Goal: Task Accomplishment & Management: Manage account settings

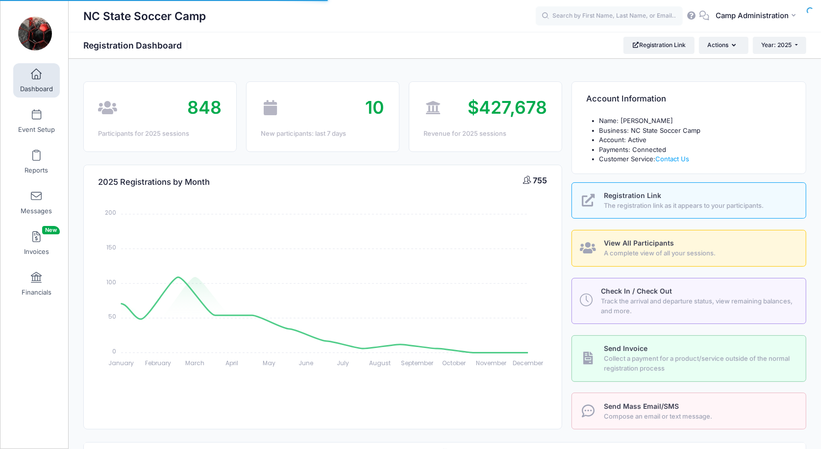
select select
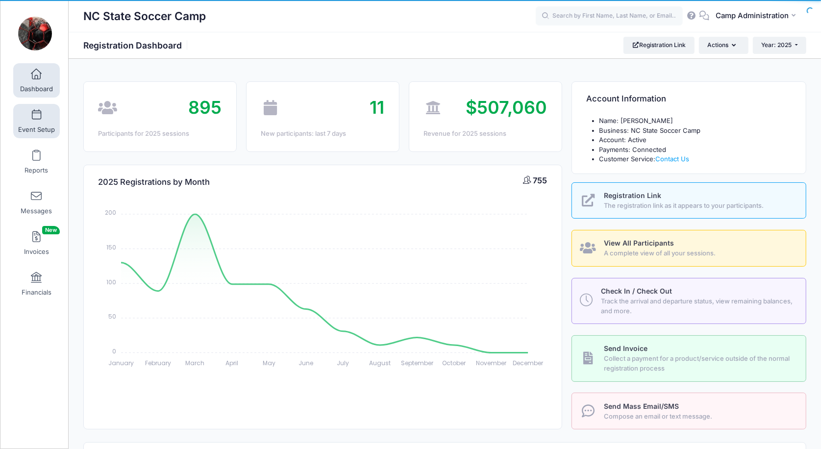
click at [38, 121] on link "Event Setup" at bounding box center [36, 121] width 47 height 34
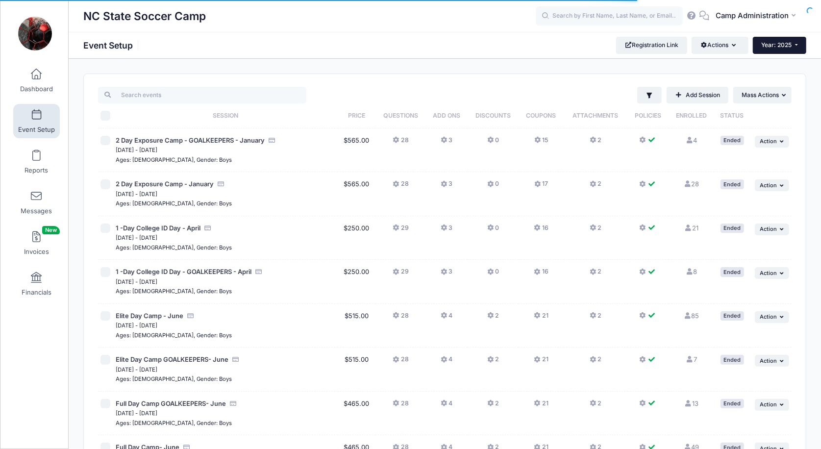
click at [770, 51] on button "Year: 2025" at bounding box center [778, 45] width 53 height 17
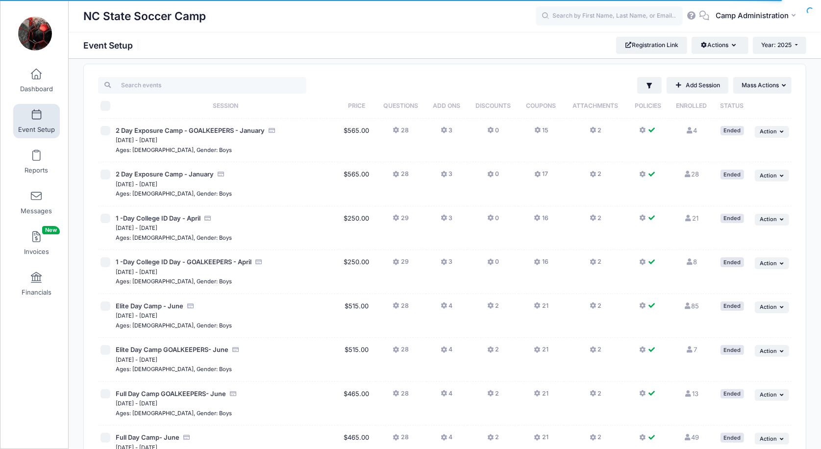
scroll to position [23, 0]
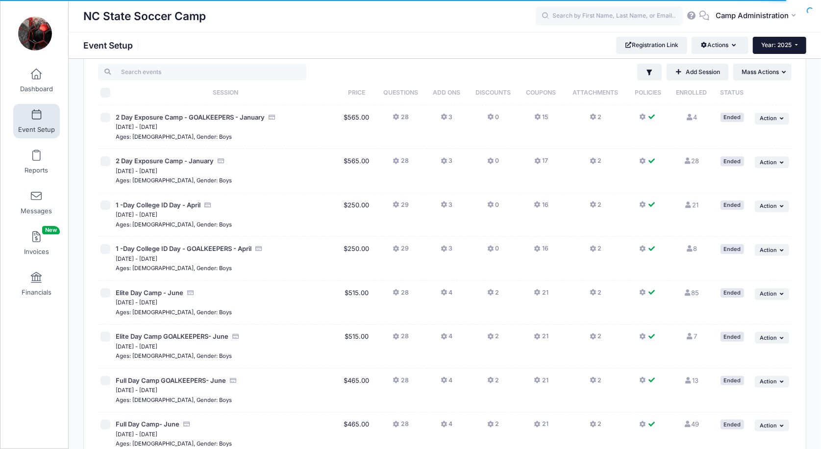
click at [771, 39] on button "Year: 2025" at bounding box center [778, 45] width 53 height 17
click at [766, 61] on link "Year: 2026" at bounding box center [784, 64] width 64 height 13
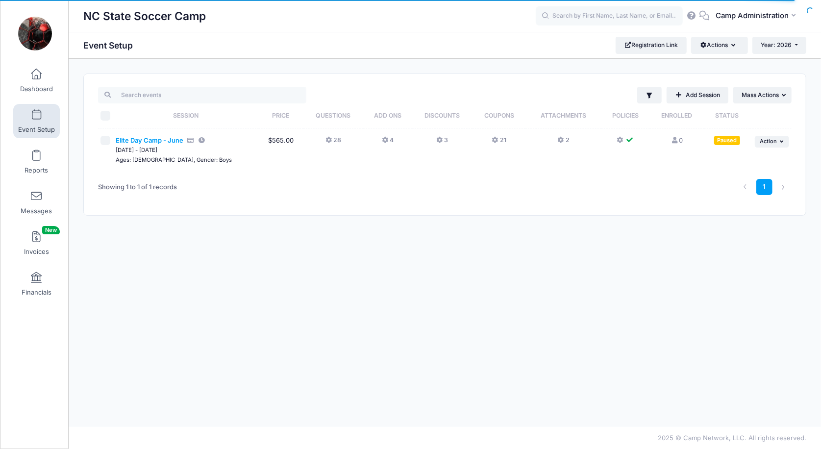
click at [141, 138] on span "Elite Day Camp - June" at bounding box center [150, 140] width 68 height 8
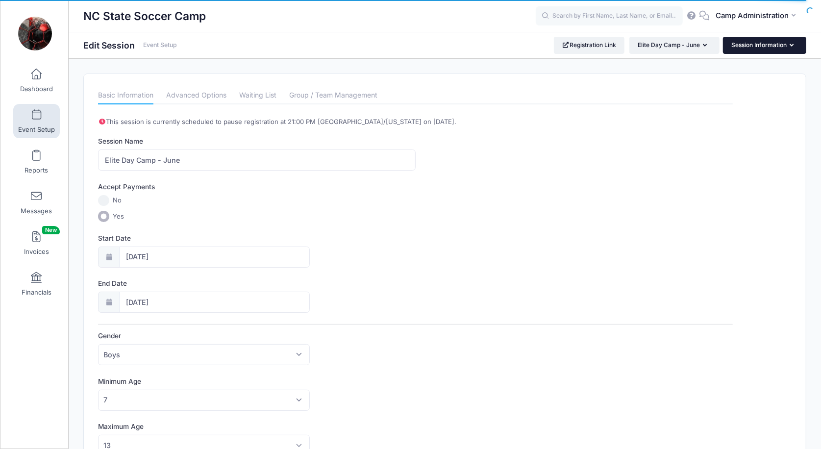
click at [752, 51] on button "Session Information" at bounding box center [764, 45] width 83 height 17
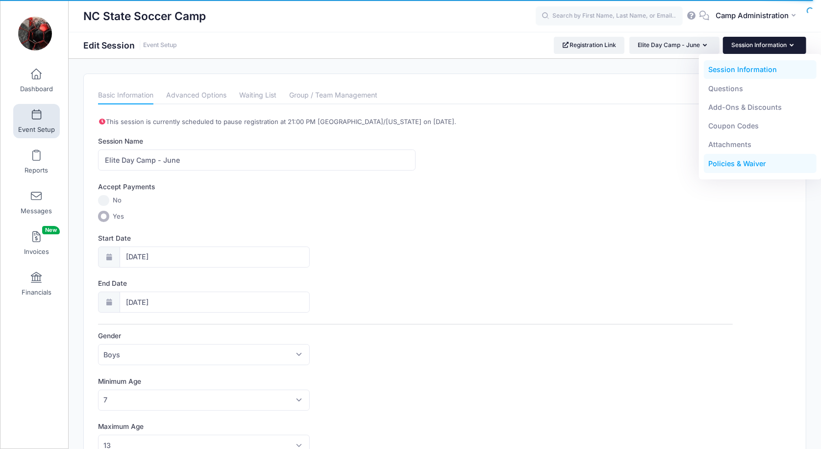
click at [731, 162] on link "Policies & Waiver" at bounding box center [759, 163] width 113 height 19
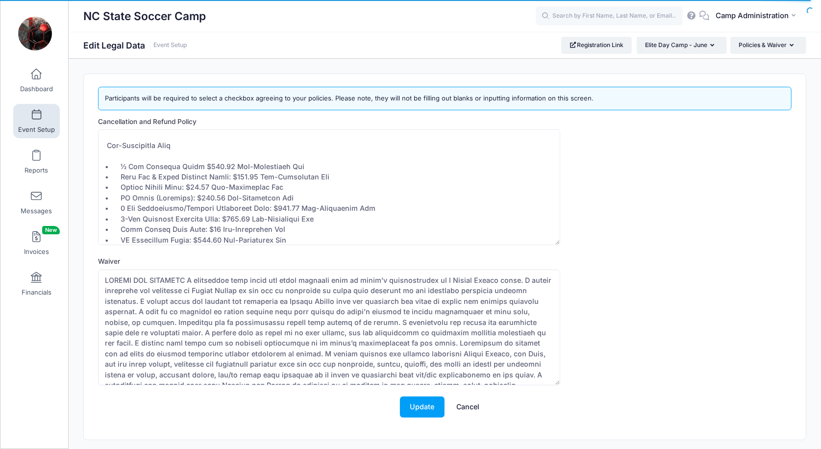
scroll to position [85, 0]
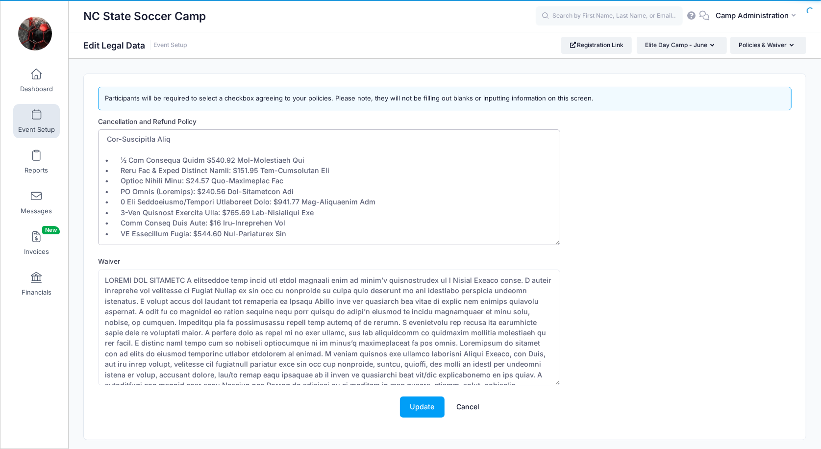
click at [243, 169] on textarea "Cancellation and Refund Policy" at bounding box center [329, 187] width 462 height 116
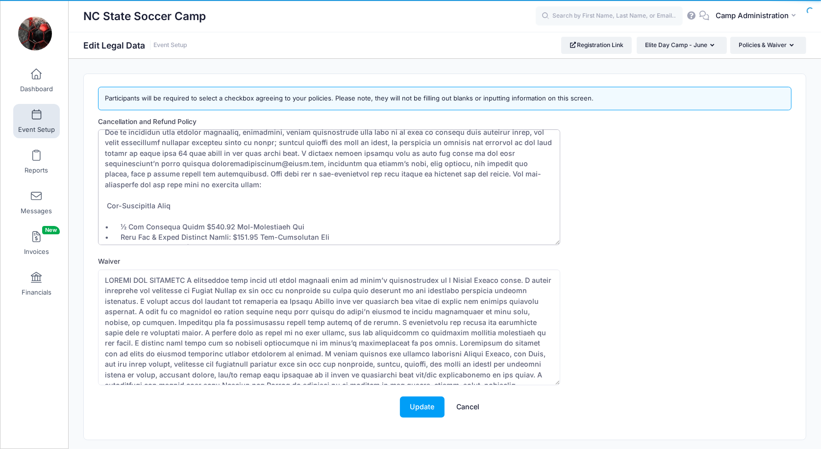
scroll to position [145, 0]
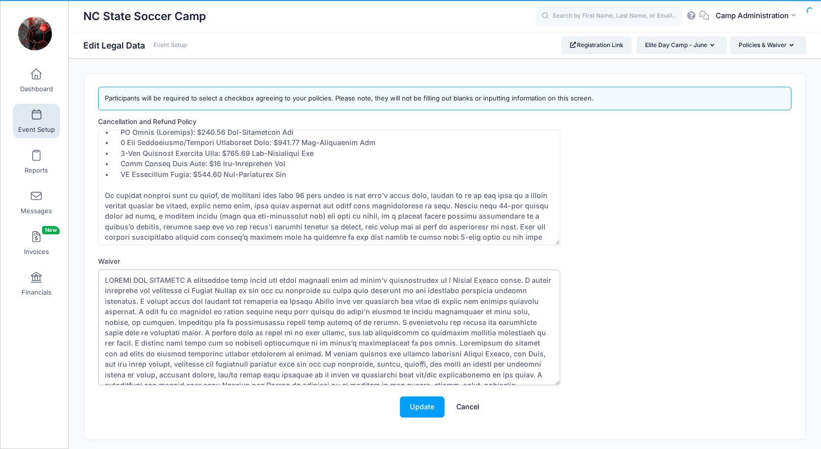
click at [187, 276] on textarea "Waiver" at bounding box center [329, 327] width 462 height 116
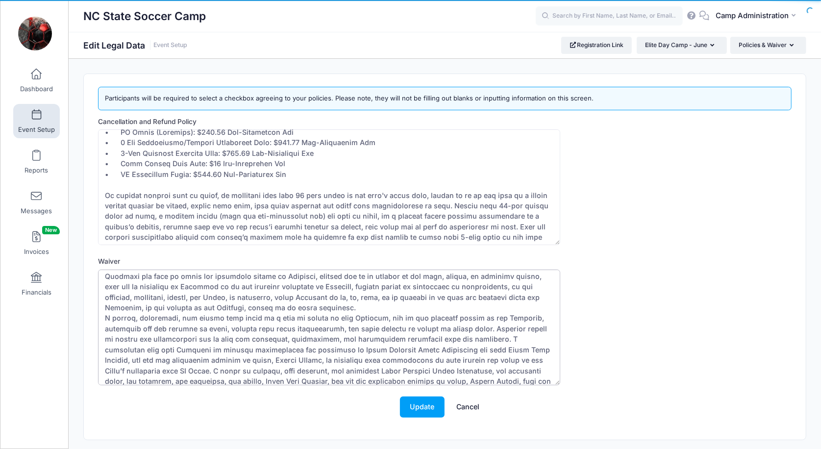
scroll to position [455, 0]
type textarea "WAIVER AND RELEASES I understand that there are risks involved with my child’s …"
click at [409, 408] on button "Update" at bounding box center [422, 406] width 45 height 21
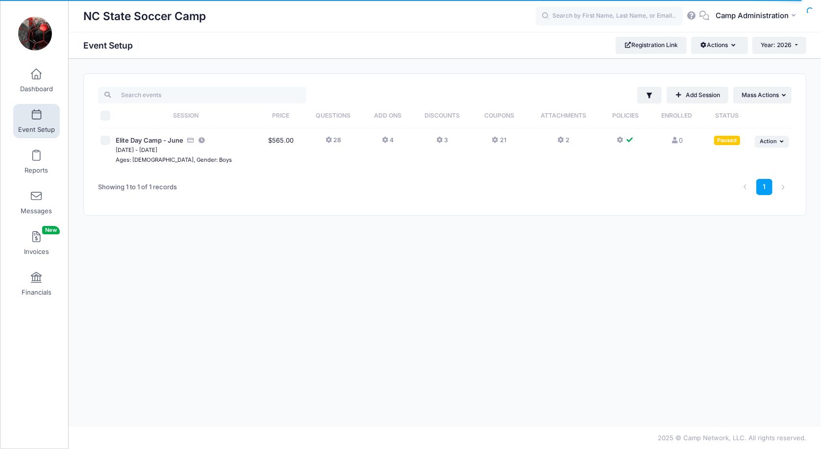
click at [386, 140] on icon at bounding box center [386, 140] width 8 height 0
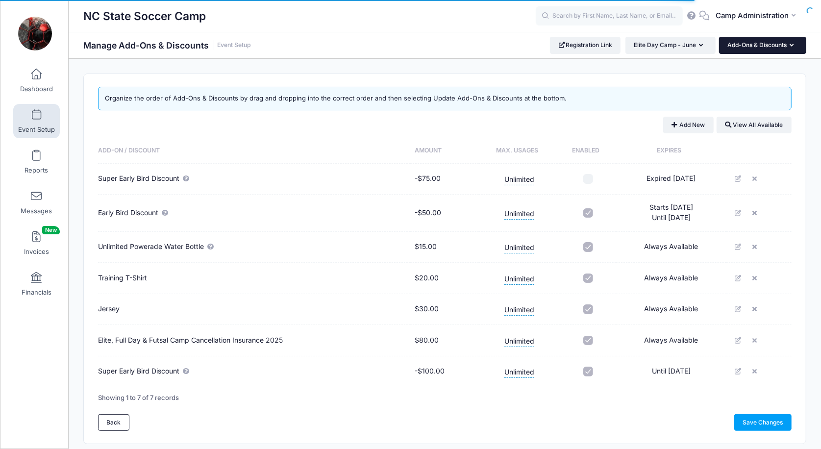
click at [744, 40] on button "Add-Ons & Discounts" at bounding box center [762, 45] width 87 height 17
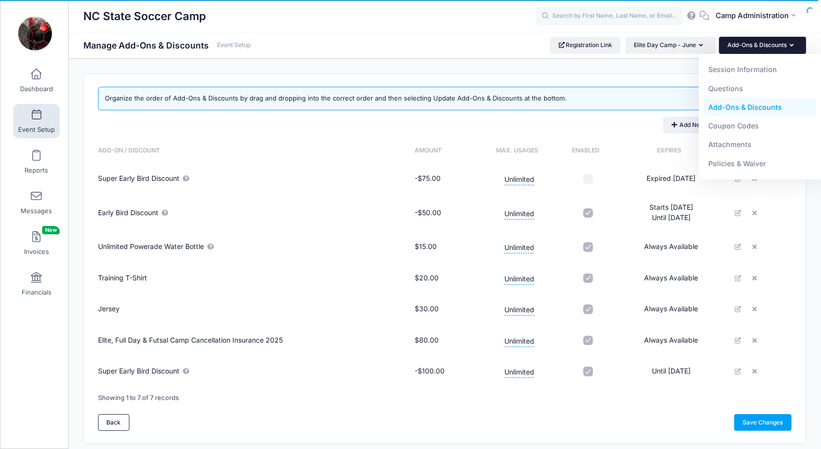
click at [616, 125] on div "Add New View All Available" at bounding box center [444, 125] width 693 height 17
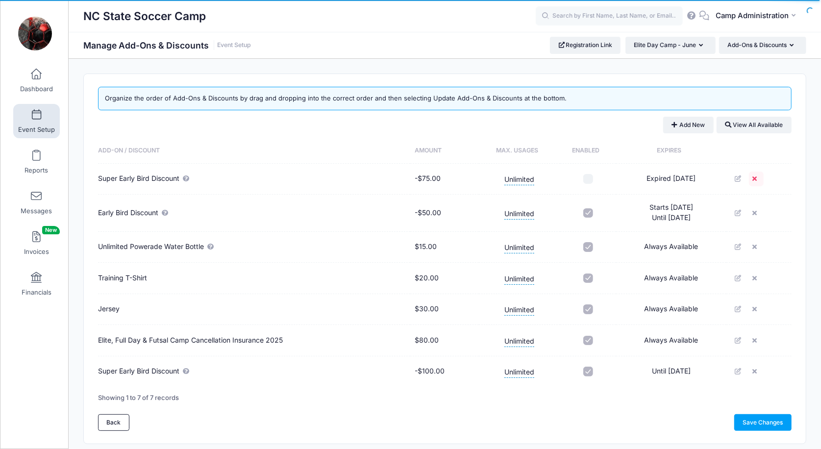
click at [756, 181] on link at bounding box center [755, 178] width 15 height 15
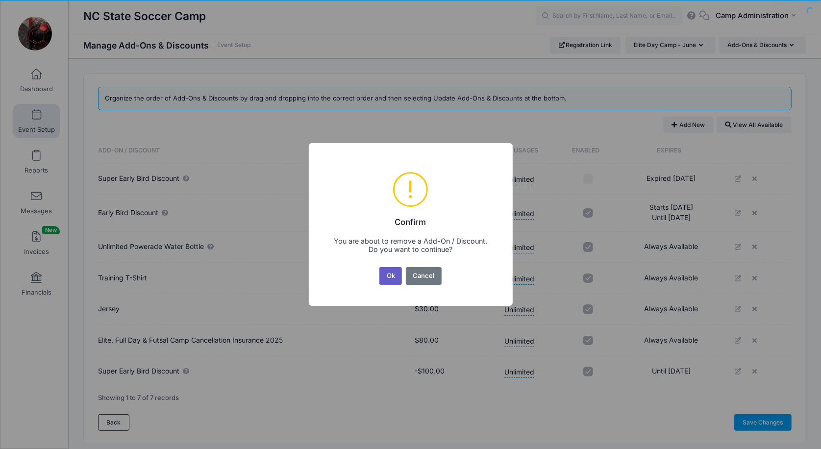
click at [397, 278] on button "Ok" at bounding box center [390, 276] width 23 height 18
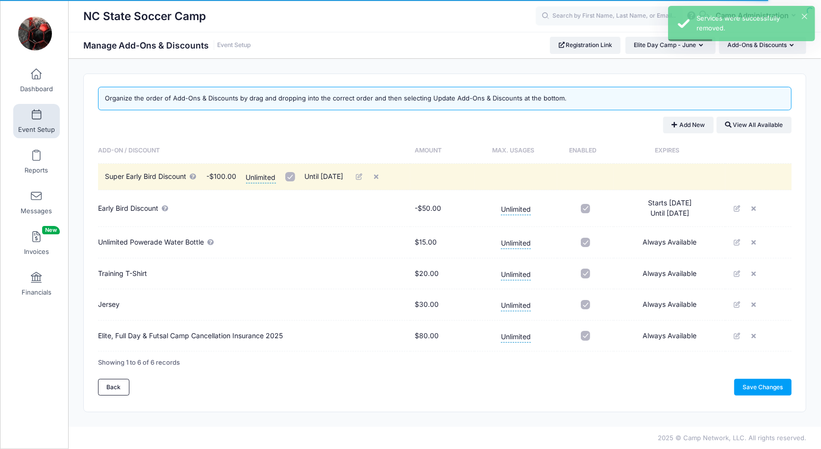
drag, startPoint x: 315, startPoint y: 338, endPoint x: 322, endPoint y: 167, distance: 170.6
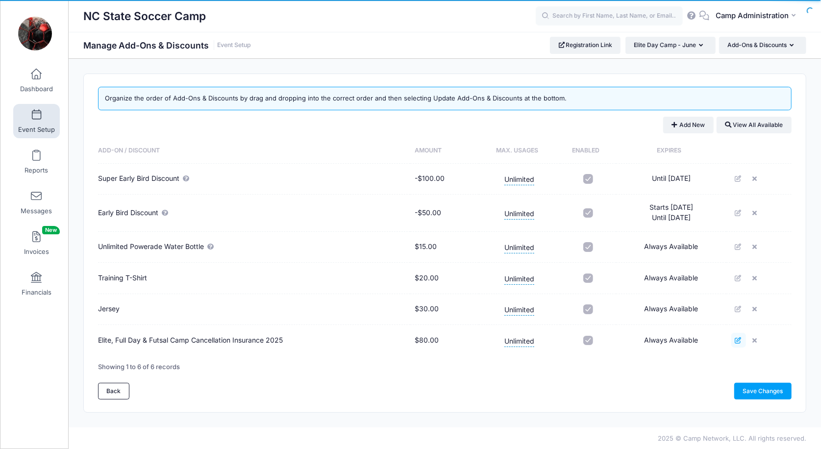
click at [741, 340] on icon at bounding box center [738, 340] width 8 height 6
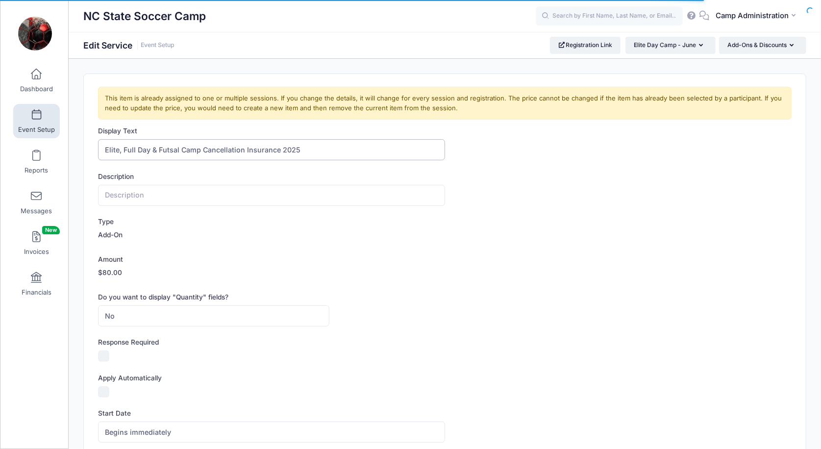
click at [291, 145] on input "Elite, Full Day & Futsal Camp Cancellation Insurance 2025" at bounding box center [271, 149] width 346 height 21
type input "Elite, Full Day & Futsal Camp Cancellation Insurance"
click at [488, 245] on form "Display Text Elite, Full Day & Futsal Camp Cancellation Insurance Description T…" at bounding box center [444, 414] width 693 height 576
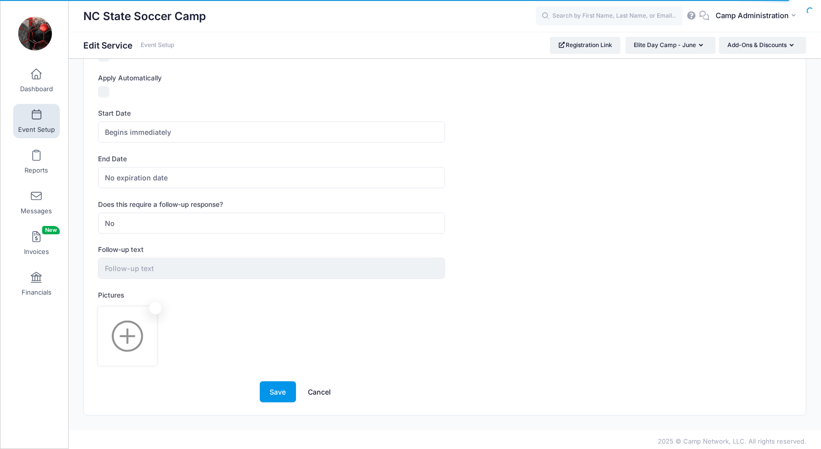
scroll to position [299, 0]
click at [280, 387] on button "Save" at bounding box center [278, 392] width 36 height 21
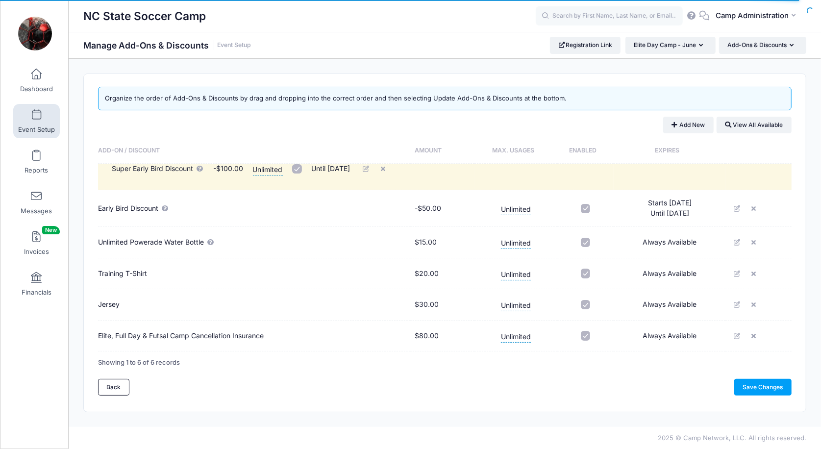
drag, startPoint x: 305, startPoint y: 343, endPoint x: 318, endPoint y: 165, distance: 178.8
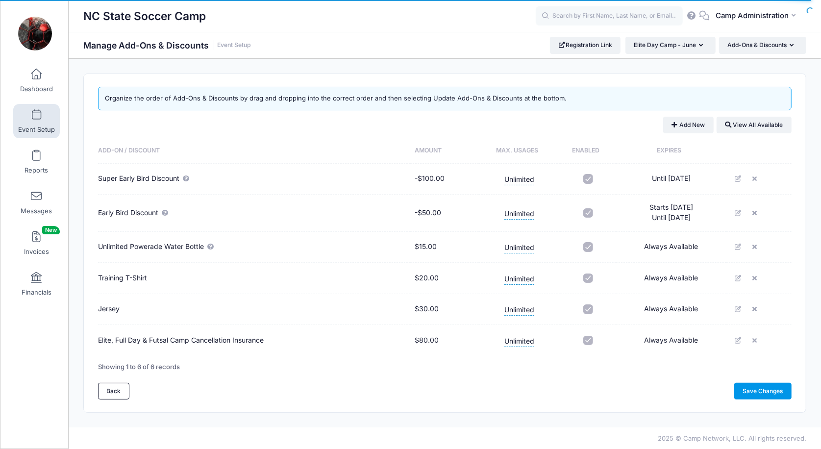
click at [738, 391] on link "Save Changes" at bounding box center [762, 391] width 57 height 17
click at [742, 47] on button "Add-Ons & Discounts" at bounding box center [762, 45] width 87 height 17
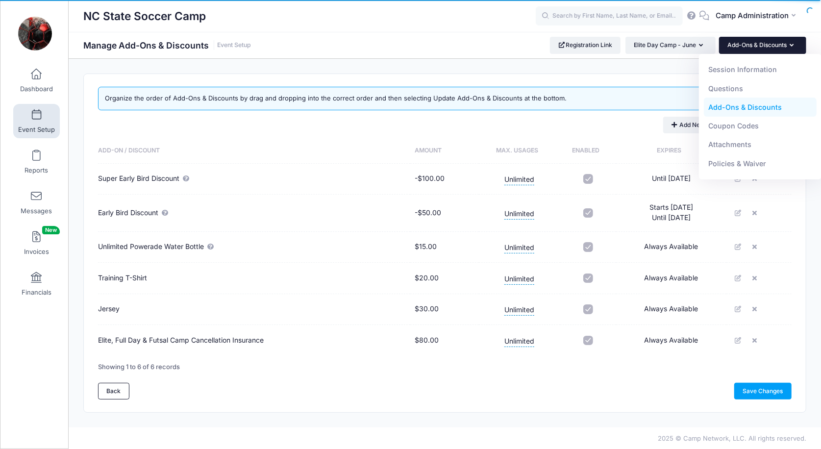
click at [390, 119] on div "Add New View All Available" at bounding box center [444, 125] width 693 height 17
click at [758, 49] on button "Add-Ons & Discounts" at bounding box center [762, 45] width 87 height 17
click at [756, 70] on link "Session Information" at bounding box center [759, 69] width 113 height 19
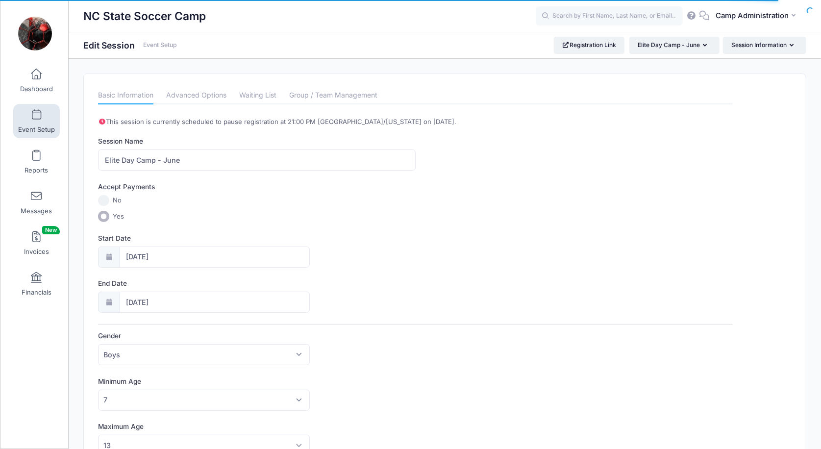
click at [42, 122] on link "Event Setup" at bounding box center [36, 121] width 47 height 34
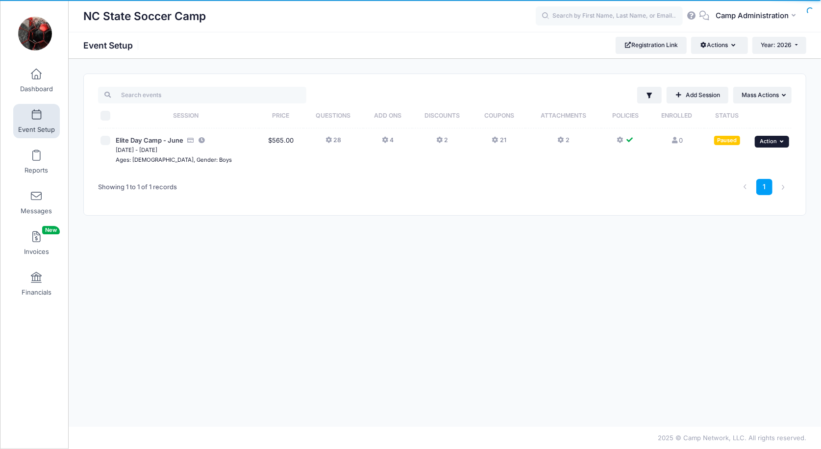
click at [772, 143] on span "Action" at bounding box center [767, 141] width 17 height 7
click at [723, 203] on link "Duplicate Session" at bounding box center [739, 201] width 89 height 19
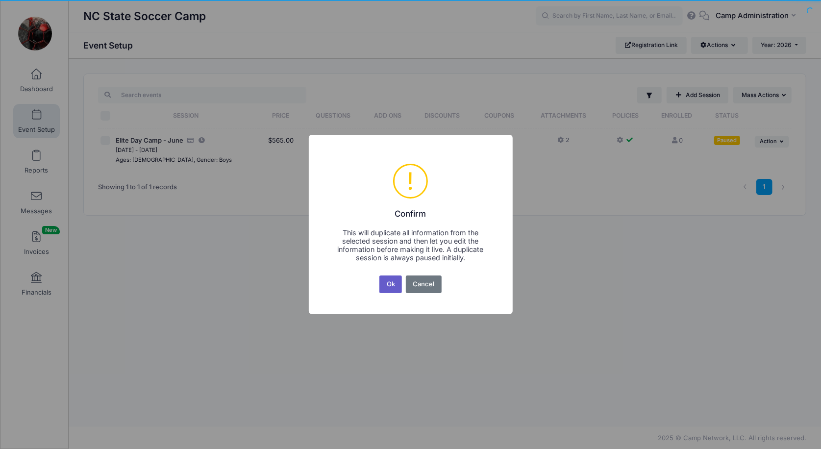
click at [389, 284] on button "Ok" at bounding box center [390, 284] width 23 height 18
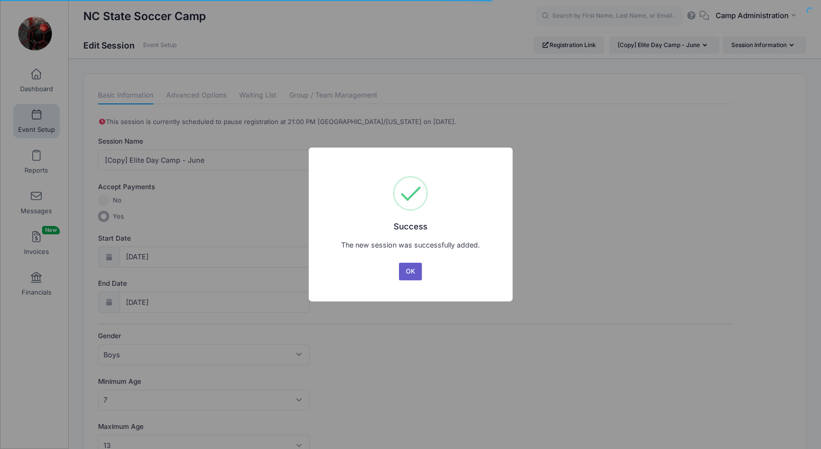
click at [410, 269] on button "OK" at bounding box center [411, 272] width 24 height 18
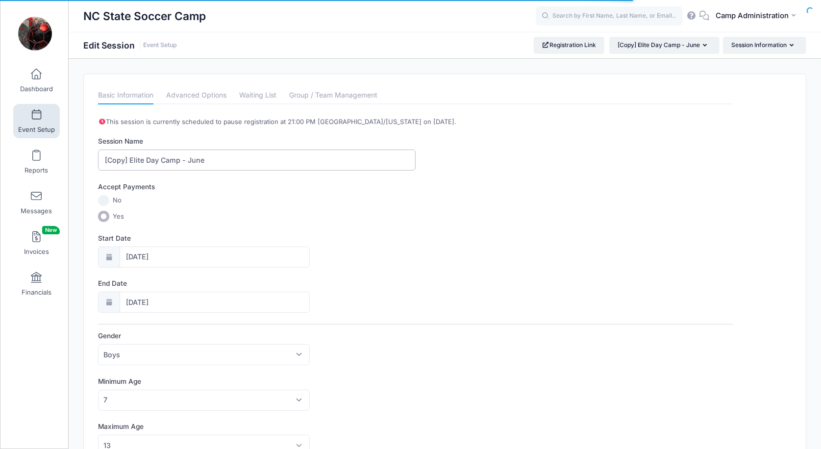
click at [192, 158] on input "[Copy] Elite Day Camp - June" at bounding box center [256, 159] width 317 height 21
click at [129, 156] on input "[Copy] Elite Day Camp - July" at bounding box center [256, 159] width 317 height 21
type input "Elite Day Camp - July"
click at [234, 211] on label "Yes" at bounding box center [415, 216] width 634 height 11
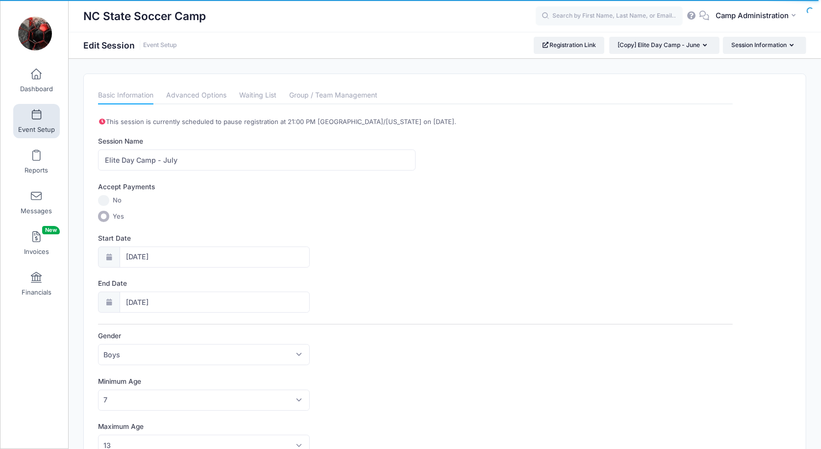
click at [109, 211] on input "Yes" at bounding box center [103, 216] width 11 height 11
click at [170, 249] on input "06/15/2026" at bounding box center [215, 256] width 190 height 21
click at [241, 283] on icon at bounding box center [242, 282] width 6 height 6
select select "6"
click at [154, 351] on span "13" at bounding box center [153, 354] width 18 height 18
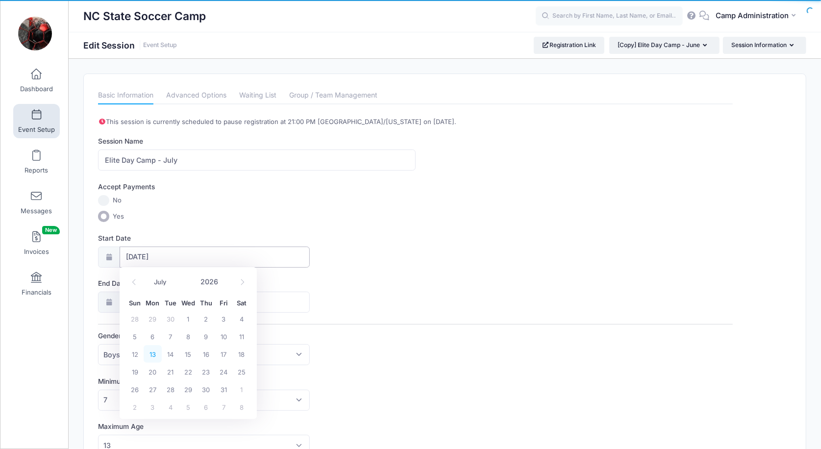
type input "07/13/2026"
type input "07/14/2026"
select select "6"
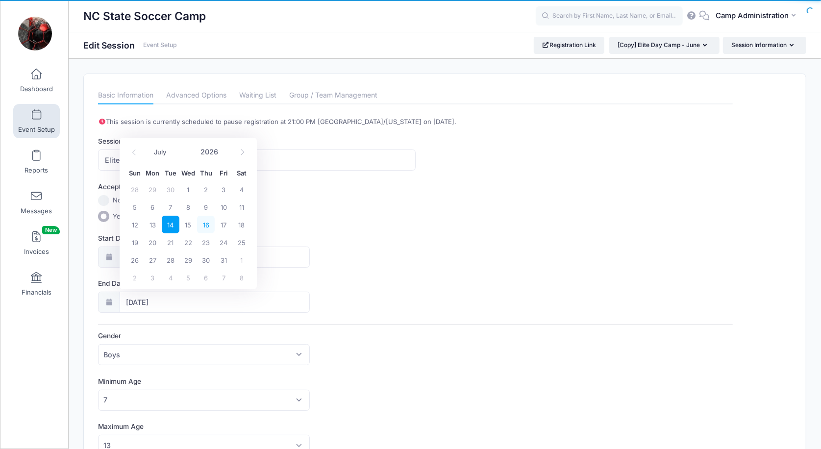
click at [203, 226] on span "16" at bounding box center [206, 225] width 18 height 18
type input "07/16/2026"
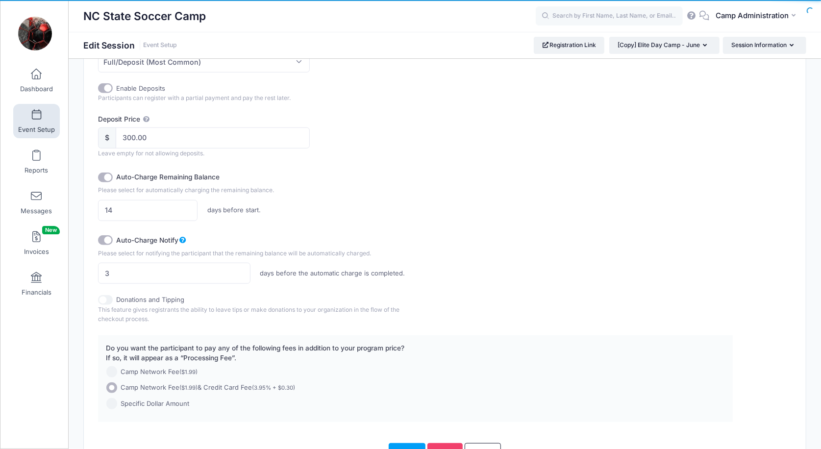
scroll to position [611, 0]
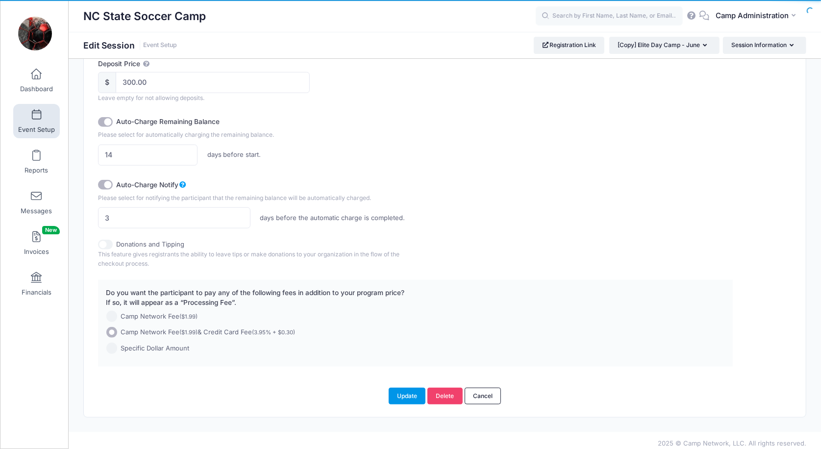
click at [403, 387] on button "Update" at bounding box center [406, 395] width 37 height 17
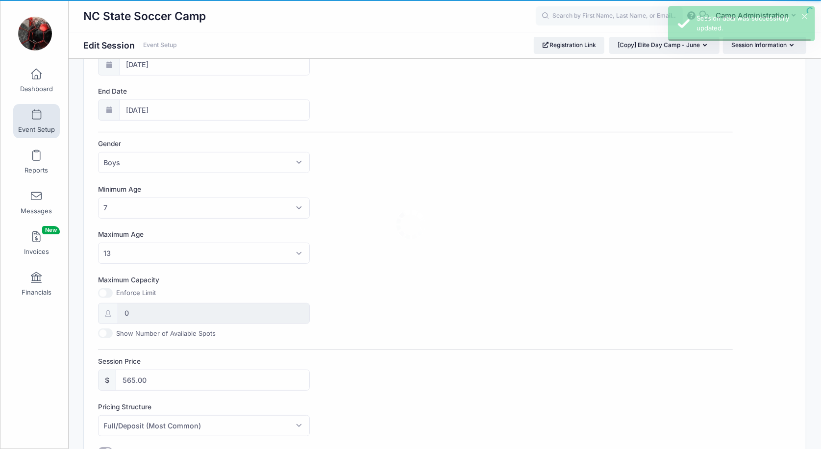
scroll to position [0, 0]
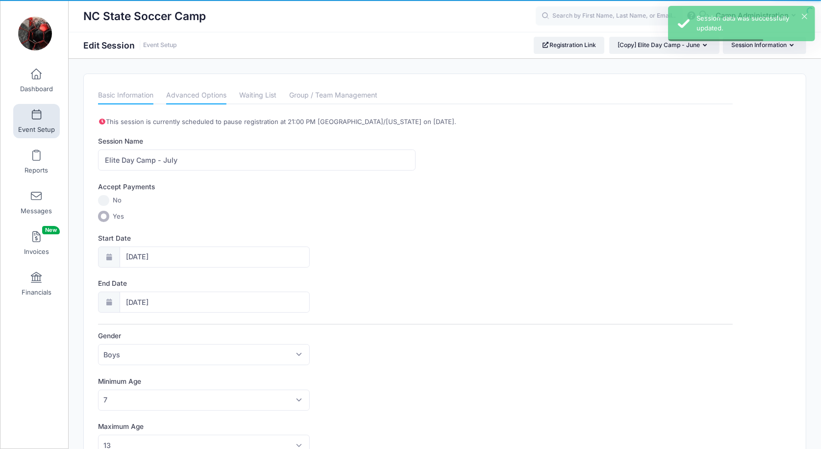
click at [203, 97] on link "Advanced Options" at bounding box center [196, 96] width 60 height 18
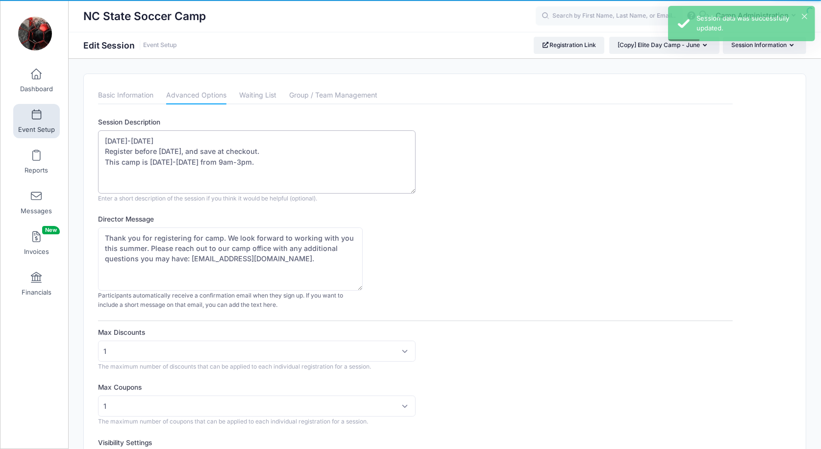
click at [120, 139] on textarea "June 15-18th, 2026 Register before March 31, 2026, and save at checkout. This c…" at bounding box center [256, 161] width 317 height 63
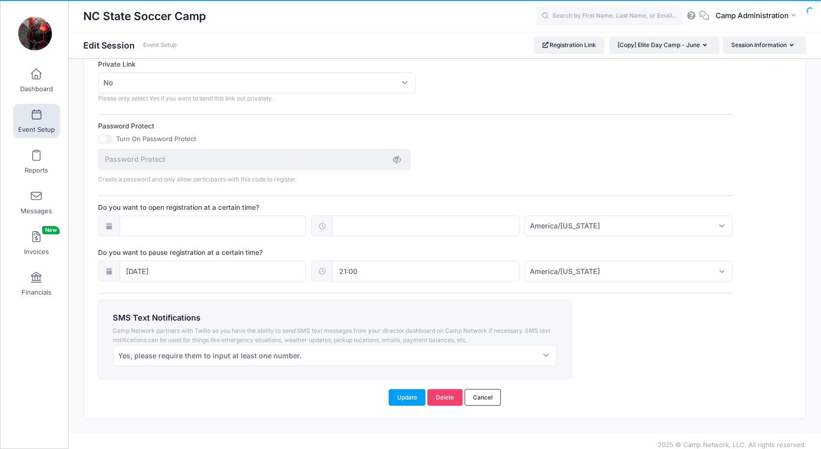
scroll to position [600, 0]
type textarea "July 13-16th, 2026 Register before March 31, 2026, and save at checkout. This c…"
click at [191, 263] on input "06/12/2026" at bounding box center [213, 271] width 187 height 21
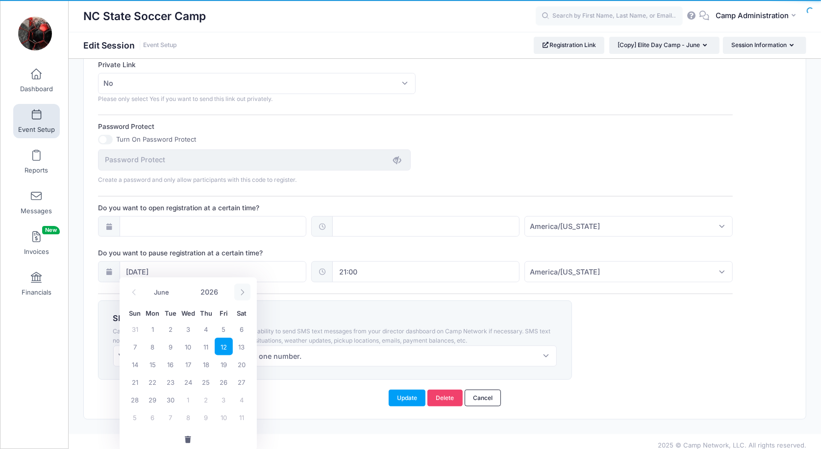
click at [241, 291] on icon at bounding box center [242, 292] width 6 height 6
select select "6"
click at [224, 345] on span "10" at bounding box center [224, 347] width 18 height 18
type input "07/10/2026"
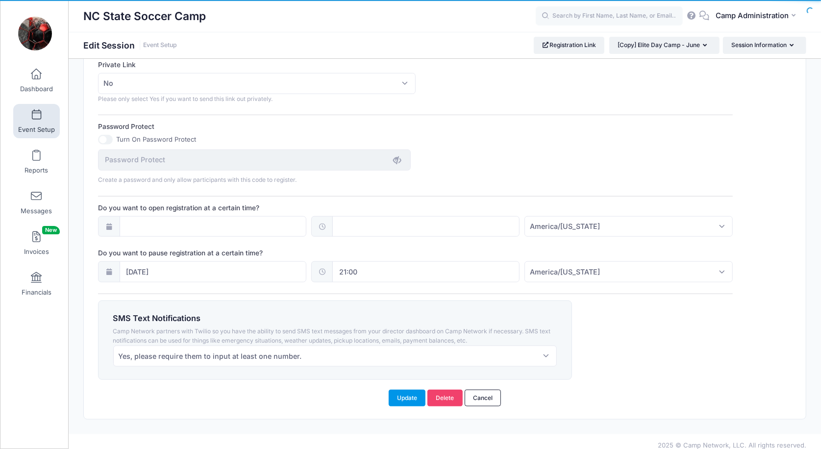
click at [412, 393] on button "Update" at bounding box center [406, 397] width 37 height 17
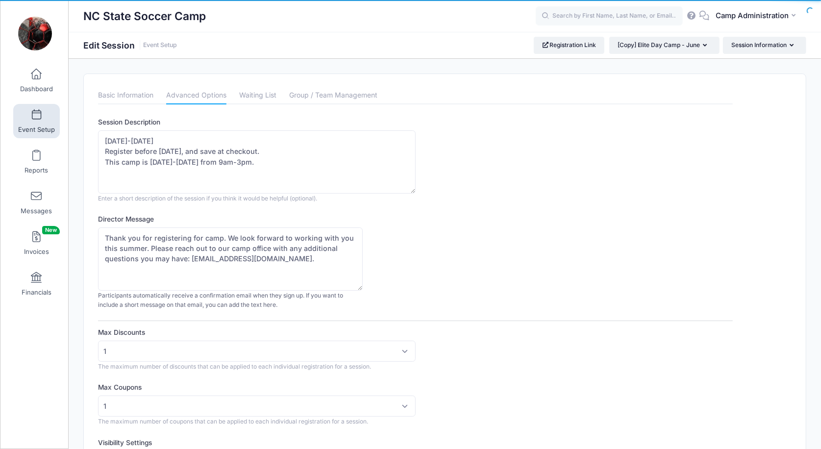
scroll to position [7, 0]
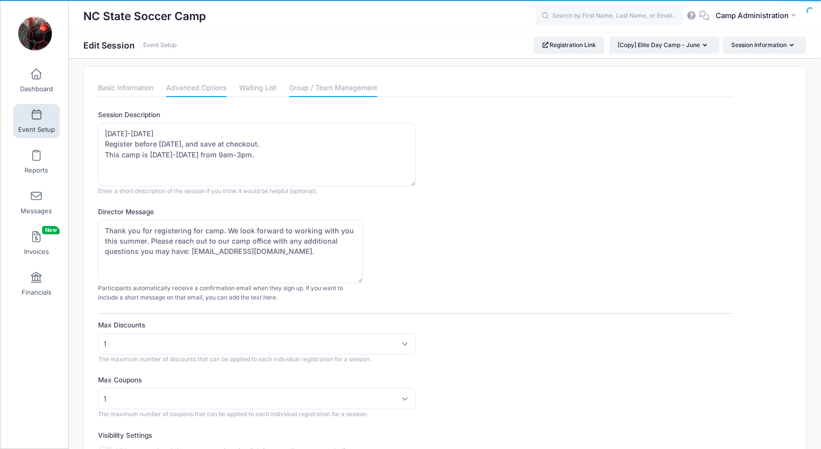
click at [314, 93] on link "Group / Team Management" at bounding box center [333, 88] width 88 height 18
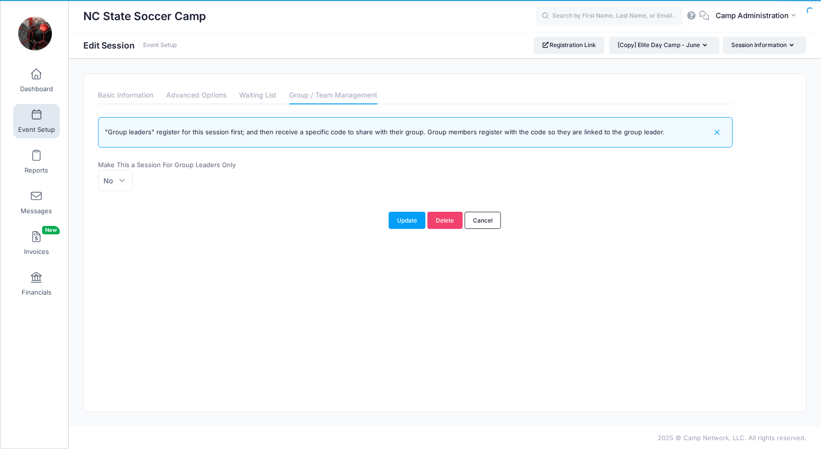
scroll to position [0, 0]
click at [266, 96] on link "Waiting List" at bounding box center [257, 96] width 37 height 18
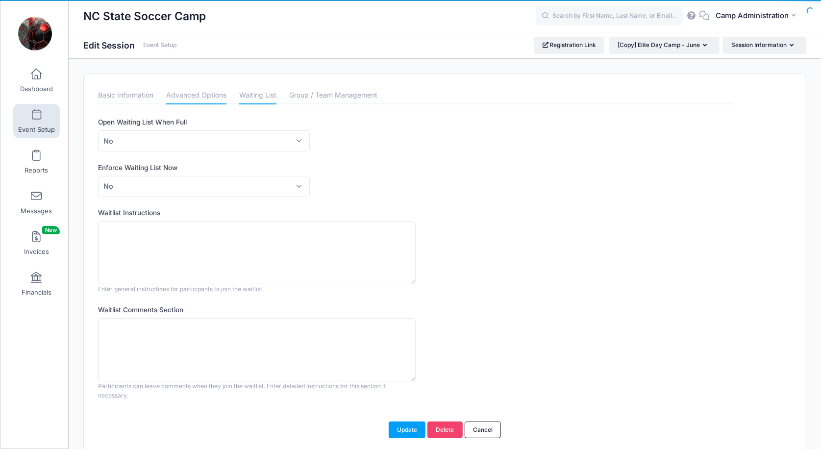
click at [220, 96] on link "Advanced Options" at bounding box center [196, 96] width 60 height 18
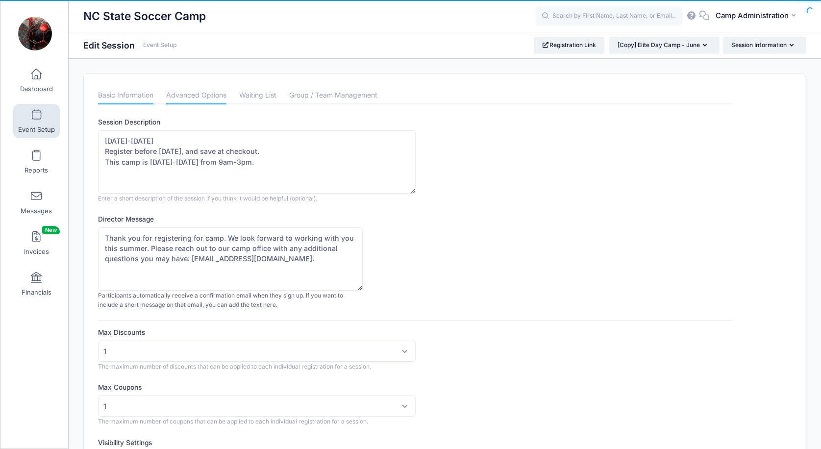
click at [139, 94] on link "Basic Information" at bounding box center [125, 96] width 55 height 18
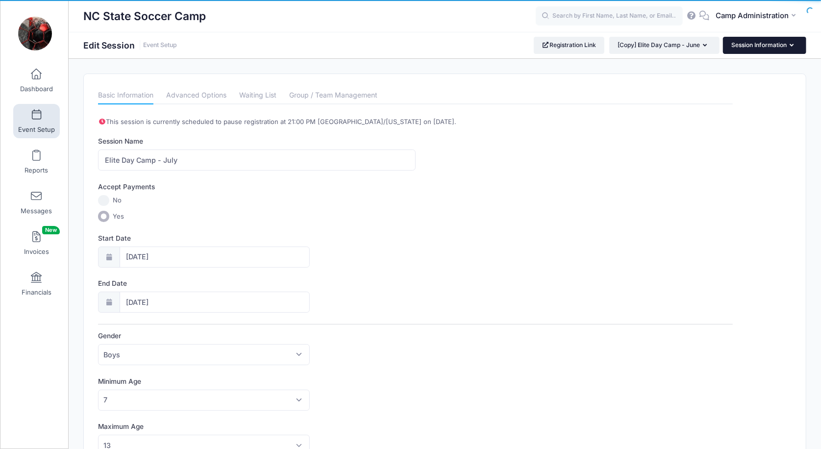
click at [789, 49] on button "Session Information" at bounding box center [764, 45] width 83 height 17
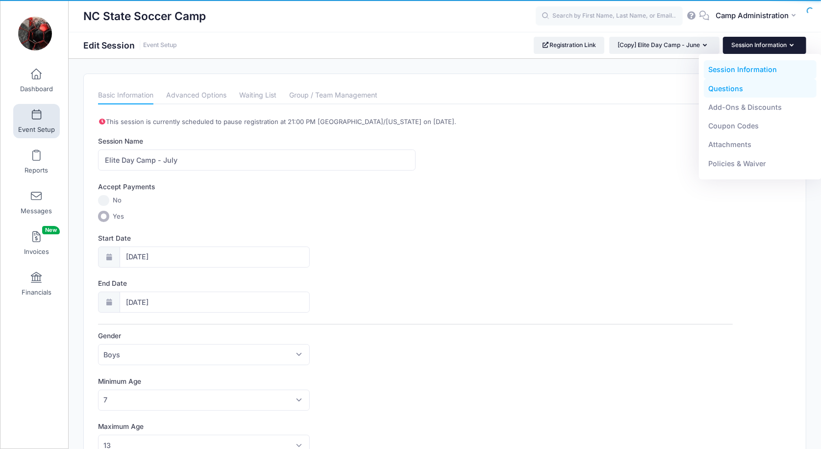
click at [756, 88] on link "Questions" at bounding box center [759, 88] width 113 height 19
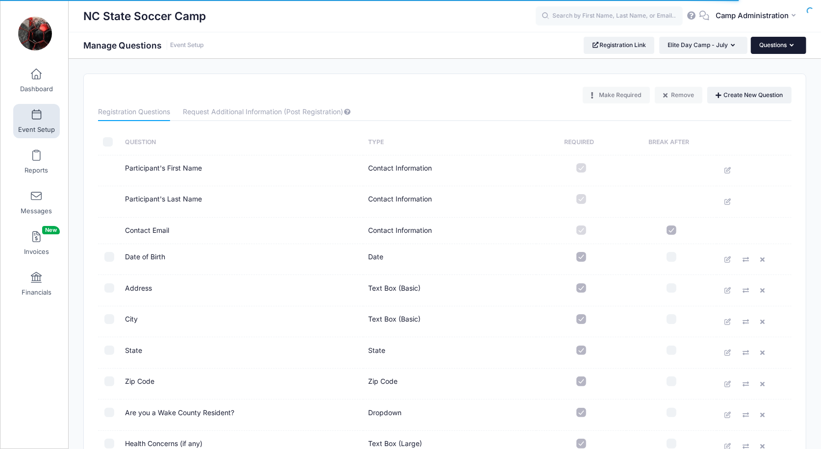
click at [769, 47] on button "Questions" at bounding box center [777, 45] width 55 height 17
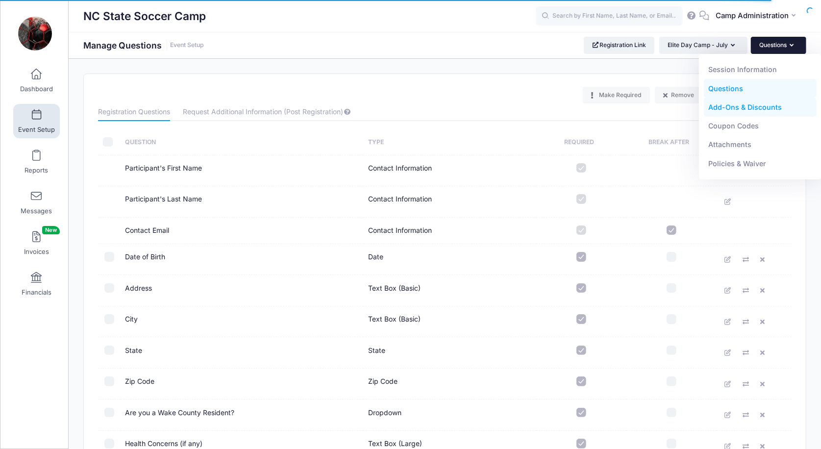
click at [744, 107] on link "Add-Ons & Discounts" at bounding box center [759, 107] width 113 height 19
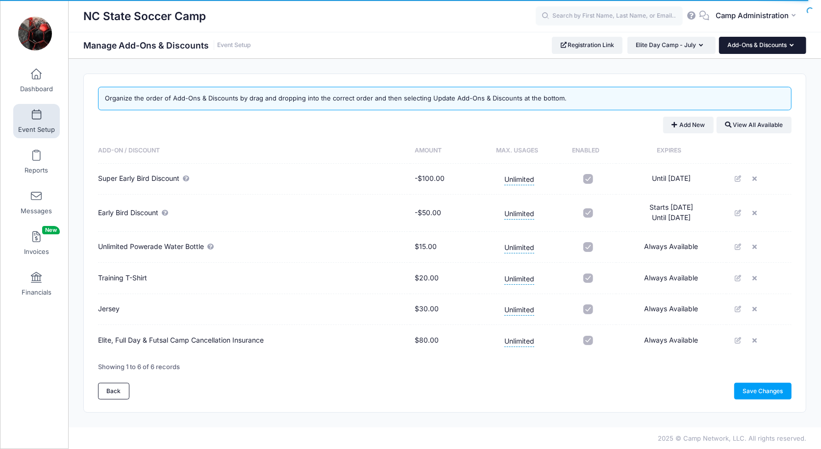
click at [768, 47] on button "Add-Ons & Discounts" at bounding box center [762, 45] width 87 height 17
click at [747, 125] on link "Coupon Codes" at bounding box center [759, 126] width 113 height 19
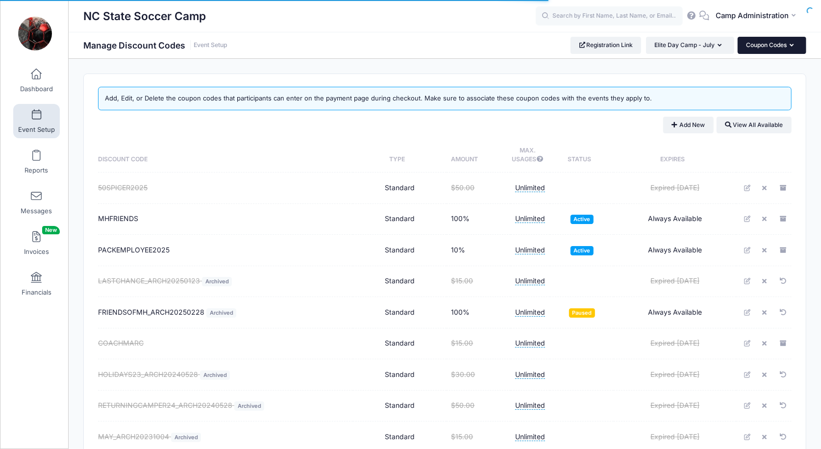
click at [770, 47] on button "Coupon Codes" at bounding box center [771, 45] width 69 height 17
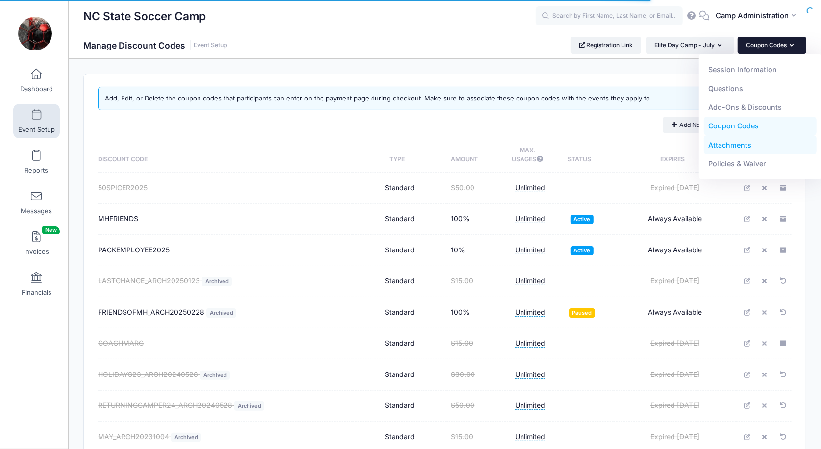
click at [742, 143] on link "Attachments" at bounding box center [759, 144] width 113 height 19
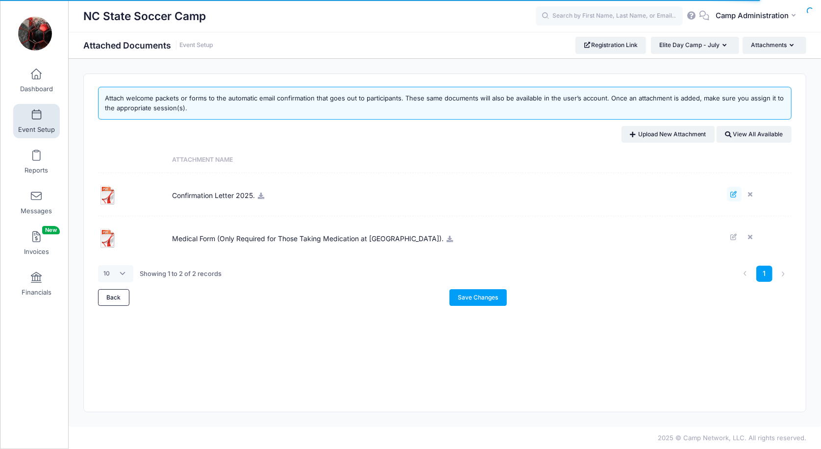
click at [728, 193] on link at bounding box center [733, 194] width 15 height 15
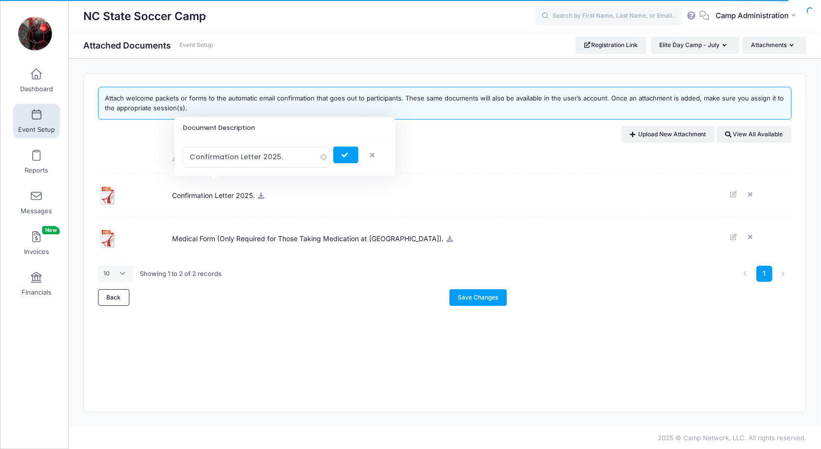
click at [266, 156] on input "Confirmation Letter 2025." at bounding box center [256, 156] width 147 height 21
type input "Confirmation Letter."
click at [348, 153] on button "submit" at bounding box center [345, 154] width 25 height 17
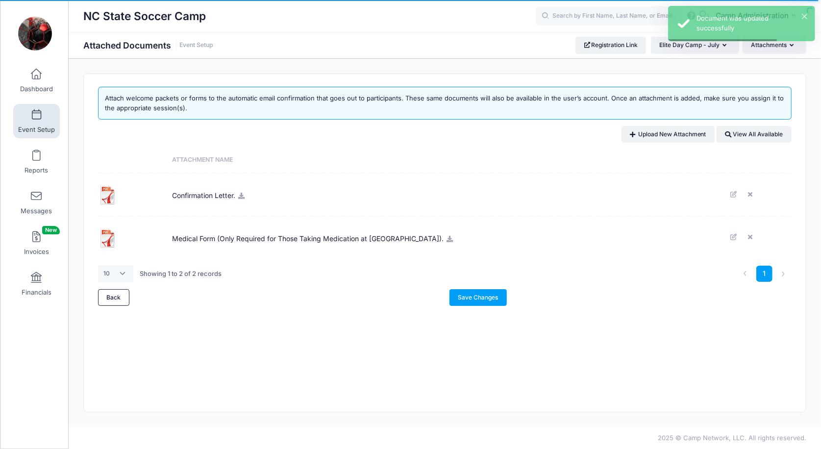
click at [210, 195] on span "Confirmation Letter." at bounding box center [203, 194] width 63 height 26
click at [241, 194] on icon at bounding box center [241, 196] width 8 height 6
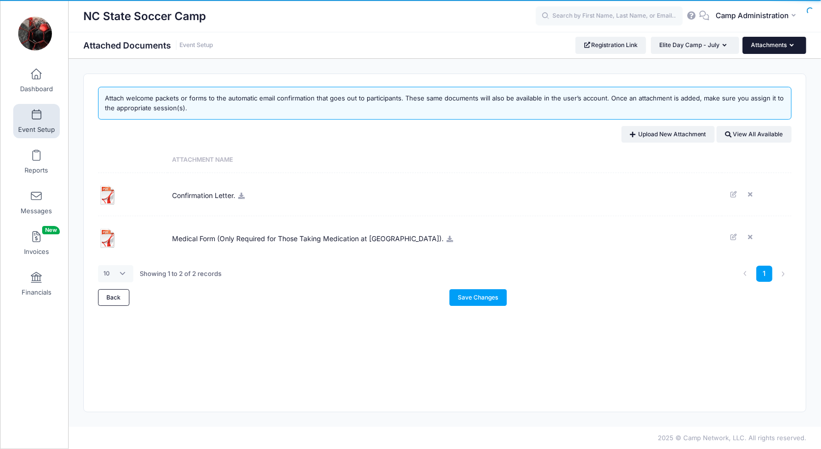
click at [782, 48] on button "Attachments" at bounding box center [774, 45] width 64 height 17
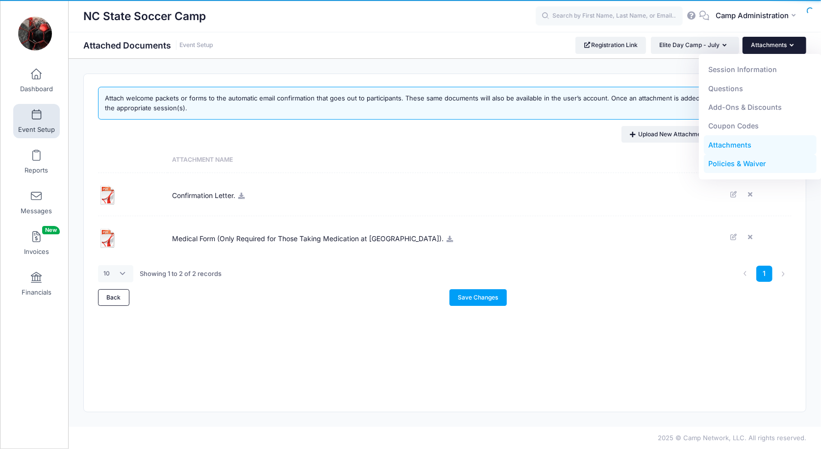
click at [731, 159] on link "Policies & Waiver" at bounding box center [759, 163] width 113 height 19
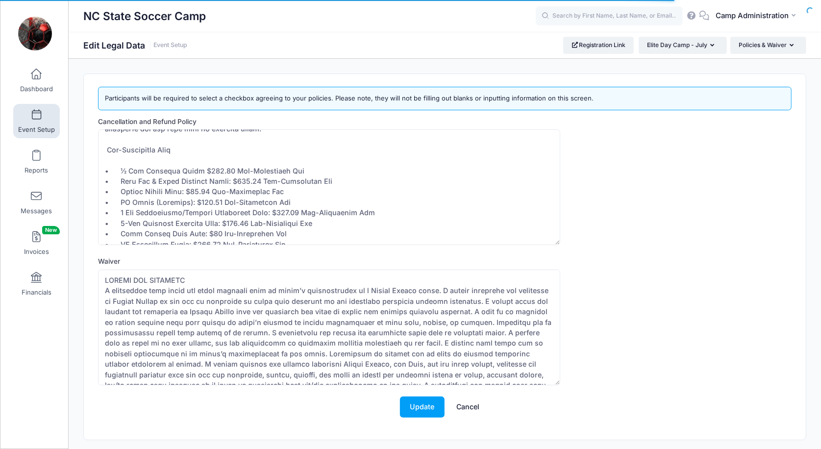
scroll to position [105, 0]
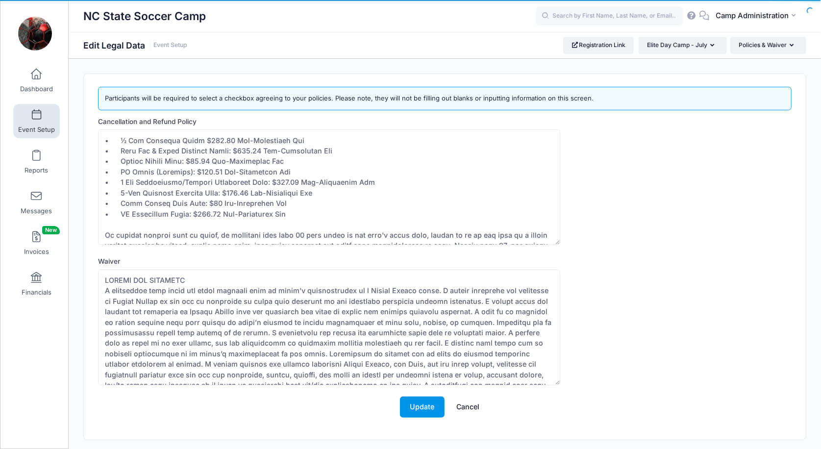
click at [425, 403] on button "Update" at bounding box center [422, 406] width 45 height 21
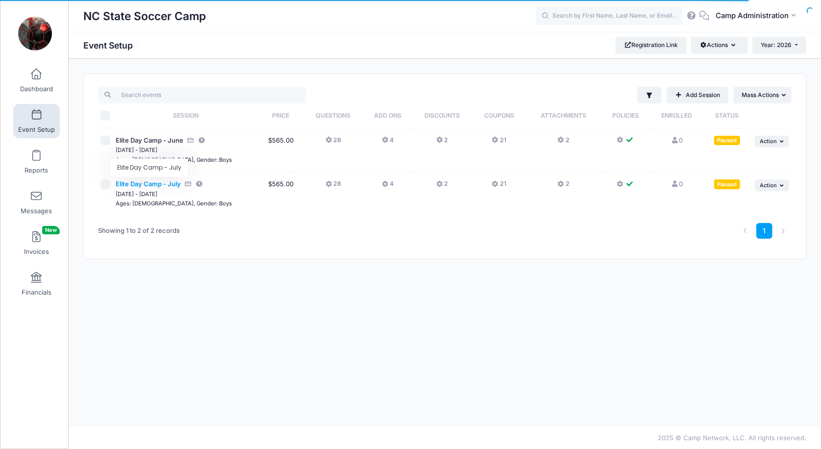
click at [166, 182] on span "Elite Day Camp - July" at bounding box center [148, 184] width 65 height 8
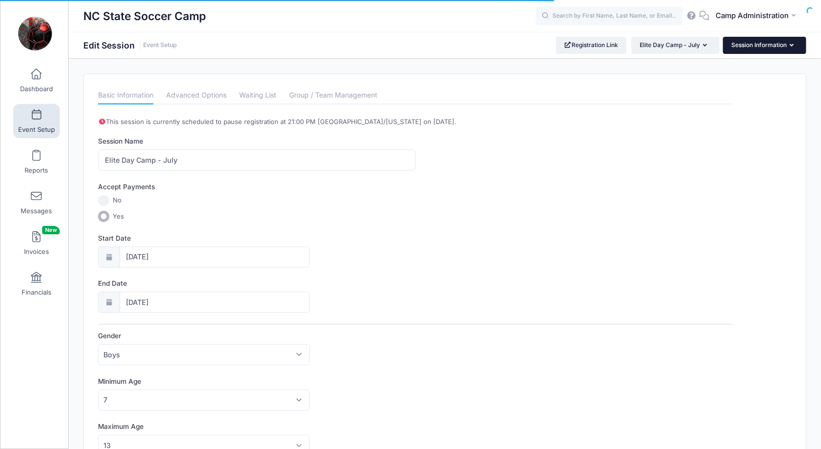
click at [758, 44] on button "Session Information" at bounding box center [764, 45] width 83 height 17
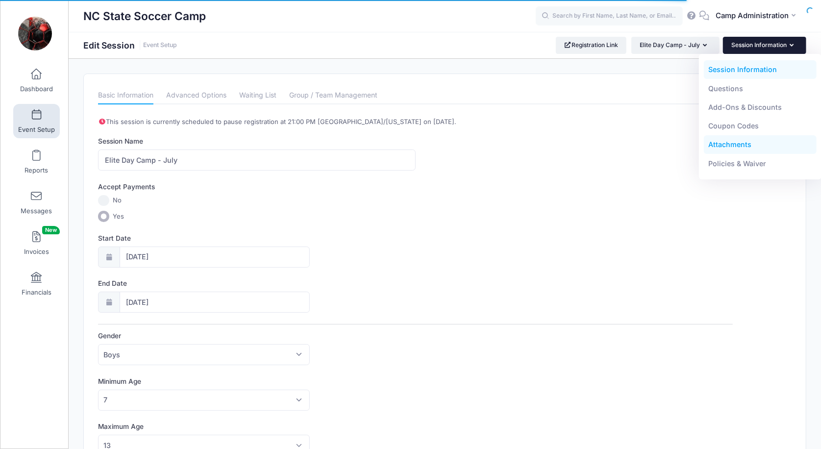
click at [736, 148] on link "Attachments" at bounding box center [759, 144] width 113 height 19
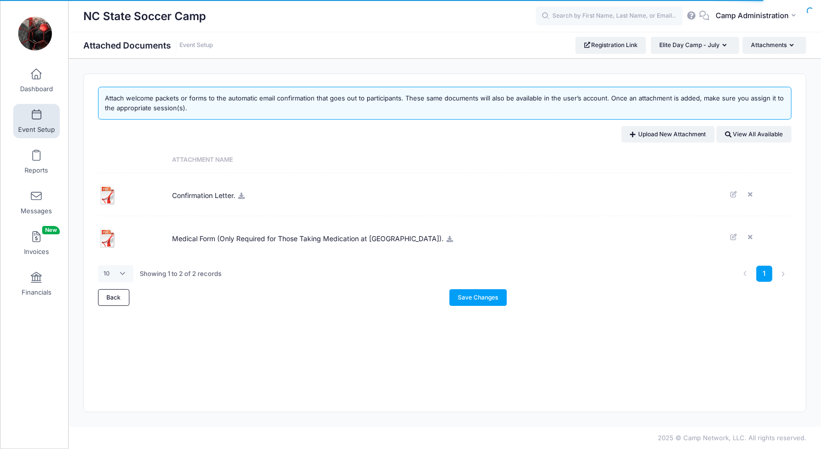
click at [445, 239] on icon at bounding box center [449, 239] width 8 height 6
click at [769, 48] on button "Attachments" at bounding box center [774, 45] width 64 height 17
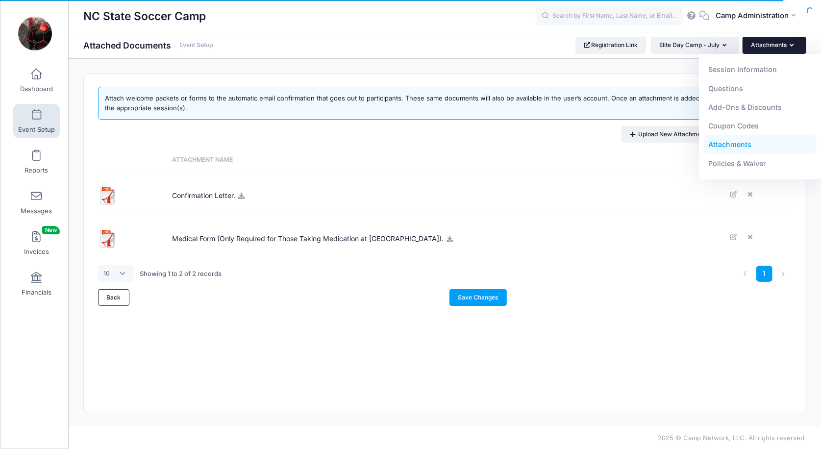
click at [583, 334] on div "Attach welcome packets or forms to the automatic email confirmation that goes o…" at bounding box center [445, 243] width 722 height 338
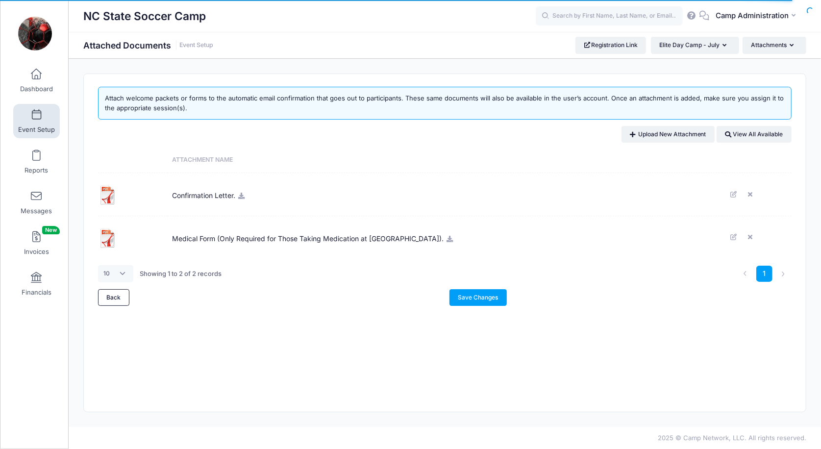
click at [42, 122] on link "Event Setup" at bounding box center [36, 121] width 47 height 34
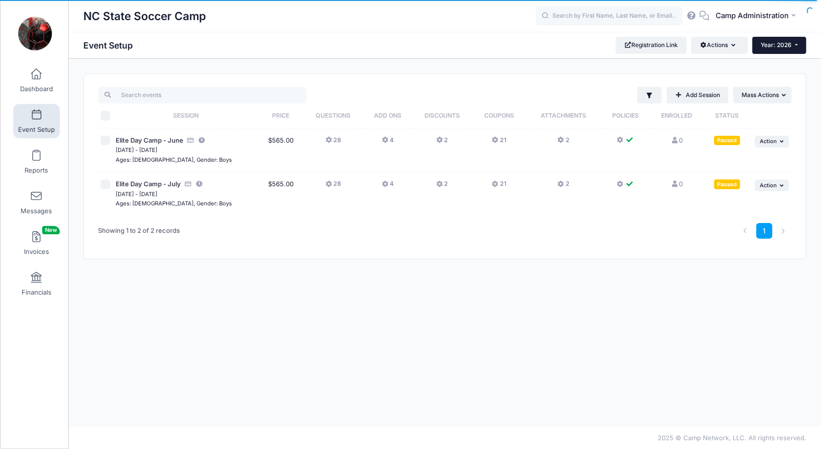
click at [770, 47] on span "Year: 2026" at bounding box center [776, 44] width 31 height 7
click at [773, 77] on link "Year: 2025" at bounding box center [784, 77] width 64 height 13
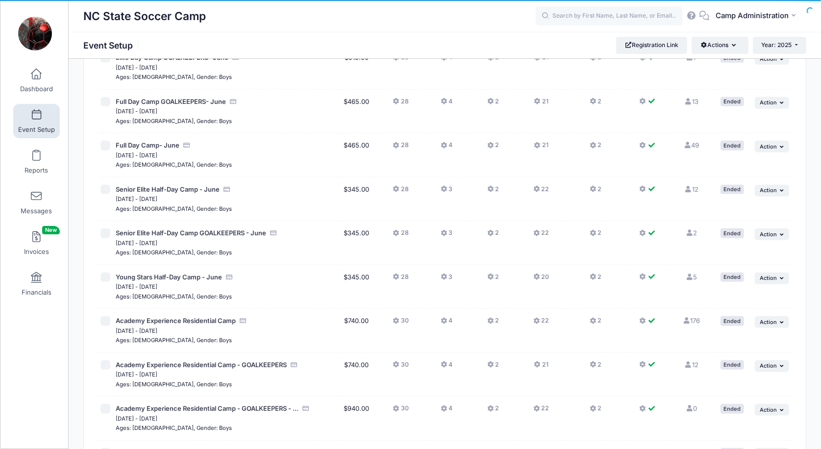
scroll to position [304, 0]
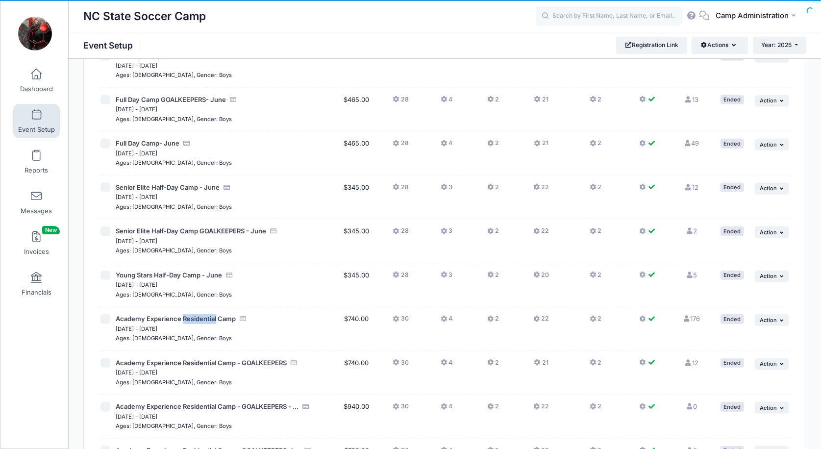
click at [312, 333] on div "Ages: 9-15, Gender: Boys" at bounding box center [225, 338] width 219 height 10
click at [215, 314] on span "Academy Experience Residential Camp" at bounding box center [176, 318] width 120 height 8
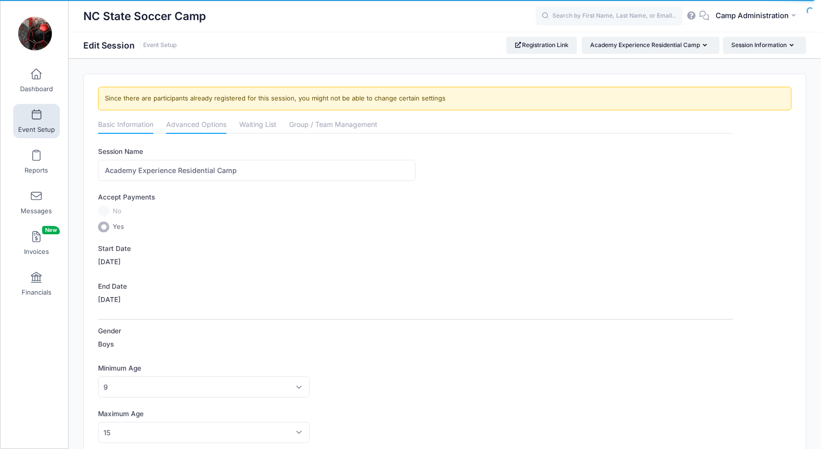
click at [203, 125] on link "Advanced Options" at bounding box center [196, 126] width 60 height 18
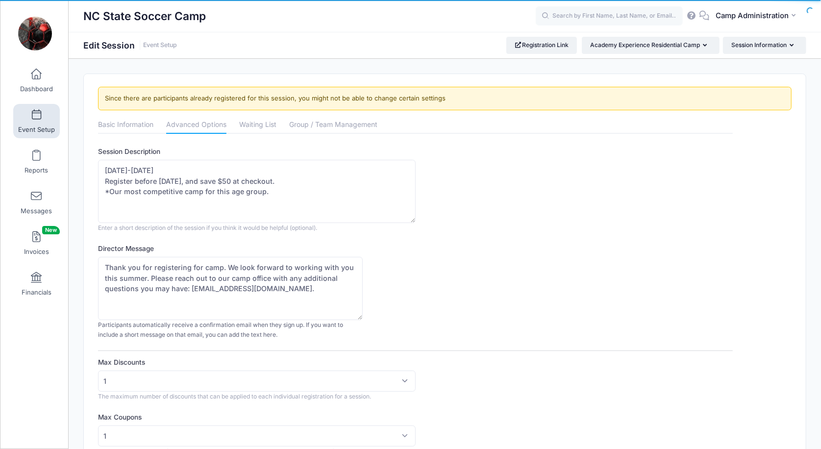
click at [36, 115] on span at bounding box center [36, 115] width 0 height 11
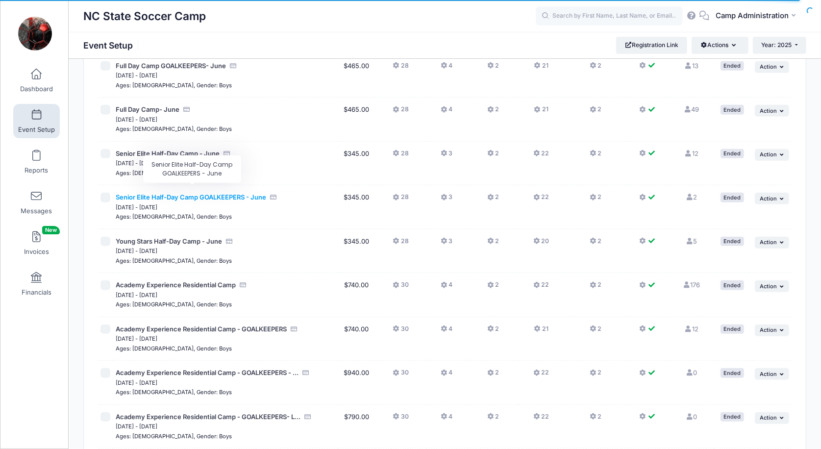
scroll to position [347, 0]
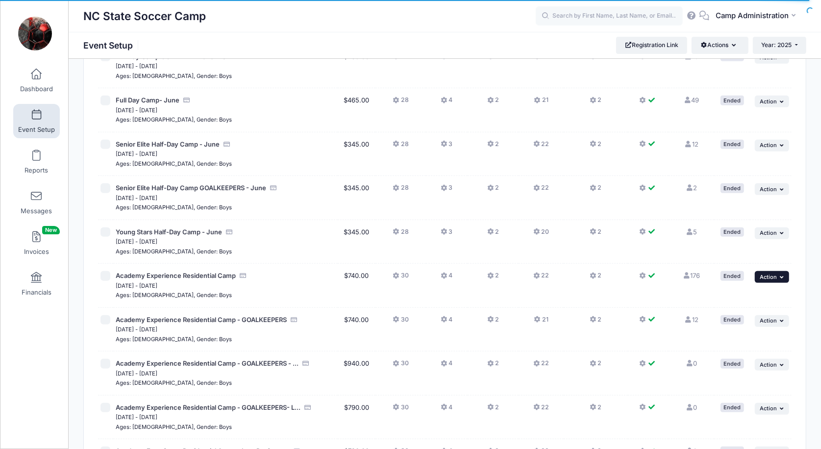
click at [777, 271] on button "... Action" at bounding box center [771, 277] width 34 height 12
click at [743, 309] on link "Duplicate Session" at bounding box center [739, 307] width 89 height 19
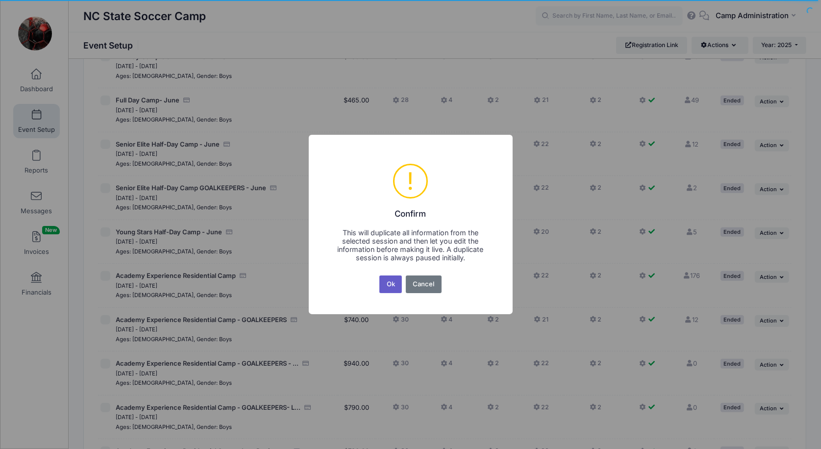
click at [391, 286] on button "Ok" at bounding box center [390, 284] width 23 height 18
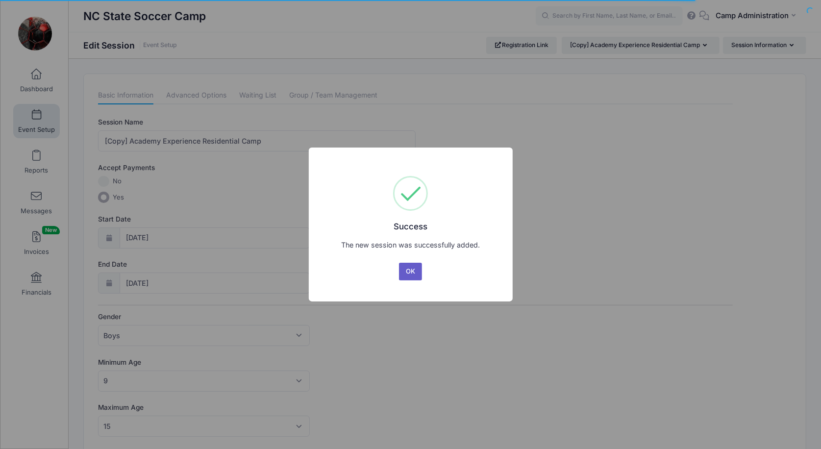
click at [419, 275] on button "OK" at bounding box center [411, 272] width 24 height 18
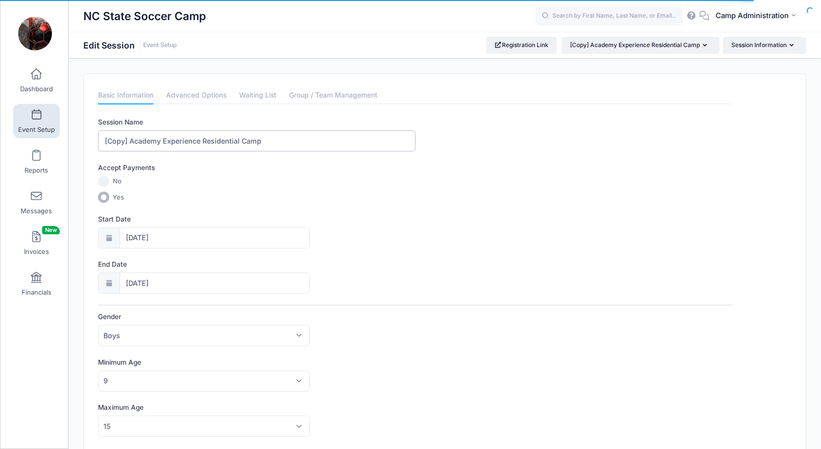
click at [126, 137] on input "[Copy] Academy Experience Residential Camp" at bounding box center [256, 140] width 317 height 21
type input "Academy Experience Residential Camp"
click at [197, 234] on input "[DATE]" at bounding box center [215, 237] width 190 height 21
click at [225, 259] on span at bounding box center [223, 258] width 7 height 7
type input "2026"
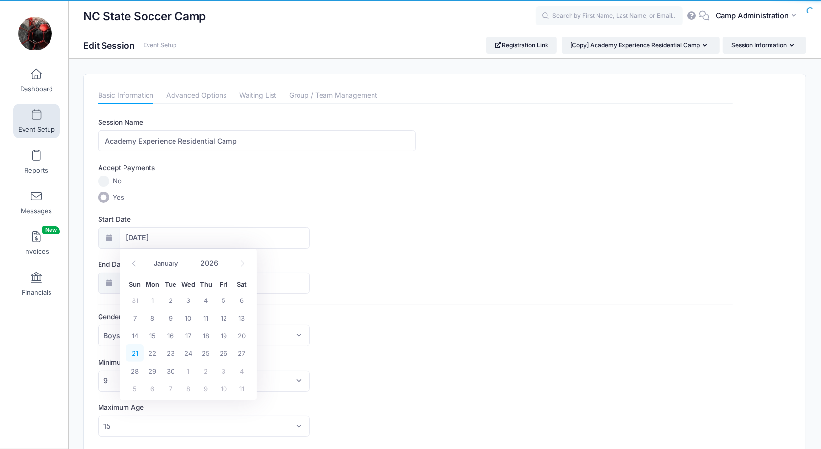
click at [137, 352] on span "21" at bounding box center [135, 353] width 18 height 18
type input "[DATE]"
type input "2026"
click at [187, 396] on span "24" at bounding box center [188, 398] width 18 height 18
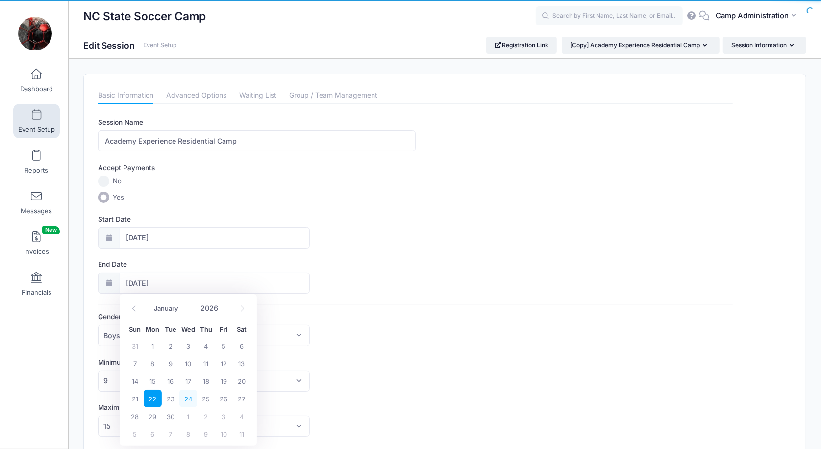
type input "[DATE]"
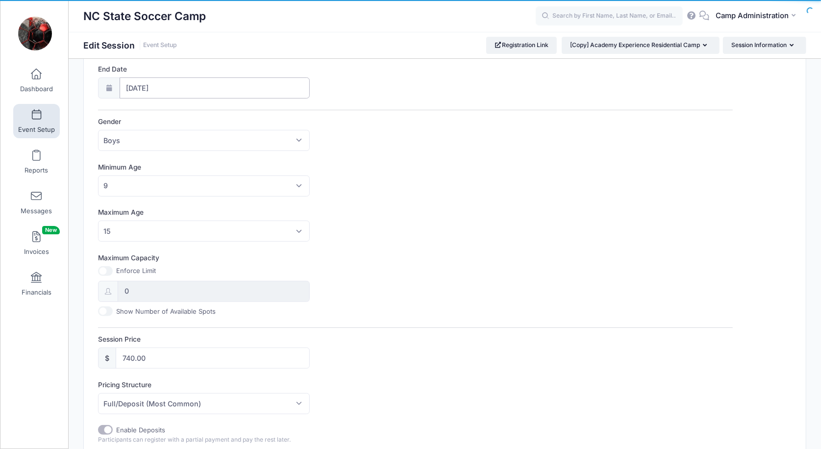
scroll to position [196, 0]
click at [191, 353] on input "740.00" at bounding box center [213, 356] width 194 height 21
type input "790.00"
click at [356, 367] on div "Session Name Academy Experience Residential Camp Accept Payments No Yes Start D…" at bounding box center [415, 341] width 634 height 841
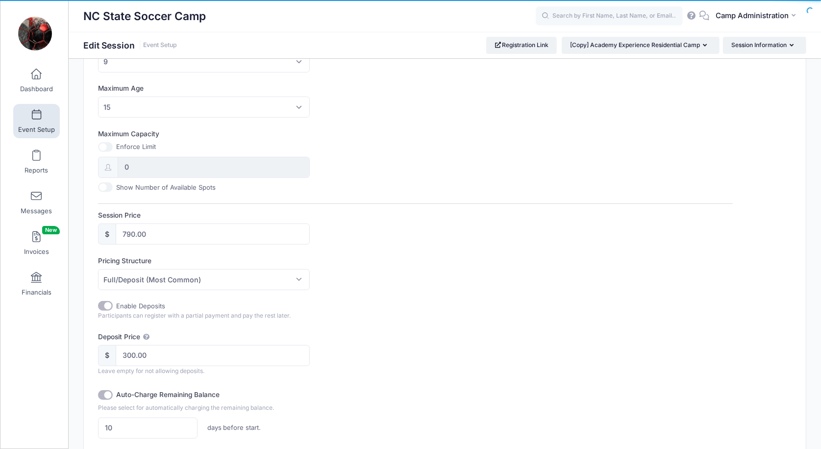
scroll to position [320, 0]
click at [134, 350] on input "300.00" at bounding box center [213, 353] width 194 height 21
type input "350.00"
click at [337, 349] on div "Deposit Price $ 350.00 Leave empty for not allowing deposits." at bounding box center [415, 352] width 634 height 44
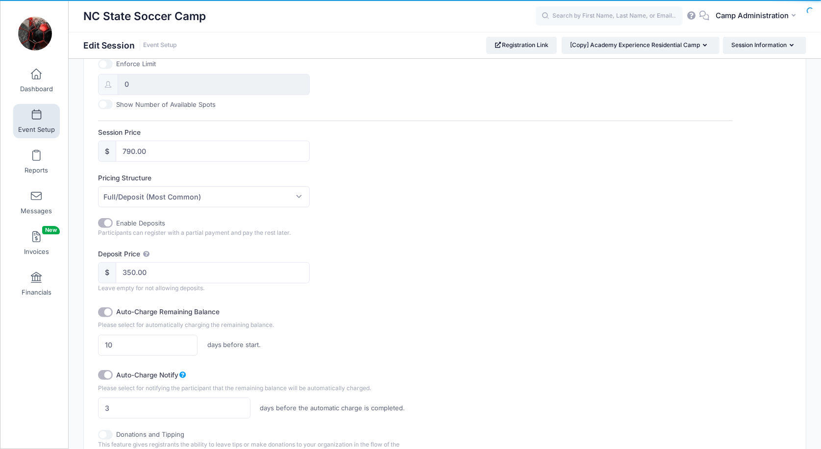
scroll to position [403, 0]
click at [131, 343] on input "10" at bounding box center [147, 344] width 99 height 21
type input "14"
click at [361, 329] on div "Auto-Charge Remaining Balance Please select for automatically charging the rema…" at bounding box center [256, 329] width 317 height 52
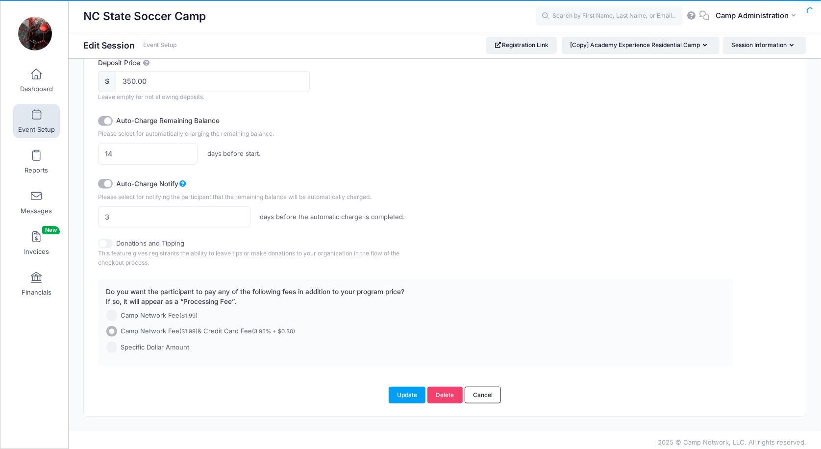
scroll to position [592, 0]
click at [397, 387] on button "Update" at bounding box center [406, 395] width 37 height 17
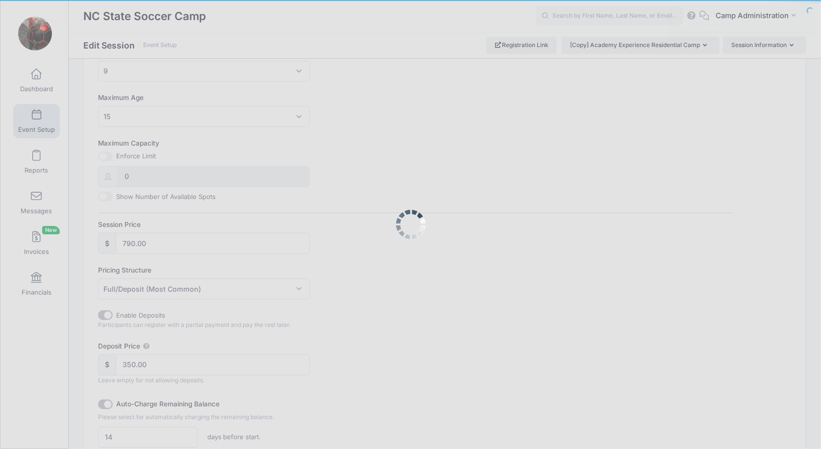
scroll to position [0, 0]
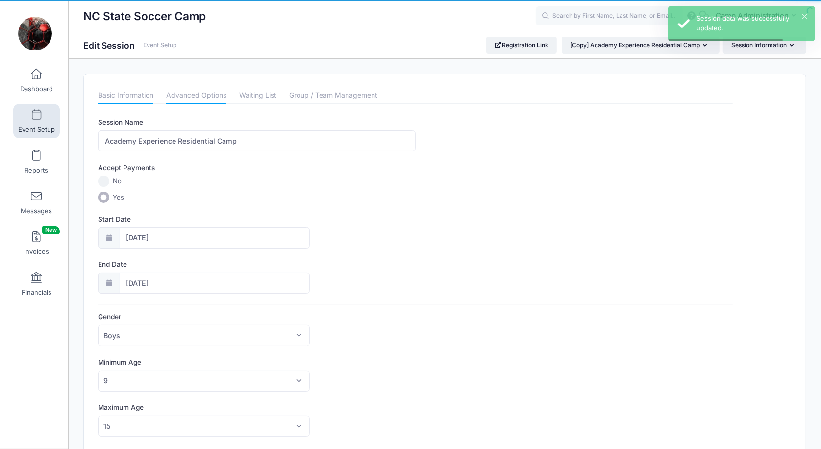
click at [220, 90] on link "Advanced Options" at bounding box center [196, 96] width 60 height 18
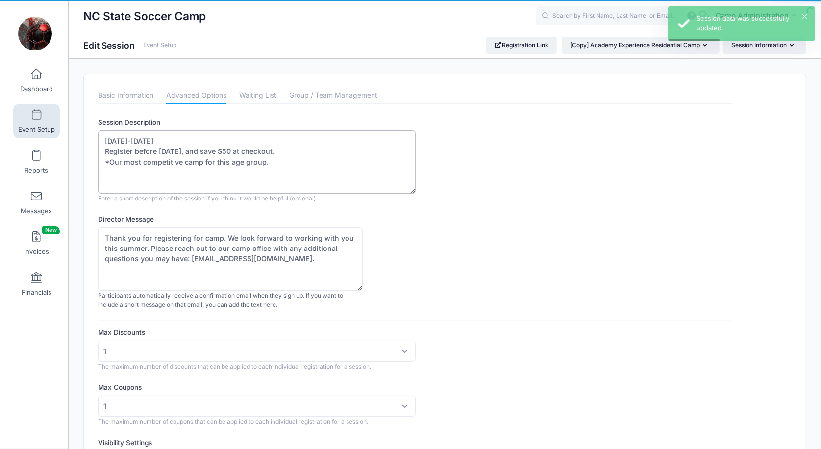
click at [142, 137] on textarea "June 22-25th, 2025 Register before April 1, 2025, and save $50 at checkout. *Ou…" at bounding box center [256, 161] width 317 height 63
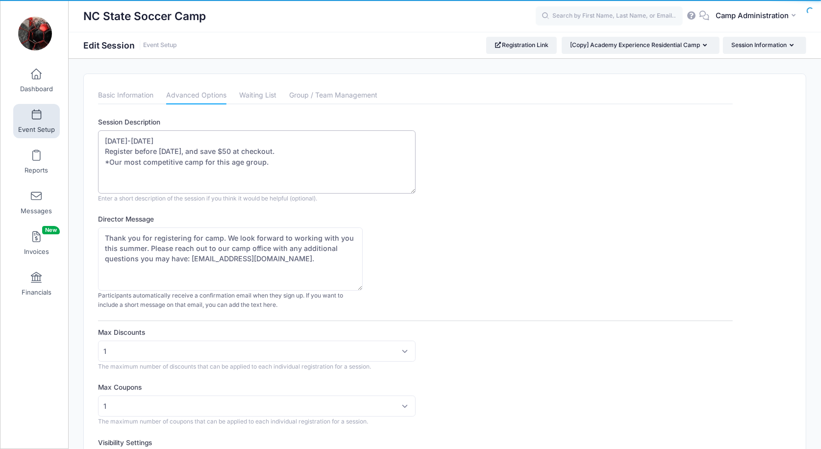
click at [167, 149] on textarea "June 22-25th, 2025 Register before April 1, 2025, and save $50 at checkout. *Ou…" at bounding box center [256, 161] width 317 height 63
drag, startPoint x: 214, startPoint y: 148, endPoint x: 311, endPoint y: 148, distance: 97.5
click at [311, 148] on textarea "June 22-25th, 2025 Register before April 1, 2025, and save $50 at checkout. *Ou…" at bounding box center [256, 161] width 317 height 63
click at [128, 139] on textarea "June 22-25th, 2025 Register before April 1, 2025, and save $50 at checkout. *Ou…" at bounding box center [256, 161] width 317 height 63
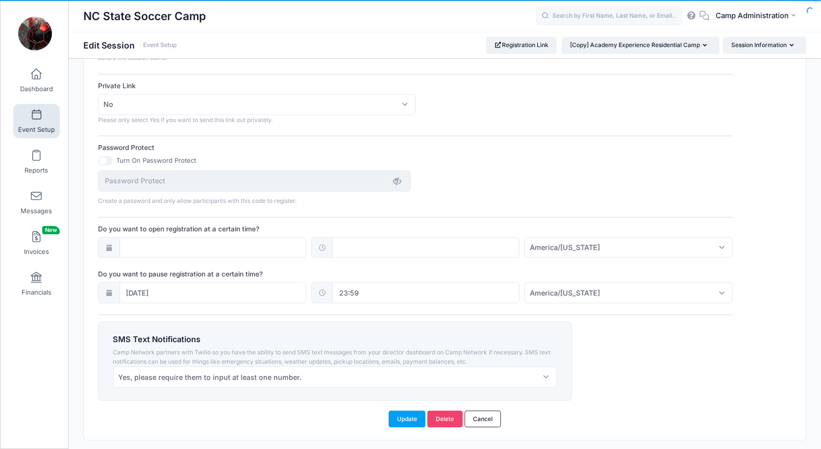
scroll to position [579, 0]
type textarea "June 21st-24th, 2026 Register before March 31, 2026 and save at checkout *Our m…"
click at [162, 286] on input "06/08/2025" at bounding box center [213, 291] width 187 height 21
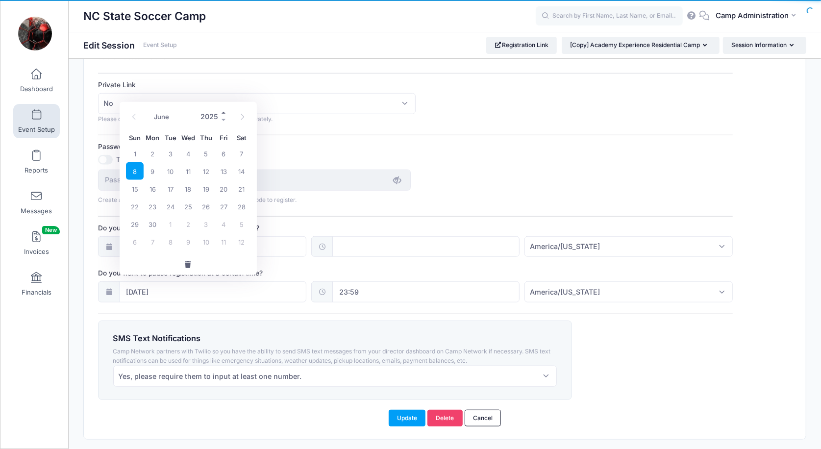
click at [221, 113] on span at bounding box center [223, 112] width 7 height 7
type input "2026"
click at [244, 151] on span "6" at bounding box center [242, 154] width 18 height 18
type input "06/06/2026"
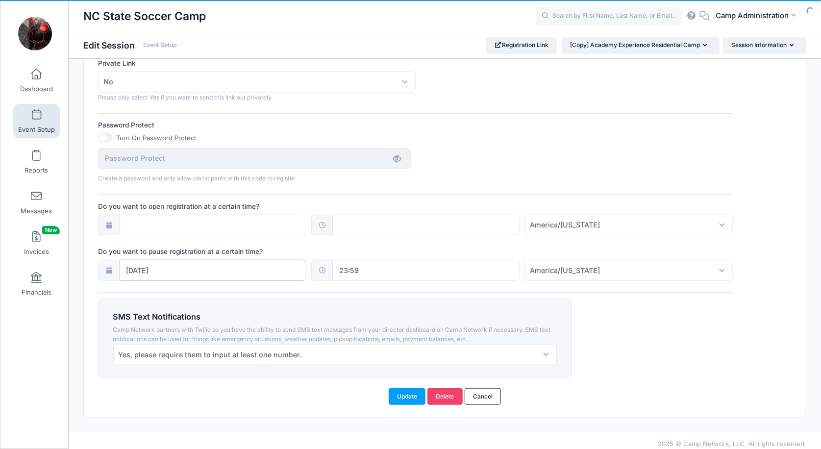
scroll to position [600, 0]
click at [401, 391] on button "Update" at bounding box center [406, 397] width 37 height 17
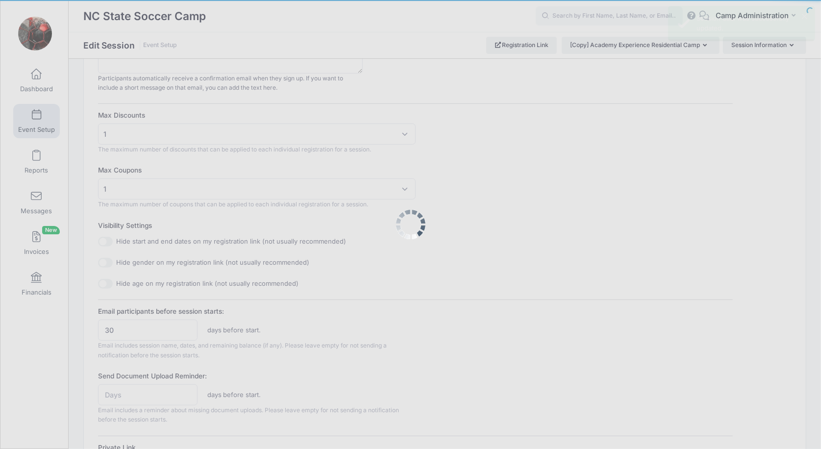
scroll to position [0, 0]
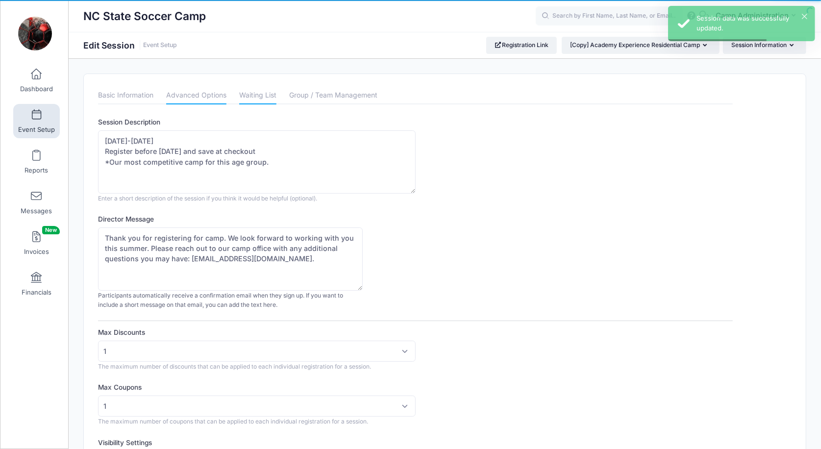
click at [263, 97] on link "Waiting List" at bounding box center [257, 96] width 37 height 18
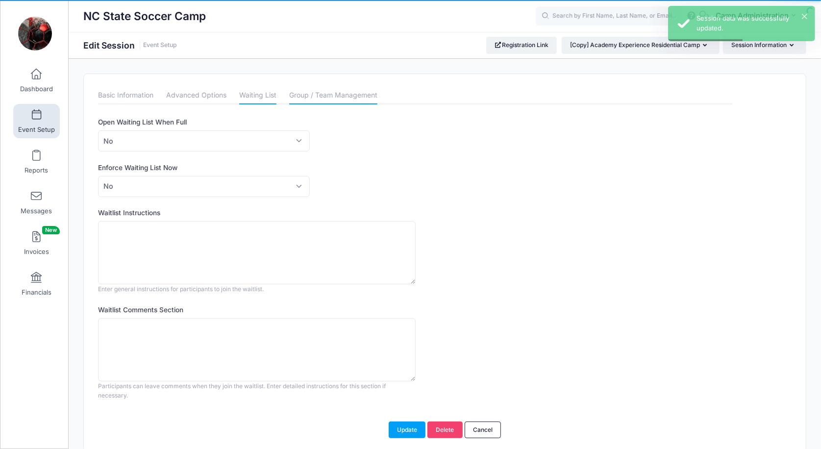
click at [319, 96] on link "Group / Team Management" at bounding box center [333, 96] width 88 height 18
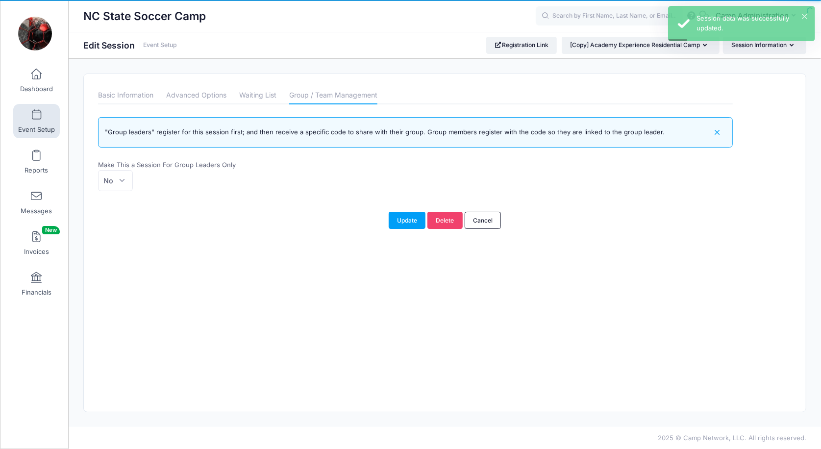
click at [278, 96] on li "Waiting List" at bounding box center [258, 96] width 50 height 18
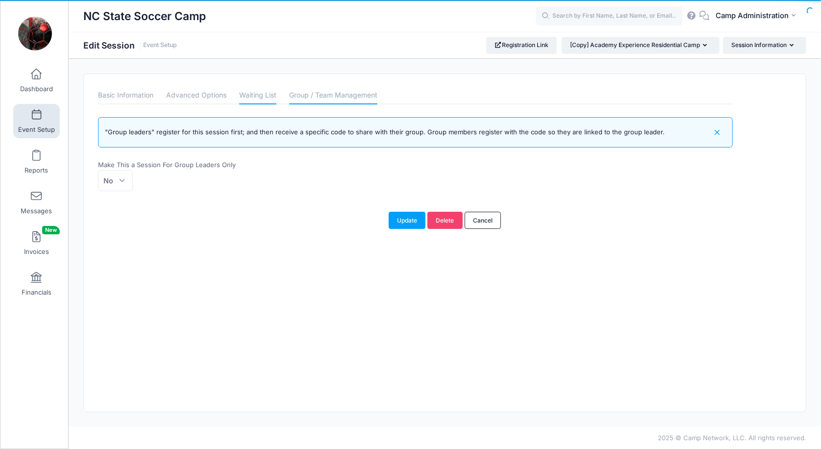
click at [269, 94] on link "Waiting List" at bounding box center [257, 96] width 37 height 18
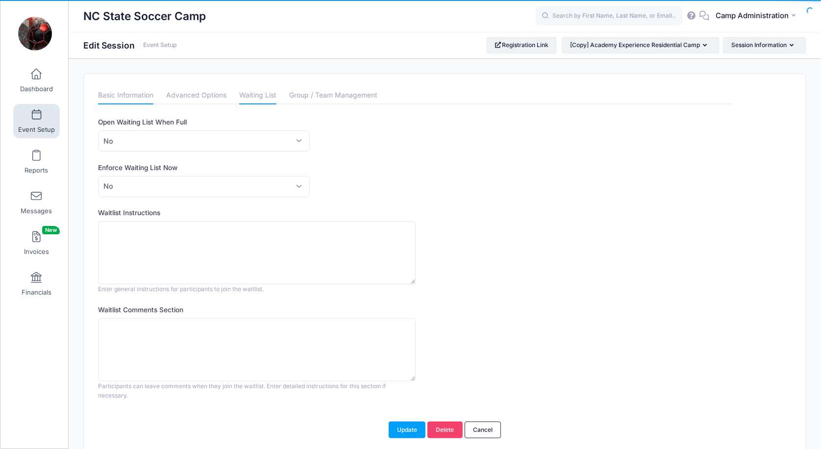
click at [140, 97] on link "Basic Information" at bounding box center [125, 96] width 55 height 18
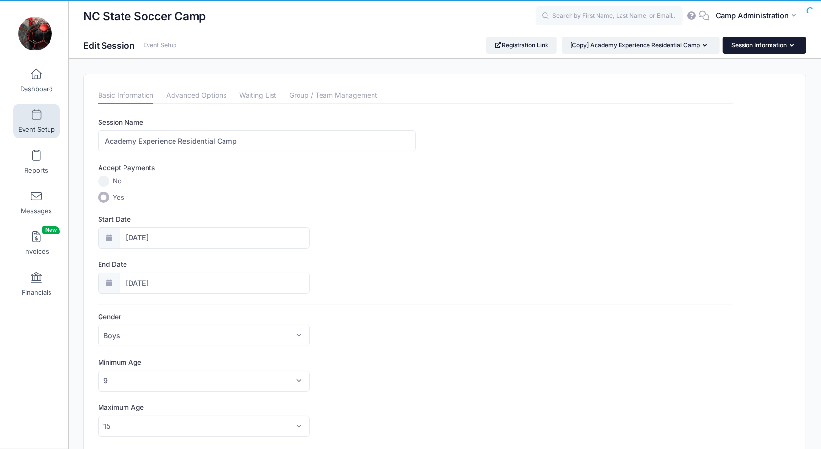
click at [767, 50] on button "Session Information" at bounding box center [764, 45] width 83 height 17
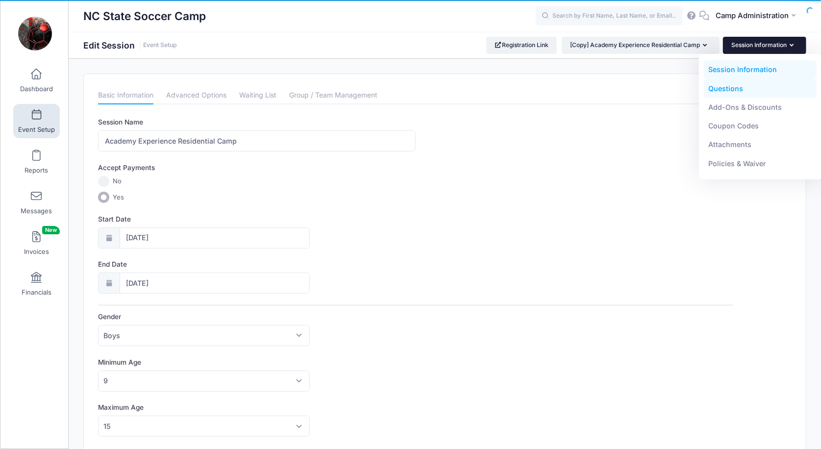
click at [736, 90] on link "Questions" at bounding box center [759, 88] width 113 height 19
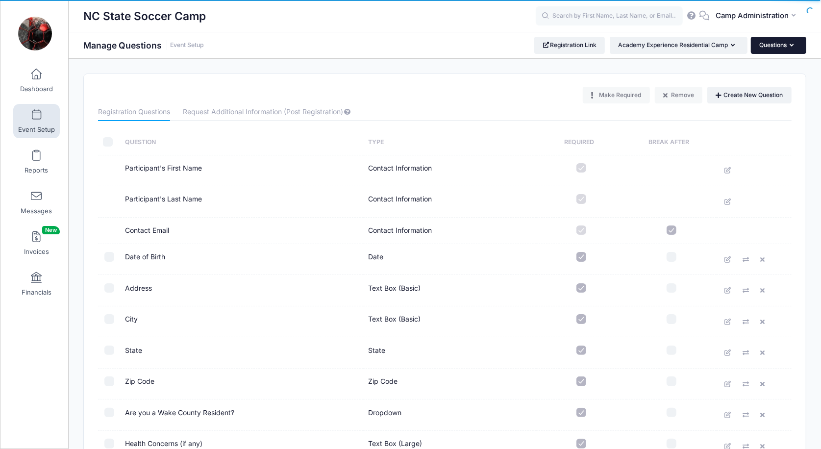
click at [790, 40] on button "Questions" at bounding box center [777, 45] width 55 height 17
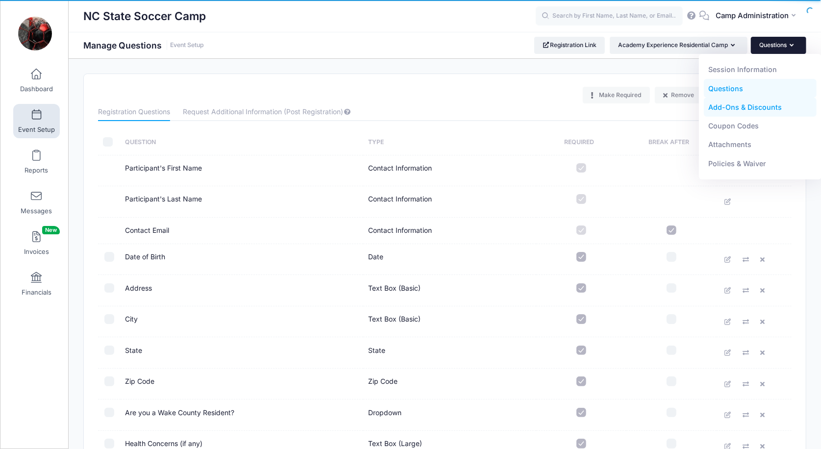
click at [738, 110] on link "Add-Ons & Discounts" at bounding box center [759, 107] width 113 height 19
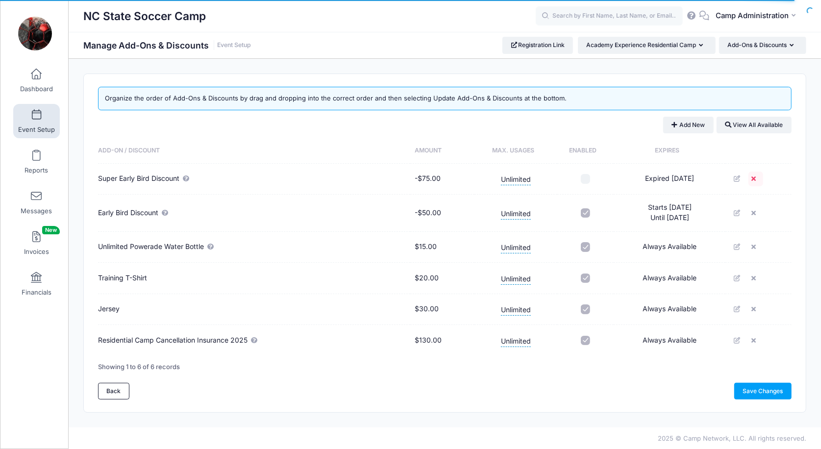
click at [756, 177] on icon at bounding box center [755, 178] width 8 height 6
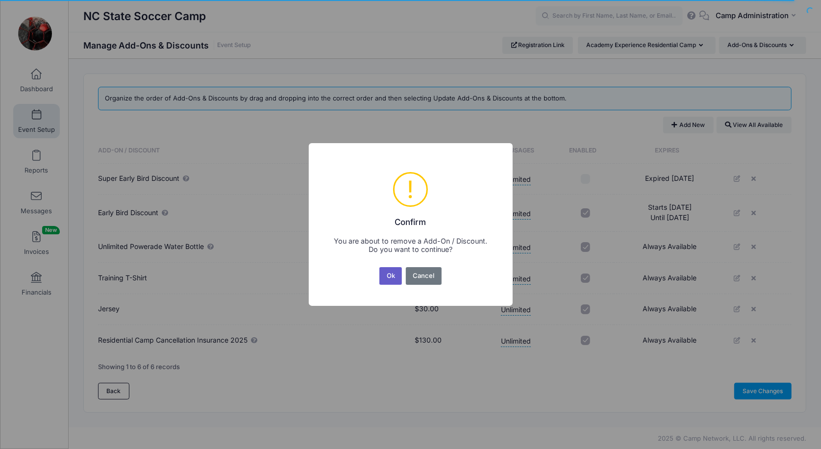
click at [382, 273] on button "Ok" at bounding box center [390, 276] width 23 height 18
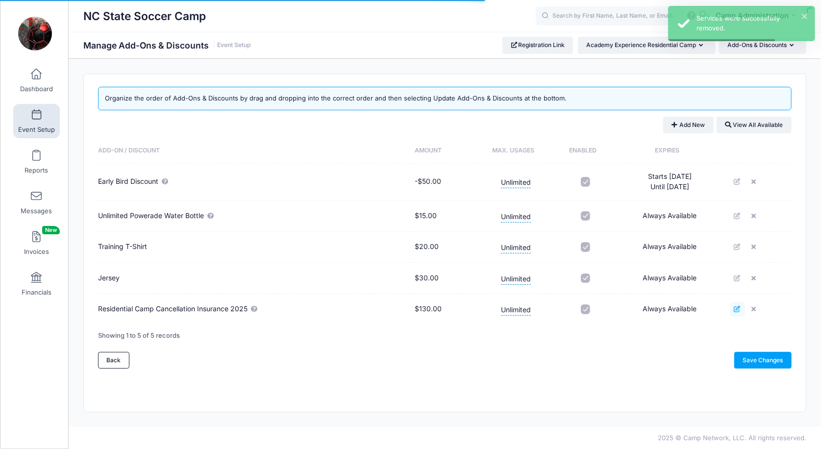
click at [738, 310] on icon at bounding box center [737, 309] width 8 height 6
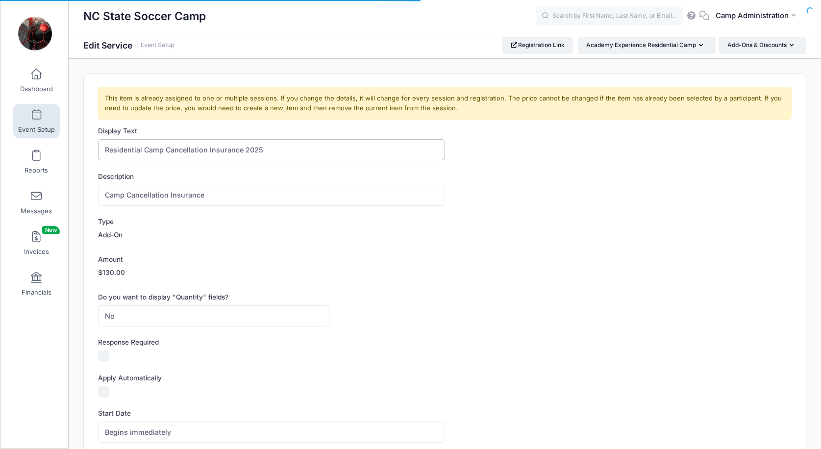
click at [254, 146] on input "Residential Camp Cancellation Insurance 2025" at bounding box center [271, 149] width 346 height 21
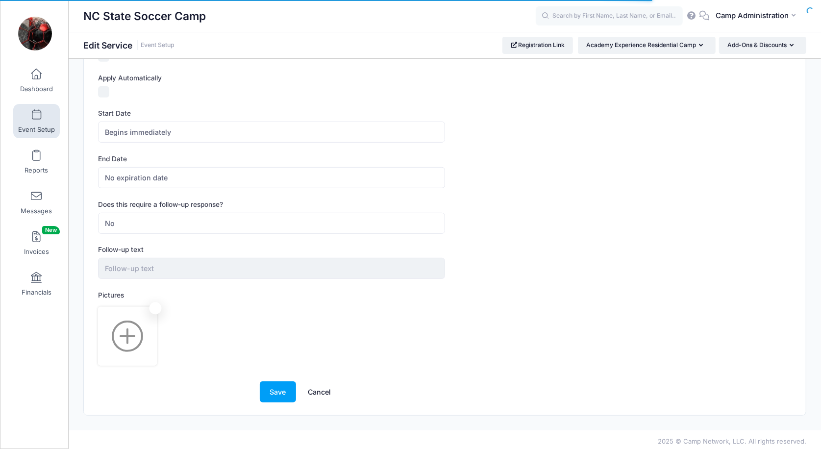
scroll to position [299, 0]
type input "Residential Camp Cancellation Insurance"
click at [272, 391] on button "Save" at bounding box center [278, 392] width 36 height 21
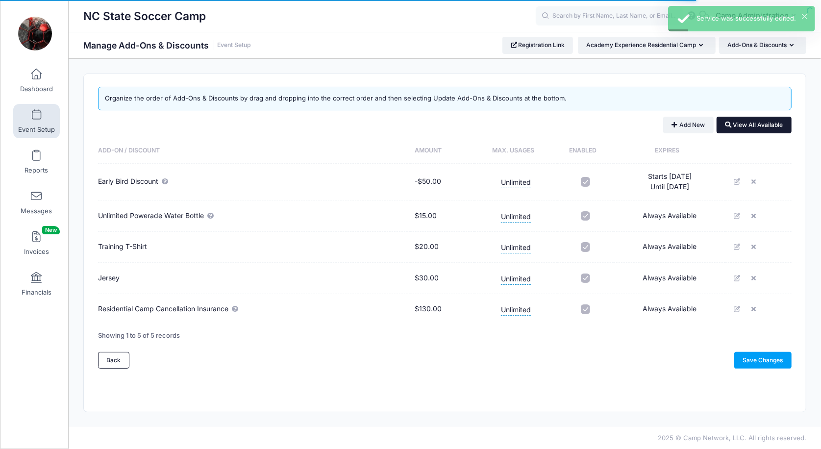
click at [747, 125] on button "View All Available" at bounding box center [753, 125] width 75 height 17
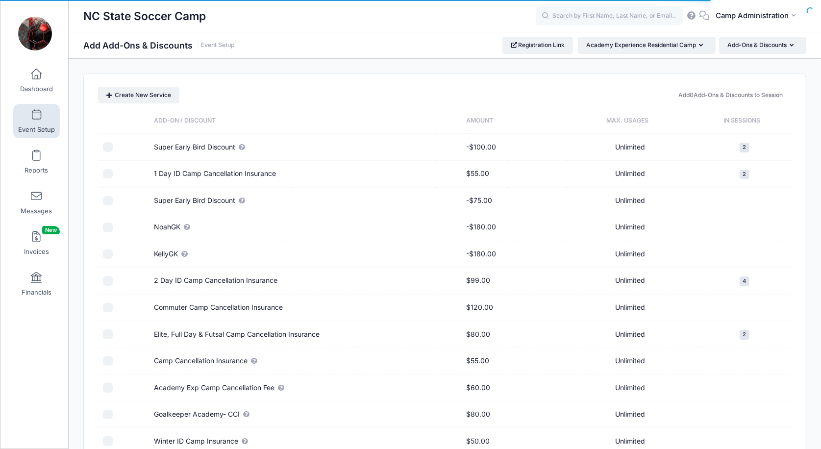
click at [109, 148] on input "checkbox" at bounding box center [108, 147] width 10 height 10
checkbox input "true"
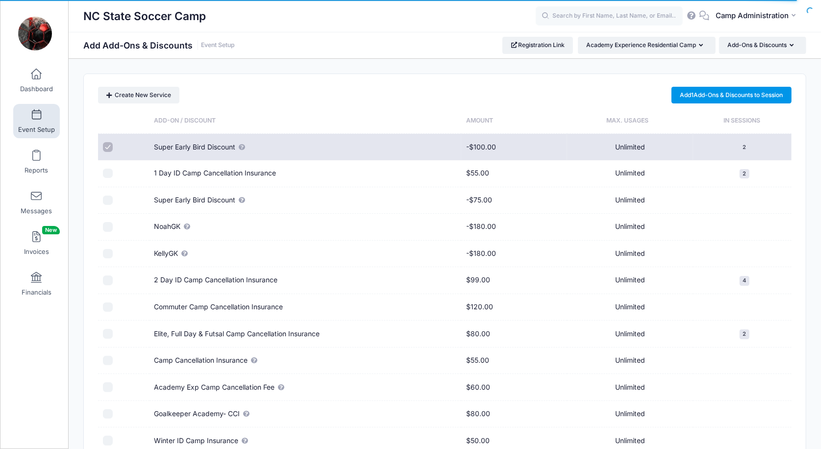
click at [742, 97] on link "Add 1 Add-Ons & Discounts to Session" at bounding box center [731, 95] width 120 height 17
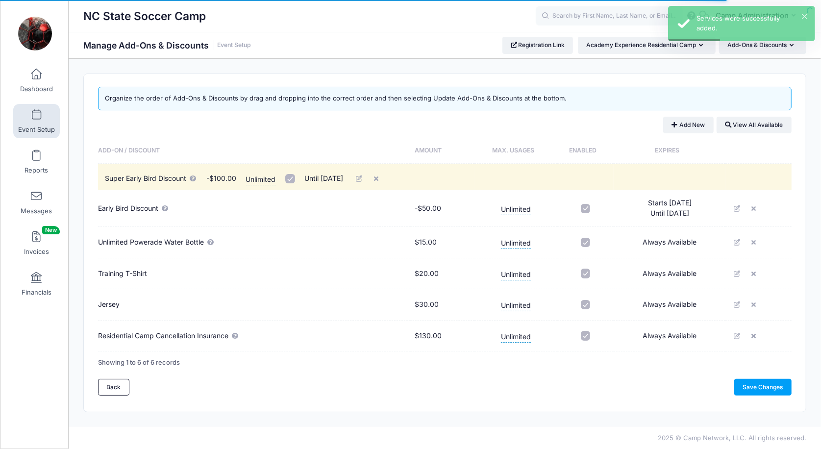
drag, startPoint x: 320, startPoint y: 338, endPoint x: 327, endPoint y: 169, distance: 168.6
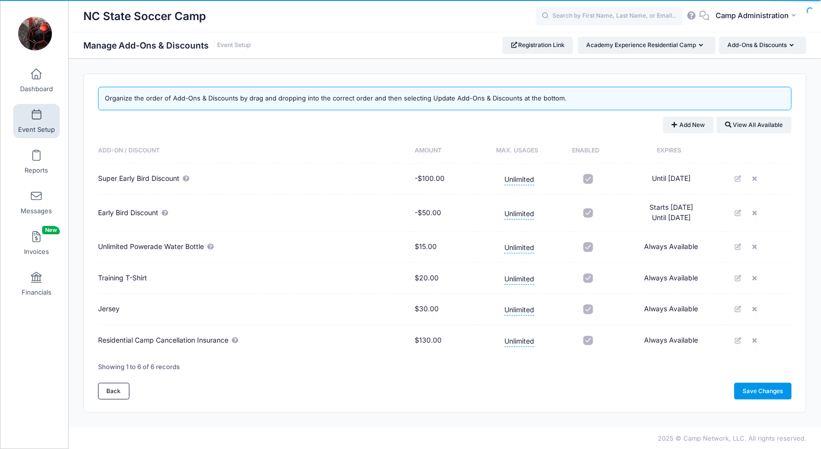
click at [744, 387] on link "Save Changes" at bounding box center [762, 391] width 57 height 17
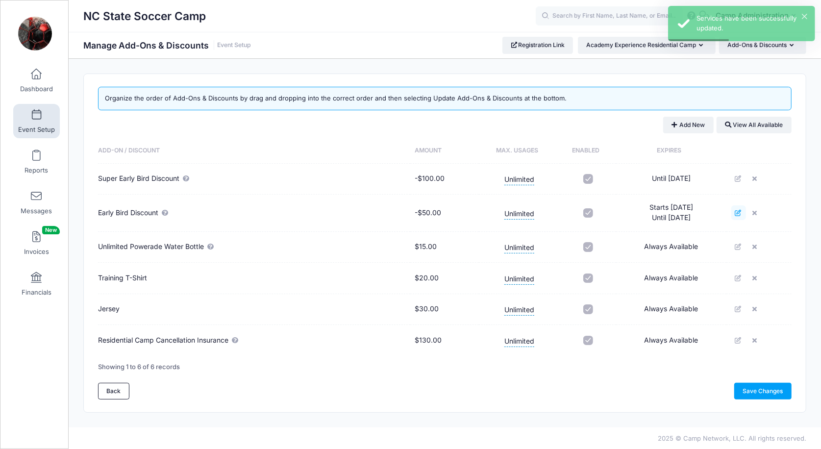
click at [737, 214] on icon at bounding box center [738, 213] width 8 height 6
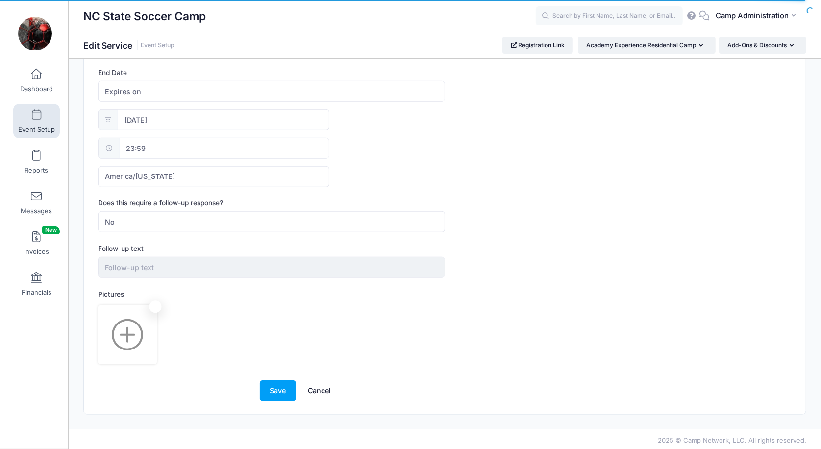
scroll to position [470, 0]
click at [278, 381] on button "Save" at bounding box center [278, 391] width 36 height 21
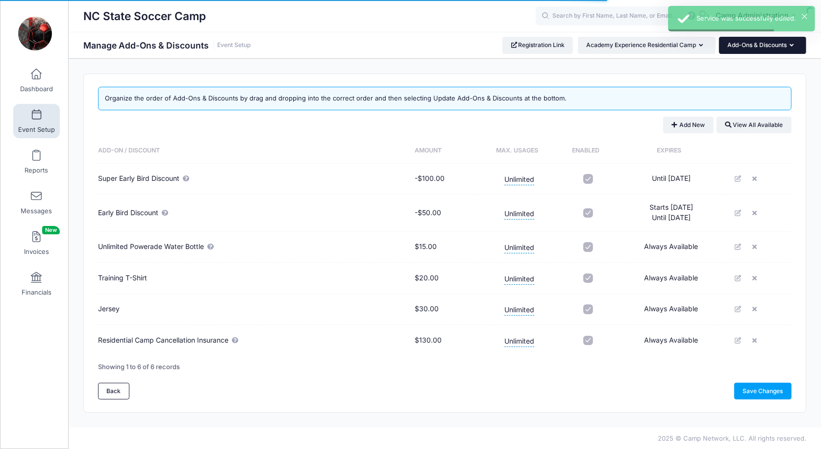
click at [747, 50] on button "Add-Ons & Discounts" at bounding box center [762, 45] width 87 height 17
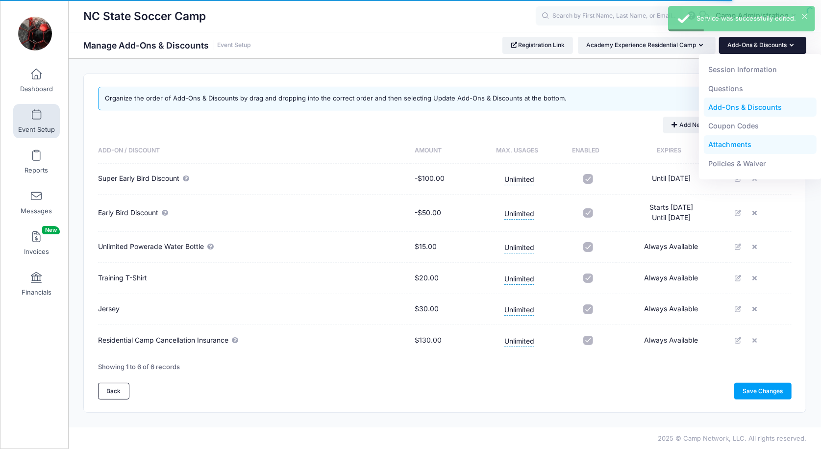
click at [734, 142] on link "Attachments" at bounding box center [759, 144] width 113 height 19
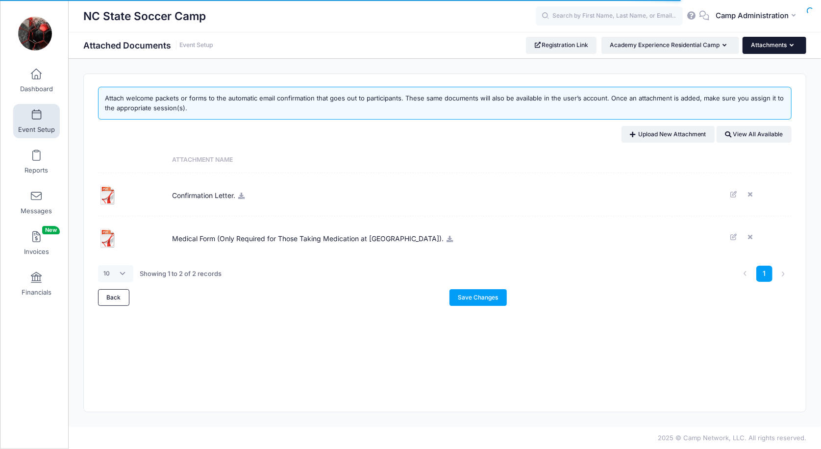
click at [777, 45] on button "Attachments" at bounding box center [774, 45] width 64 height 17
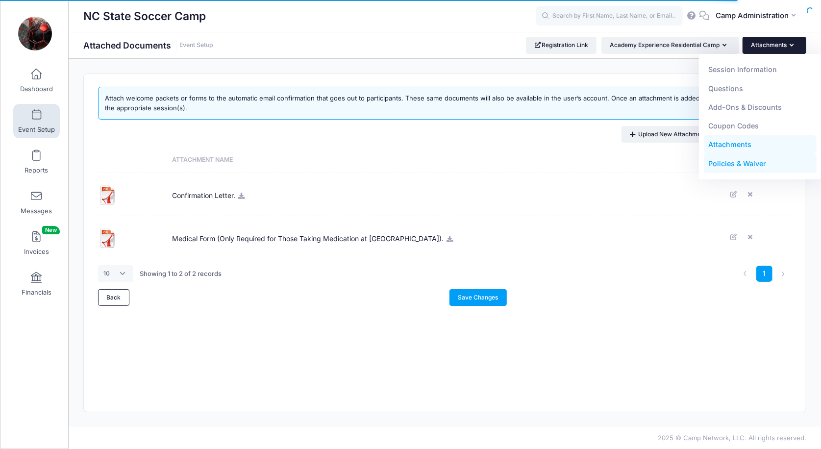
click at [747, 159] on link "Policies & Waiver" at bounding box center [759, 163] width 113 height 19
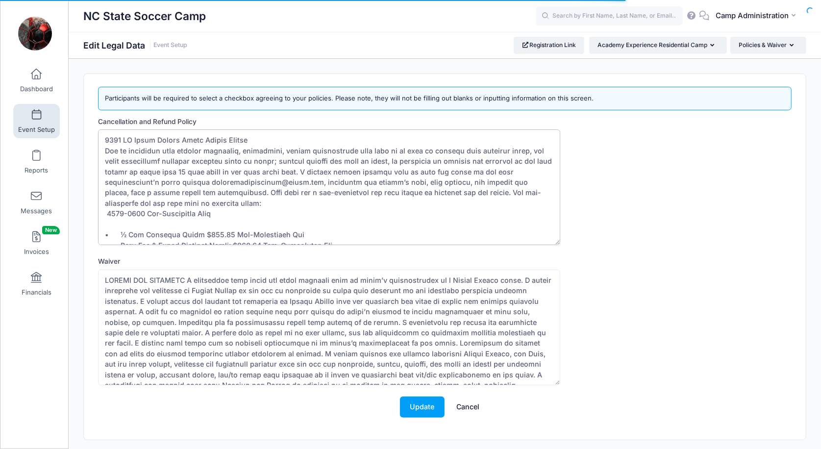
click at [123, 138] on textarea "Cancellation and Refund Policy" at bounding box center [329, 187] width 462 height 116
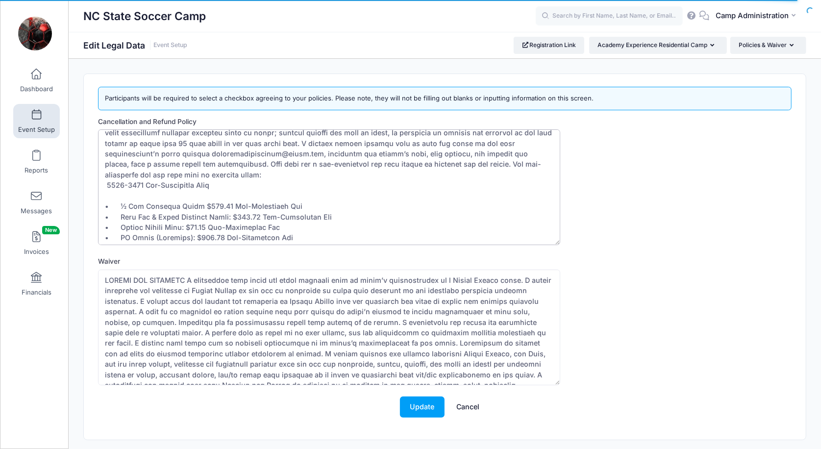
scroll to position [30, 0]
drag, startPoint x: 148, startPoint y: 182, endPoint x: 98, endPoint y: 181, distance: 50.0
click at [99, 181] on textarea "Cancellation and Refund Policy" at bounding box center [329, 187] width 462 height 116
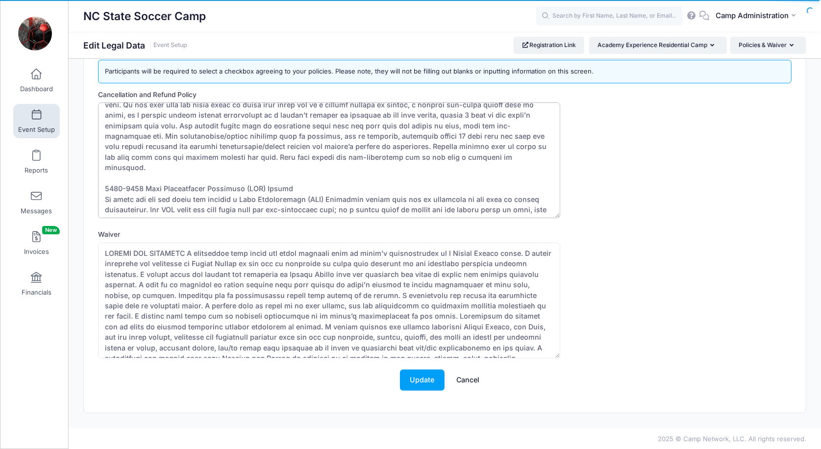
scroll to position [263, 0]
click at [146, 168] on textarea "Cancellation and Refund Policy" at bounding box center [329, 160] width 462 height 116
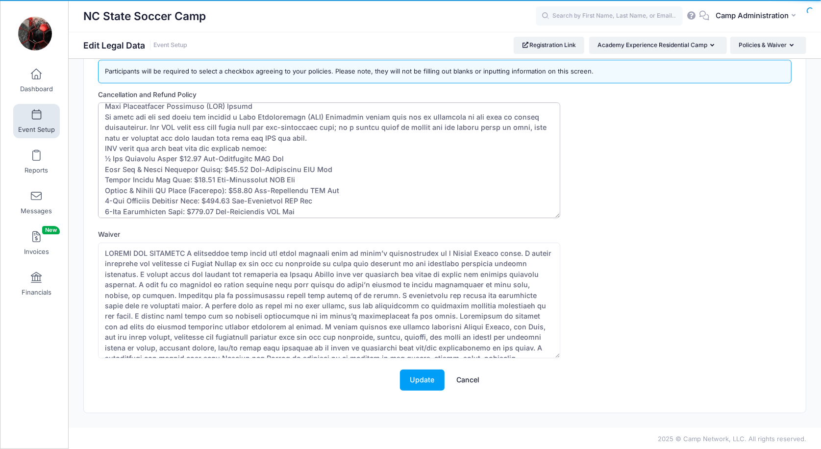
scroll to position [343, 0]
click at [319, 121] on textarea "Cancellation and Refund Policy" at bounding box center [329, 160] width 462 height 116
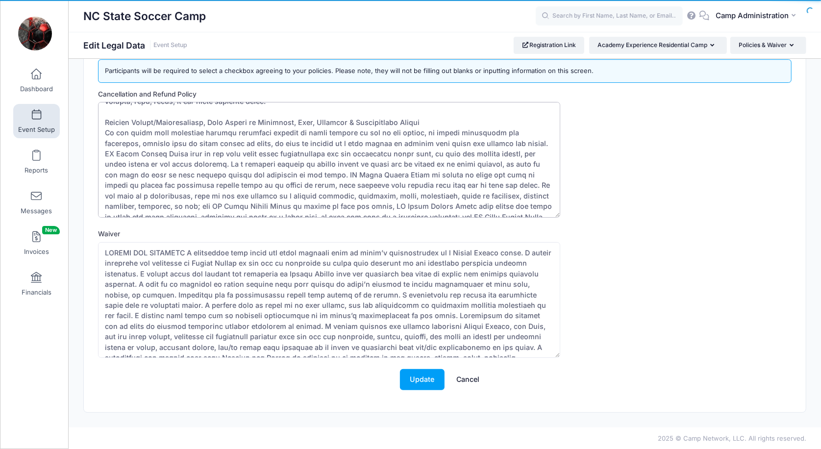
scroll to position [27, 0]
type textarea "NC State Soccer Camps Refund Policy Due to contracts with service providers, fa…"
click at [430, 375] on button "Update" at bounding box center [422, 379] width 45 height 21
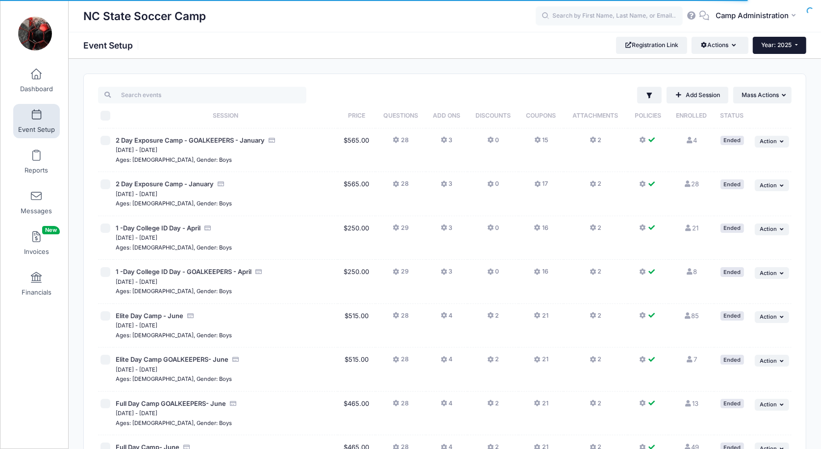
click at [793, 41] on button "Year: 2025" at bounding box center [778, 45] width 53 height 17
click at [772, 66] on link "Year: 2026" at bounding box center [784, 64] width 64 height 13
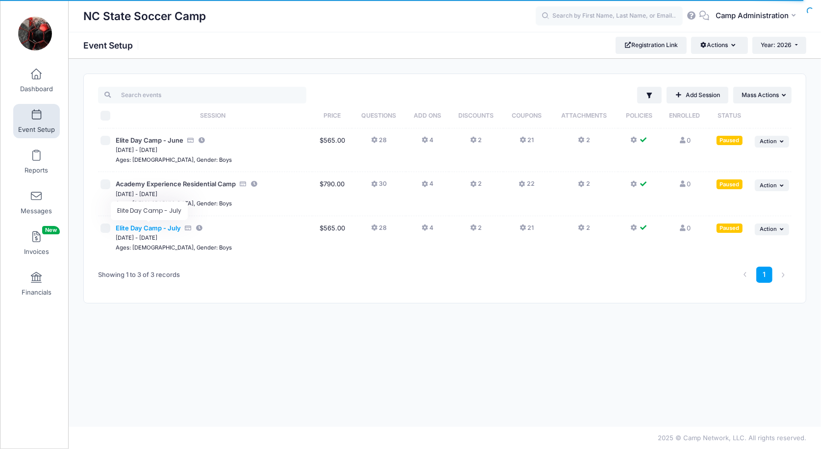
click at [167, 229] on span "Elite Day Camp - July" at bounding box center [148, 228] width 65 height 8
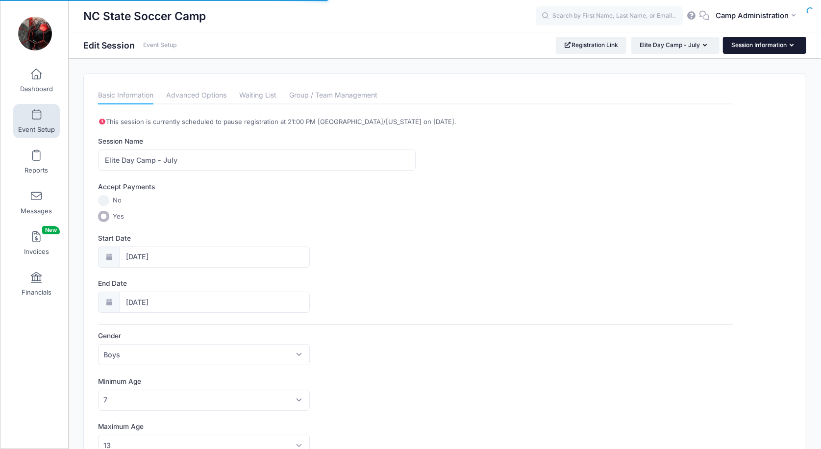
click at [744, 48] on button "Session Information" at bounding box center [764, 45] width 83 height 17
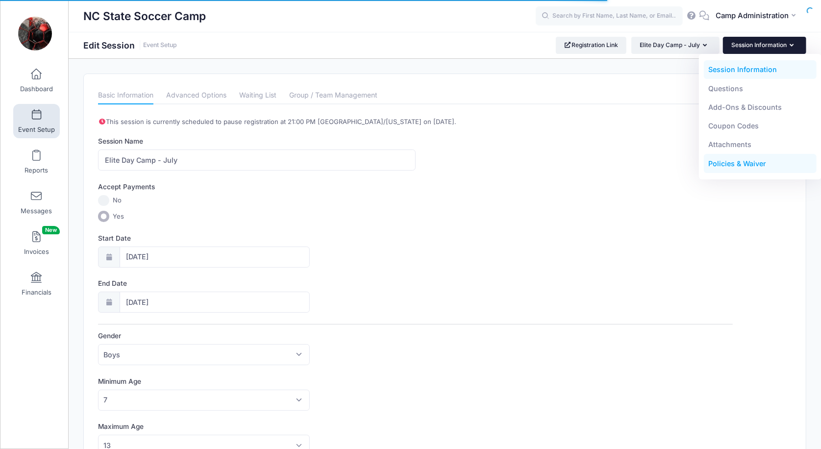
click at [729, 168] on link "Policies & Waiver" at bounding box center [759, 163] width 113 height 19
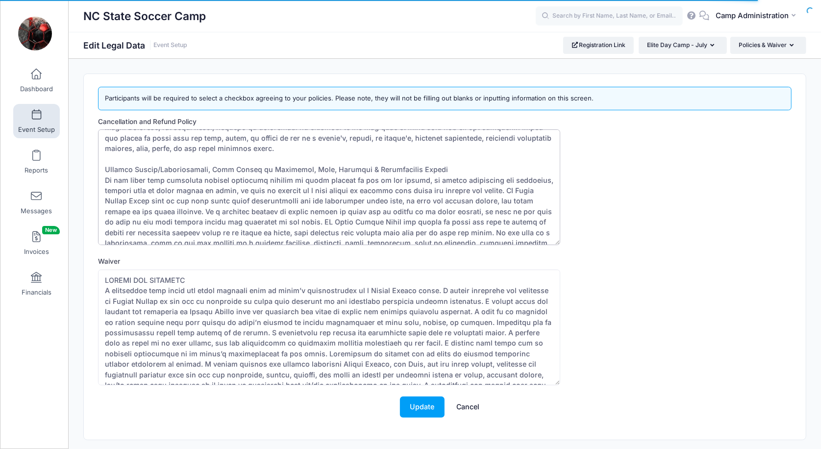
scroll to position [694, 0]
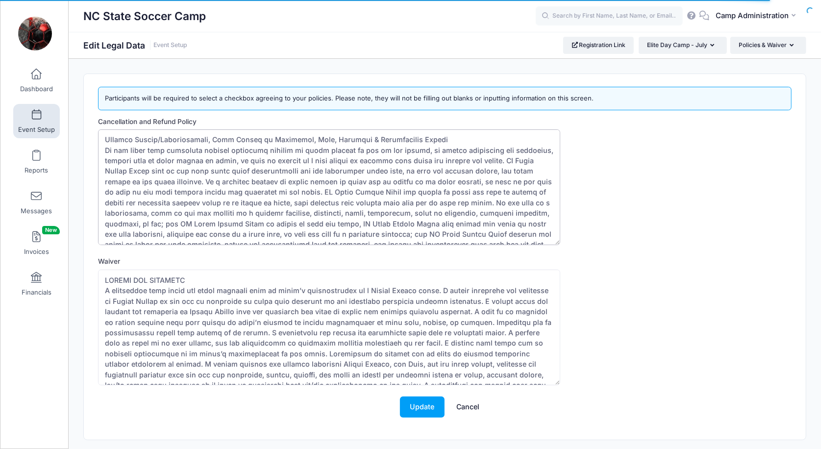
drag, startPoint x: 105, startPoint y: 139, endPoint x: 221, endPoint y: 300, distance: 198.9
click at [221, 300] on form "Cancellation and Refund Policy Waiver Update Cancel" at bounding box center [444, 272] width 693 height 311
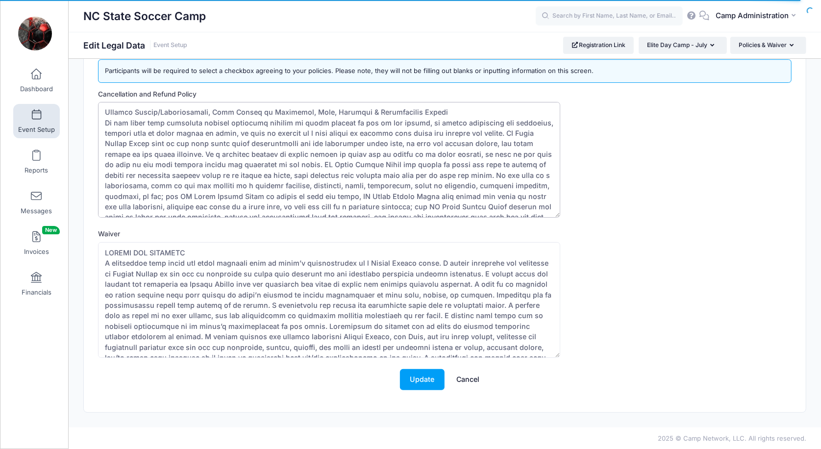
scroll to position [27, 0]
click at [669, 52] on button "Elite Day Camp - July" at bounding box center [682, 45] width 88 height 17
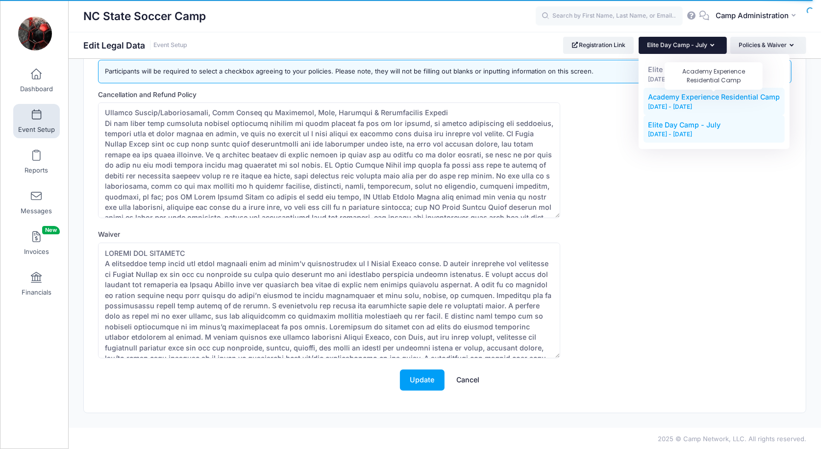
click at [679, 99] on span "Academy Experience Residential Camp" at bounding box center [714, 97] width 132 height 8
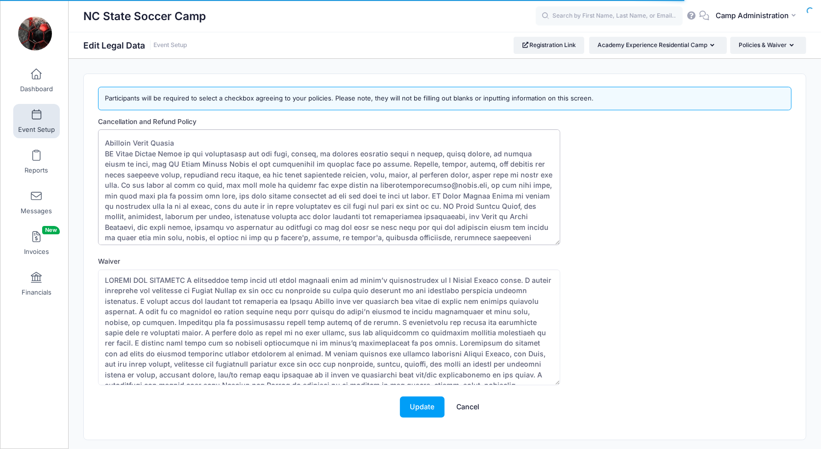
scroll to position [673, 0]
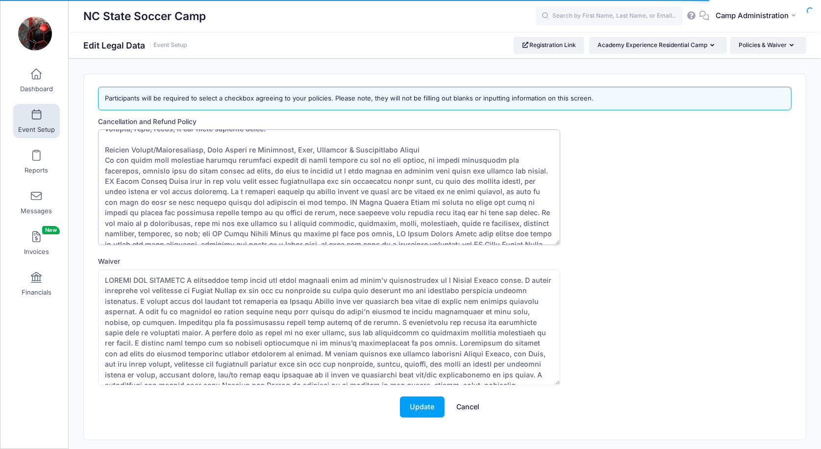
drag, startPoint x: 103, startPoint y: 139, endPoint x: 256, endPoint y: 309, distance: 228.3
click at [256, 309] on form "Cancellation and Refund Policy Waiver Update Cancel" at bounding box center [444, 272] width 693 height 311
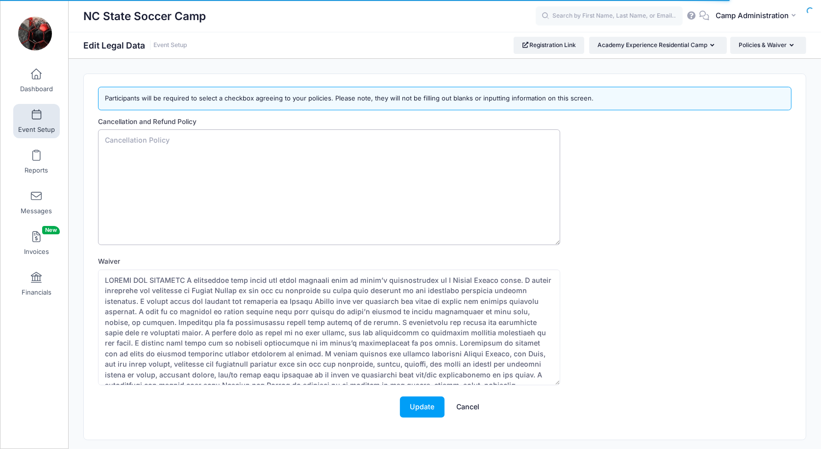
scroll to position [0, 0]
paste textarea "NC State Soccer Camps Refund Policy Due to contracts with service providers, fa…"
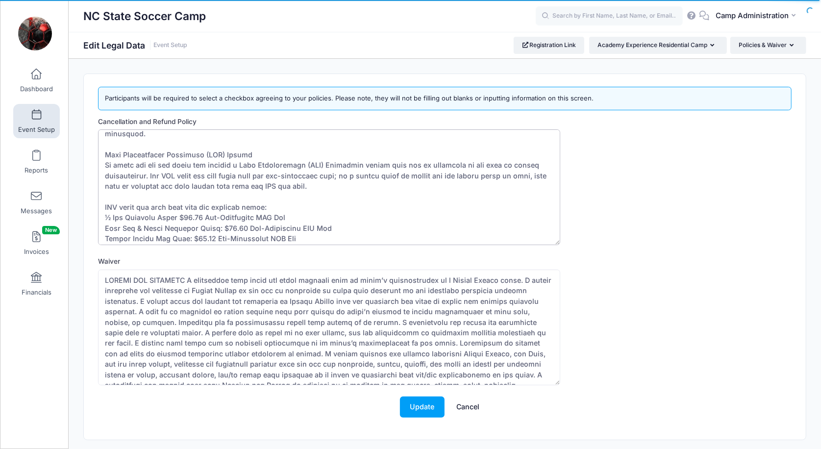
scroll to position [343, 0]
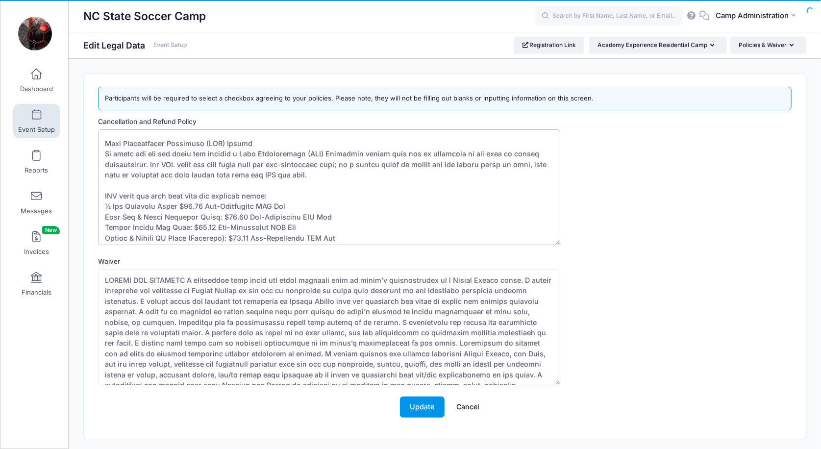
type textarea "NC State Soccer Camps Refund Policy Due to contracts with service providers, fa…"
click at [417, 406] on button "Update" at bounding box center [422, 406] width 45 height 21
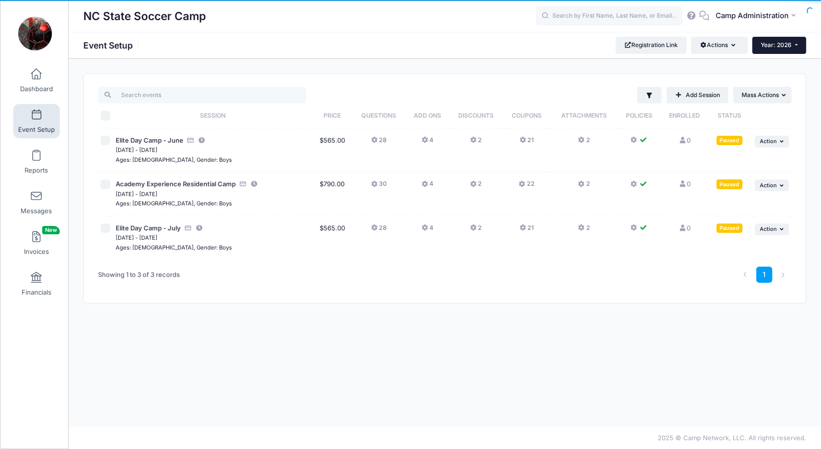
click at [777, 49] on button "Year: 2026" at bounding box center [779, 45] width 54 height 17
click at [775, 74] on link "Year: 2025" at bounding box center [784, 77] width 64 height 13
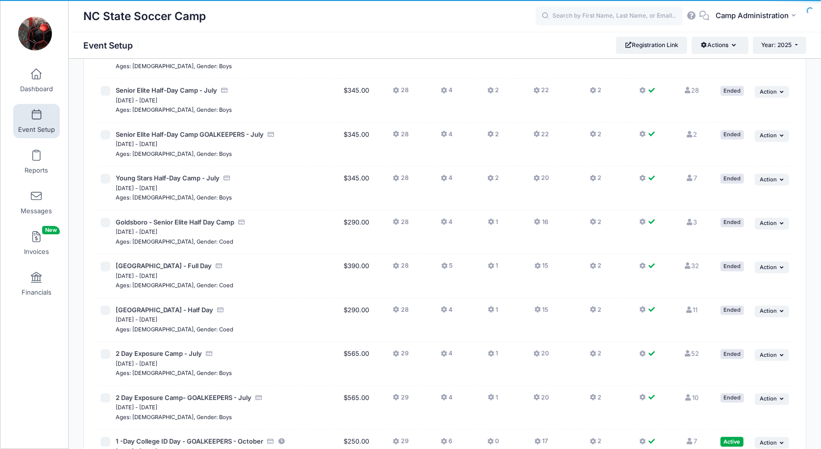
scroll to position [1412, 0]
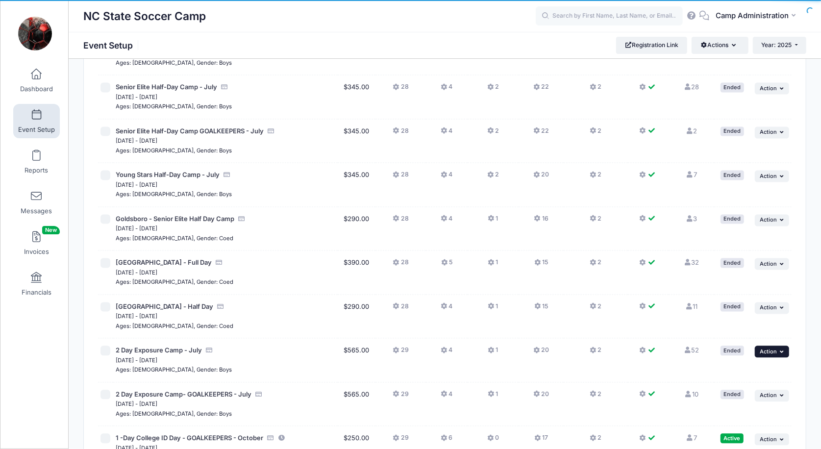
click at [765, 348] on span "Action" at bounding box center [767, 351] width 17 height 7
click at [729, 358] on link "Duplicate Session" at bounding box center [739, 358] width 89 height 19
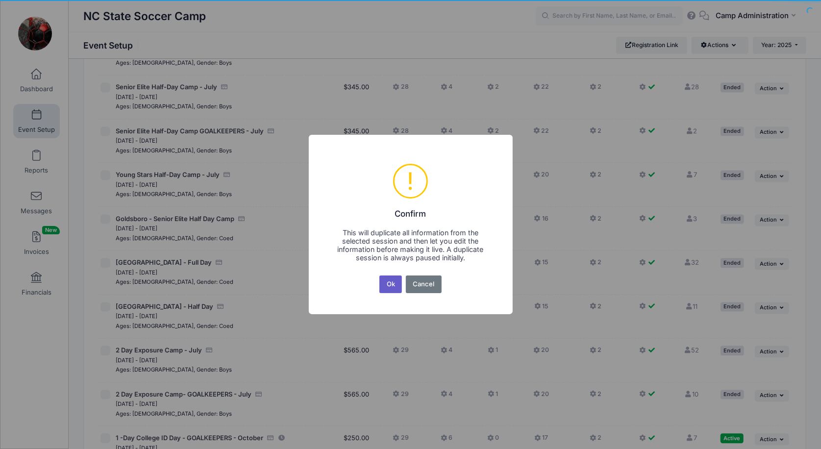
click at [391, 284] on button "Ok" at bounding box center [390, 284] width 23 height 18
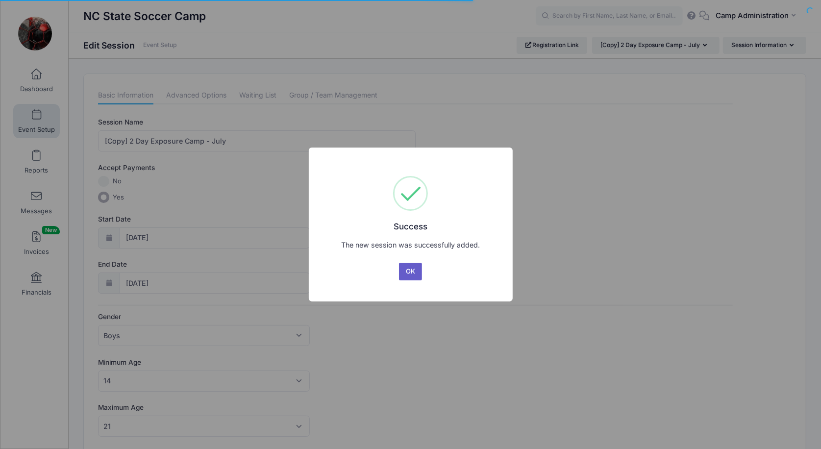
click at [414, 275] on button "OK" at bounding box center [411, 272] width 24 height 18
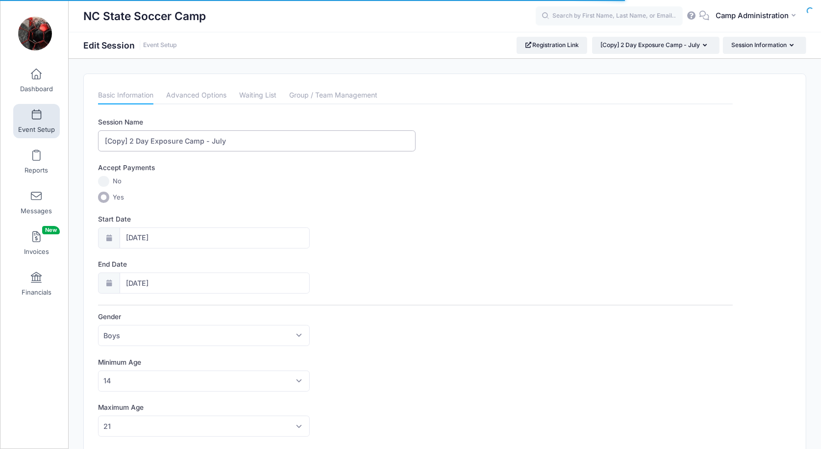
click at [129, 136] on input "[Copy] 2 Day Exposure Camp - July" at bounding box center [256, 140] width 317 height 21
type input "2 Day Exposure Camp - July"
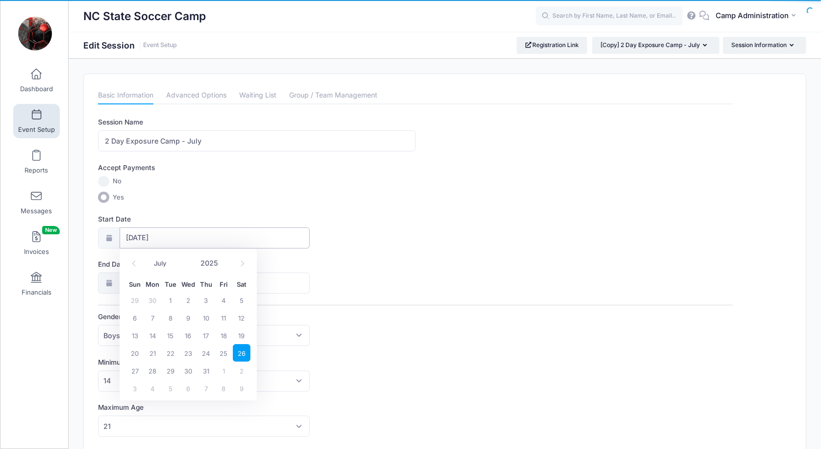
click at [151, 234] on input "07/26/2025" at bounding box center [215, 237] width 190 height 21
click at [223, 259] on span at bounding box center [223, 258] width 7 height 7
type input "2026"
click at [239, 351] on span "25" at bounding box center [242, 353] width 18 height 18
type input "07/25/2026"
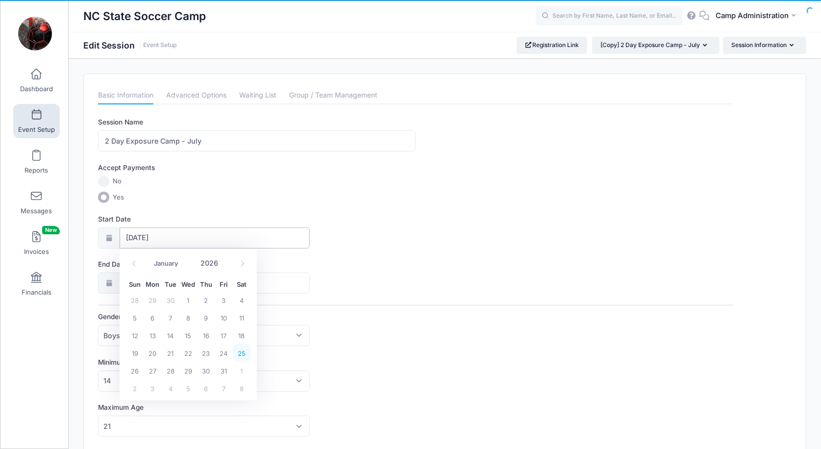
type input "07/26/2026"
type input "2026"
click at [136, 413] on span "26" at bounding box center [135, 416] width 18 height 18
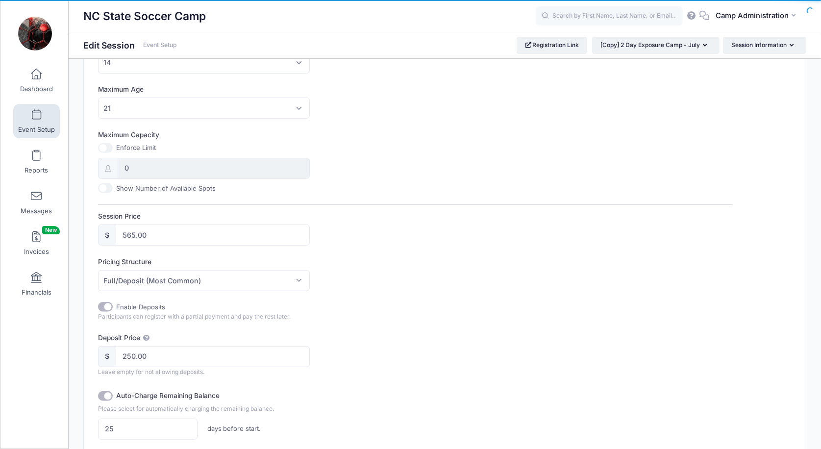
scroll to position [320, 0]
click at [134, 351] on input "250.00" at bounding box center [213, 353] width 194 height 21
type input ".00"
checkbox input "false"
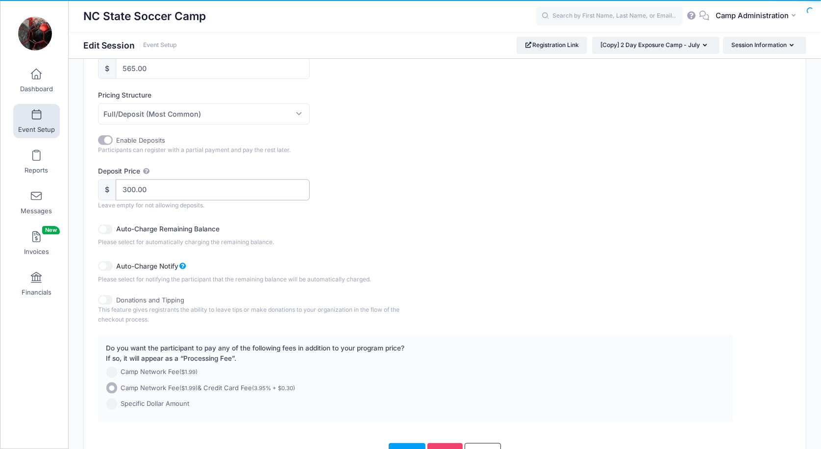
scroll to position [486, 0]
type input "300.00"
click at [112, 223] on input "Auto-Charge Remaining Balance" at bounding box center [105, 228] width 15 height 10
checkbox input "true"
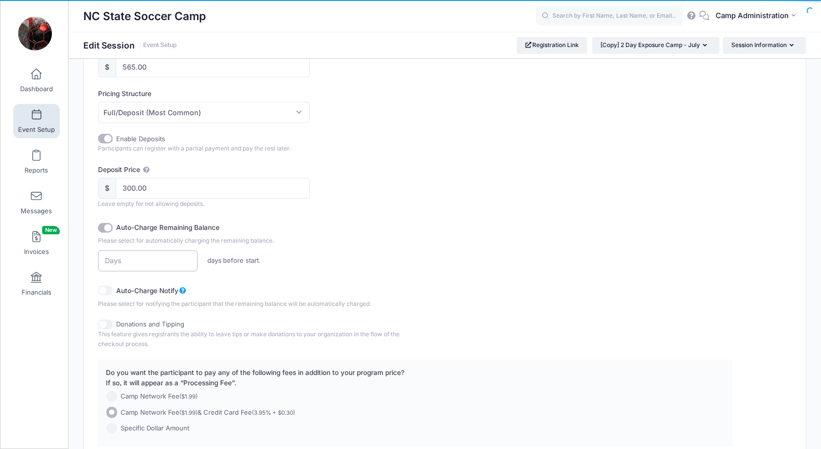
click at [125, 253] on input "number" at bounding box center [147, 260] width 99 height 21
type input "14"
click at [111, 288] on input "Auto-Charge Notify" at bounding box center [105, 291] width 15 height 10
checkbox input "true"
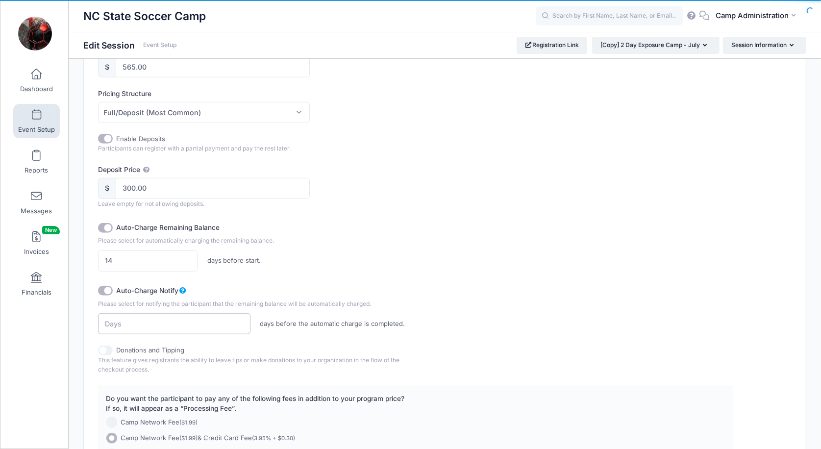
click at [133, 318] on input "number" at bounding box center [174, 323] width 152 height 21
type input "3"
click at [357, 257] on div "14 days before start." at bounding box center [257, 260] width 327 height 21
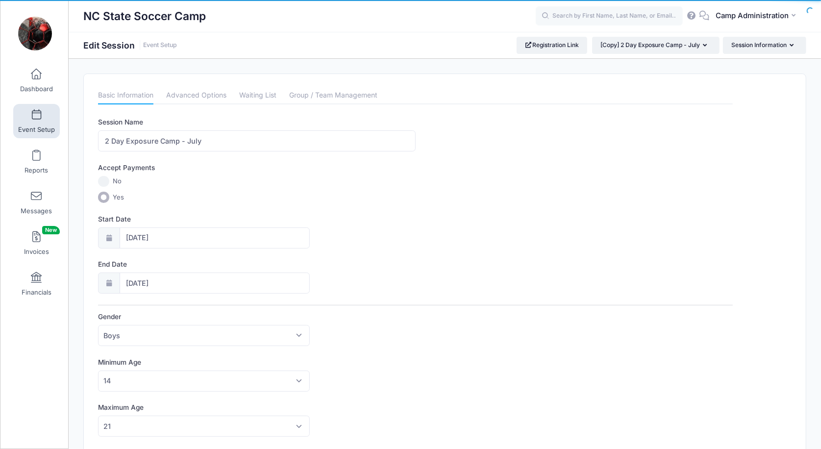
scroll to position [0, 0]
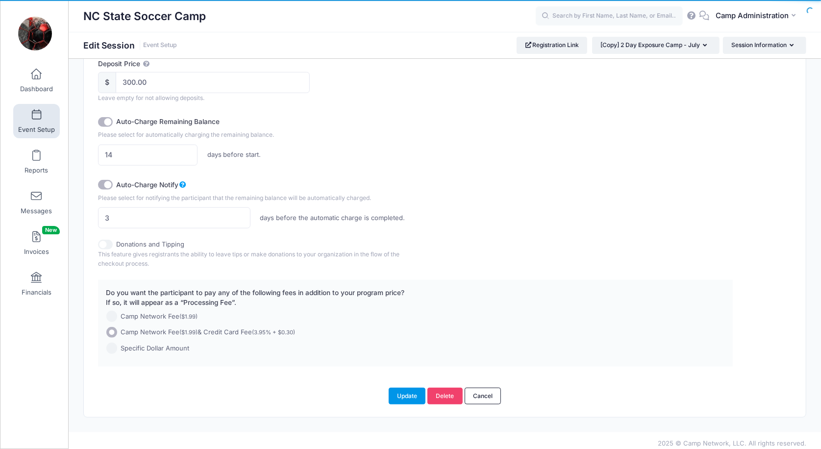
click at [401, 391] on button "Update" at bounding box center [406, 395] width 37 height 17
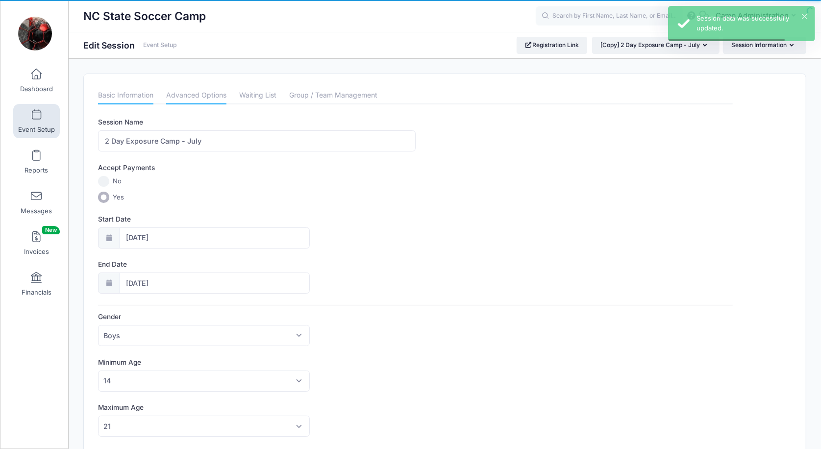
click at [217, 97] on link "Advanced Options" at bounding box center [196, 96] width 60 height 18
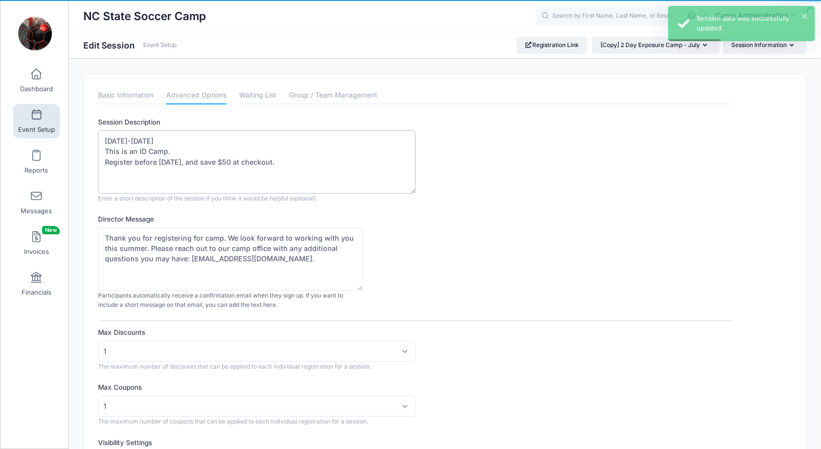
click at [141, 140] on textarea "July 26-27th, 2025 This is an ID Camp. Register before April 1, 2025, and save …" at bounding box center [256, 161] width 317 height 63
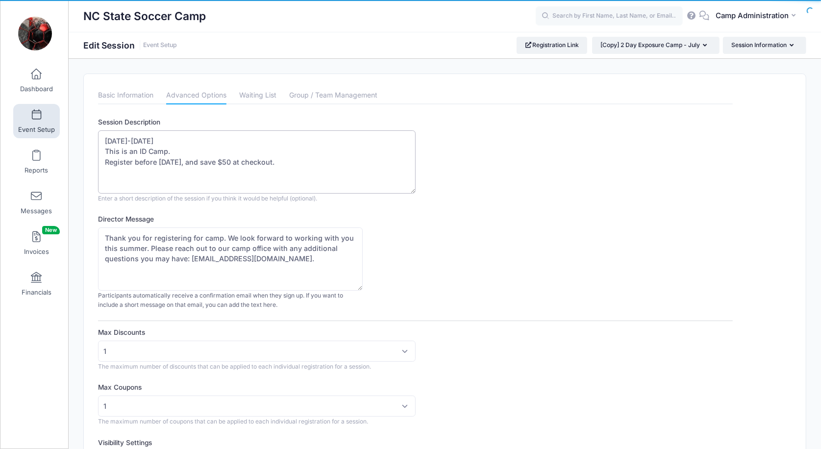
click at [177, 158] on textarea "July 26-27th, 2025 This is an ID Camp. Register before April 1, 2025, and save …" at bounding box center [256, 161] width 317 height 63
drag, startPoint x: 244, startPoint y: 161, endPoint x: 262, endPoint y: 161, distance: 17.6
click at [262, 161] on textarea "July 26-27th, 2025 This is an ID Camp. Register before April 1, 2025, and save …" at bounding box center [256, 161] width 317 height 63
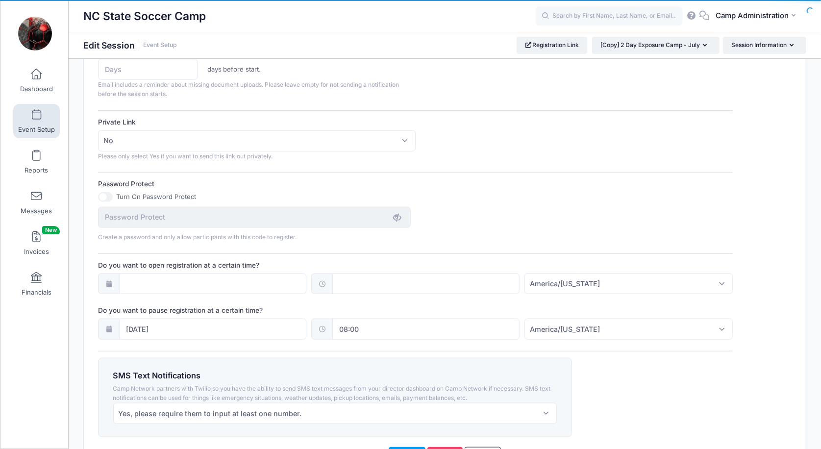
scroll to position [547, 0]
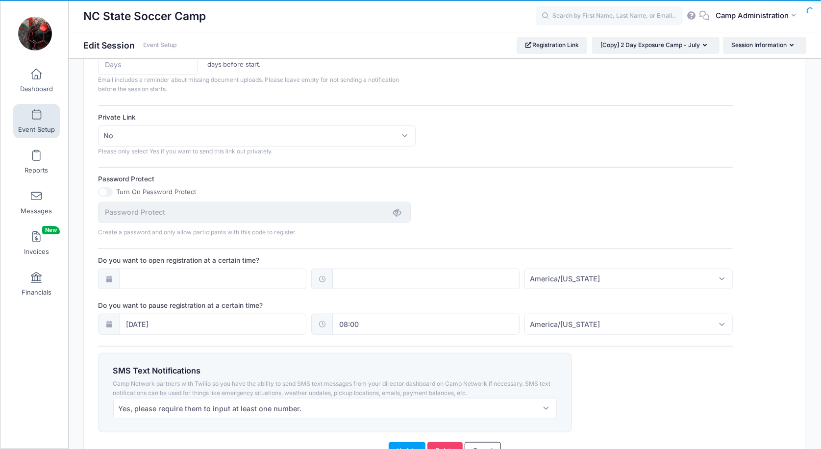
type textarea "July 25th-26th, 2026 This is an ID Camp. Register before March 31, 2026, and sa…"
click at [217, 317] on input "07/25/2025" at bounding box center [213, 324] width 187 height 21
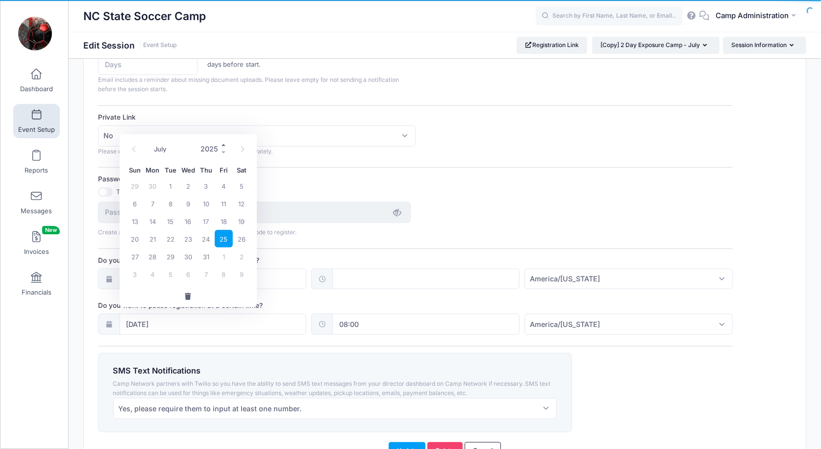
click at [223, 143] on span at bounding box center [223, 144] width 7 height 7
type input "2026"
click at [227, 239] on span "24" at bounding box center [224, 239] width 18 height 18
type input "07/24/2026"
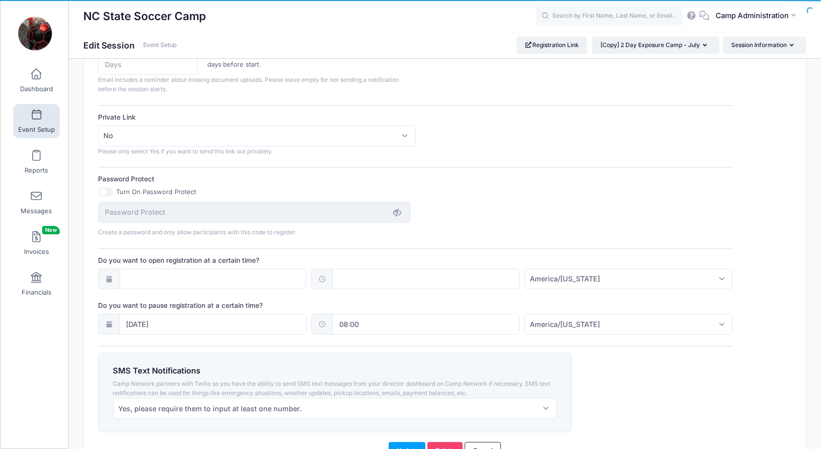
click at [373, 316] on input "08:00" at bounding box center [425, 324] width 187 height 21
type input "5"
type input "05:00"
type input "05"
click at [456, 340] on span "AM" at bounding box center [457, 340] width 24 height 20
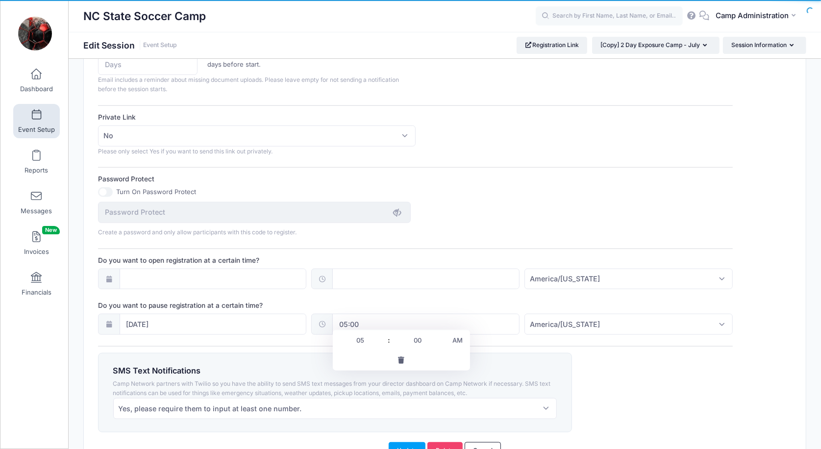
type input "17:00"
click at [618, 356] on div "SMS Text Notifications Camp Network partners with Twilio so you have the abilit…" at bounding box center [416, 392] width 644 height 79
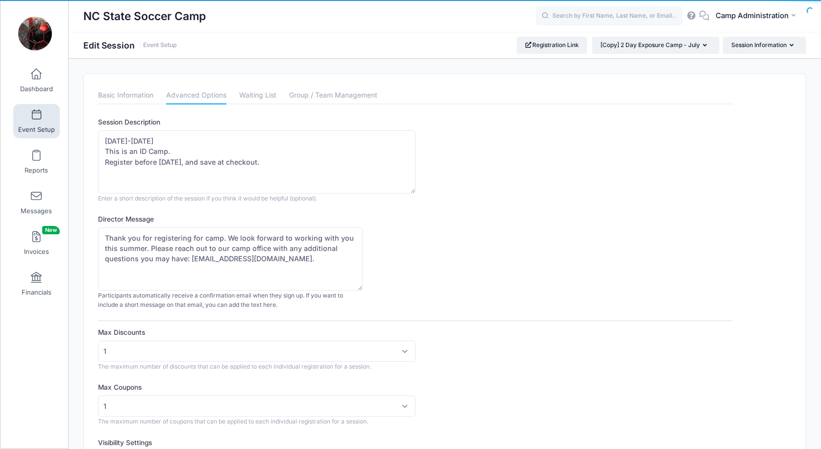
scroll to position [0, 0]
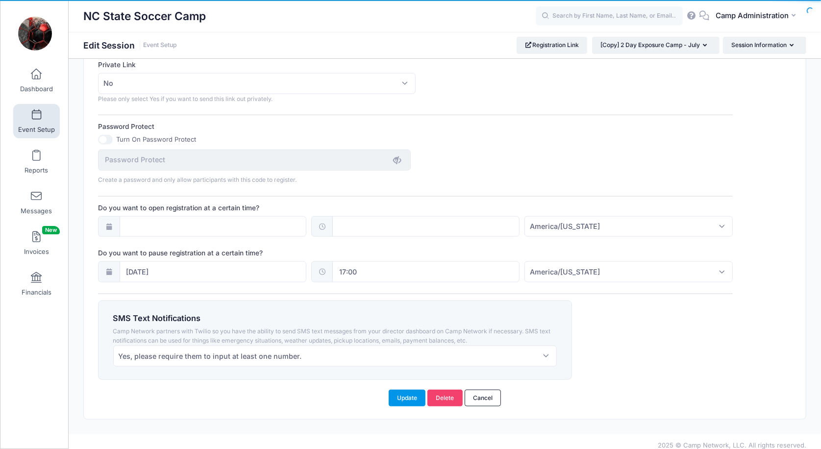
click at [403, 389] on button "Update" at bounding box center [406, 397] width 37 height 17
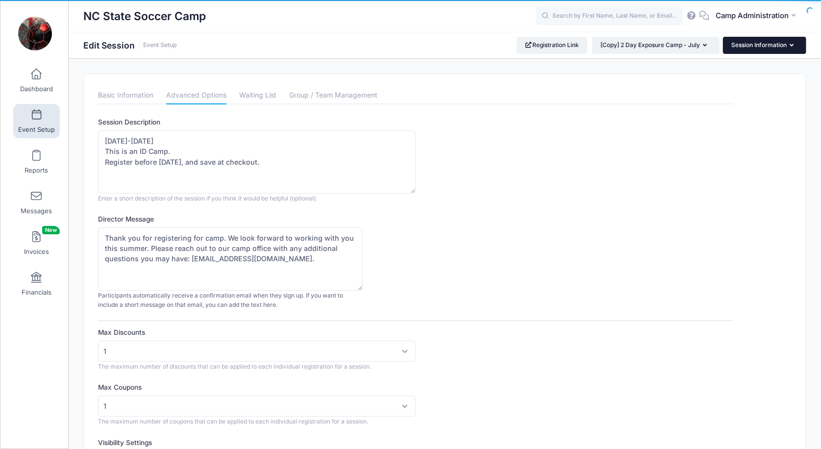
click at [766, 47] on button "Session Information" at bounding box center [764, 45] width 83 height 17
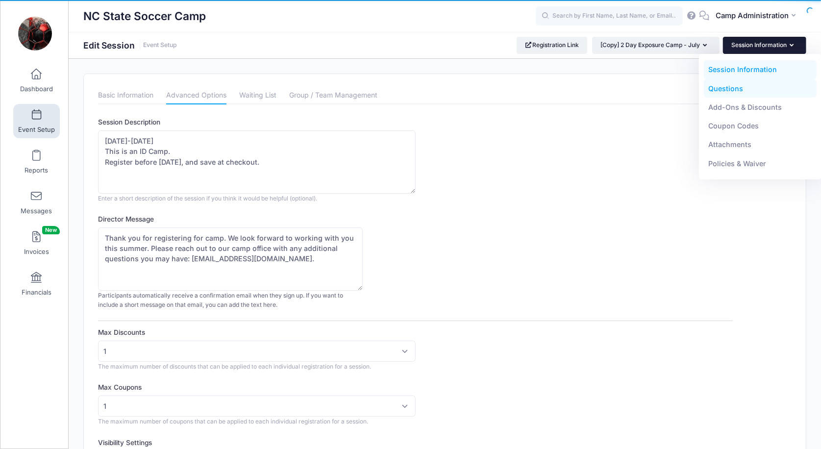
click at [756, 92] on link "Questions" at bounding box center [759, 88] width 113 height 19
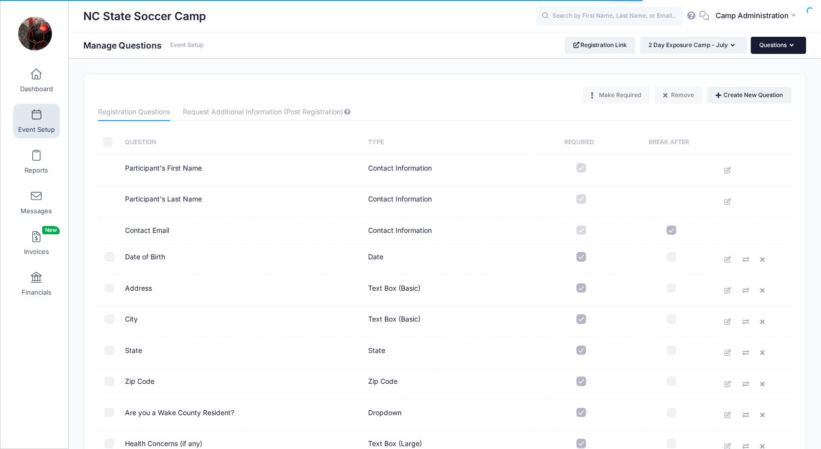
click at [779, 42] on button "Questions" at bounding box center [777, 45] width 55 height 17
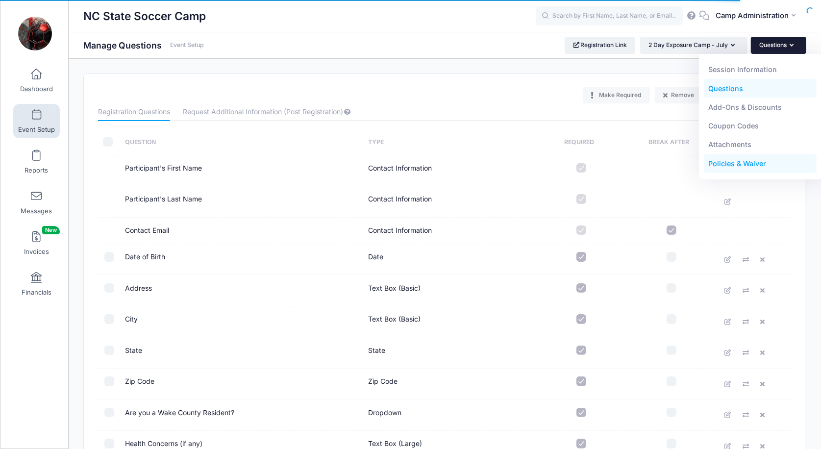
click at [739, 161] on link "Policies & Waiver" at bounding box center [759, 163] width 113 height 19
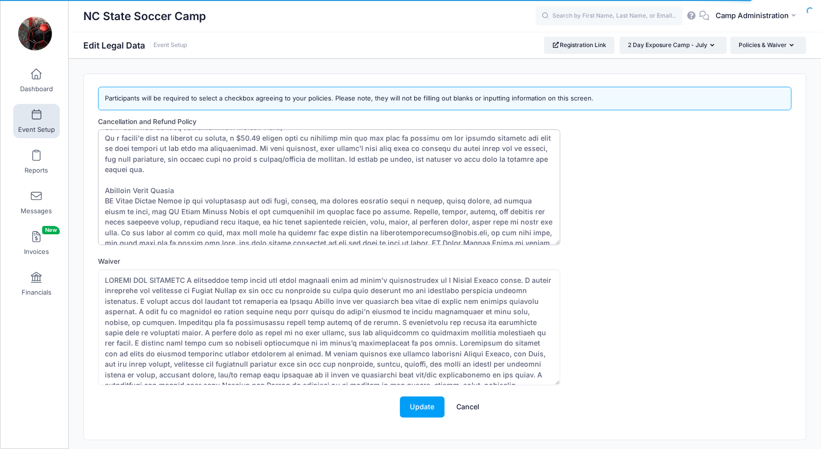
scroll to position [662, 0]
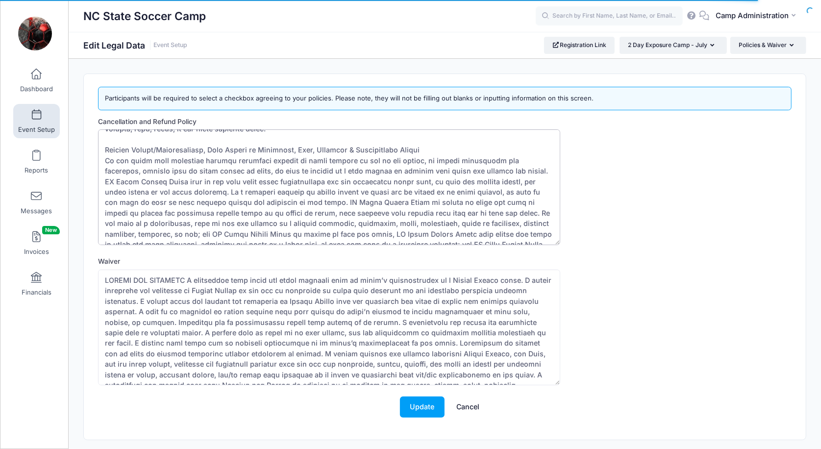
drag, startPoint x: 106, startPoint y: 140, endPoint x: 230, endPoint y: 322, distance: 220.7
click at [230, 322] on form "Cancellation and Refund Policy Waiver Update Cancel" at bounding box center [444, 272] width 693 height 311
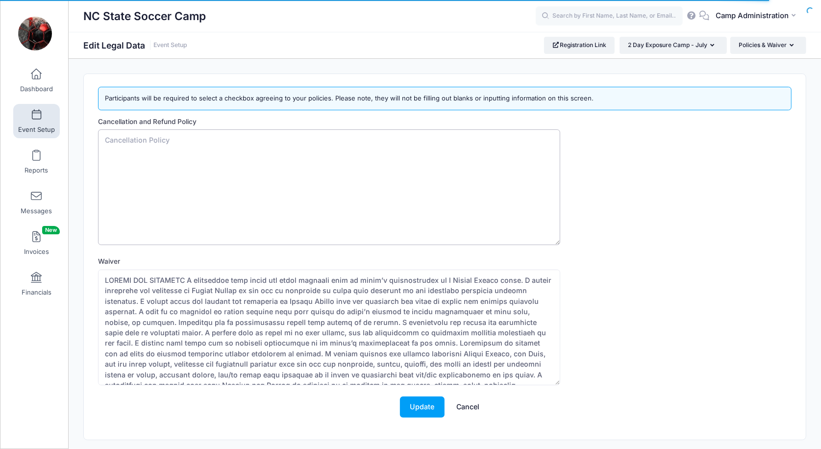
scroll to position [0, 0]
paste textarea "NC State Soccer Camps Refund Policy Due to contracts with service providers, fa…"
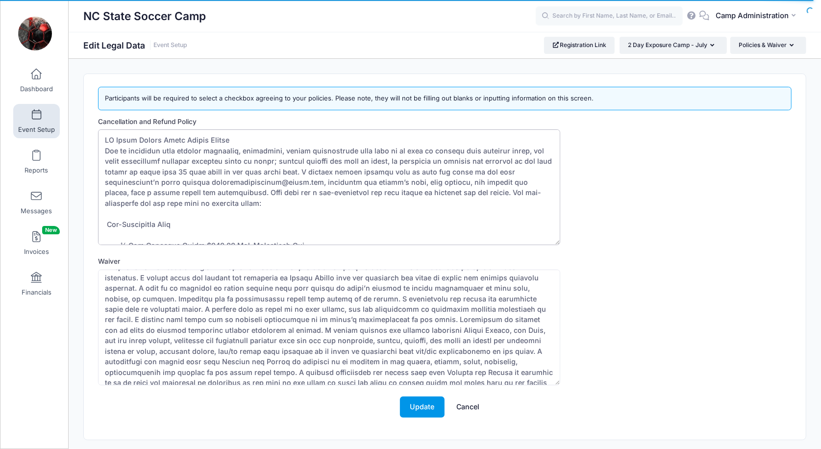
type textarea "NC State Soccer Camps Refund Policy Due to contracts with service providers, fa…"
click at [420, 409] on button "Update" at bounding box center [422, 406] width 45 height 21
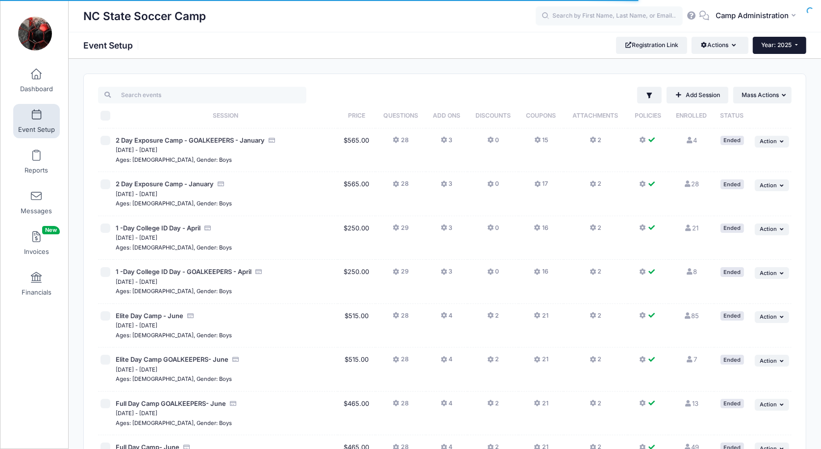
click at [775, 50] on button "Year: 2025" at bounding box center [778, 45] width 53 height 17
click at [768, 66] on link "Year: 2026" at bounding box center [784, 64] width 64 height 13
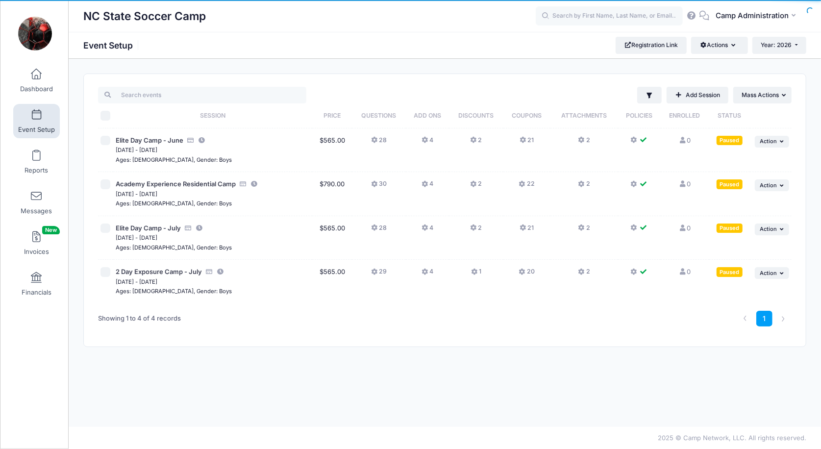
click at [422, 272] on icon at bounding box center [425, 272] width 8 height 0
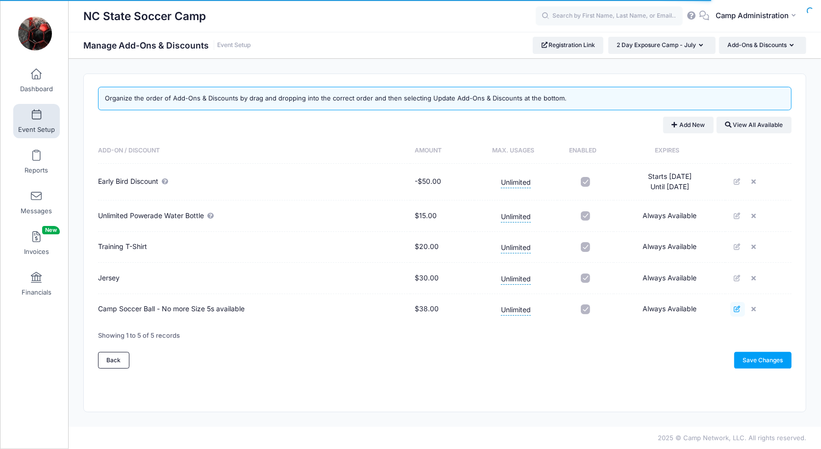
click at [735, 306] on icon at bounding box center [737, 309] width 8 height 6
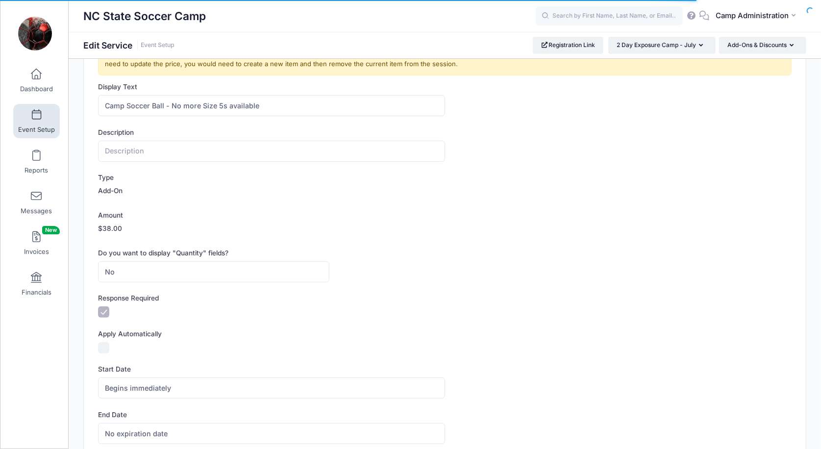
scroll to position [17, 0]
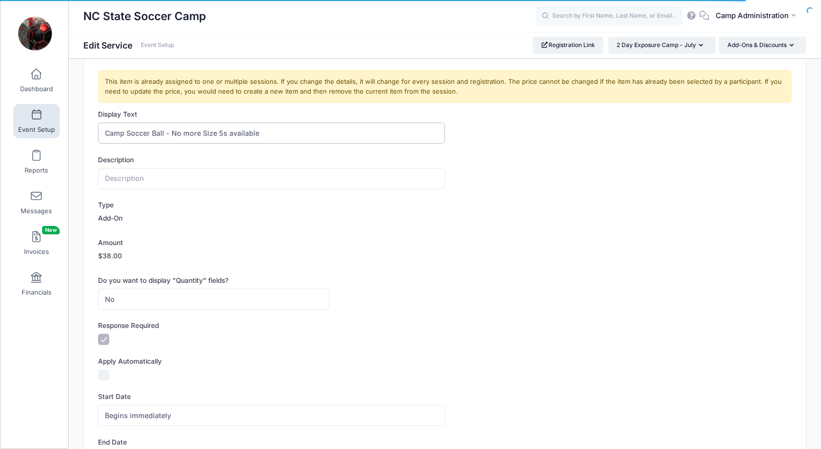
drag, startPoint x: 165, startPoint y: 131, endPoint x: 301, endPoint y: 131, distance: 136.2
click at [301, 131] on input "Camp Soccer Ball - No more Size 5s available" at bounding box center [271, 132] width 346 height 21
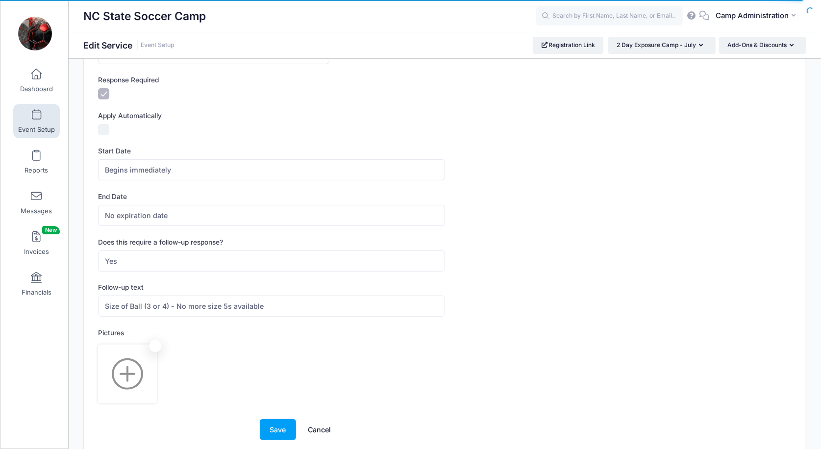
scroll to position [274, 0]
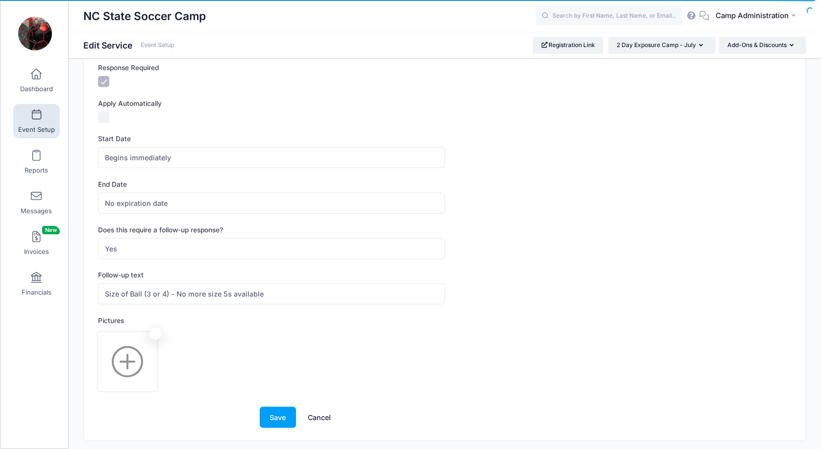
type input "Camp Soccer Ball"
drag, startPoint x: 268, startPoint y: 292, endPoint x: 77, endPoint y: 291, distance: 191.0
click at [77, 291] on div "This item is already assigned to one or multiple sessions. If you change the de…" at bounding box center [445, 120] width 752 height 642
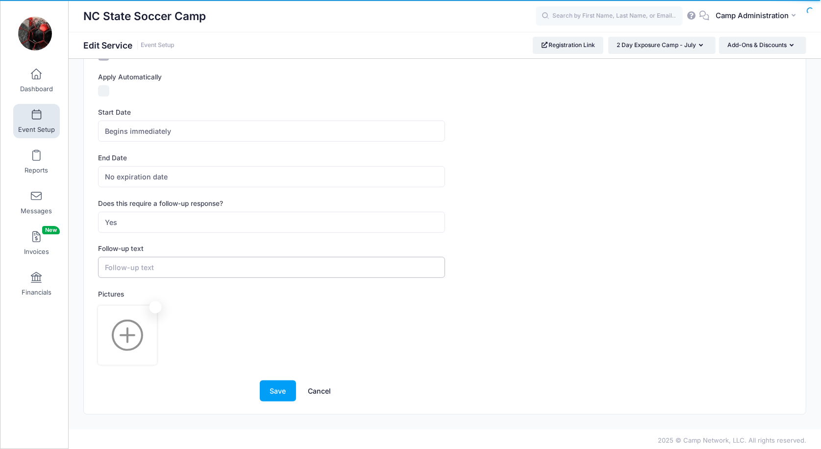
scroll to position [299, 0]
click at [314, 382] on link "Cancel" at bounding box center [319, 392] width 43 height 21
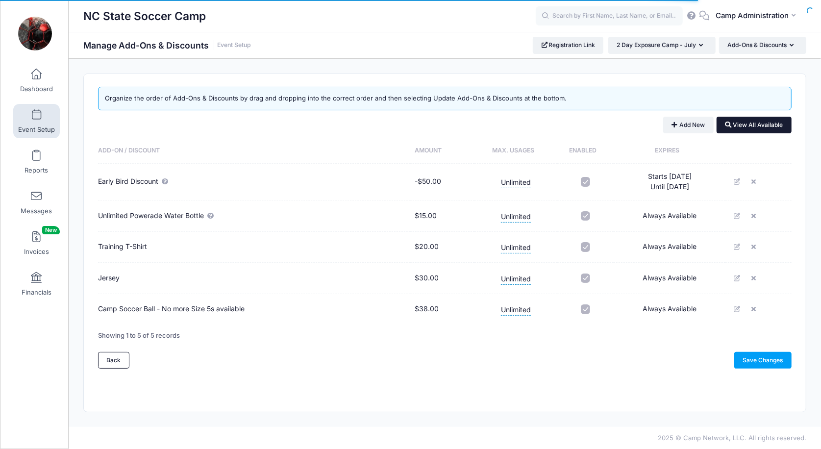
click at [725, 125] on icon at bounding box center [728, 125] width 8 height 0
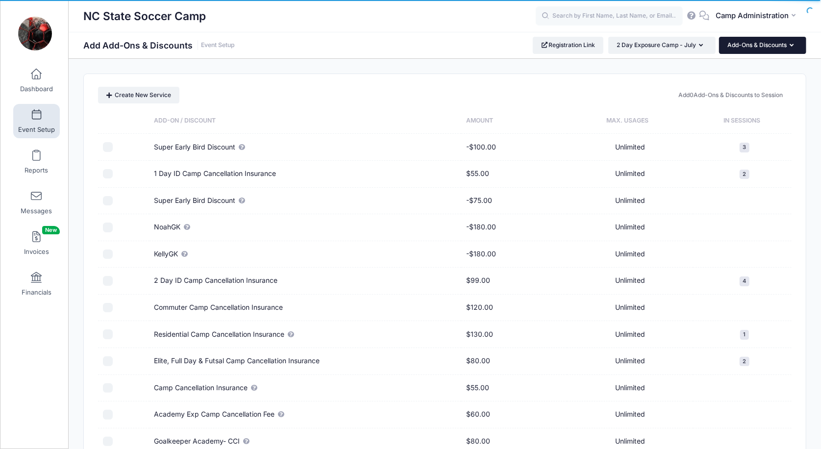
click at [750, 48] on button "Add-Ons & Discounts" at bounding box center [762, 45] width 87 height 17
click at [731, 105] on link "Add-Ons & Discounts" at bounding box center [759, 107] width 113 height 19
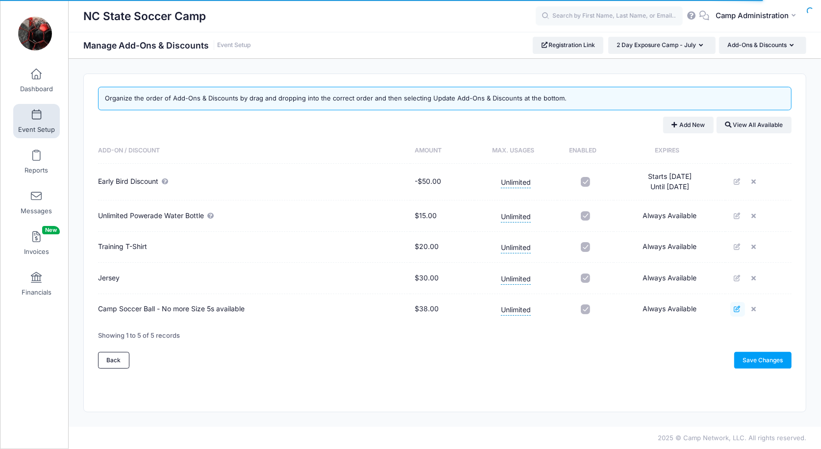
click at [737, 311] on link at bounding box center [737, 309] width 15 height 15
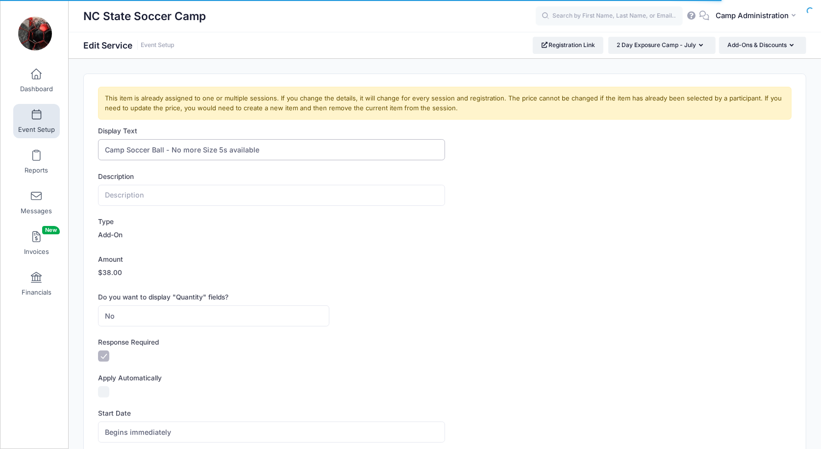
drag, startPoint x: 167, startPoint y: 148, endPoint x: 313, endPoint y: 148, distance: 145.5
click at [313, 148] on input "Camp Soccer Ball - No more Size 5s available" at bounding box center [271, 149] width 346 height 21
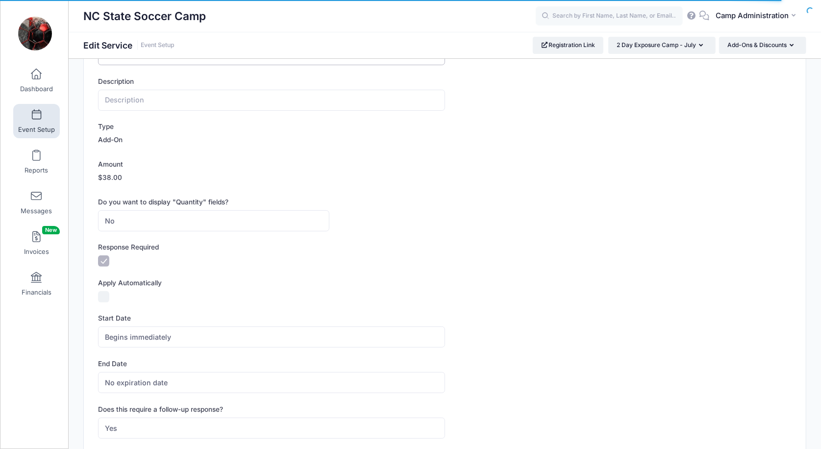
type input "Camp Soccer Ball"
click at [293, 170] on div "Amount $38.00" at bounding box center [444, 172] width 693 height 26
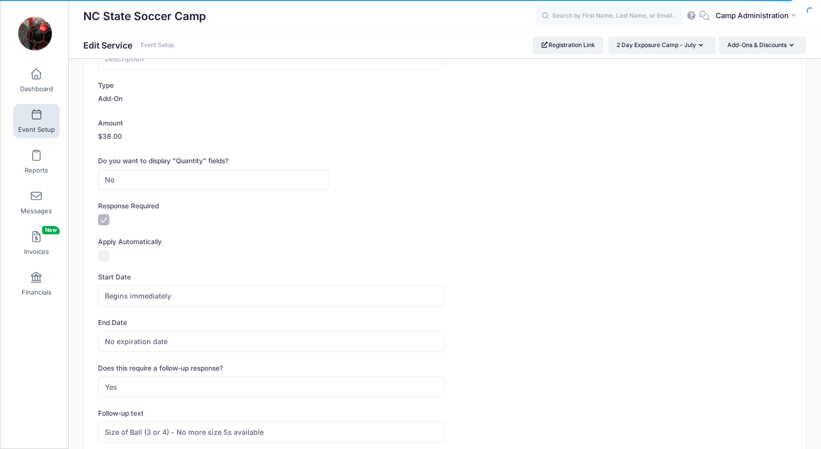
scroll to position [162, 0]
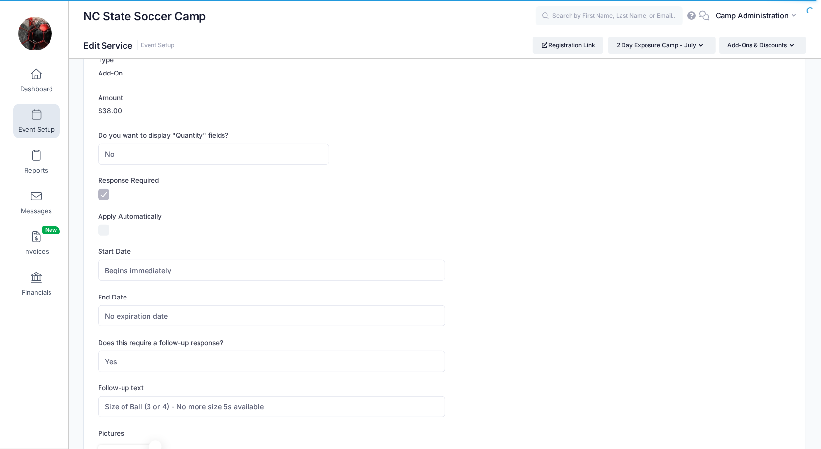
click at [105, 192] on input "Response Required" at bounding box center [103, 194] width 11 height 11
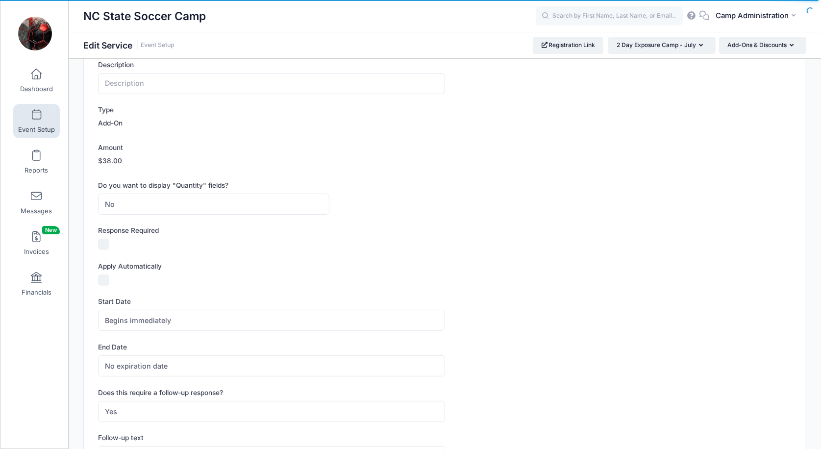
scroll to position [110, 0]
click at [105, 241] on input "Response Required" at bounding box center [103, 246] width 11 height 11
checkbox input "true"
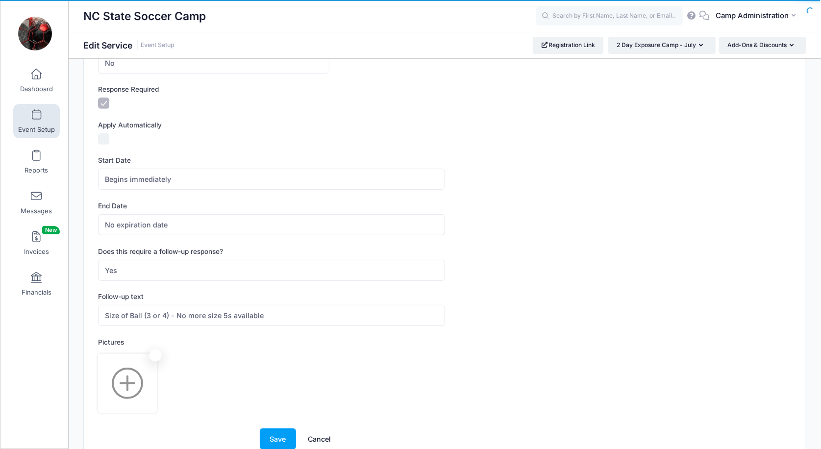
scroll to position [269, 0]
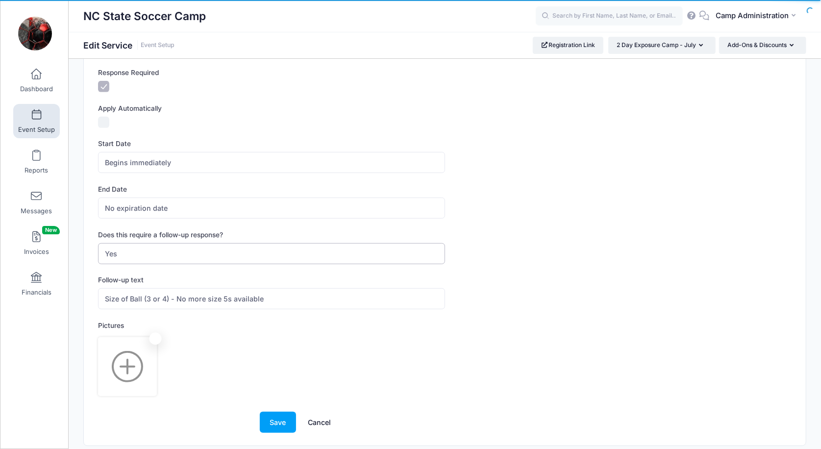
click at [125, 253] on span "Yes" at bounding box center [271, 253] width 346 height 21
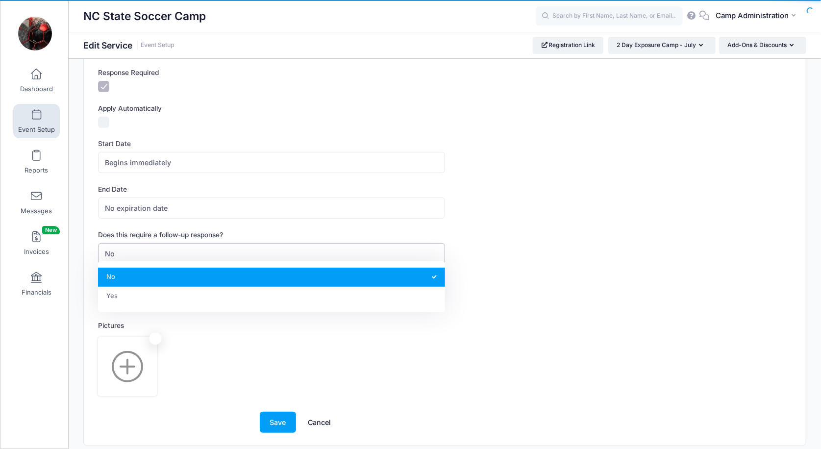
click at [141, 249] on span "No" at bounding box center [271, 253] width 346 height 21
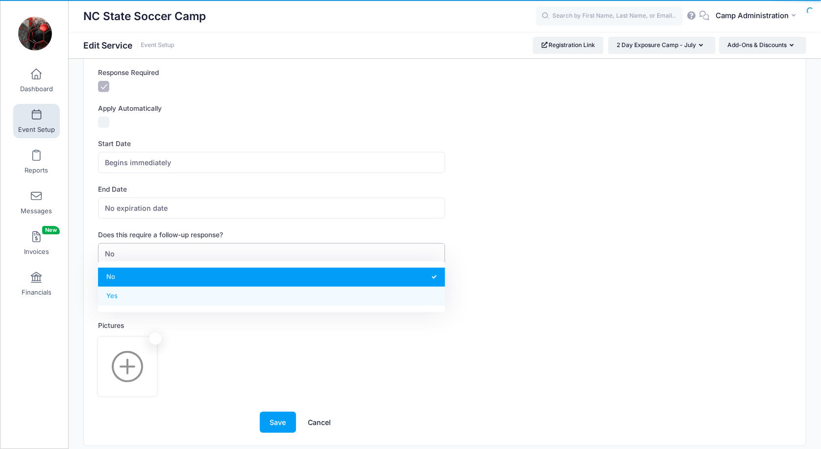
select select "2"
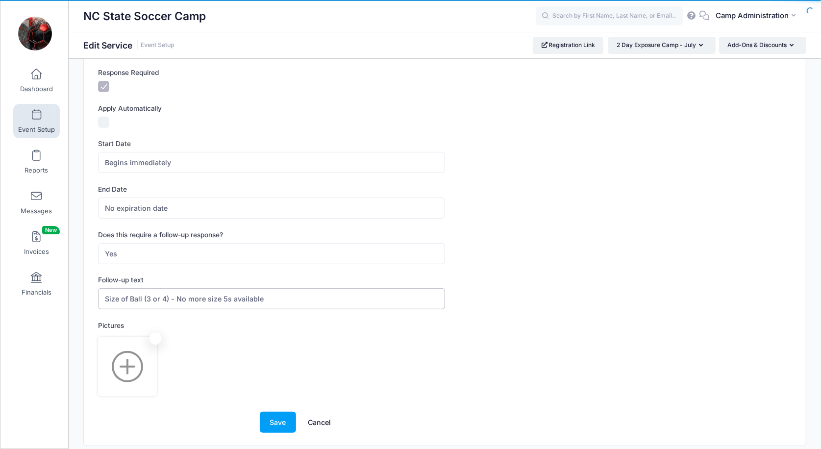
click at [247, 293] on input "Size of Ball (3 or 4) - No more size 5s available" at bounding box center [271, 298] width 346 height 21
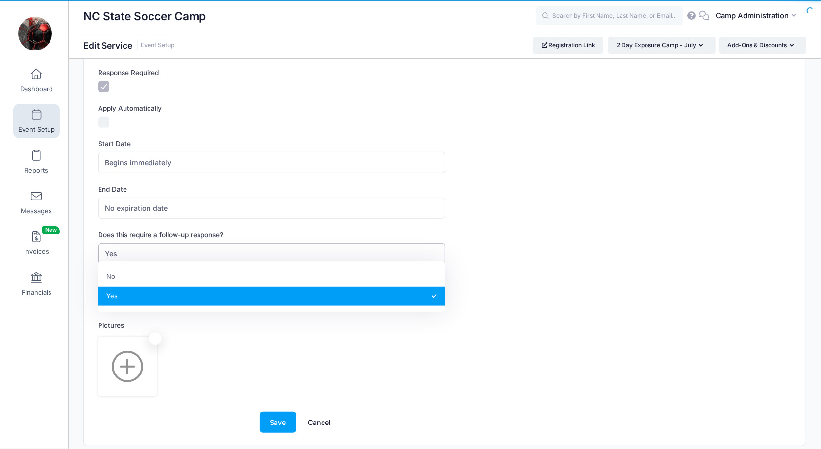
click at [192, 249] on span "Yes" at bounding box center [271, 253] width 346 height 21
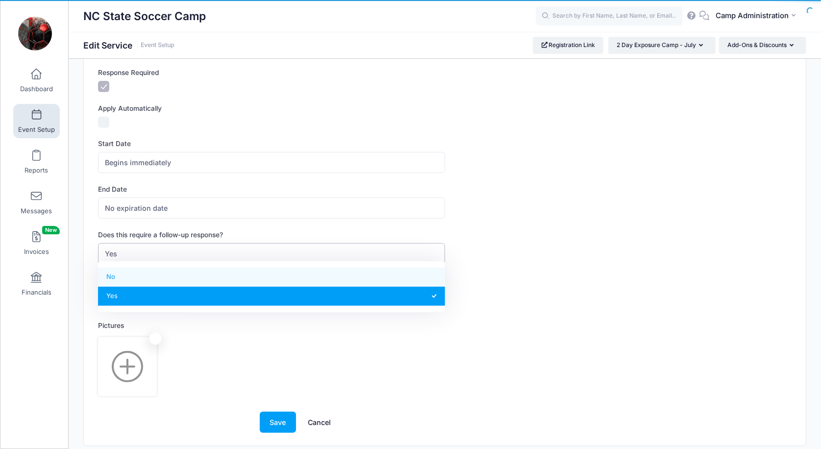
select select "1"
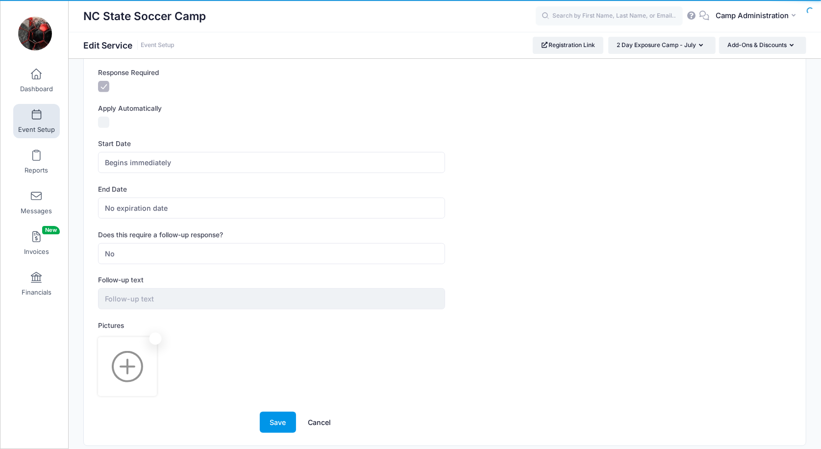
click at [269, 416] on button "Save" at bounding box center [278, 421] width 36 height 21
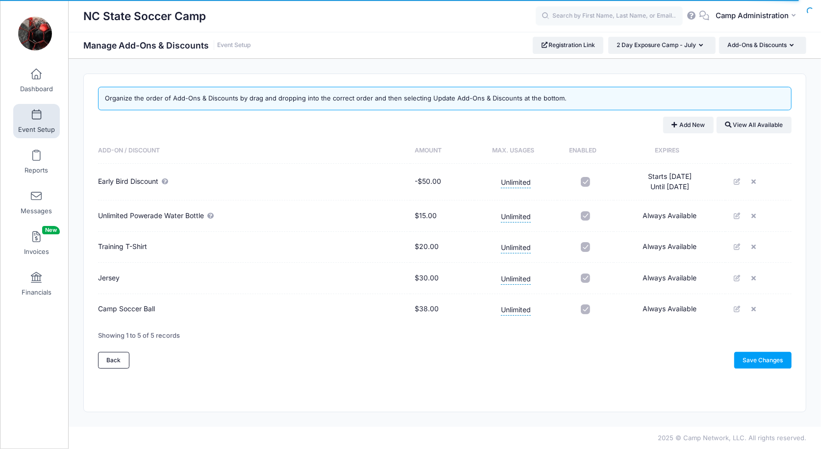
click at [190, 311] on td "Camp Soccer Ball" at bounding box center [254, 309] width 312 height 31
click at [148, 308] on td "Camp Soccer Ball" at bounding box center [254, 309] width 312 height 31
click at [652, 303] on td "Always Available" at bounding box center [669, 309] width 112 height 31
click at [691, 47] on span "2 Day Exposure Camp - July" at bounding box center [655, 44] width 79 height 7
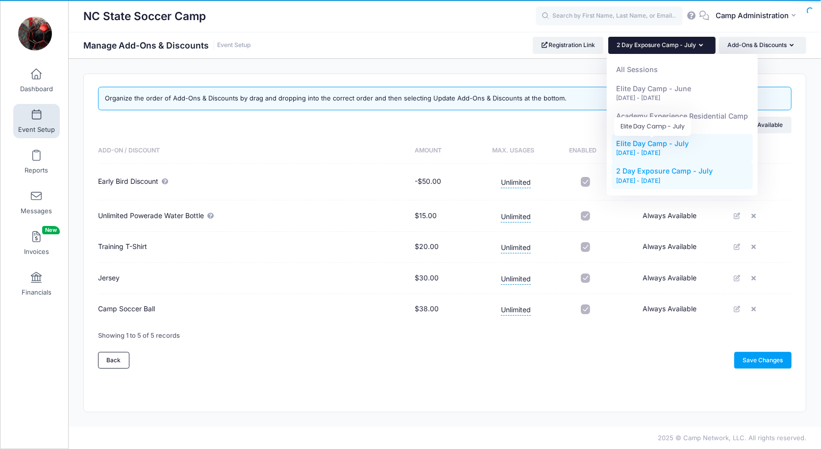
click at [652, 146] on span "Elite Day Camp - July" at bounding box center [652, 143] width 72 height 8
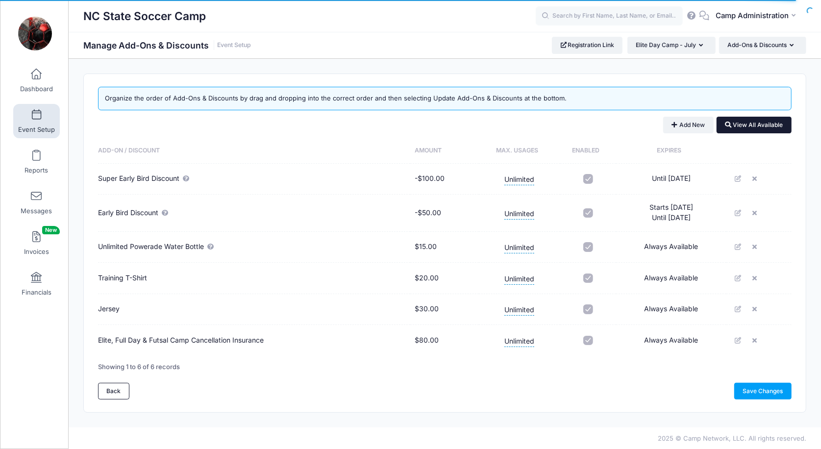
click at [728, 125] on icon at bounding box center [728, 125] width 8 height 0
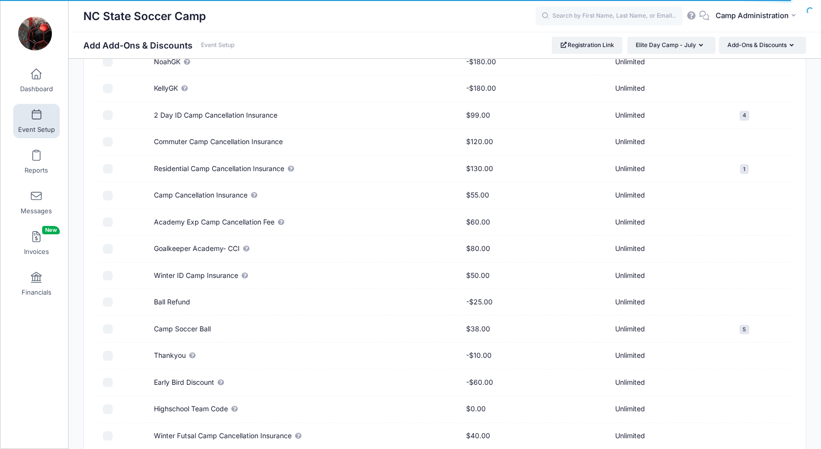
scroll to position [141, 0]
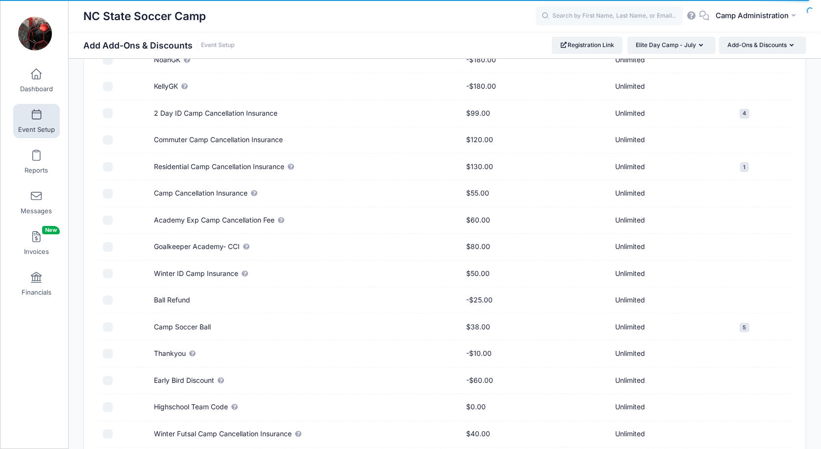
click at [196, 317] on td "Camp Soccer Ball" at bounding box center [305, 327] width 312 height 27
click at [105, 322] on input "checkbox" at bounding box center [108, 327] width 10 height 10
checkbox input "true"
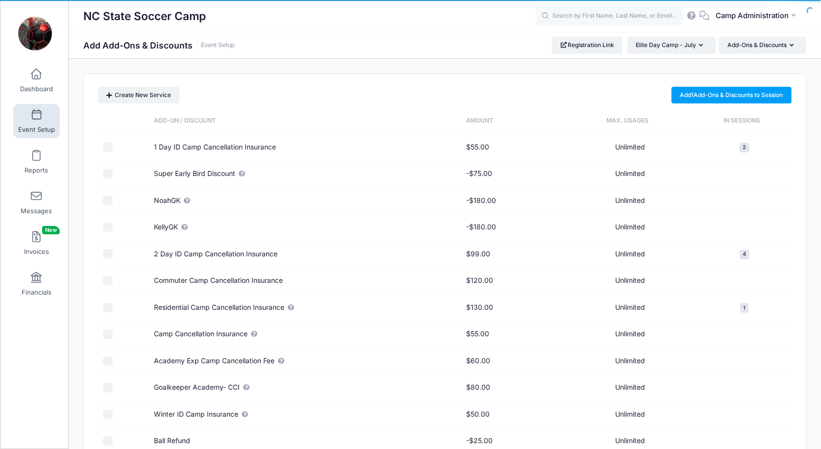
scroll to position [0, 0]
click at [683, 97] on link "Add 1 Add-Ons & Discounts to Session" at bounding box center [731, 95] width 120 height 17
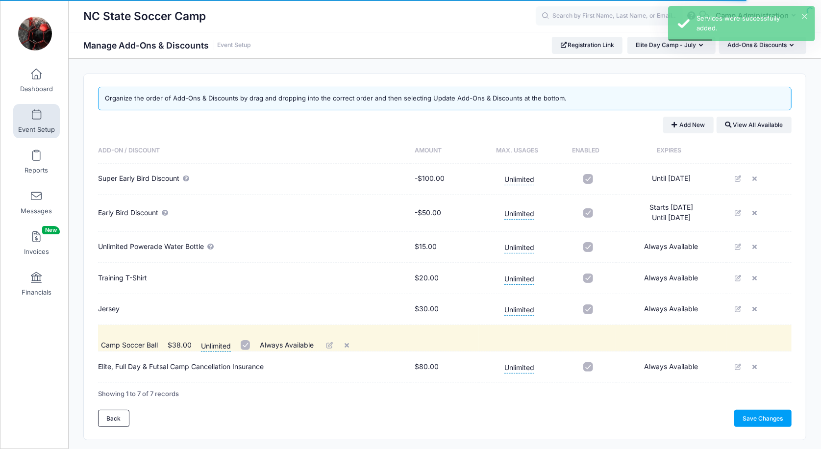
drag, startPoint x: 210, startPoint y: 367, endPoint x: 213, endPoint y: 334, distance: 33.4
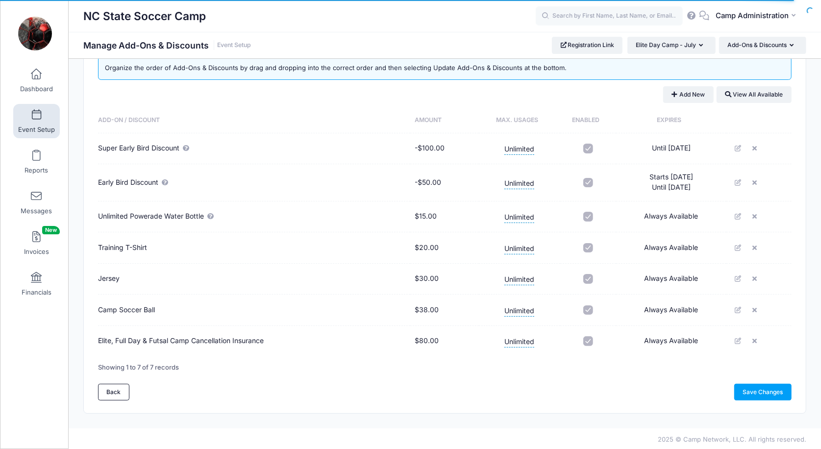
scroll to position [30, 0]
click at [749, 389] on link "Save Changes" at bounding box center [762, 392] width 57 height 17
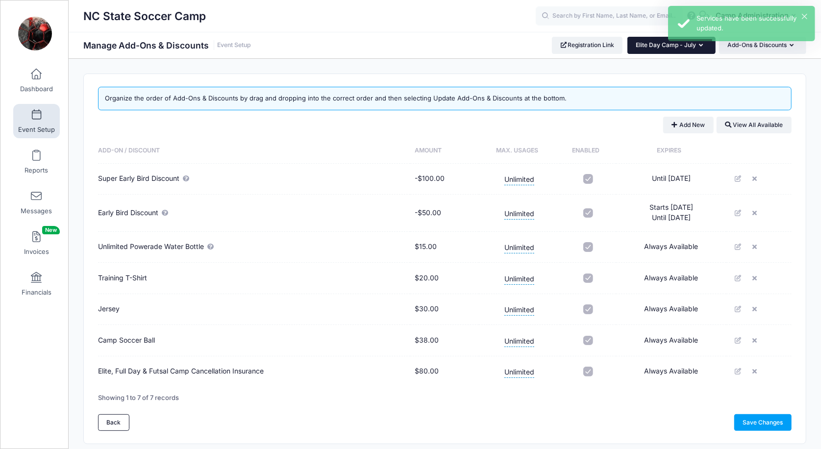
click at [700, 51] on button "Elite Day Camp - July" at bounding box center [671, 45] width 88 height 17
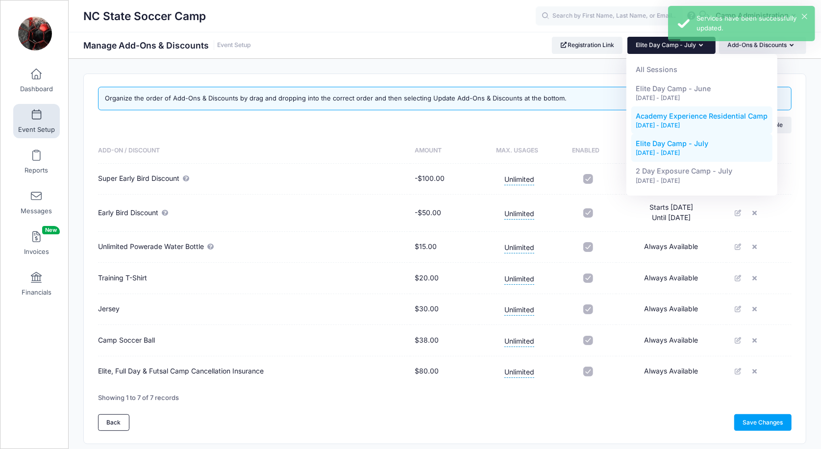
click at [681, 121] on div "[DATE] - [DATE]" at bounding box center [702, 125] width 132 height 9
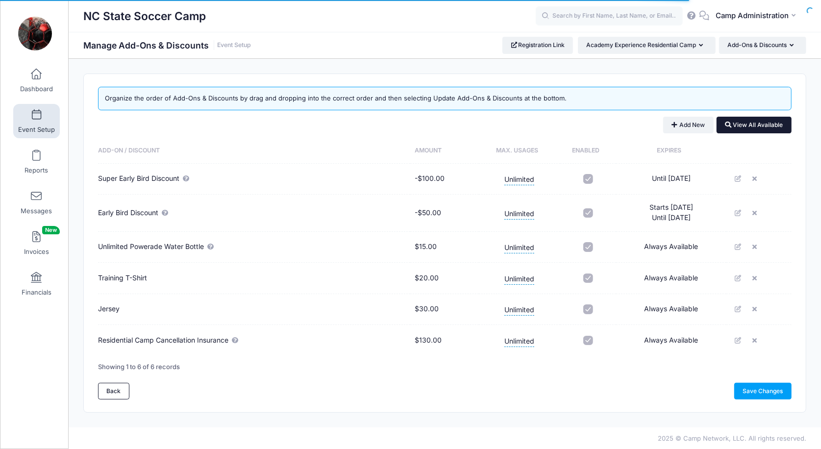
click at [742, 127] on button "View All Available" at bounding box center [753, 125] width 75 height 17
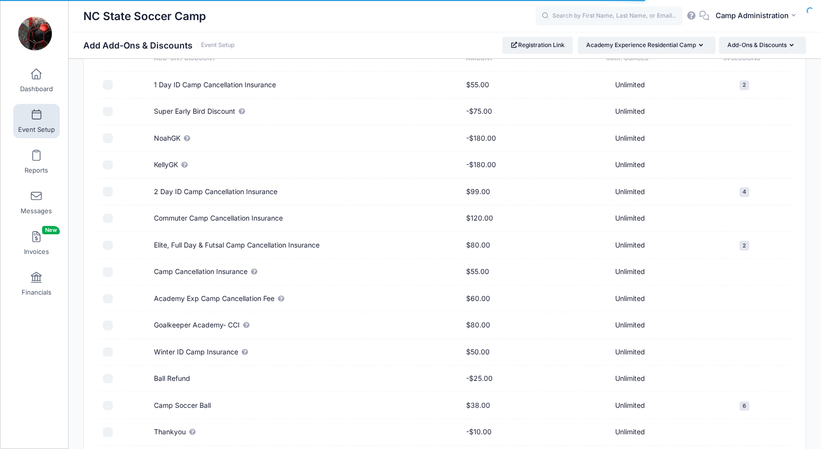
scroll to position [141, 0]
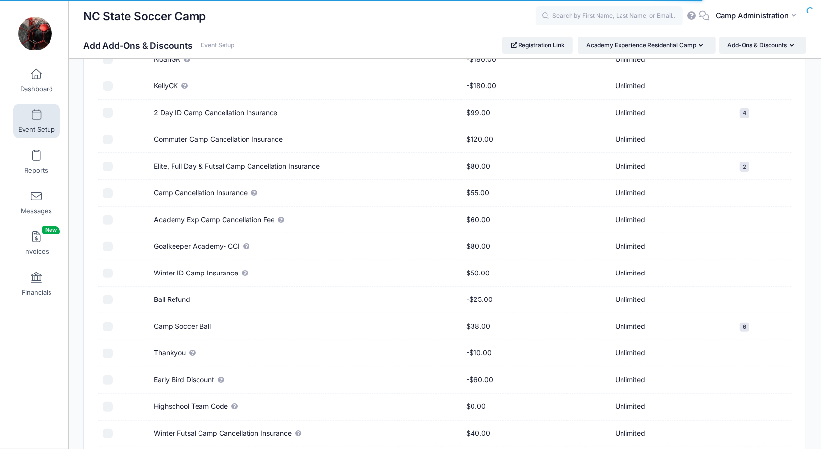
click at [154, 324] on td "Camp Soccer Ball" at bounding box center [305, 326] width 312 height 27
click at [106, 322] on input "checkbox" at bounding box center [108, 327] width 10 height 10
checkbox input "true"
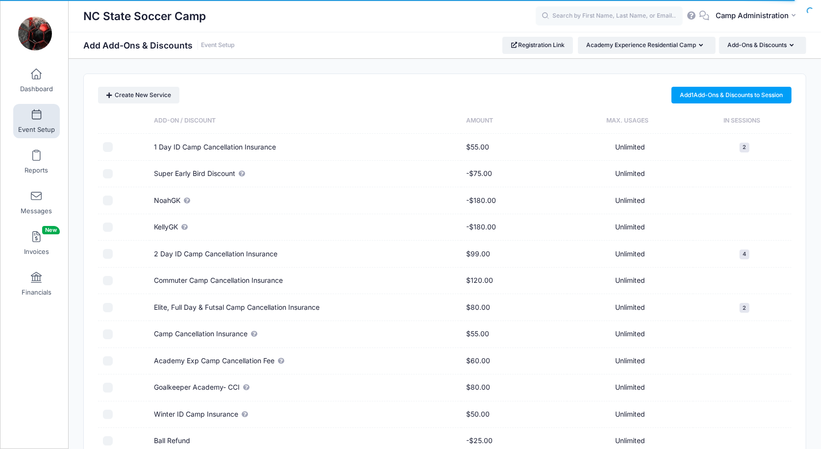
scroll to position [0, 0]
click at [707, 98] on link "Add 1 Add-Ons & Discounts to Session" at bounding box center [731, 95] width 120 height 17
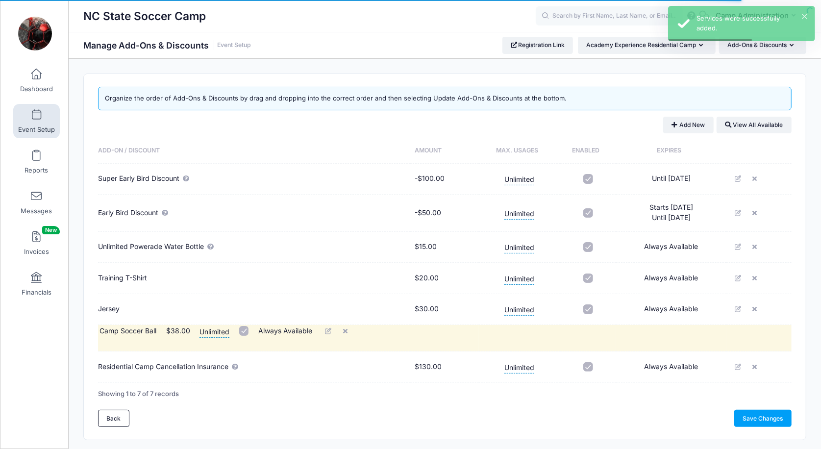
drag, startPoint x: 208, startPoint y: 370, endPoint x: 210, endPoint y: 323, distance: 47.5
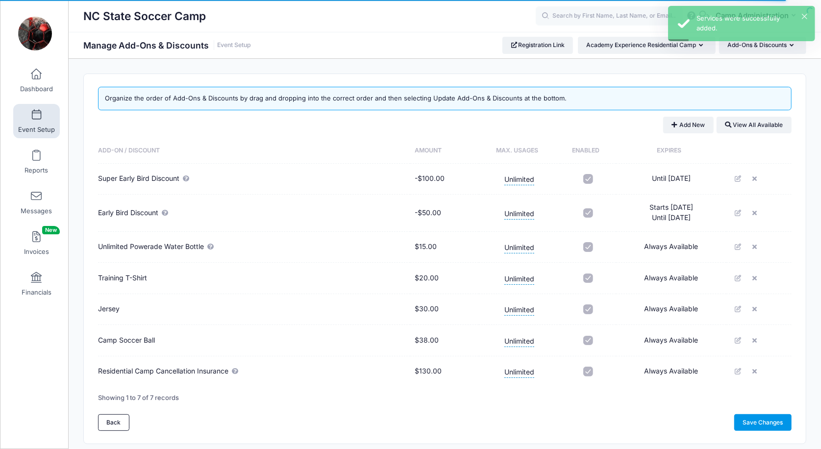
click at [753, 419] on link "Save Changes" at bounding box center [762, 422] width 57 height 17
click at [694, 48] on button "Academy Experience Residential Camp" at bounding box center [647, 45] width 138 height 17
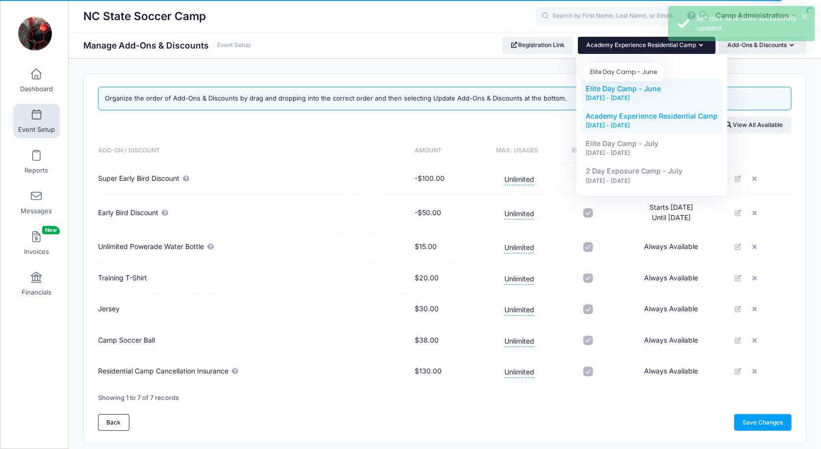
click at [659, 87] on span "Elite Day Camp - June" at bounding box center [623, 88] width 75 height 8
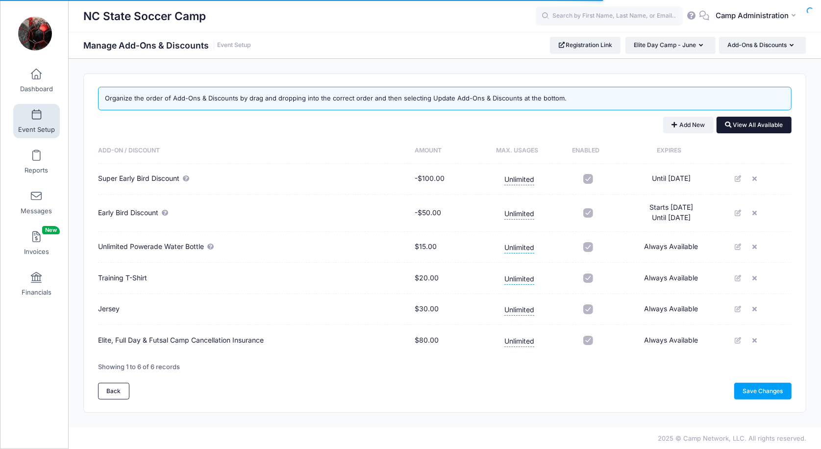
click at [749, 126] on button "View All Available" at bounding box center [753, 125] width 75 height 17
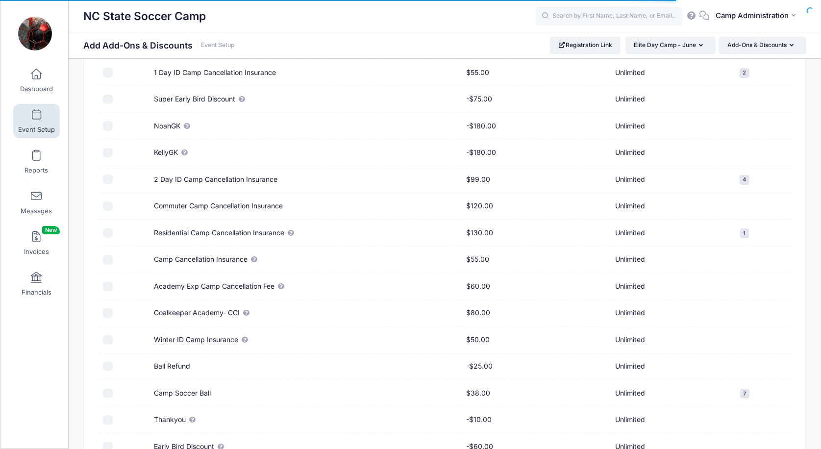
scroll to position [75, 0]
click at [109, 387] on input "checkbox" at bounding box center [108, 392] width 10 height 10
checkbox input "true"
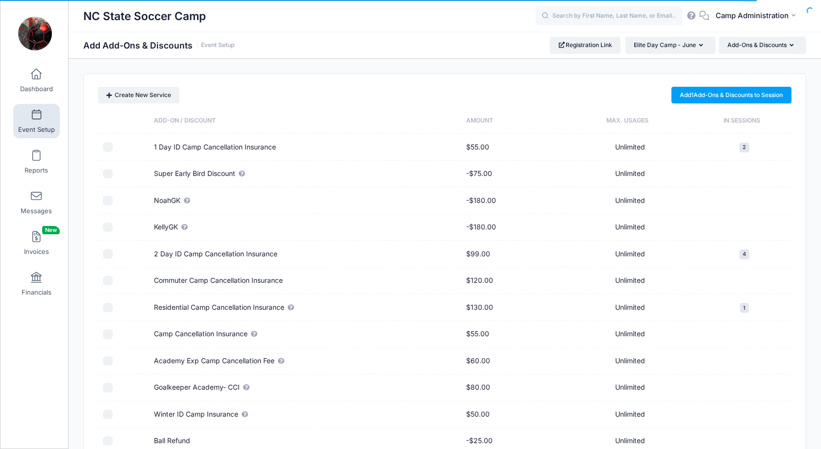
scroll to position [0, 0]
click at [733, 96] on link "Add 1 Add-Ons & Discounts to Session" at bounding box center [731, 95] width 120 height 17
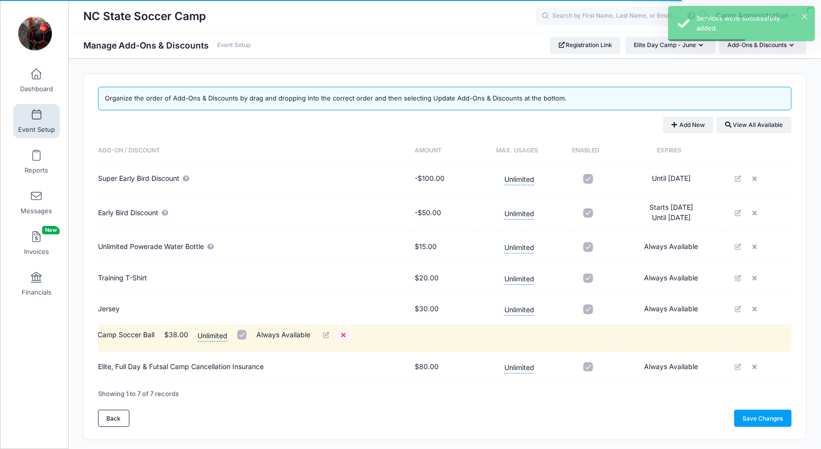
drag, startPoint x: 342, startPoint y: 371, endPoint x: 342, endPoint y: 328, distance: 43.6
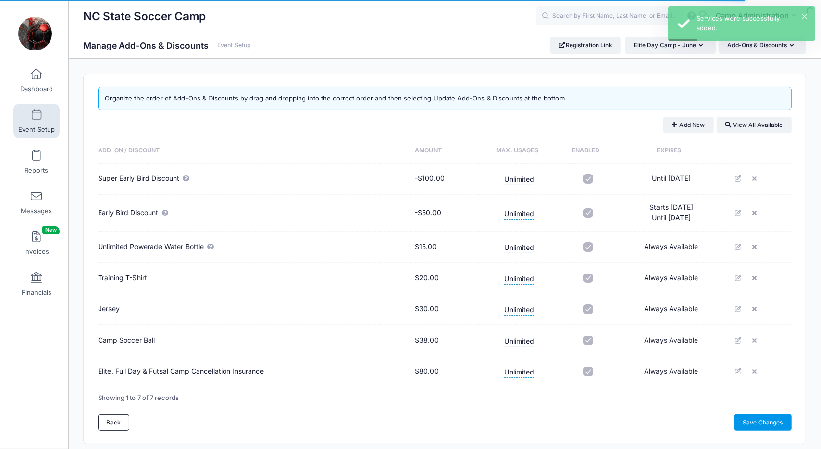
click at [753, 419] on link "Save Changes" at bounding box center [762, 422] width 57 height 17
click at [676, 45] on span "Elite Day Camp - June" at bounding box center [664, 44] width 62 height 7
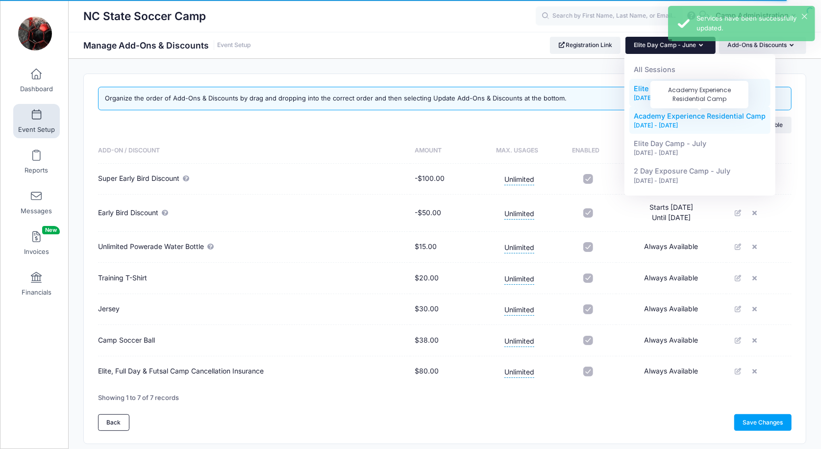
click at [660, 119] on span "Academy Experience Residential Camp" at bounding box center [700, 116] width 132 height 8
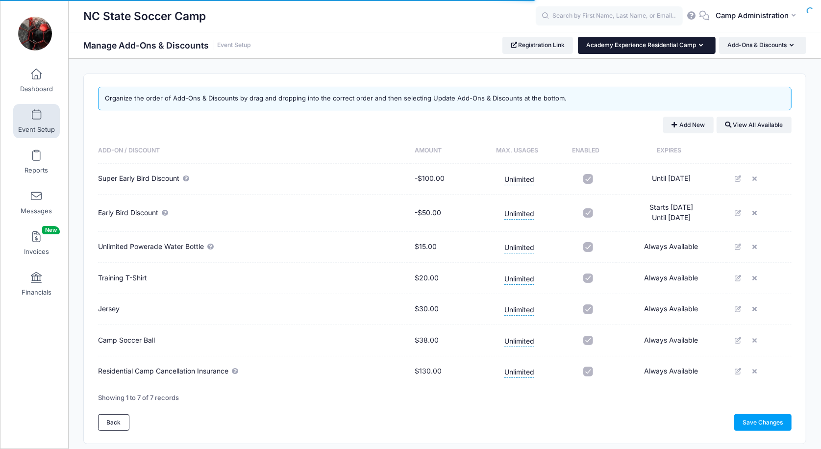
click at [664, 47] on span "Academy Experience Residential Camp" at bounding box center [641, 44] width 110 height 7
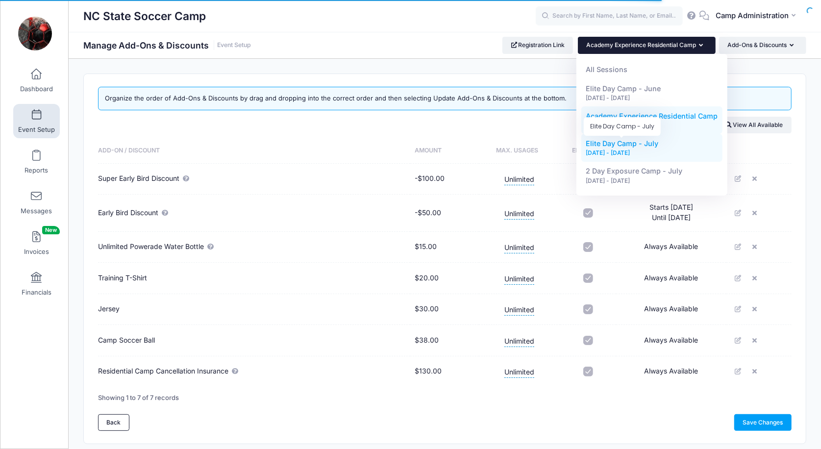
click at [645, 145] on span "Elite Day Camp - July" at bounding box center [622, 143] width 72 height 8
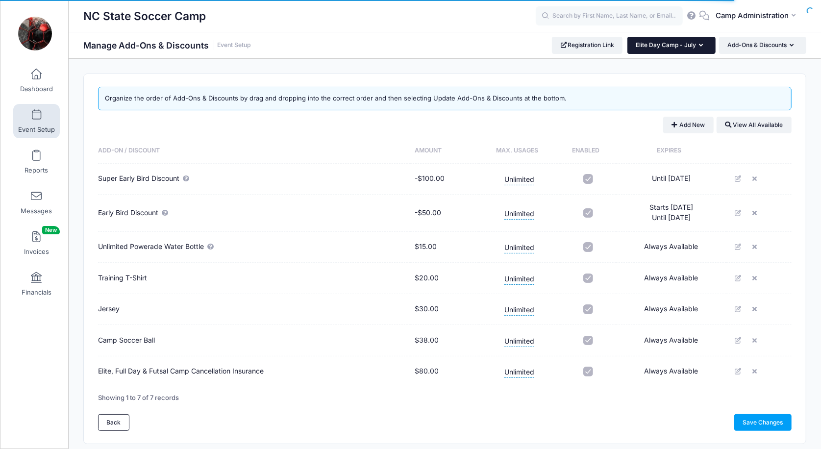
click at [649, 50] on button "Elite Day Camp - July" at bounding box center [671, 45] width 88 height 17
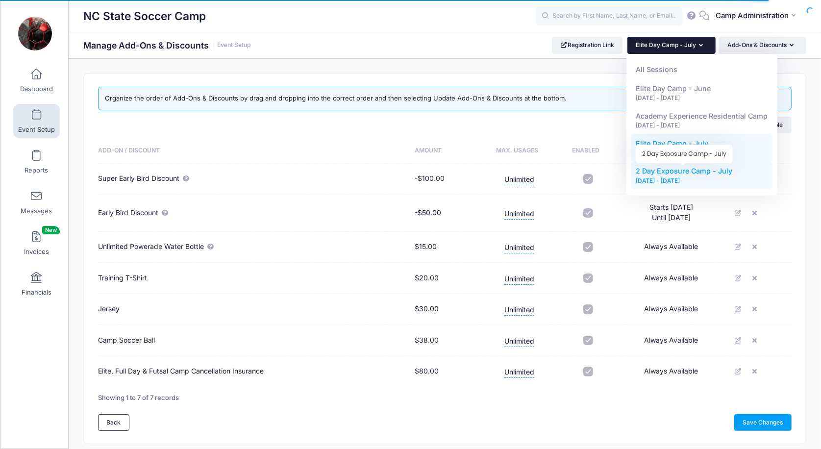
click at [665, 168] on span "2 Day Exposure Camp - July" at bounding box center [684, 171] width 97 height 8
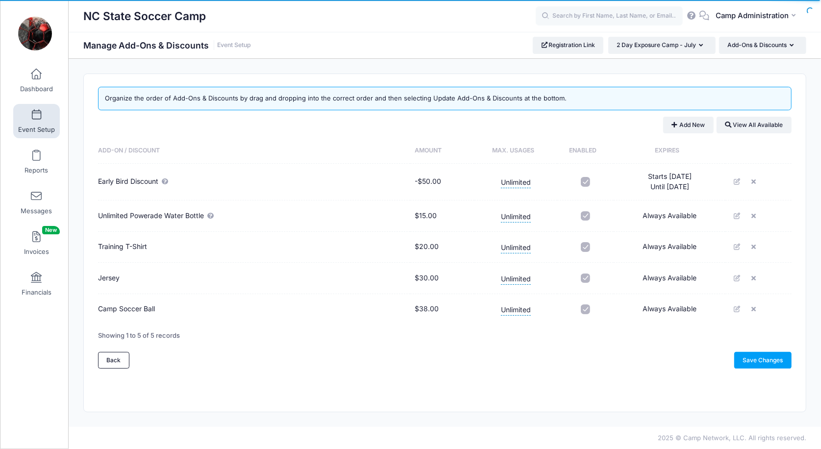
click at [585, 182] on input "checkbox" at bounding box center [585, 182] width 10 height 10
checkbox input "false"
click at [749, 355] on link "Save Changes" at bounding box center [762, 360] width 57 height 17
click at [691, 45] on span "2 Day Exposure Camp - July" at bounding box center [655, 44] width 79 height 7
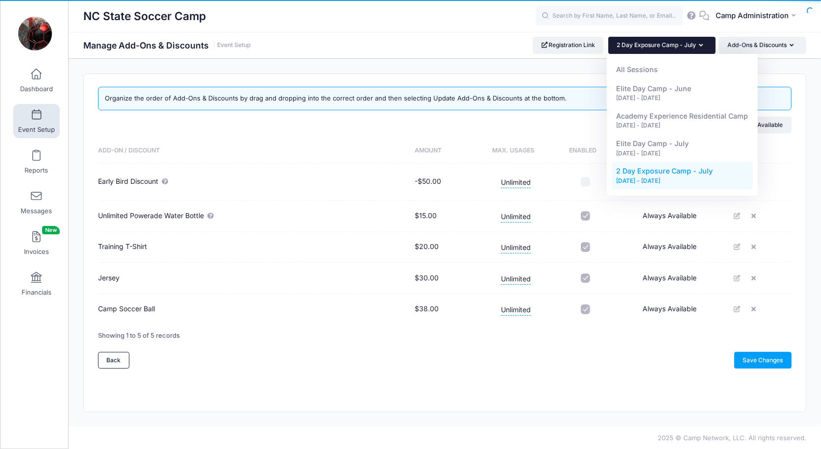
click at [555, 132] on div "Add New View All Available" at bounding box center [444, 125] width 693 height 17
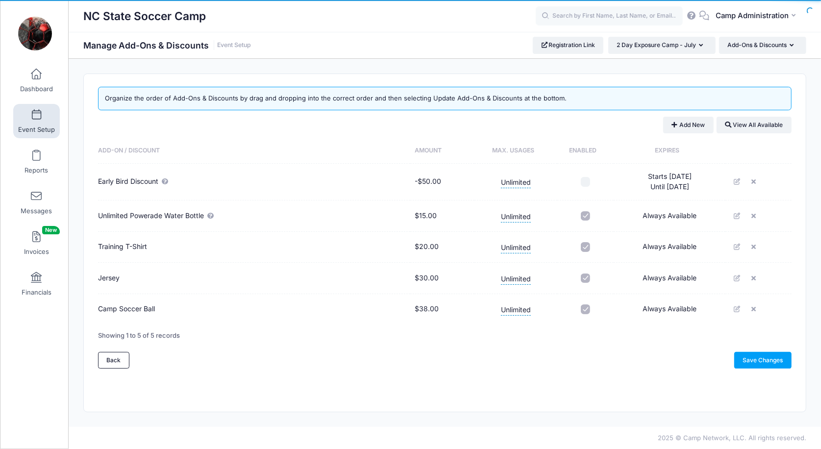
click at [41, 113] on link "Event Setup" at bounding box center [36, 121] width 47 height 34
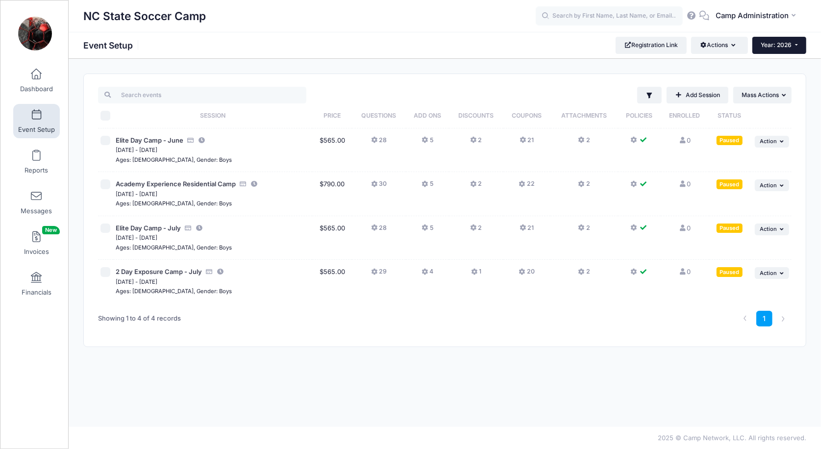
click at [775, 46] on span "Year: 2026" at bounding box center [776, 44] width 31 height 7
click at [773, 73] on link "Year: 2025" at bounding box center [784, 77] width 64 height 13
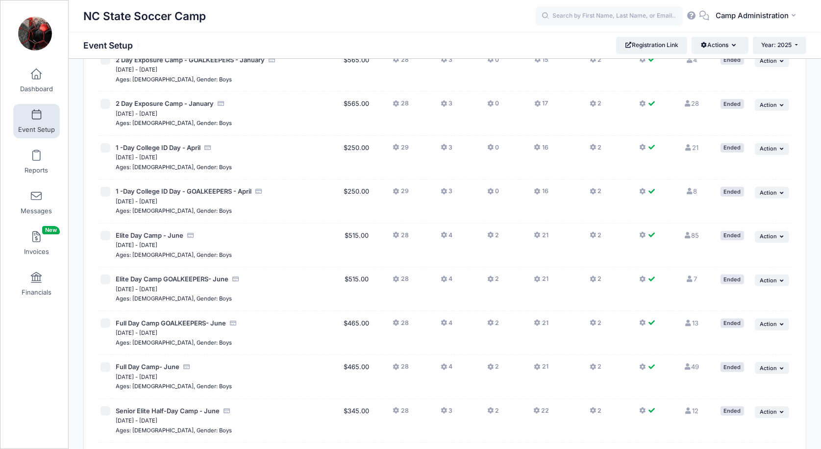
scroll to position [96, 0]
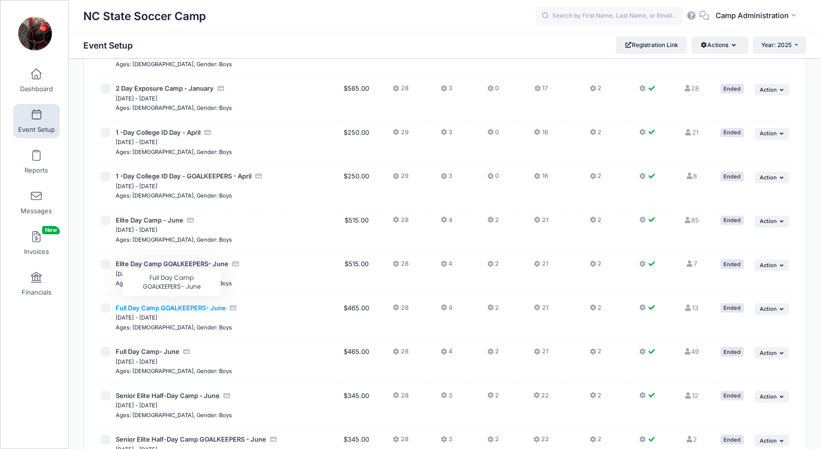
click at [213, 304] on span "Full Day Camp GOALKEEPERS- June" at bounding box center [171, 308] width 110 height 8
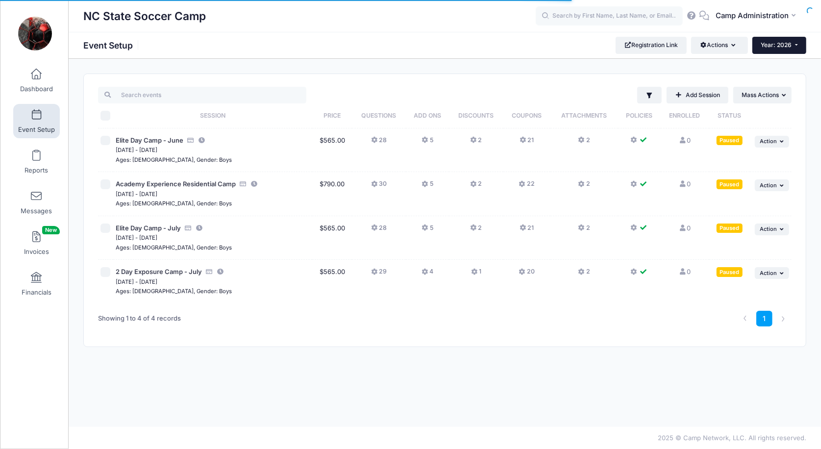
click at [770, 43] on span "Year: 2026" at bounding box center [776, 44] width 31 height 7
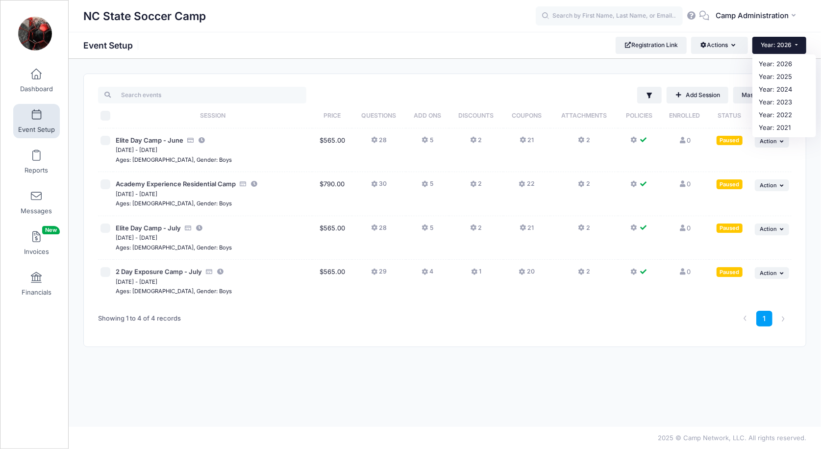
click at [489, 94] on div "Filter Filter Options Show: Active Live Completed Add Session ... Mass Actions …" at bounding box center [551, 95] width 480 height 17
click at [776, 270] on button "... Action" at bounding box center [771, 273] width 34 height 12
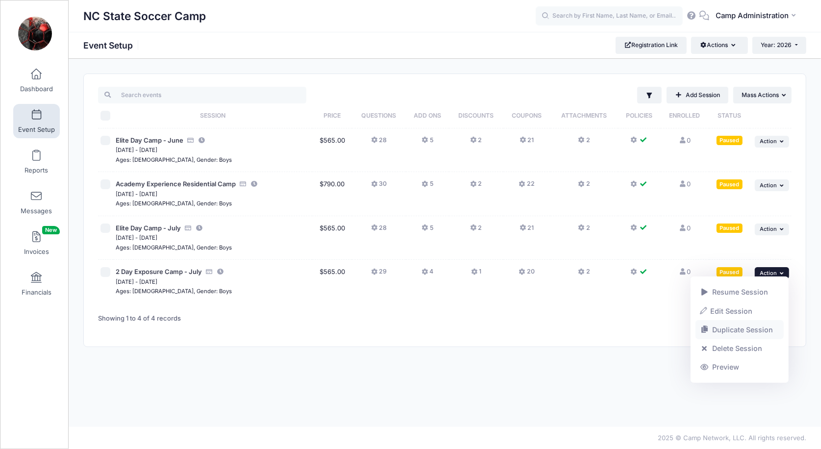
click at [736, 334] on link "Duplicate Session" at bounding box center [739, 329] width 89 height 19
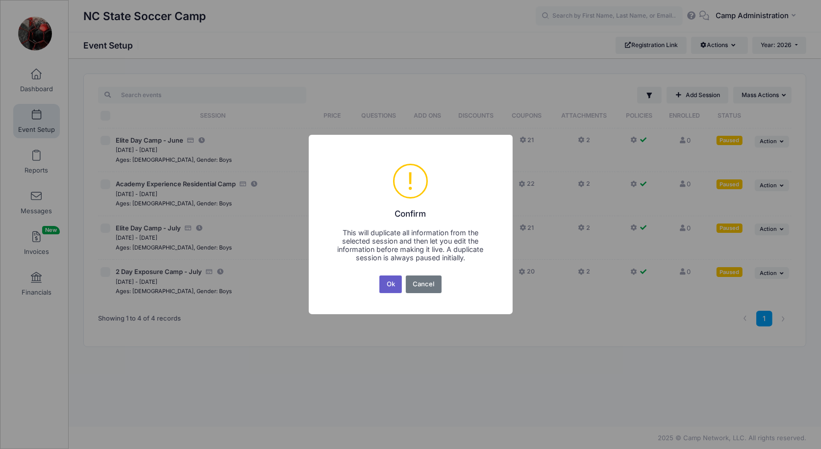
click at [391, 290] on button "Ok" at bounding box center [390, 284] width 23 height 18
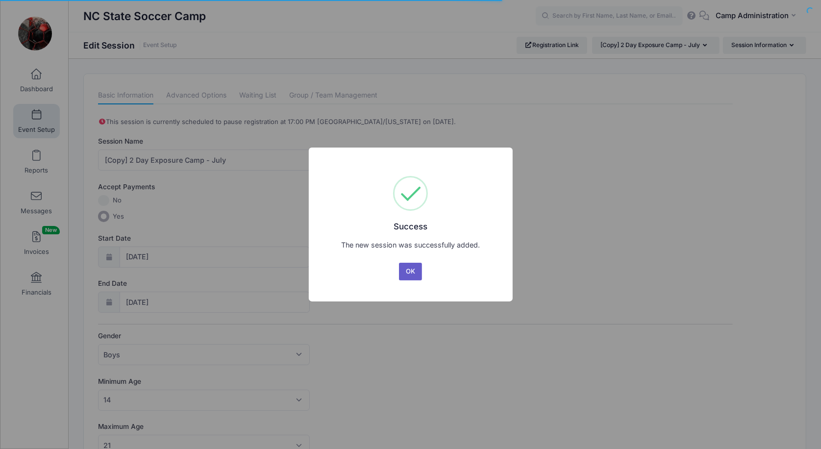
click at [414, 273] on button "OK" at bounding box center [411, 272] width 24 height 18
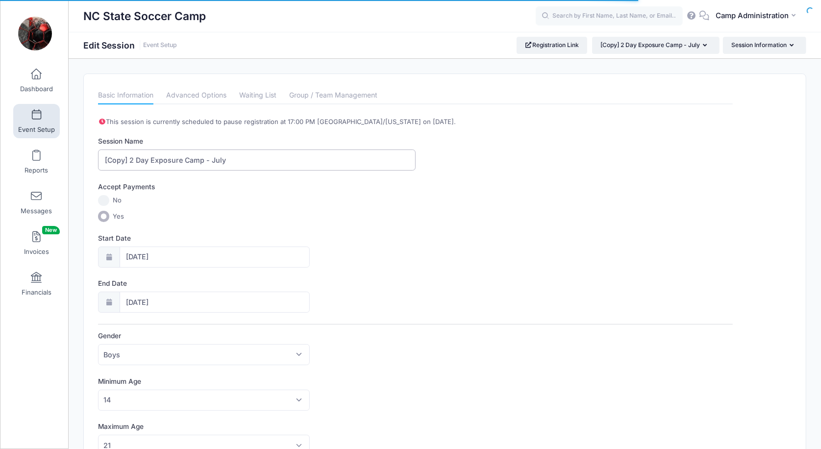
click at [128, 158] on input "[Copy] 2 Day Exposure Camp - July" at bounding box center [256, 159] width 317 height 21
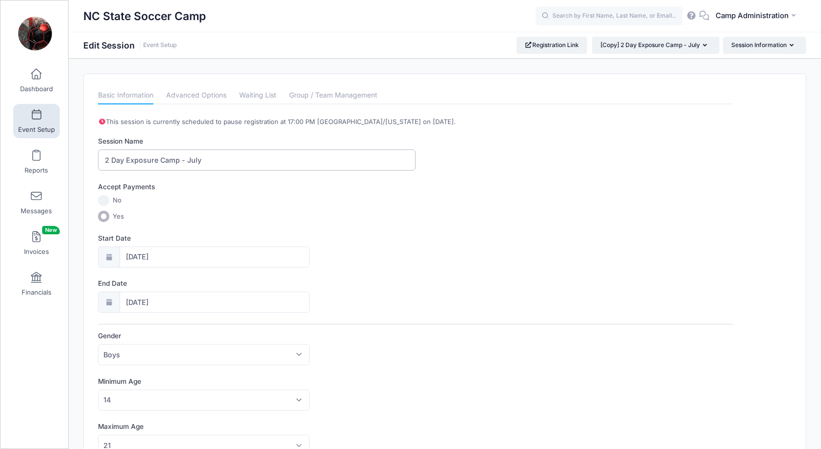
click at [182, 161] on input "2 Day Exposure Camp - July" at bounding box center [256, 159] width 317 height 21
type input "2 Day Exposure Camp - GOALKEEPERS - July"
click at [246, 187] on div "Accept Payments" at bounding box center [416, 188] width 644 height 13
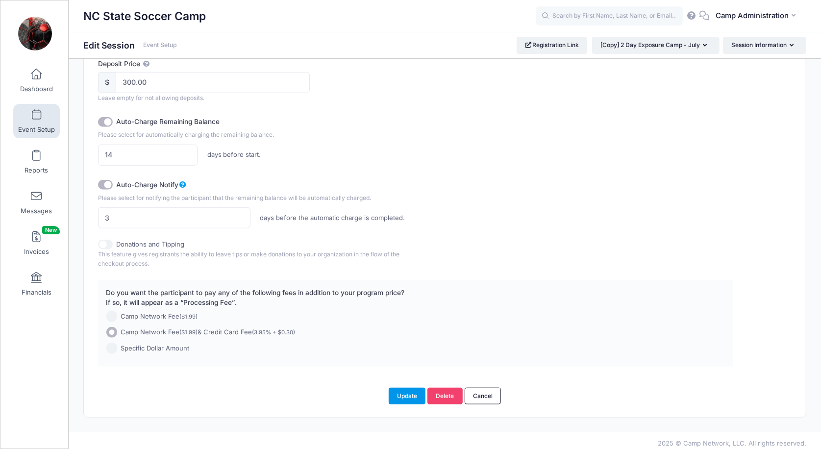
click at [400, 390] on button "Update" at bounding box center [406, 395] width 37 height 17
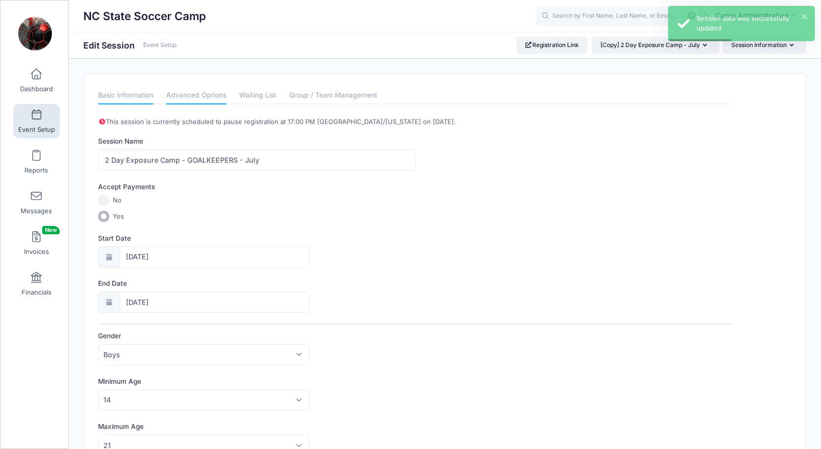
click at [200, 99] on link "Advanced Options" at bounding box center [196, 96] width 60 height 18
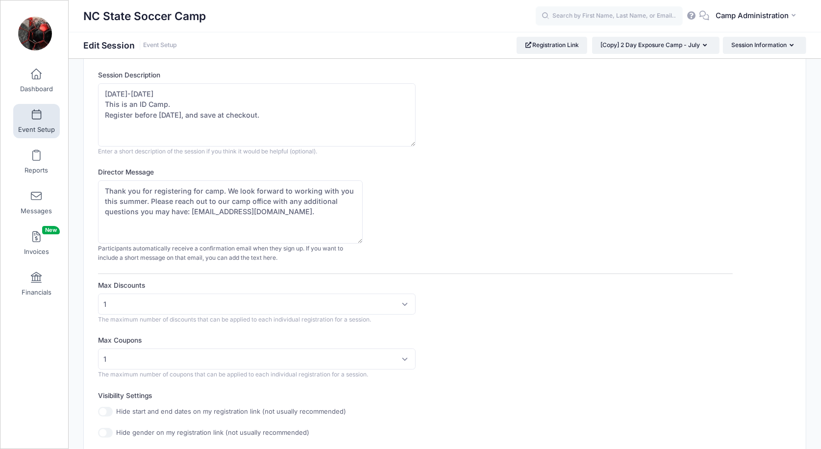
scroll to position [59, 0]
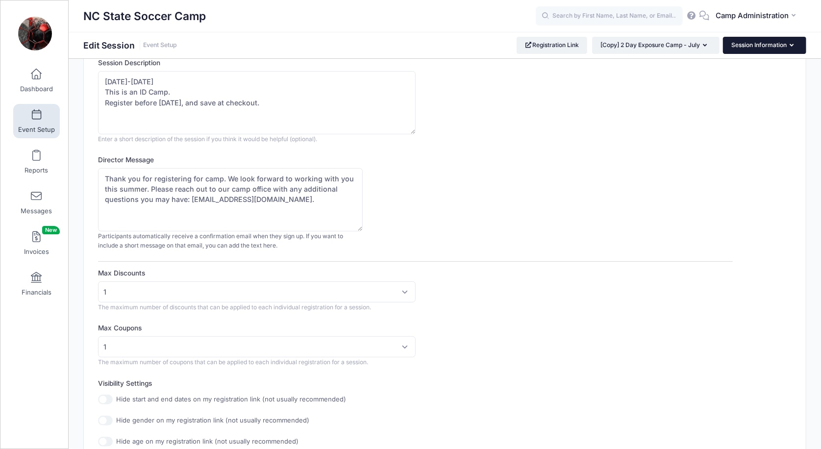
click at [780, 48] on button "Session Information" at bounding box center [764, 45] width 83 height 17
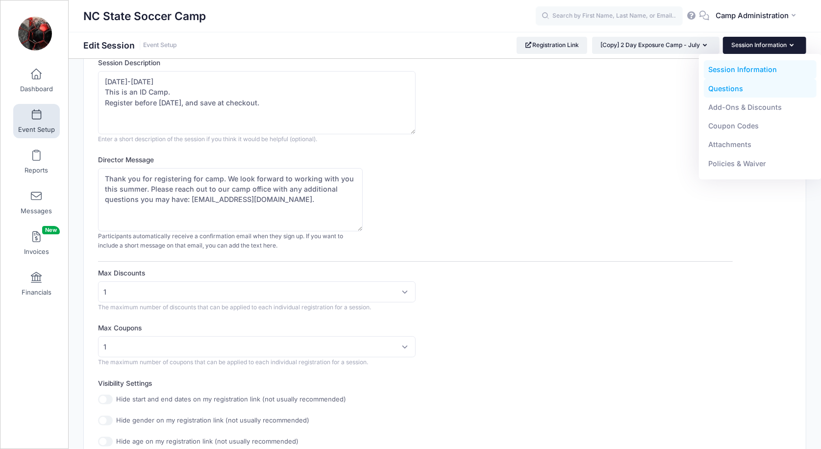
click at [740, 88] on link "Questions" at bounding box center [759, 88] width 113 height 19
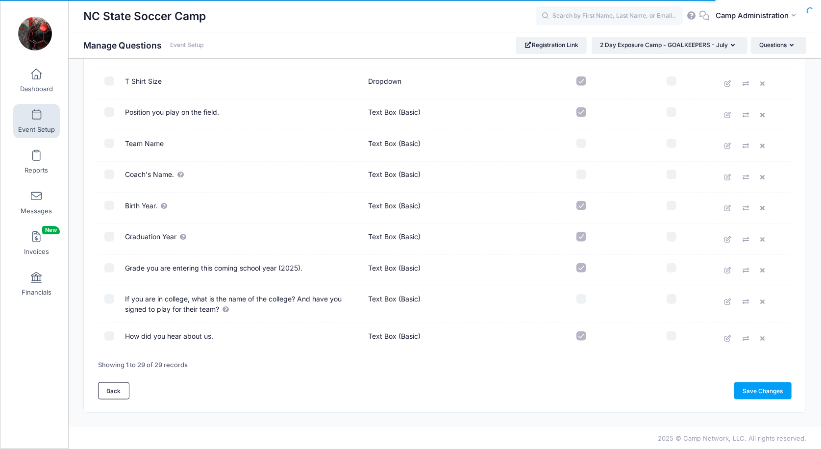
scroll to position [704, 0]
click at [725, 275] on link at bounding box center [728, 271] width 15 height 15
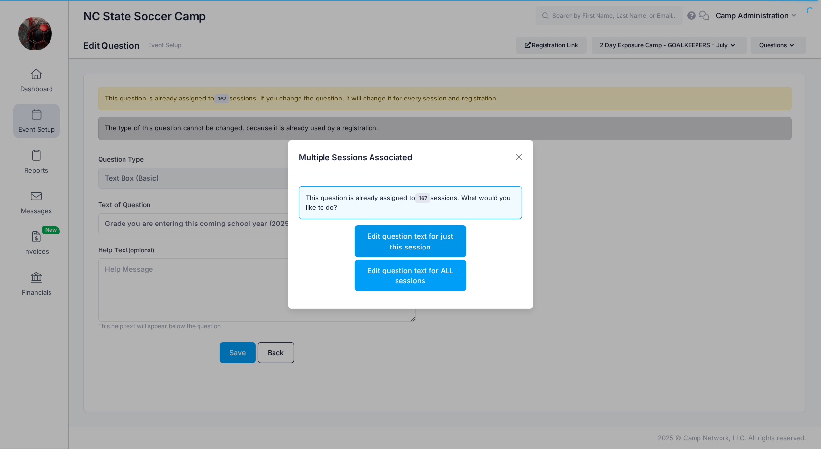
click at [435, 238] on button "Edit question text for just this session" at bounding box center [410, 240] width 111 height 31
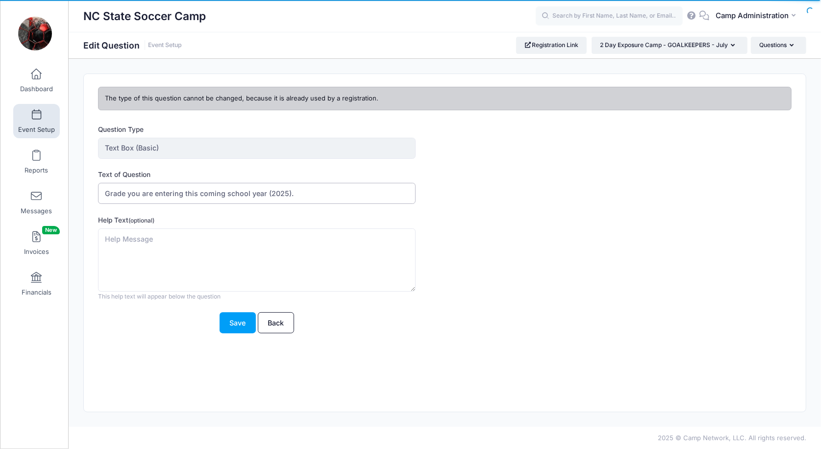
click at [286, 193] on input "Grade you are entering this coming school year (2025)." at bounding box center [256, 193] width 317 height 21
type input "Grade you are entering this coming school year."
click at [241, 325] on button "Save" at bounding box center [237, 322] width 36 height 21
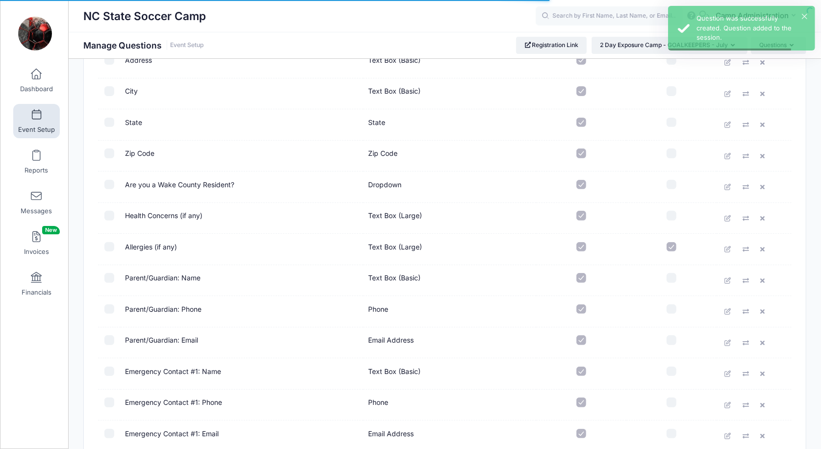
scroll to position [661, 0]
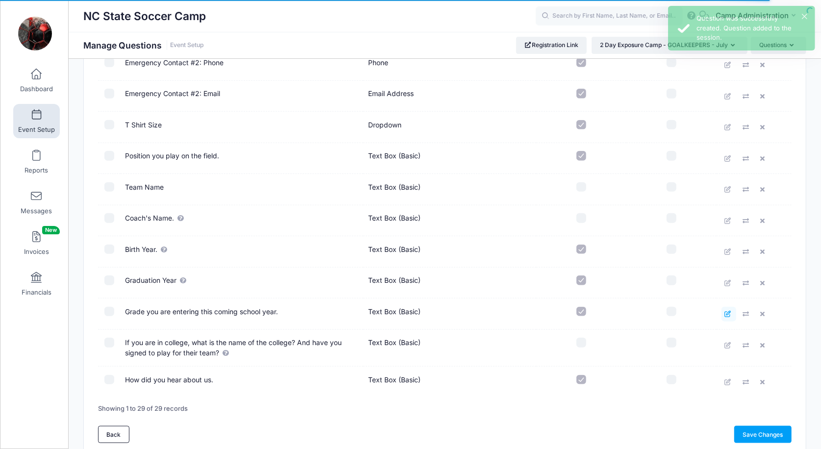
click at [726, 315] on icon at bounding box center [728, 314] width 8 height 6
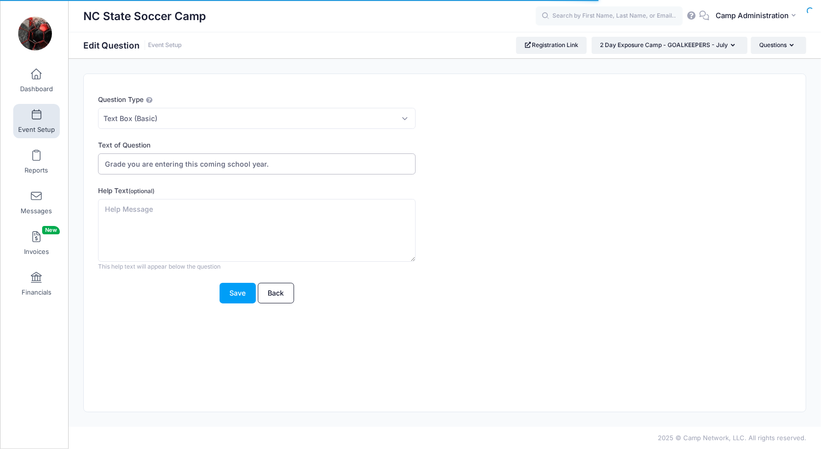
click at [199, 160] on input "Grade you are entering this coming school year." at bounding box center [256, 163] width 317 height 21
type input "Grade you are entering this upcoming school year."
click at [237, 289] on button "Save" at bounding box center [237, 293] width 36 height 21
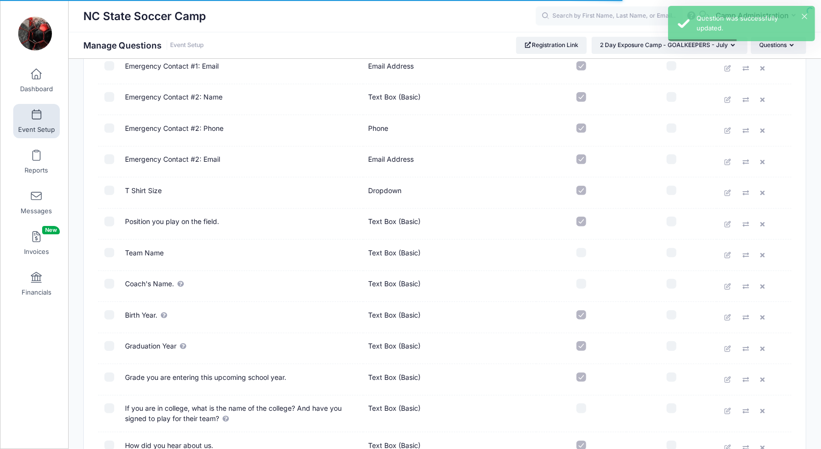
scroll to position [676, 0]
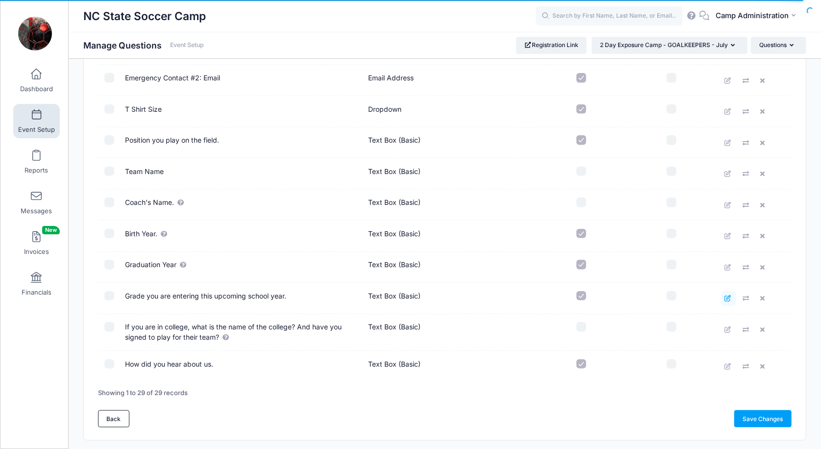
click at [723, 299] on link at bounding box center [728, 298] width 15 height 15
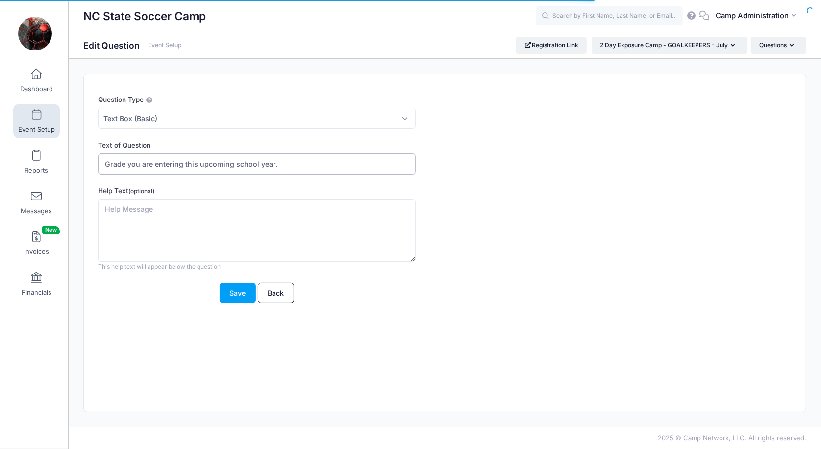
click at [303, 165] on input "Grade you are entering this upcoming school year." at bounding box center [256, 163] width 317 height 21
type input "Grade you are entering this upcoming school year?"
click at [240, 296] on button "Save" at bounding box center [237, 293] width 36 height 21
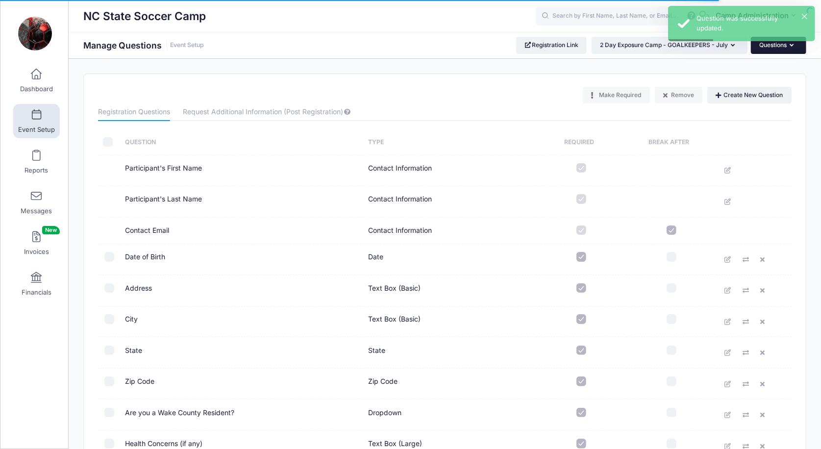
click at [760, 50] on button "Questions" at bounding box center [777, 45] width 55 height 17
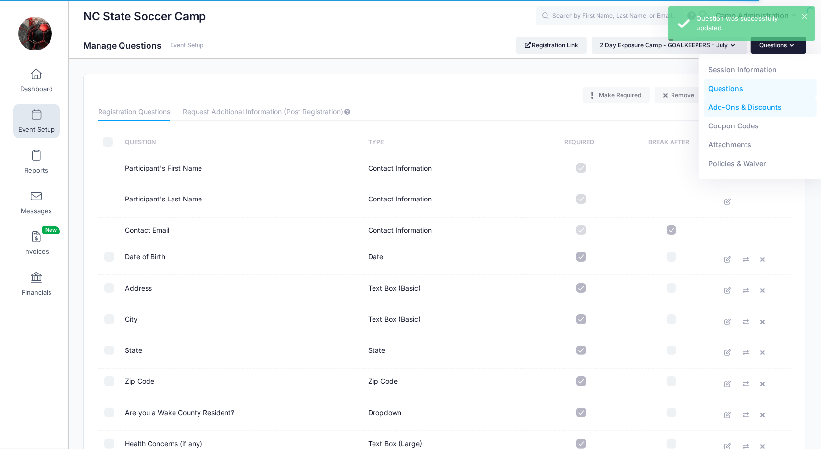
click at [748, 112] on link "Add-Ons & Discounts" at bounding box center [759, 107] width 113 height 19
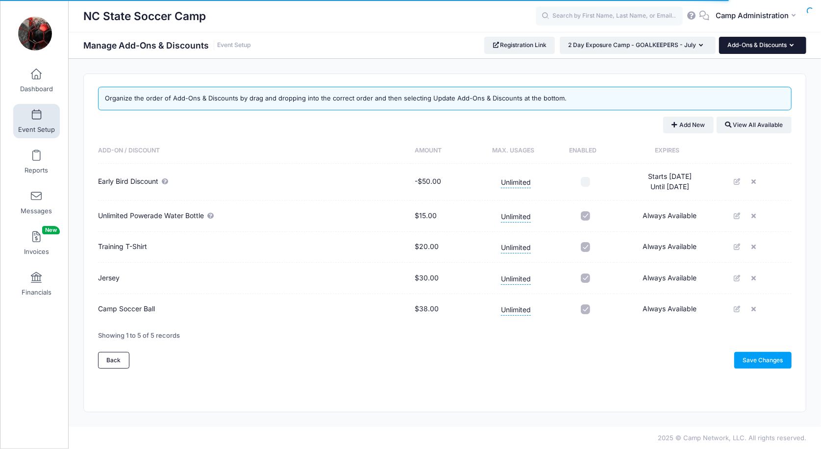
click at [783, 44] on button "Add-Ons & Discounts" at bounding box center [762, 45] width 87 height 17
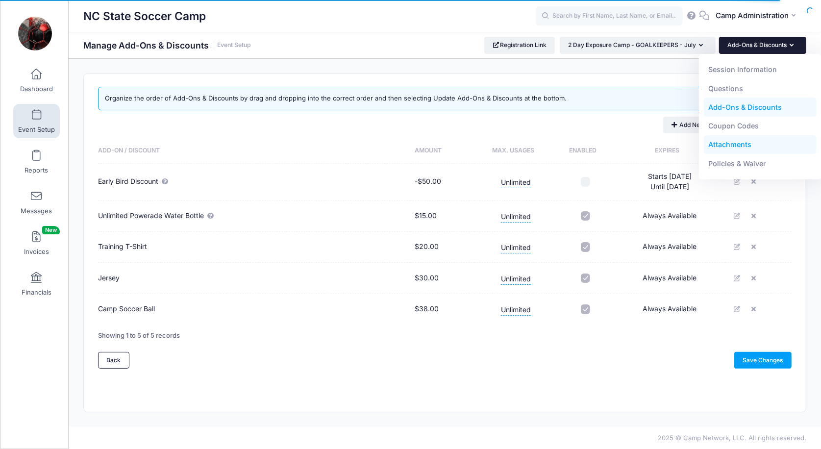
click at [750, 146] on link "Attachments" at bounding box center [759, 144] width 113 height 19
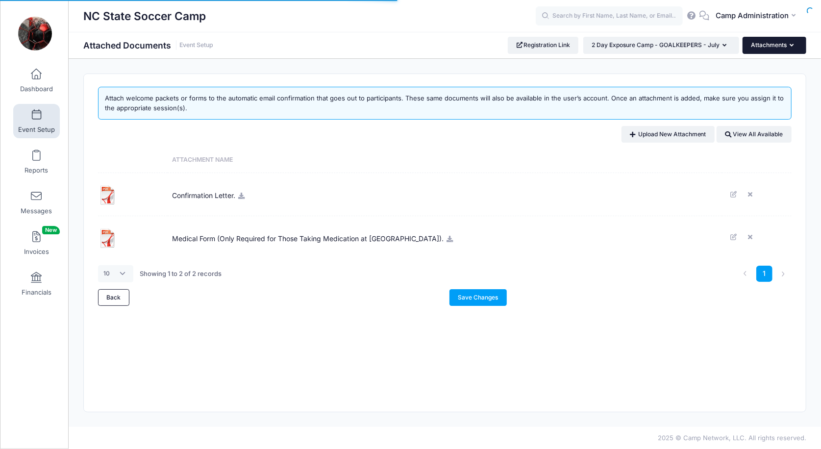
click at [785, 49] on button "Attachments" at bounding box center [774, 45] width 64 height 17
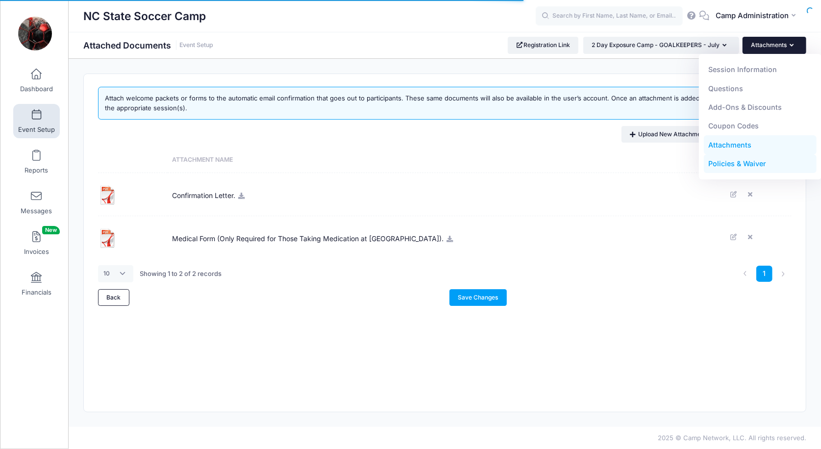
click at [748, 160] on link "Policies & Waiver" at bounding box center [759, 163] width 113 height 19
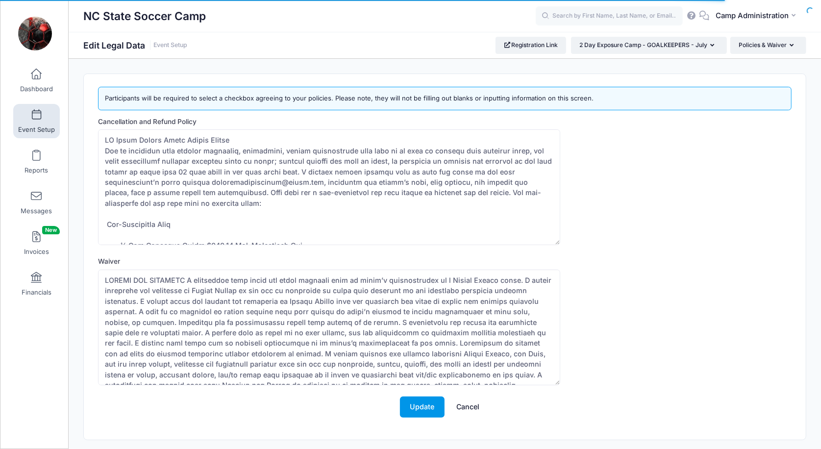
click at [436, 404] on button "Update" at bounding box center [422, 406] width 45 height 21
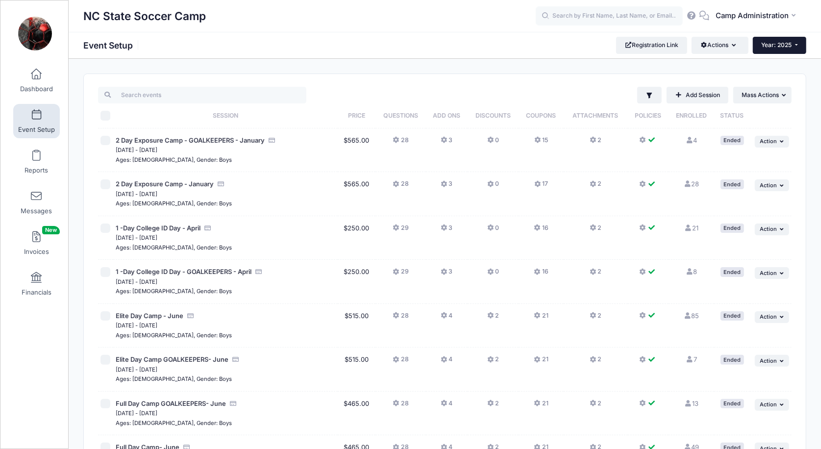
click at [776, 48] on button "Year: 2025" at bounding box center [778, 45] width 53 height 17
click at [770, 66] on link "Year: 2026" at bounding box center [784, 64] width 64 height 13
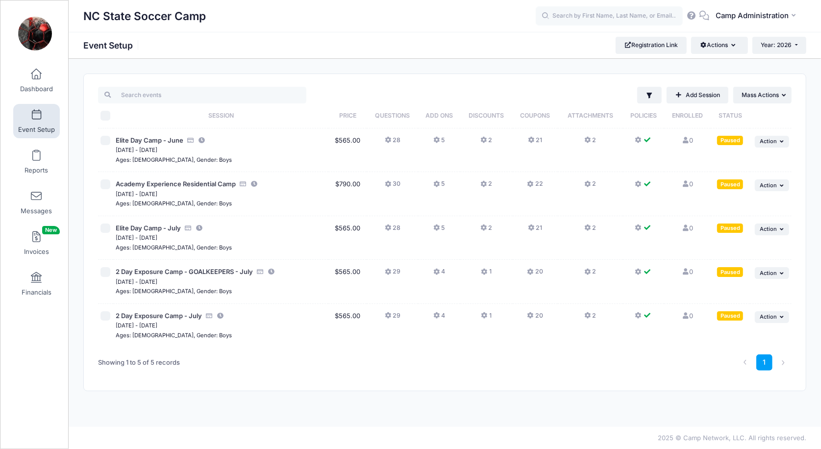
click at [389, 315] on icon at bounding box center [389, 315] width 8 height 0
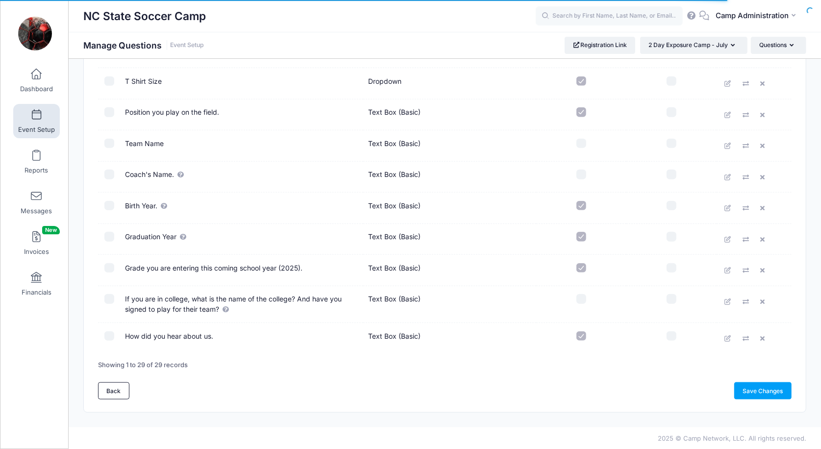
scroll to position [704, 0]
click at [727, 268] on icon at bounding box center [728, 270] width 8 height 6
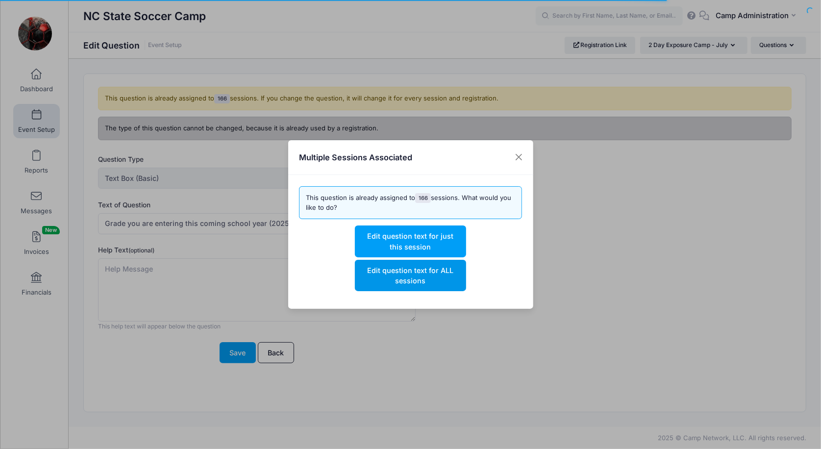
click at [430, 276] on button "Edit question text for ALL sessions" at bounding box center [410, 275] width 111 height 31
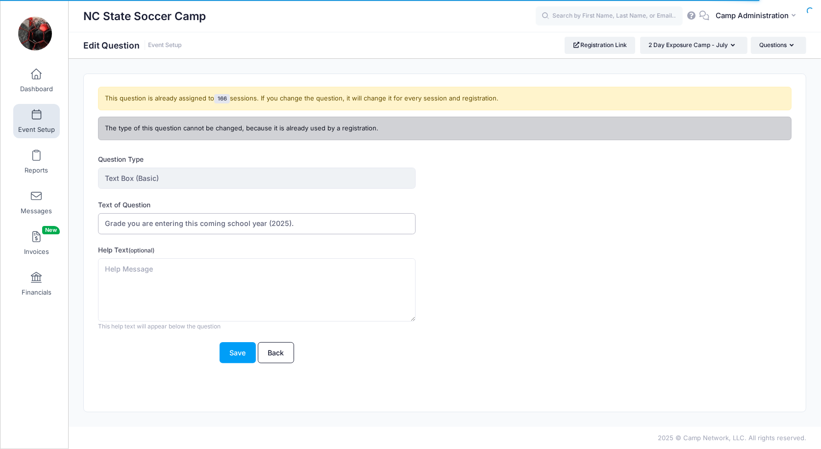
click at [199, 222] on input "Grade you are entering this coming school year (2025)." at bounding box center [256, 223] width 317 height 21
click at [293, 217] on input "Grade you are entering this upcoming school year (2025)." at bounding box center [256, 223] width 317 height 21
click at [309, 220] on input "Grade you are entering this upcoming school year (2025)." at bounding box center [256, 223] width 317 height 21
type input "Grade you are entering this upcoming school year?"
click at [235, 354] on button "Save" at bounding box center [237, 352] width 36 height 21
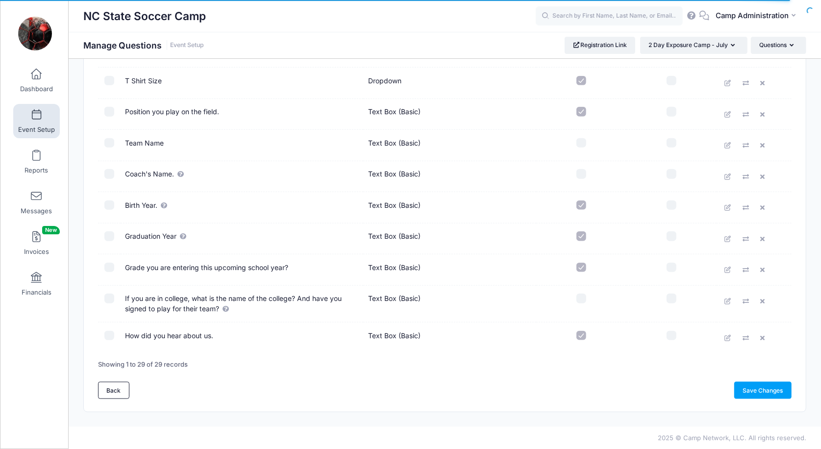
scroll to position [704, 0]
click at [746, 389] on link "Save Changes" at bounding box center [762, 391] width 57 height 17
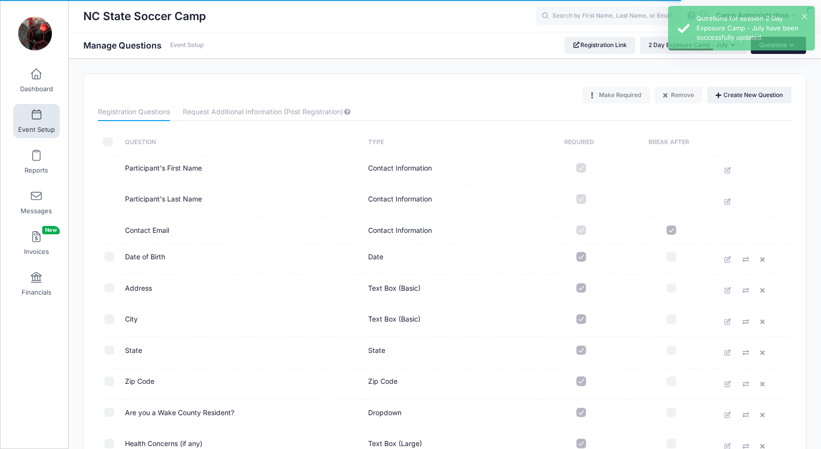
click at [780, 52] on button "Questions" at bounding box center [777, 45] width 55 height 17
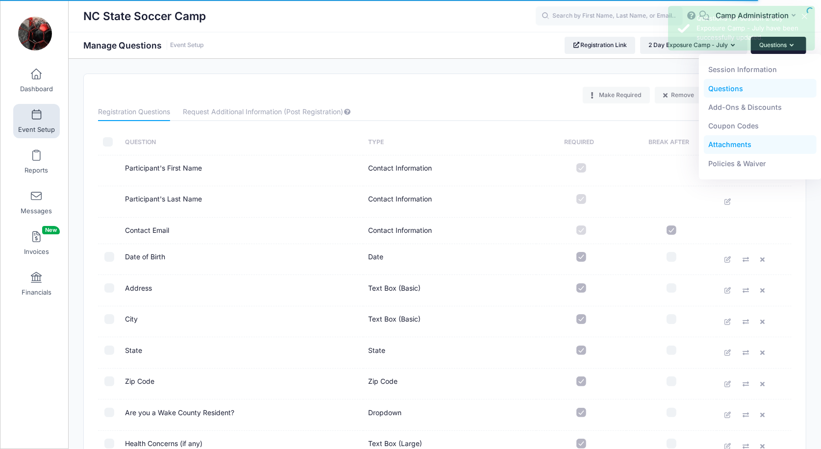
click at [746, 143] on link "Attachments" at bounding box center [759, 144] width 113 height 19
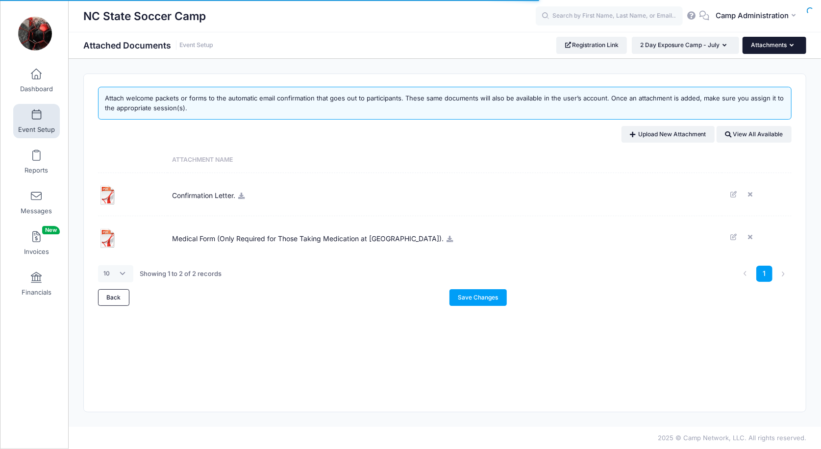
click at [778, 48] on button "Attachments" at bounding box center [774, 45] width 64 height 17
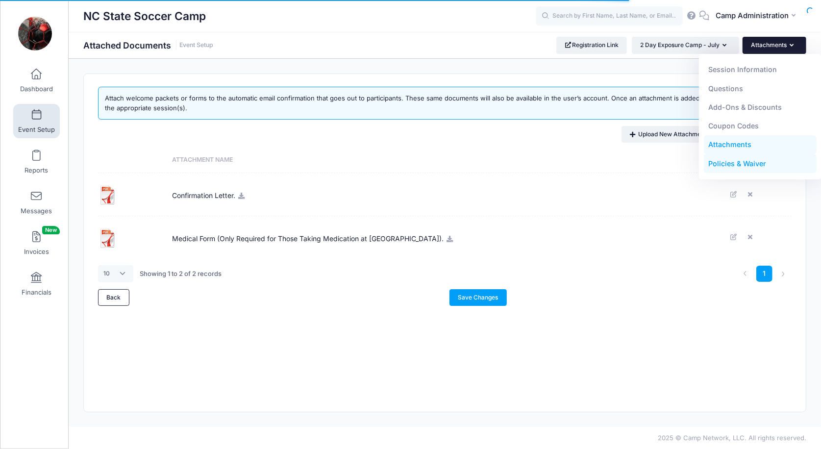
click at [758, 164] on link "Policies & Waiver" at bounding box center [759, 163] width 113 height 19
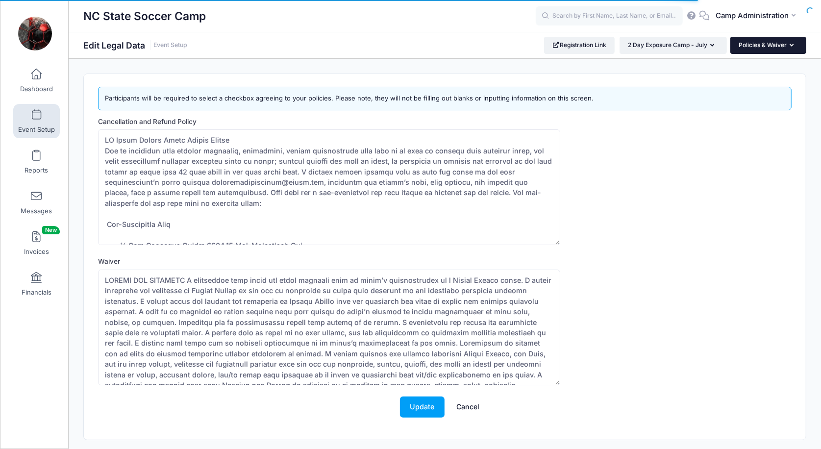
click at [757, 48] on button "Policies & Waiver" at bounding box center [768, 45] width 76 height 17
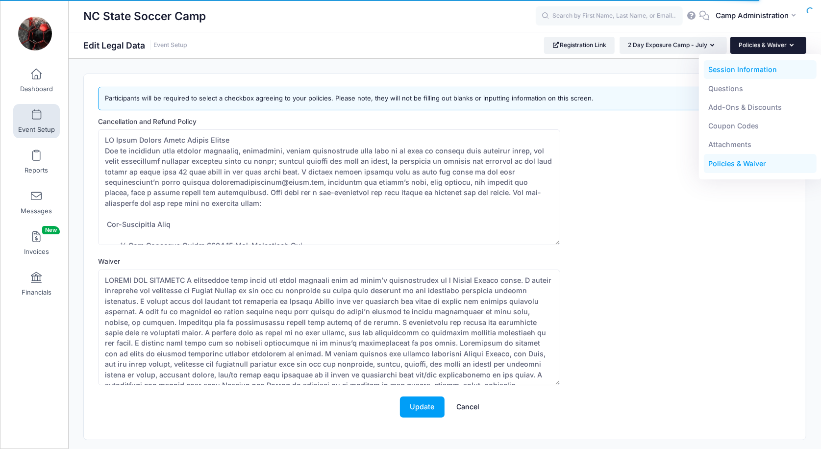
click at [744, 69] on link "Session Information" at bounding box center [759, 69] width 113 height 19
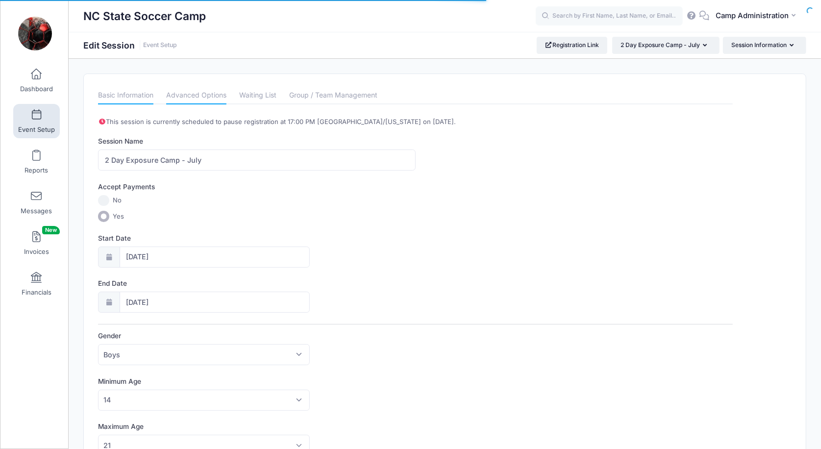
click at [219, 95] on link "Advanced Options" at bounding box center [196, 96] width 60 height 18
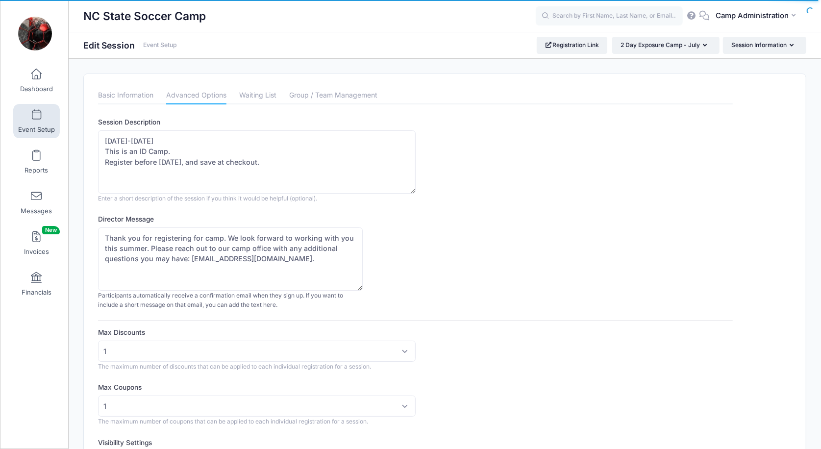
click at [35, 122] on link "Event Setup" at bounding box center [36, 121] width 47 height 34
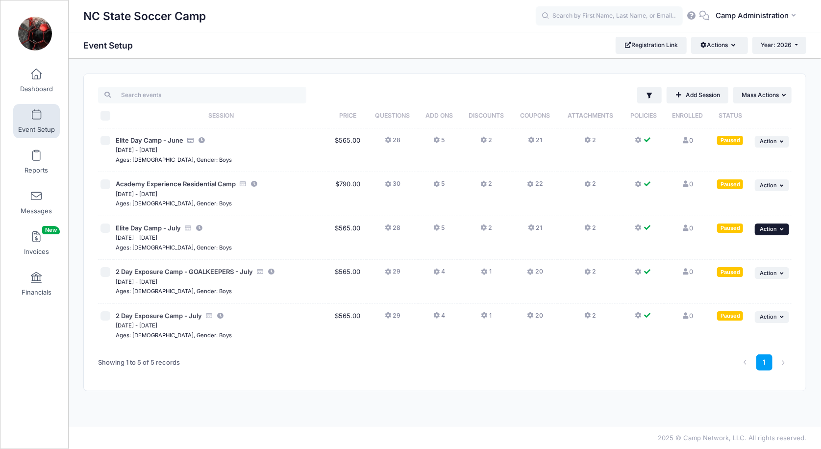
click at [769, 230] on span "Action" at bounding box center [767, 228] width 17 height 7
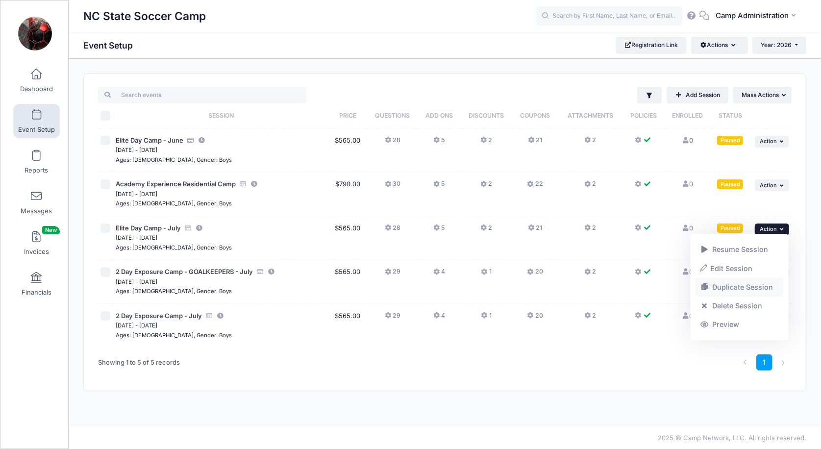
click at [724, 291] on link "Duplicate Session" at bounding box center [739, 287] width 89 height 19
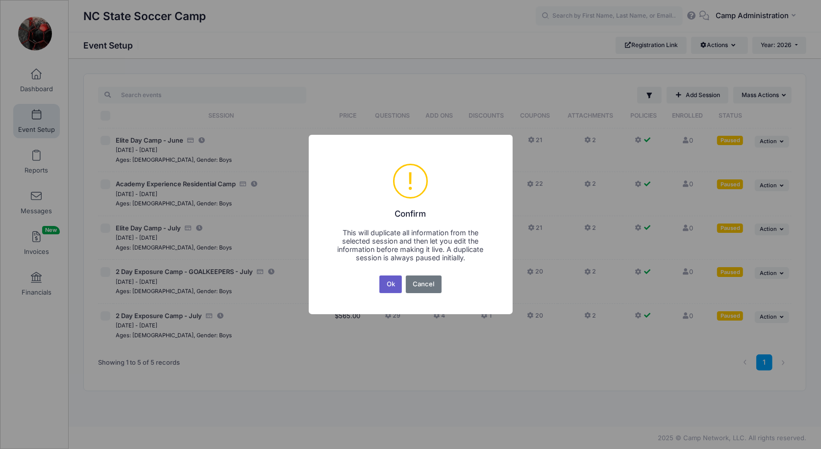
click at [393, 283] on button "Ok" at bounding box center [390, 284] width 23 height 18
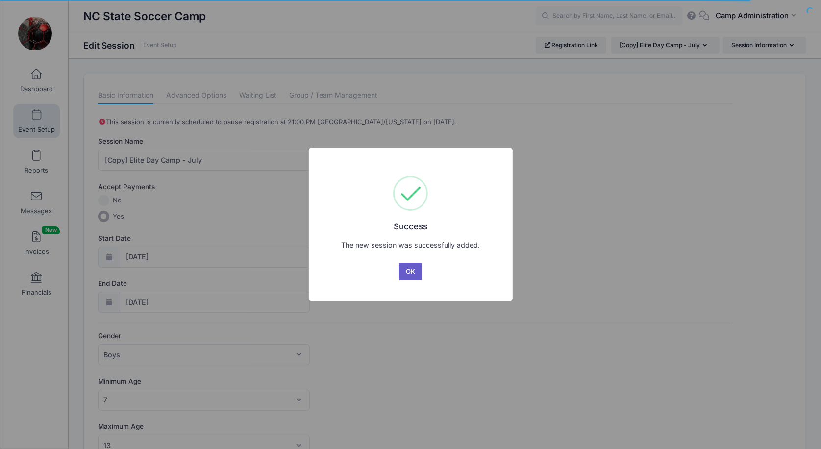
click at [413, 272] on button "OK" at bounding box center [411, 272] width 24 height 18
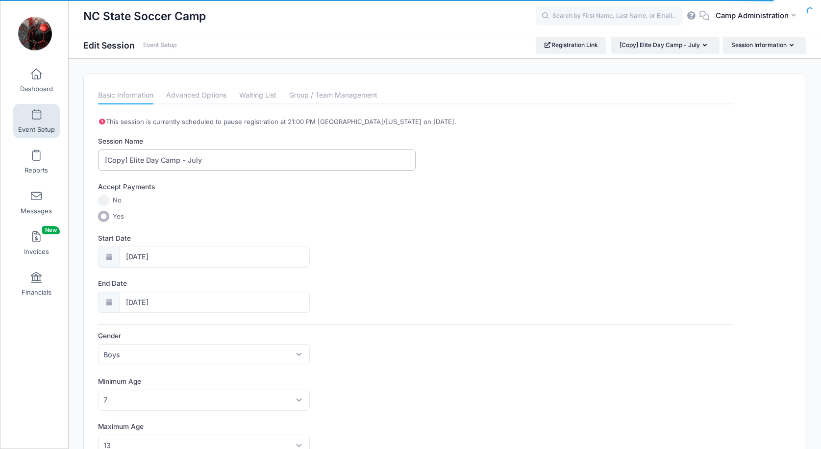
click at [184, 158] on input "[Copy] Elite Day Camp - July" at bounding box center [256, 159] width 317 height 21
click at [201, 201] on label "No" at bounding box center [415, 200] width 634 height 11
click at [109, 201] on input "No" at bounding box center [103, 200] width 11 height 11
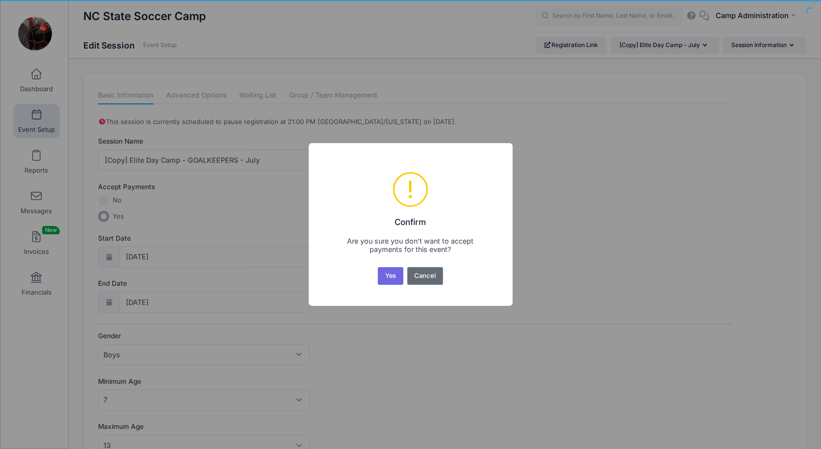
click at [419, 280] on button "Cancel" at bounding box center [425, 276] width 36 height 18
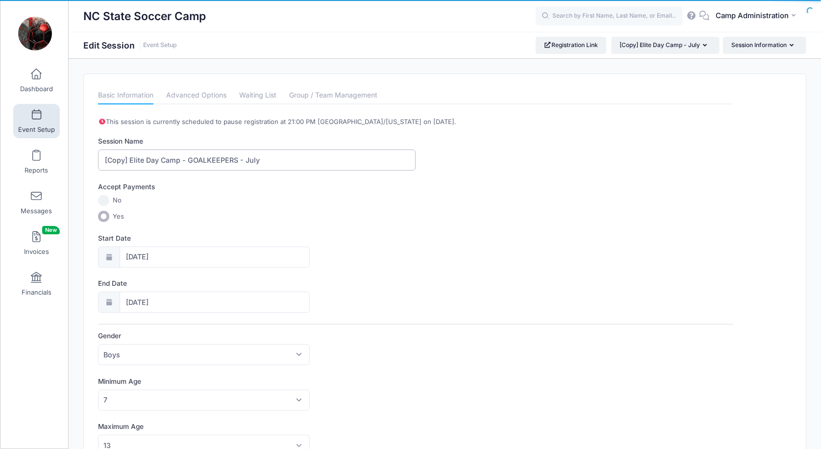
click at [131, 154] on input "[Copy] Elite Day Camp - GOALKEEPERS - July" at bounding box center [256, 159] width 317 height 21
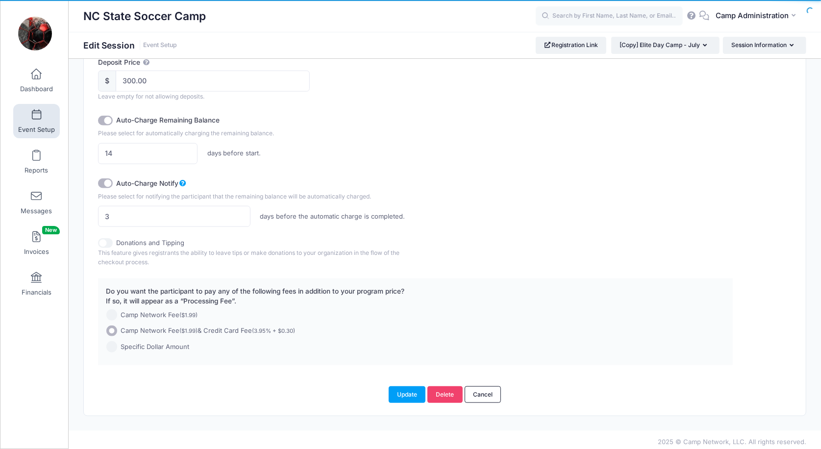
scroll to position [611, 0]
type input "Elite Day Camp - GOALKEEPERS - July"
click at [402, 391] on button "Update" at bounding box center [406, 395] width 37 height 17
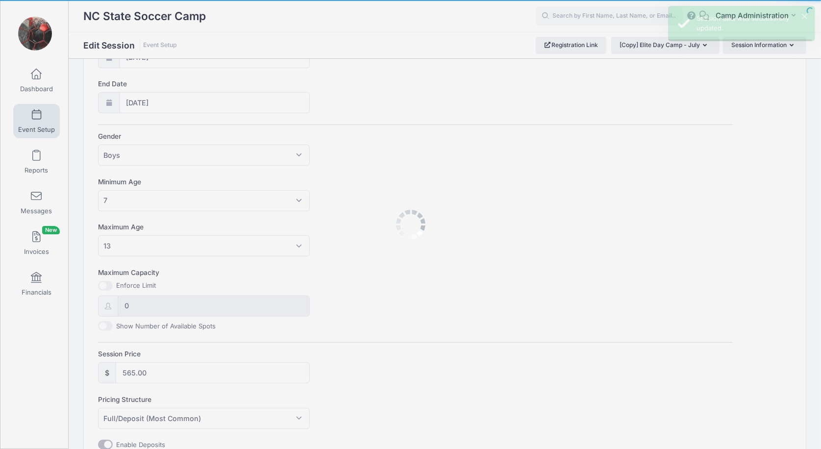
scroll to position [0, 0]
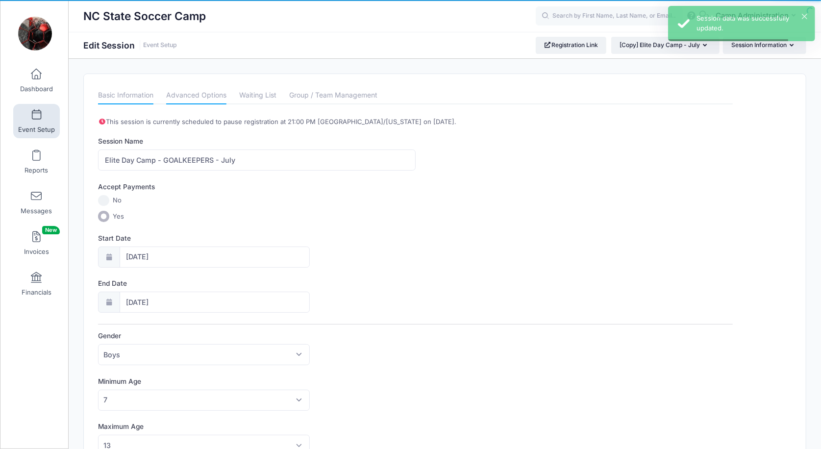
click at [208, 97] on link "Advanced Options" at bounding box center [196, 96] width 60 height 18
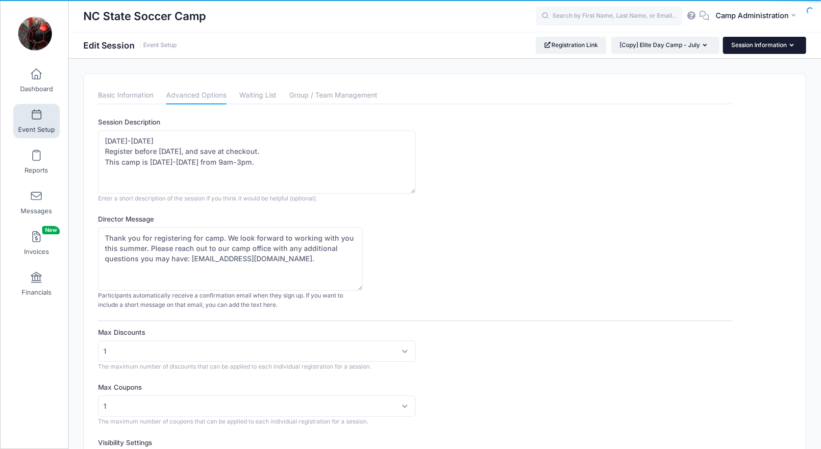
click at [758, 50] on button "Session Information" at bounding box center [764, 45] width 83 height 17
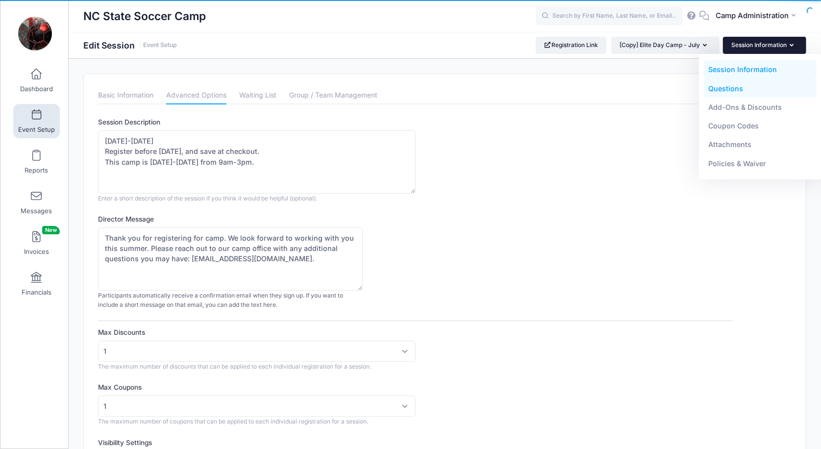
click at [736, 92] on link "Questions" at bounding box center [759, 88] width 113 height 19
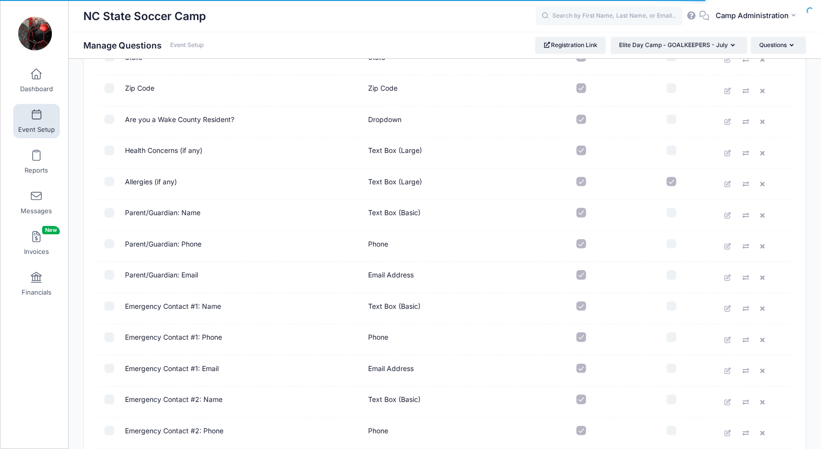
scroll to position [171, 0]
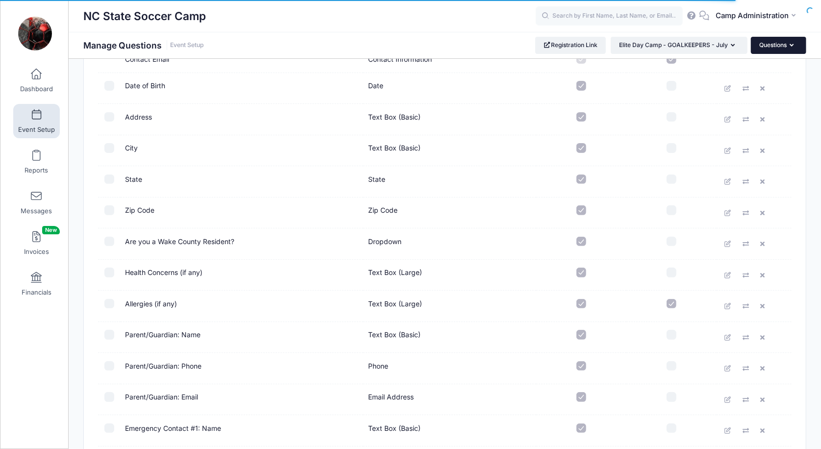
click at [772, 44] on button "Questions" at bounding box center [777, 45] width 55 height 17
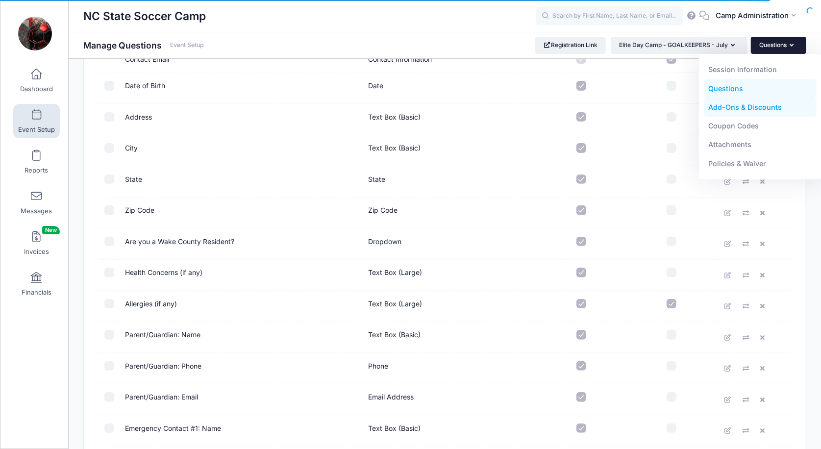
click at [745, 111] on link "Add-Ons & Discounts" at bounding box center [759, 107] width 113 height 19
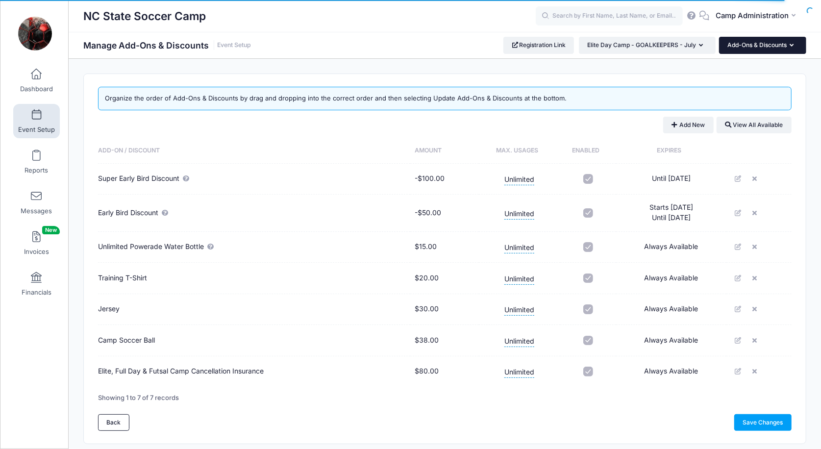
click at [784, 48] on button "Add-Ons & Discounts" at bounding box center [762, 45] width 87 height 17
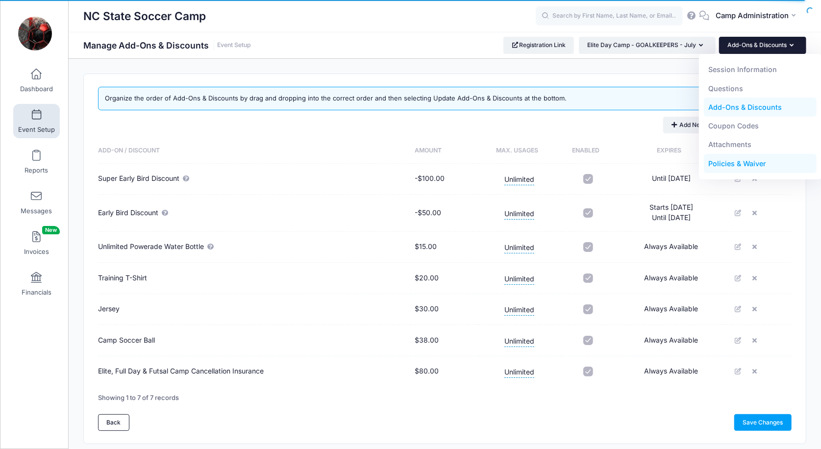
click at [736, 163] on link "Policies & Waiver" at bounding box center [759, 163] width 113 height 19
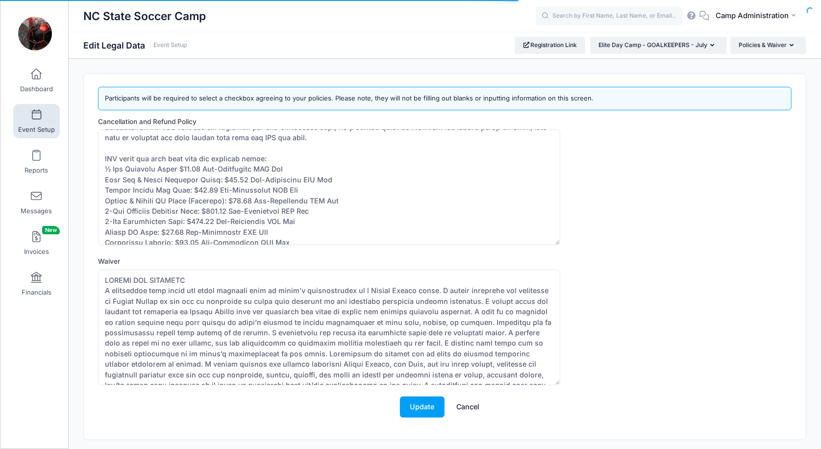
scroll to position [456, 0]
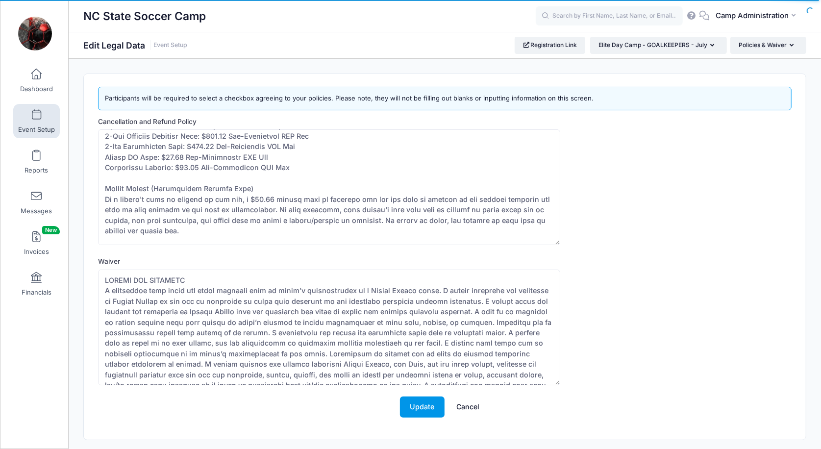
click at [423, 409] on button "Update" at bounding box center [422, 406] width 45 height 21
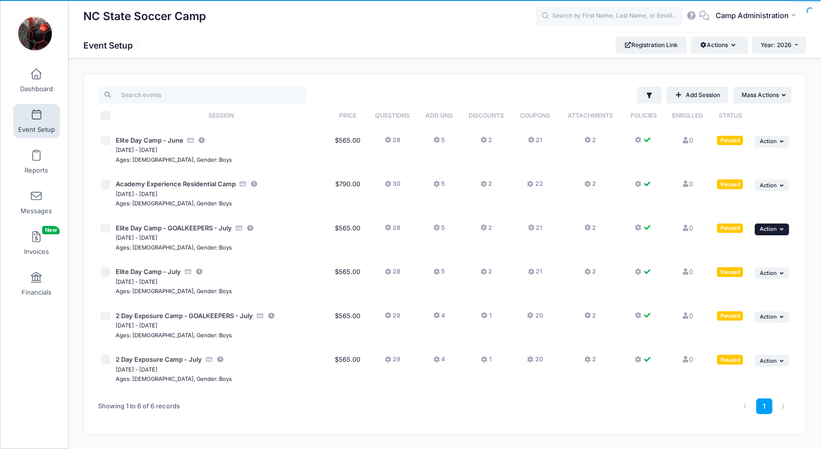
click at [773, 230] on span "Action" at bounding box center [767, 228] width 17 height 7
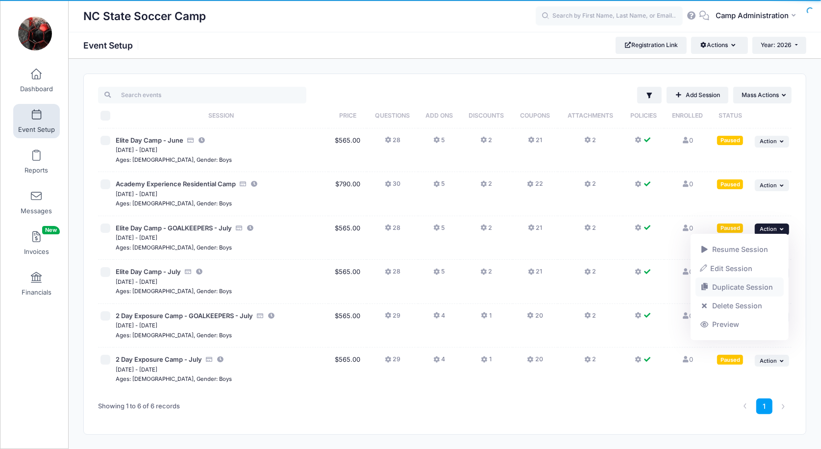
click at [723, 288] on link "Duplicate Session" at bounding box center [739, 287] width 89 height 19
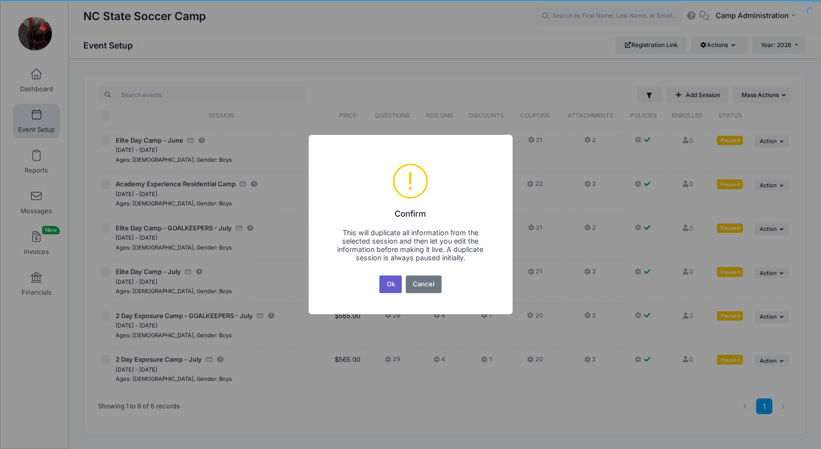
click at [389, 287] on button "Ok" at bounding box center [390, 284] width 23 height 18
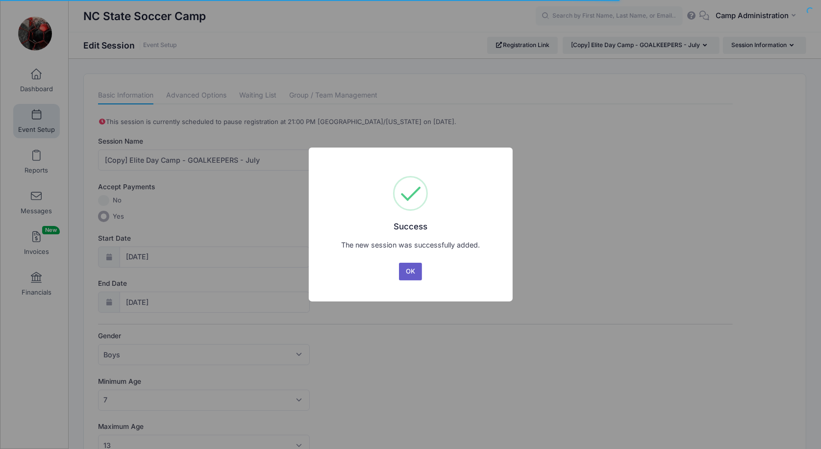
click at [413, 271] on button "OK" at bounding box center [411, 272] width 24 height 18
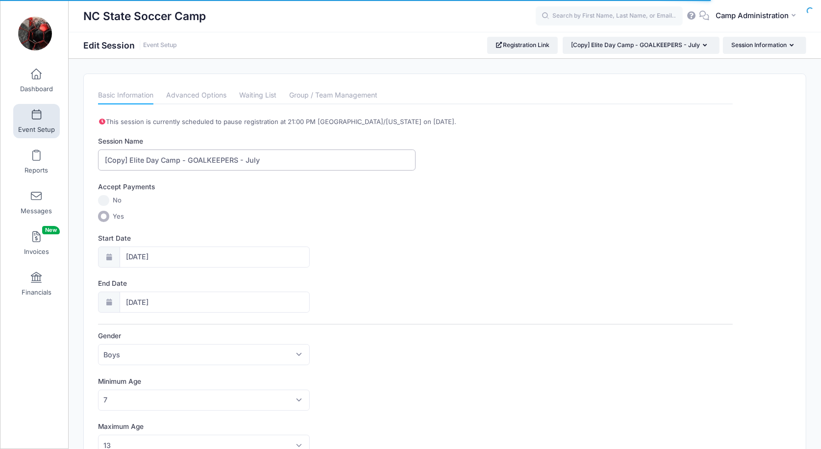
click at [130, 156] on input "[Copy] Elite Day Camp - GOALKEEPERS - July" at bounding box center [256, 159] width 317 height 21
click at [112, 156] on input "Elite Day Camp - GOALKEEPERS - July" at bounding box center [256, 159] width 317 height 21
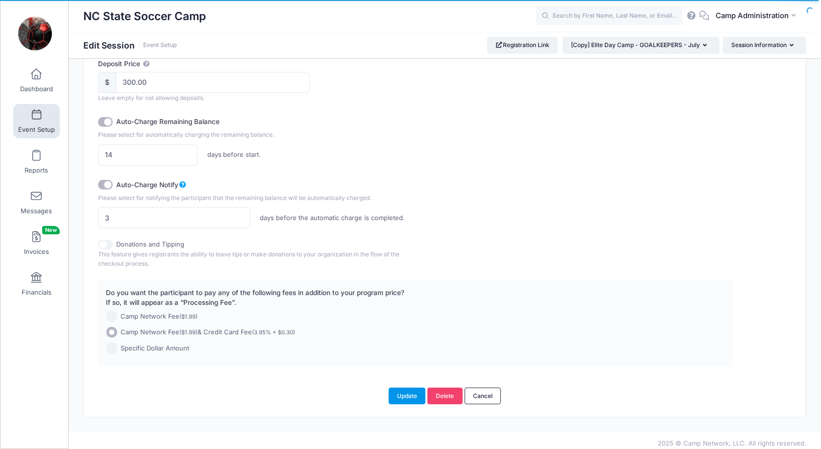
type input "Full Day Camp - GOALKEEPERS - July"
click at [399, 393] on button "Update" at bounding box center [406, 395] width 37 height 17
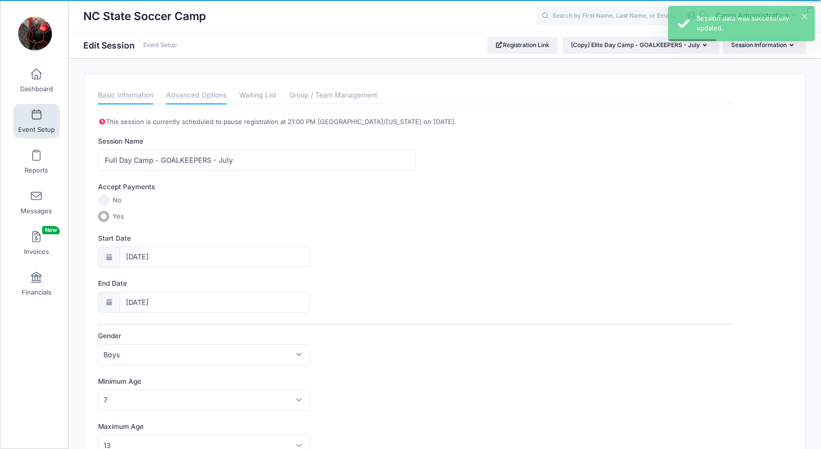
click at [214, 99] on link "Advanced Options" at bounding box center [196, 96] width 60 height 18
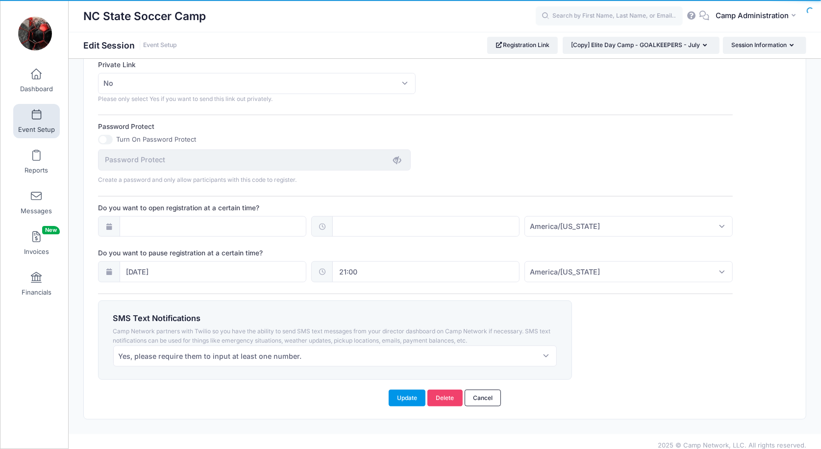
click at [414, 389] on button "Update" at bounding box center [406, 397] width 37 height 17
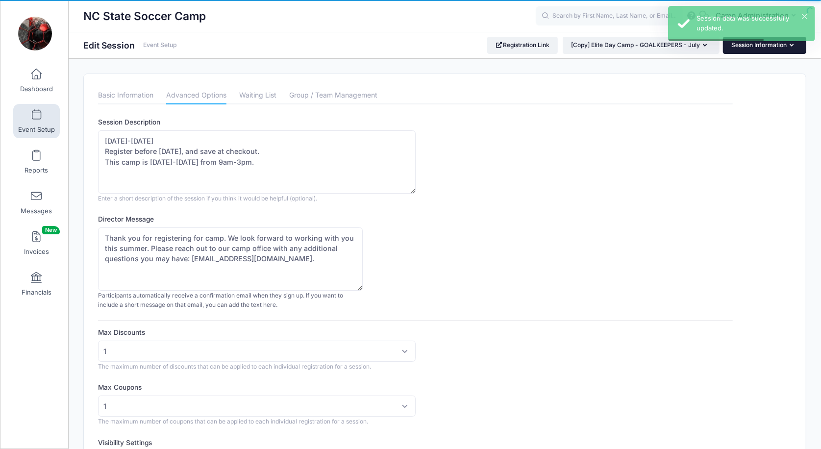
click at [755, 49] on button "Session Information" at bounding box center [764, 45] width 83 height 17
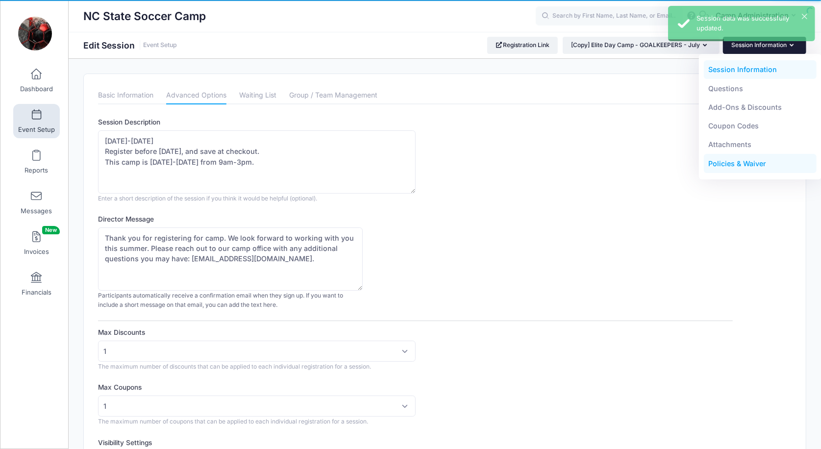
click at [728, 159] on link "Policies & Waiver" at bounding box center [759, 163] width 113 height 19
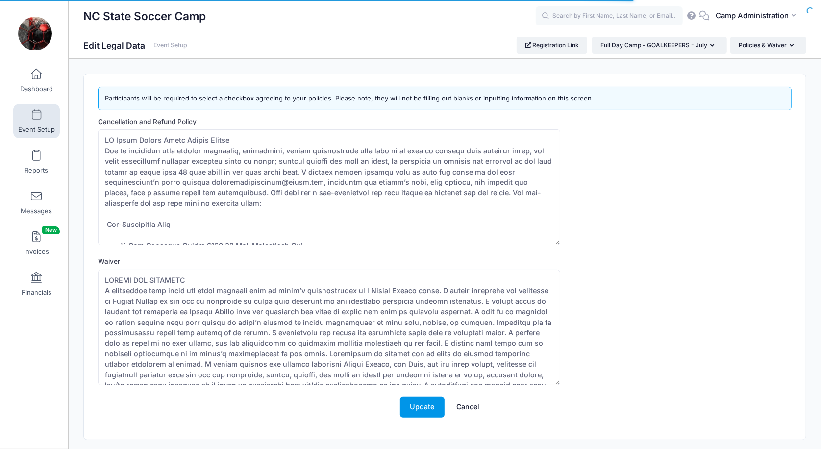
click at [419, 405] on button "Update" at bounding box center [422, 406] width 45 height 21
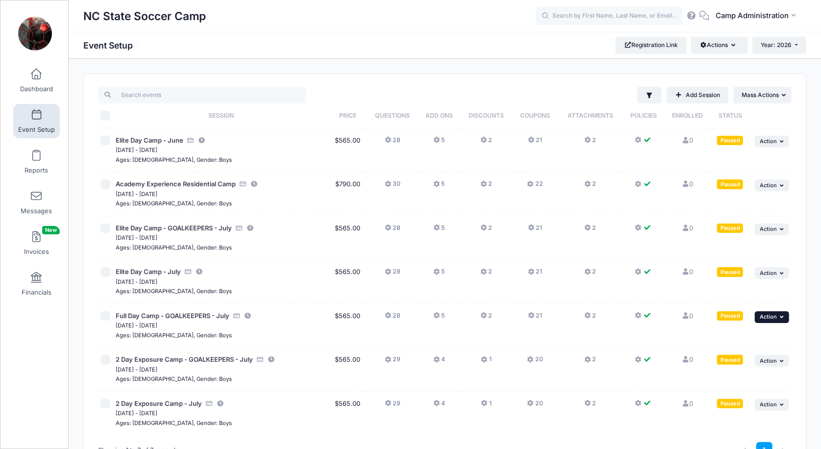
click at [783, 314] on icon "button" at bounding box center [783, 316] width 6 height 5
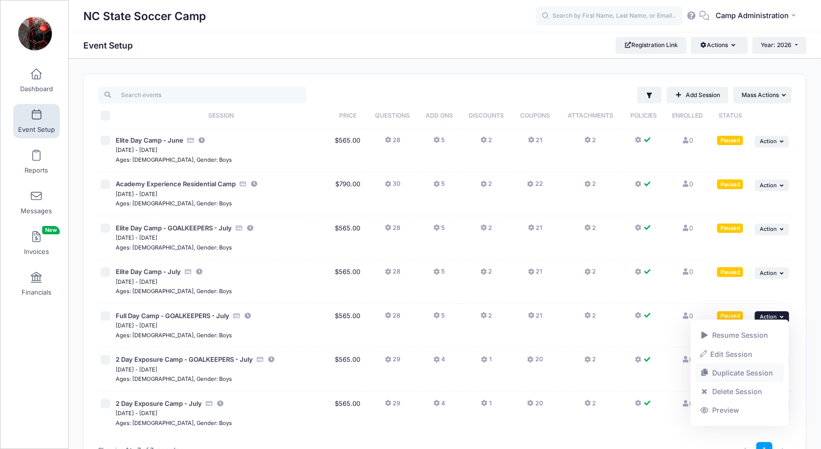
click at [719, 376] on link "Duplicate Session" at bounding box center [739, 372] width 89 height 19
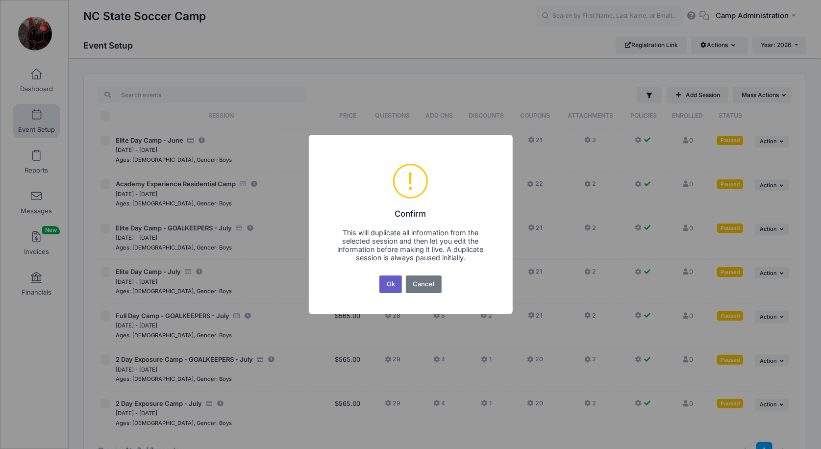
click at [389, 290] on button "Ok" at bounding box center [390, 284] width 23 height 18
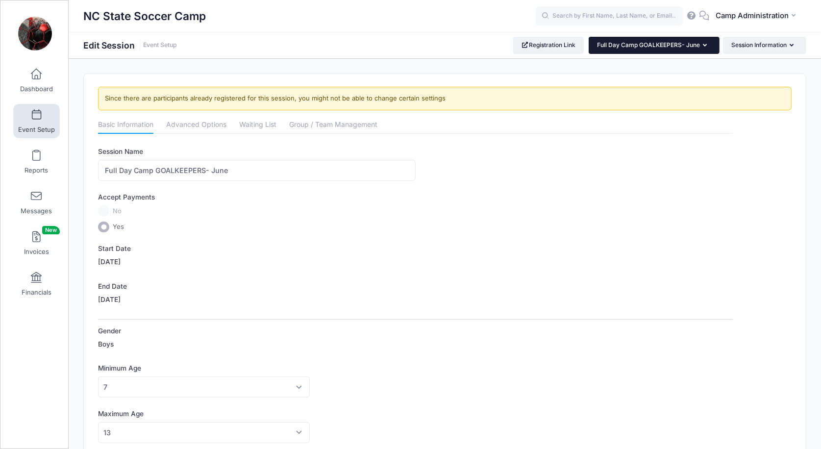
click at [638, 40] on button "Full Day Camp GOALKEEPERS- June" at bounding box center [653, 45] width 131 height 17
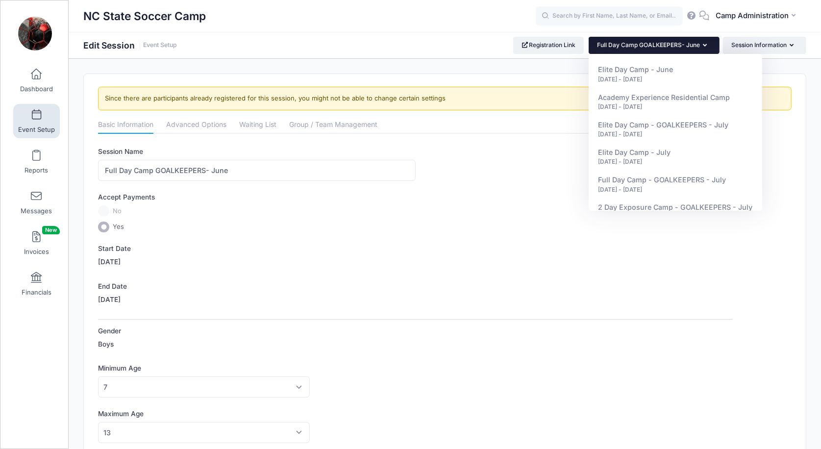
click at [36, 118] on span at bounding box center [36, 115] width 0 height 11
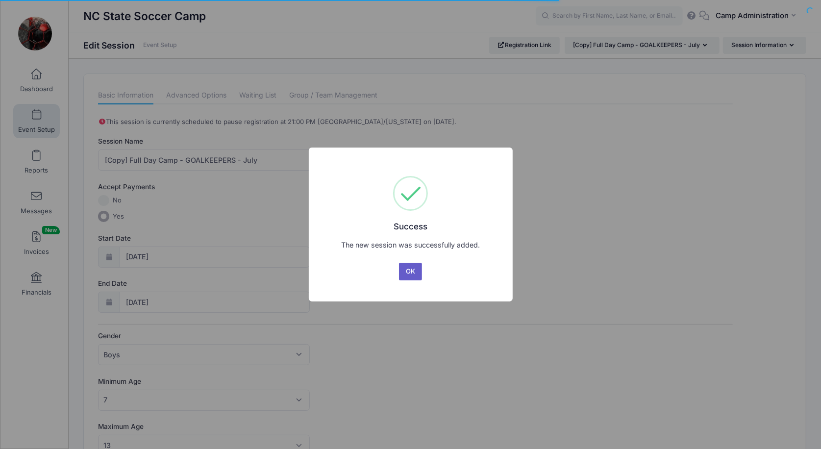
click at [402, 269] on button "OK" at bounding box center [411, 272] width 24 height 18
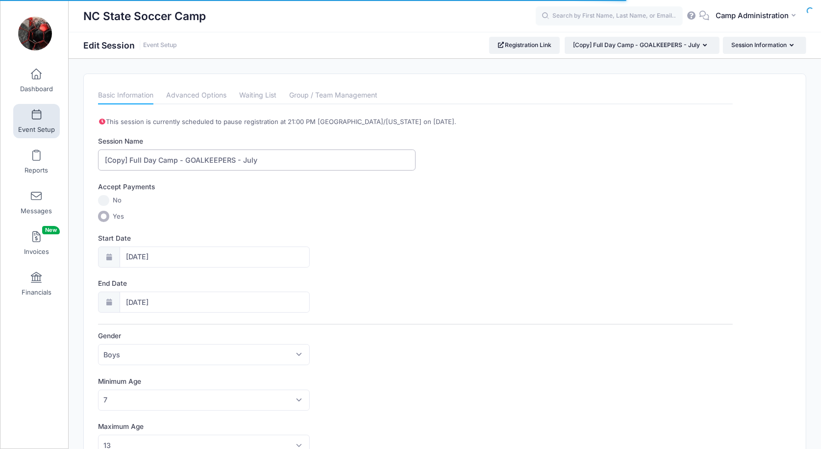
click at [130, 161] on input "[Copy] Full Day Camp - GOALKEEPERS - July" at bounding box center [256, 159] width 317 height 21
click at [171, 156] on input "Full Day Camp - GOALKEEPERS - July" at bounding box center [256, 159] width 317 height 21
type input "Full Day Camp - July"
click at [341, 218] on label "Yes" at bounding box center [415, 216] width 634 height 11
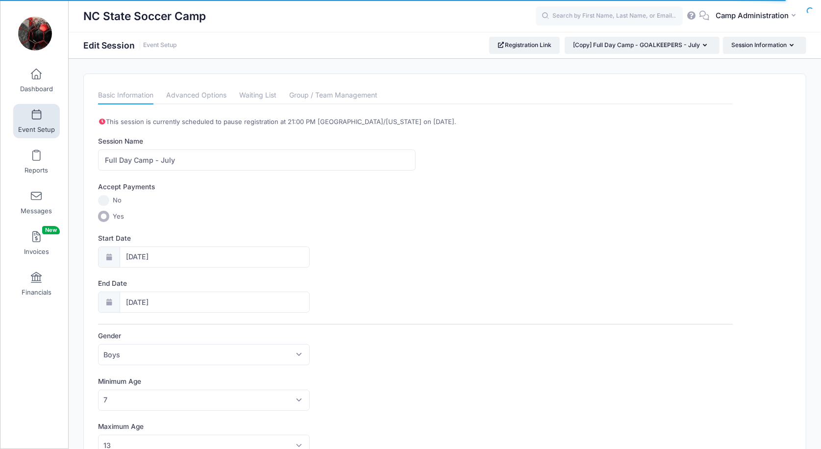
click at [109, 218] on input "Yes" at bounding box center [103, 216] width 11 height 11
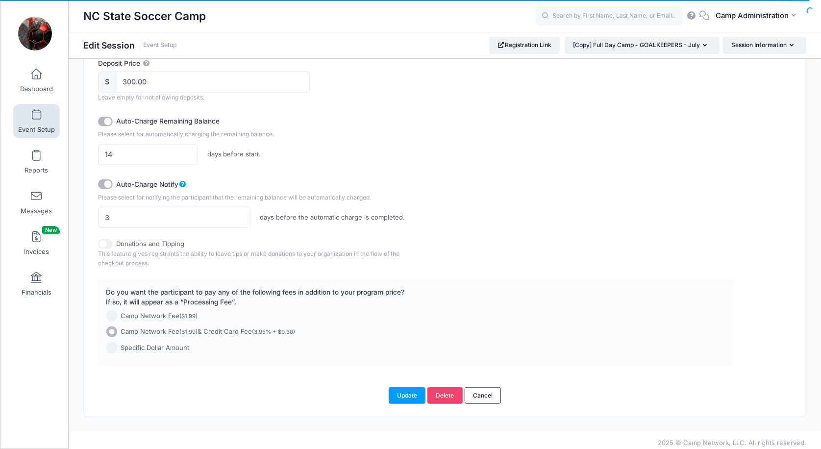
scroll to position [611, 0]
click at [407, 387] on button "Update" at bounding box center [406, 395] width 37 height 17
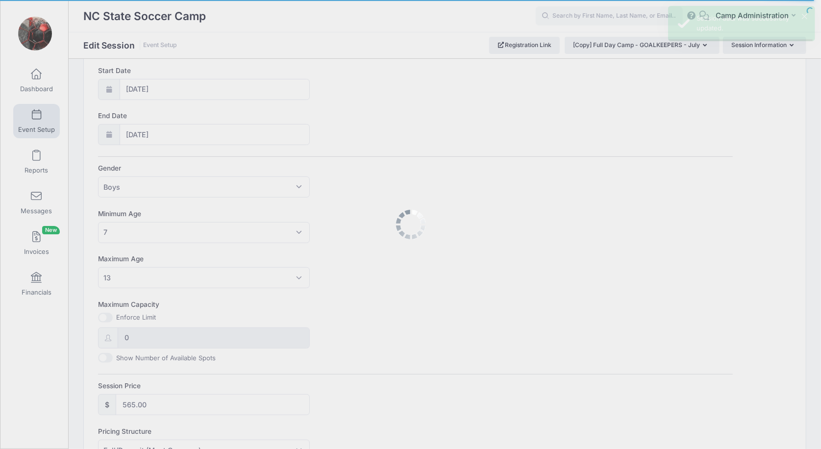
scroll to position [0, 0]
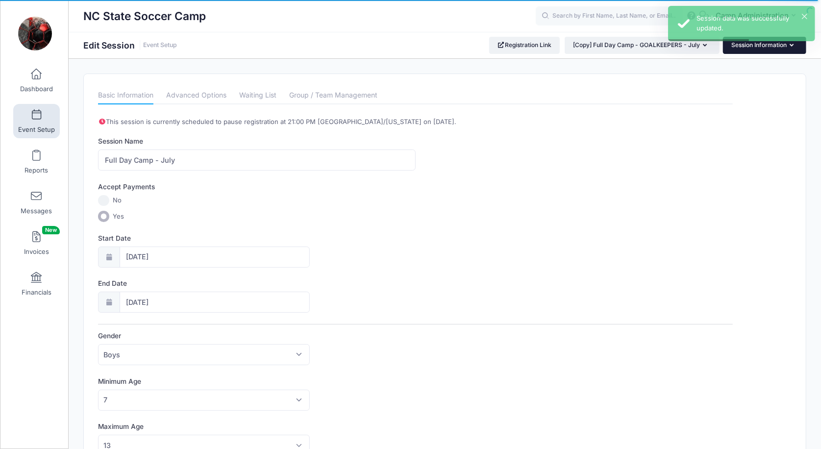
click at [746, 48] on button "Session Information" at bounding box center [764, 45] width 83 height 17
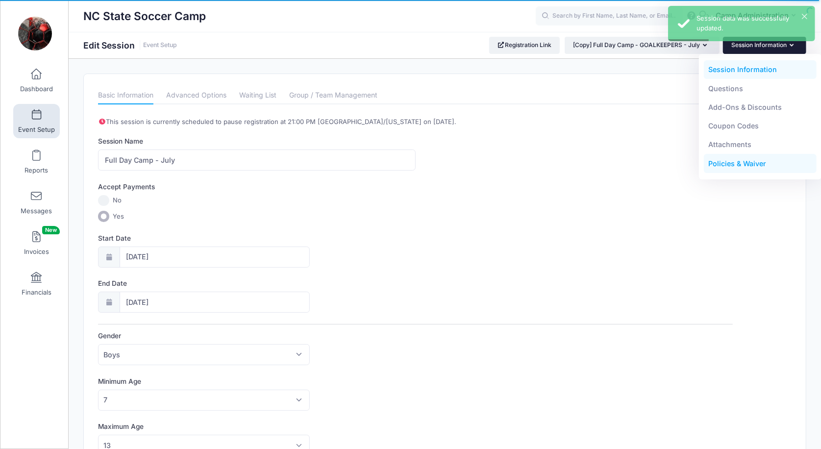
click at [723, 164] on link "Policies & Waiver" at bounding box center [759, 163] width 113 height 19
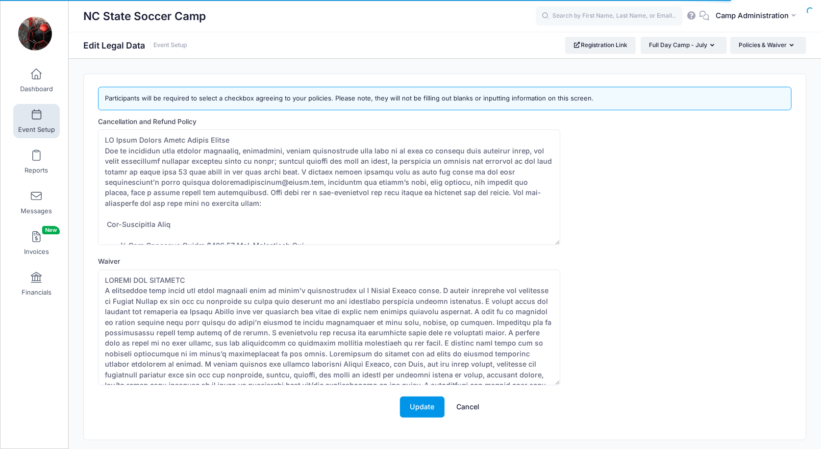
click at [430, 410] on button "Update" at bounding box center [422, 406] width 45 height 21
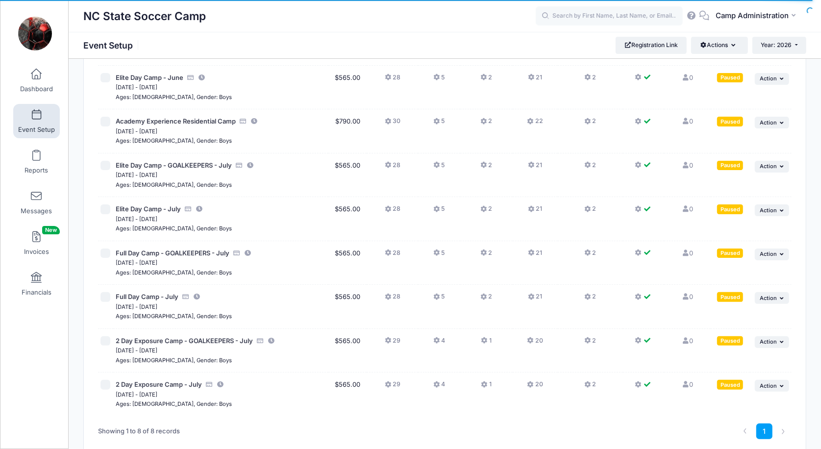
scroll to position [63, 0]
click at [772, 295] on span "Action" at bounding box center [767, 297] width 17 height 7
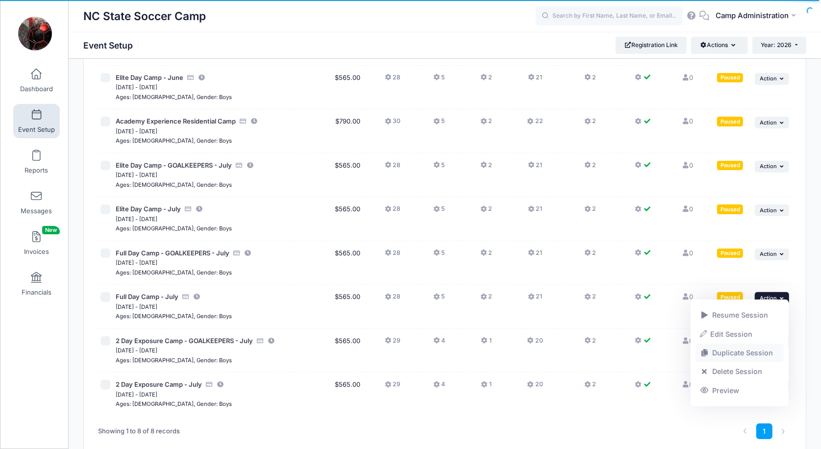
click at [728, 350] on link "Duplicate Session" at bounding box center [739, 352] width 89 height 19
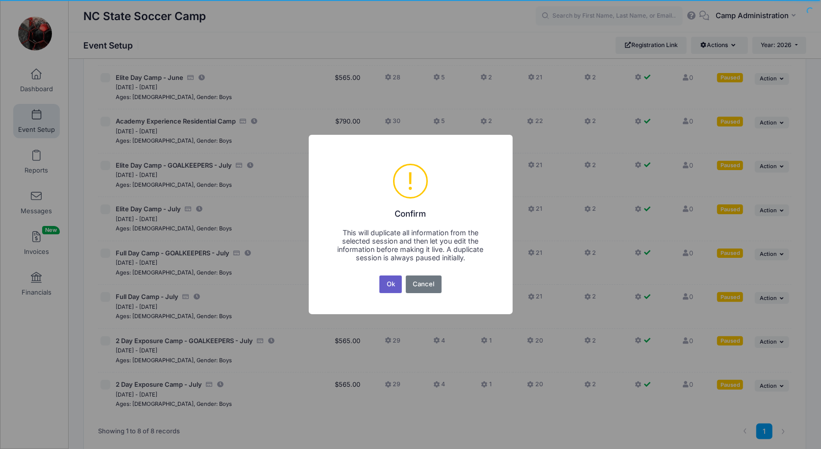
click at [387, 286] on button "Ok" at bounding box center [390, 284] width 23 height 18
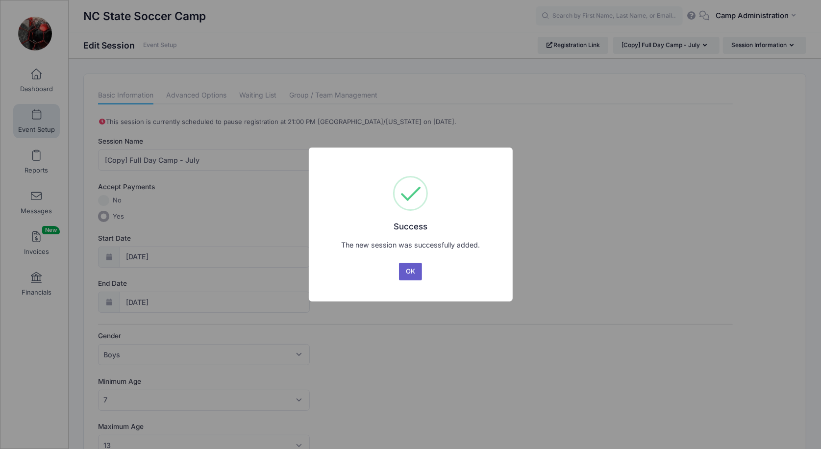
click at [407, 266] on button "OK" at bounding box center [411, 272] width 24 height 18
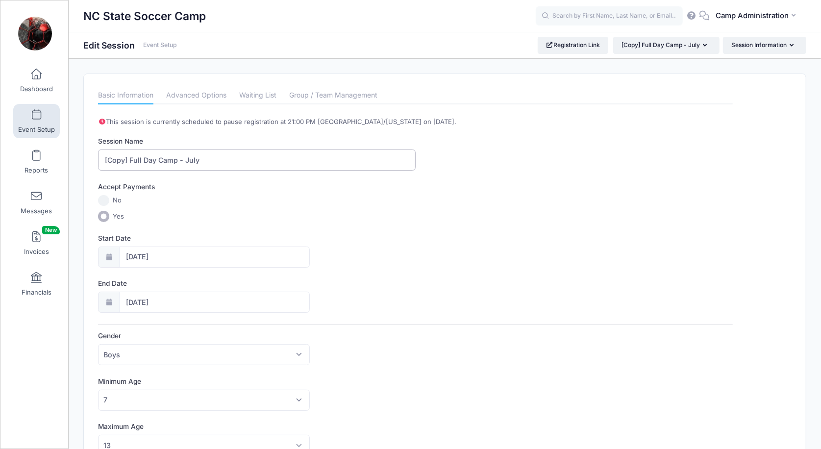
drag, startPoint x: 141, startPoint y: 157, endPoint x: 65, endPoint y: 157, distance: 76.4
type input "Senior Elite Half-Day Camp - July"
click at [221, 184] on div "Accept Payments" at bounding box center [416, 188] width 644 height 13
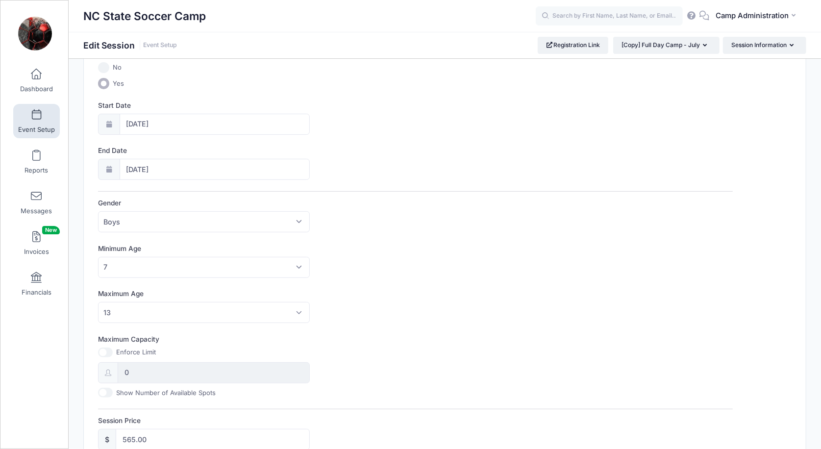
scroll to position [145, 0]
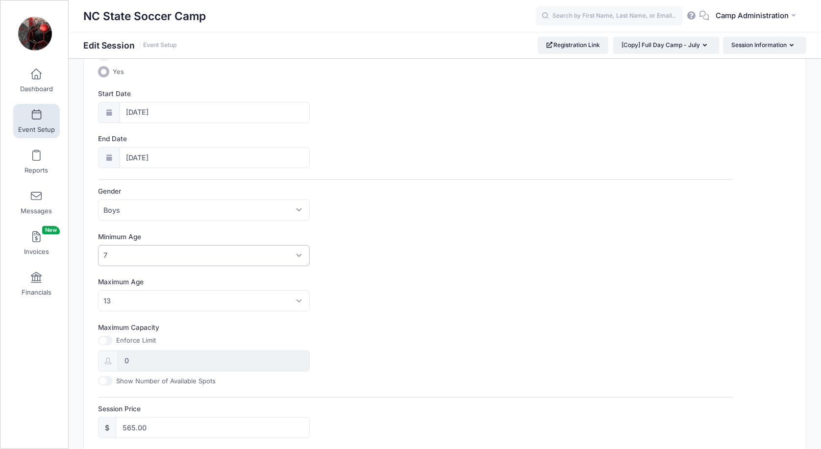
click at [172, 256] on span "7" at bounding box center [204, 255] width 212 height 21
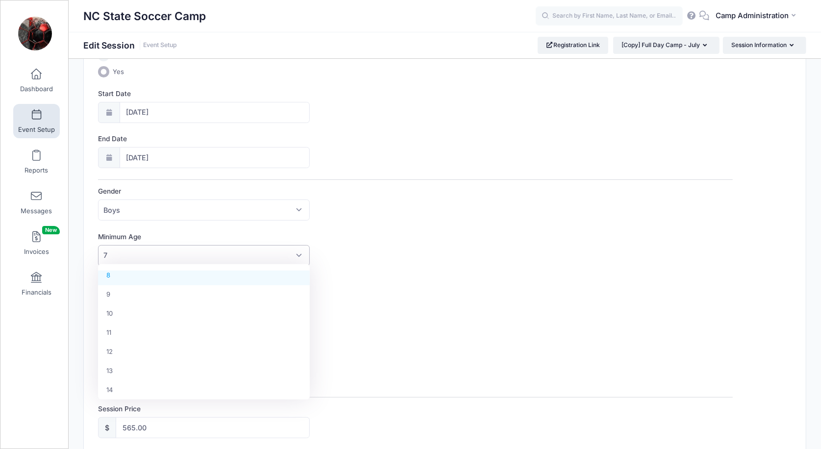
scroll to position [157, 0]
select select "14"
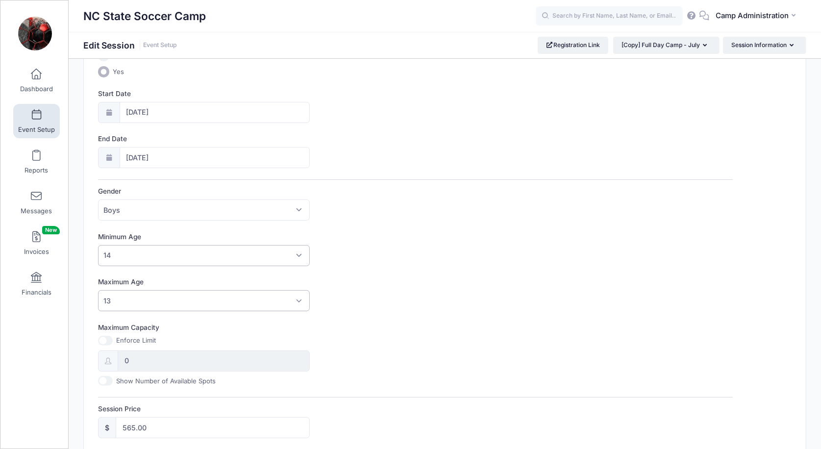
click at [139, 301] on span "13" at bounding box center [204, 300] width 212 height 21
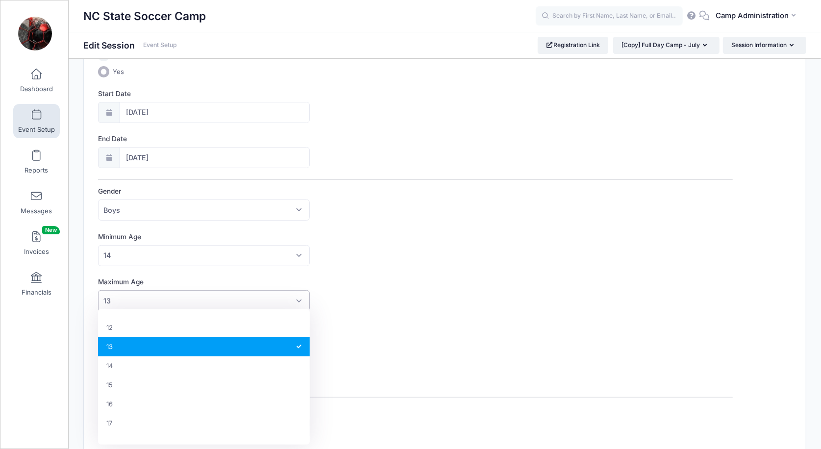
scroll to position [228, 0]
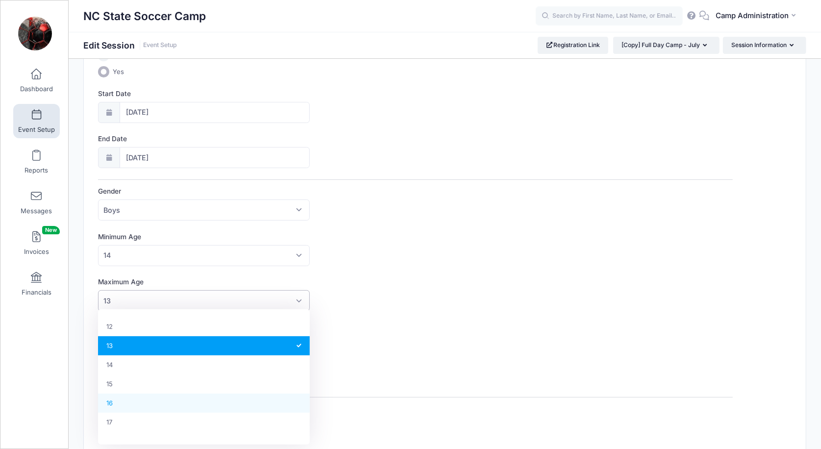
select select "16"
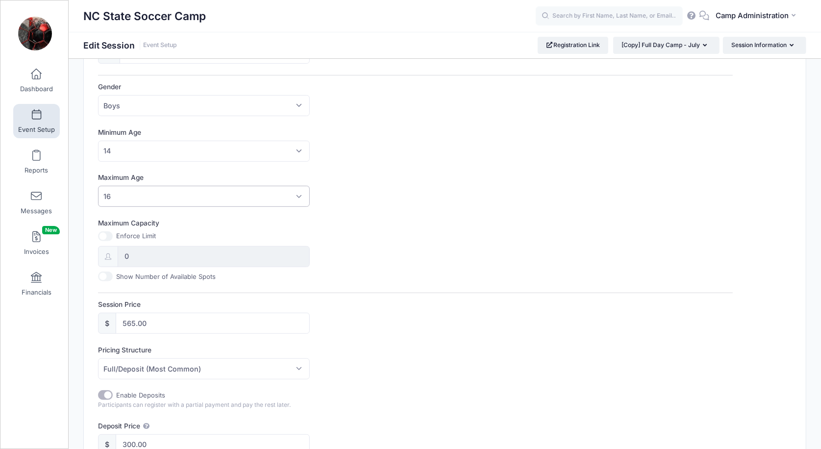
scroll to position [311, 0]
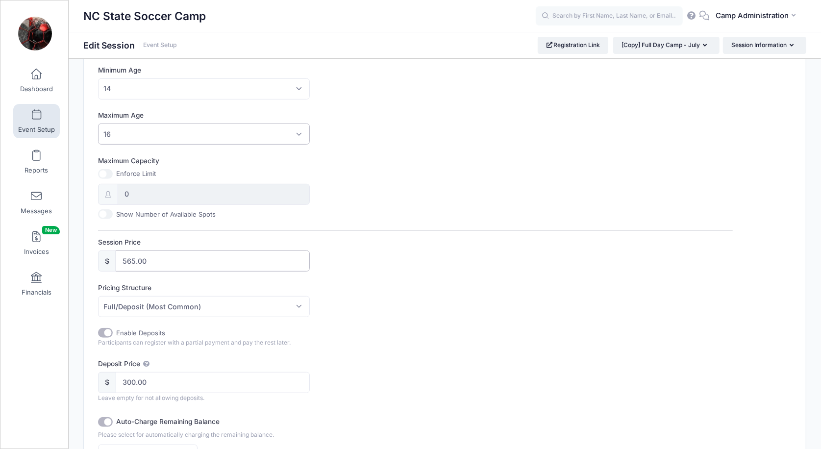
click at [133, 260] on input "565.00" at bounding box center [213, 260] width 194 height 21
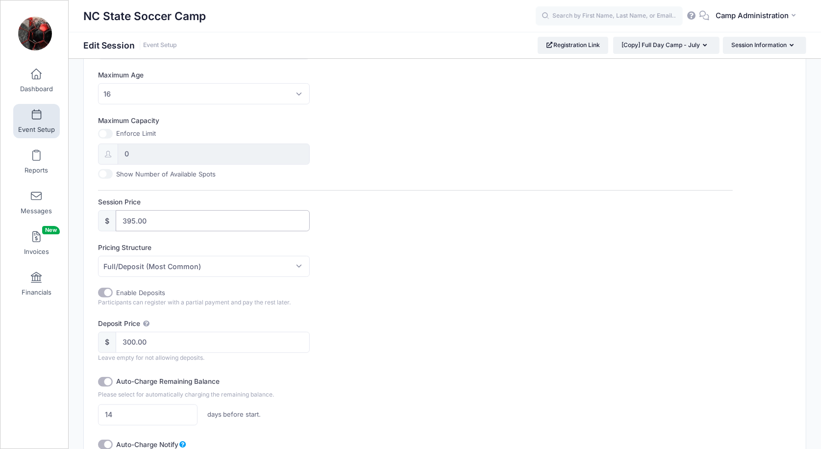
scroll to position [436, 0]
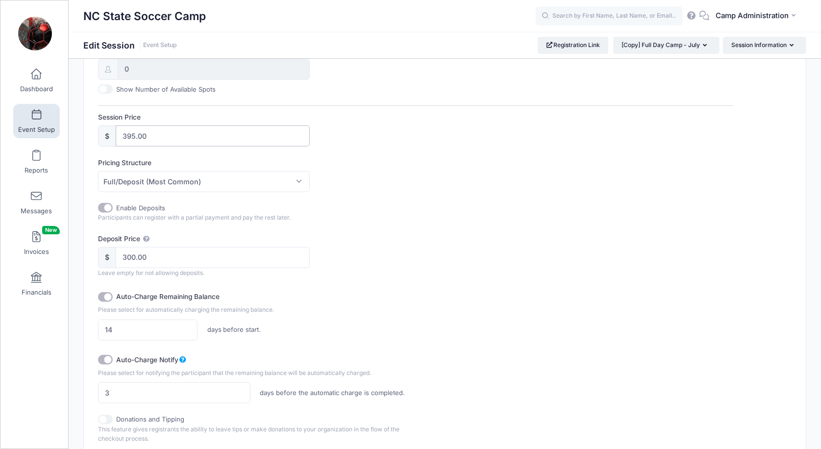
type input "395.00"
click at [136, 257] on input "300.00" at bounding box center [213, 257] width 194 height 21
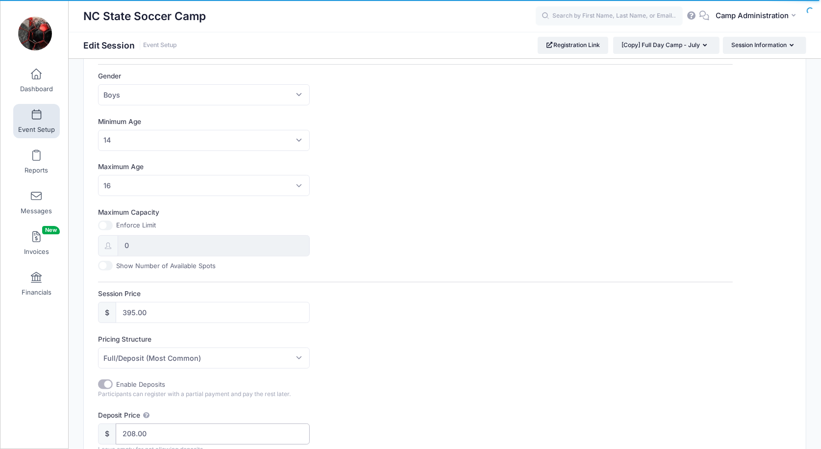
scroll to position [322, 0]
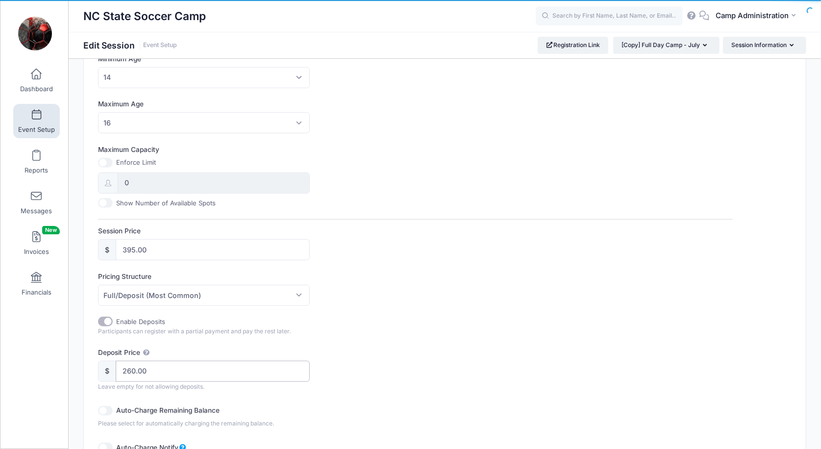
type input "260.00"
click at [534, 332] on div "Enable Deposits Participants can register with a partial payment and pay the re…" at bounding box center [415, 326] width 634 height 20
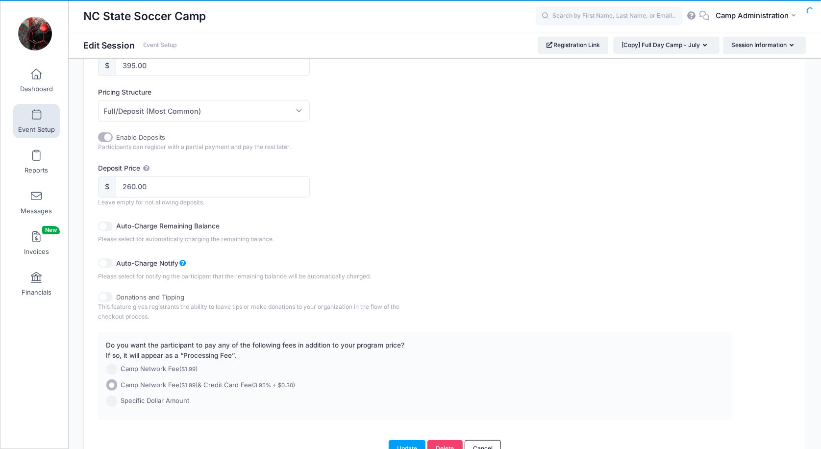
scroll to position [507, 0]
click at [192, 223] on label "Auto-Charge Remaining Balance" at bounding box center [195, 223] width 159 height 13
click at [113, 223] on input "Auto-Charge Remaining Balance" at bounding box center [105, 225] width 15 height 10
checkbox input "true"
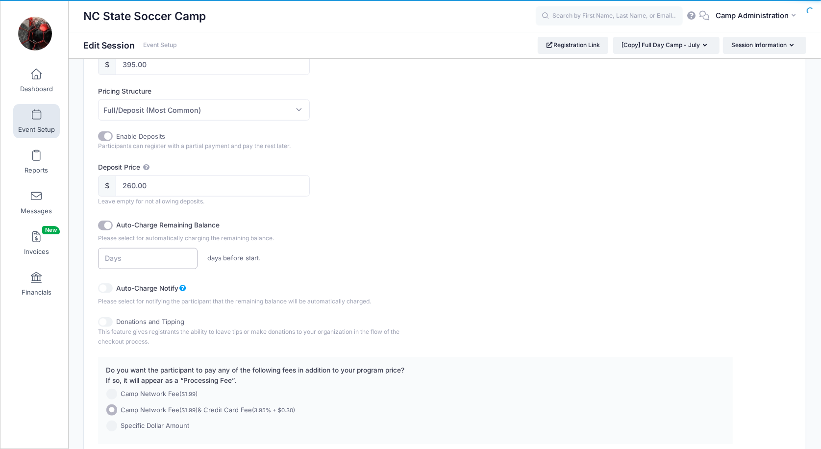
click at [143, 254] on input "number" at bounding box center [147, 258] width 99 height 21
type input "14"
click at [129, 286] on label "Auto-Charge Notify" at bounding box center [235, 286] width 238 height 13
click at [113, 286] on input "Auto-Charge Notify" at bounding box center [105, 288] width 15 height 10
checkbox input "true"
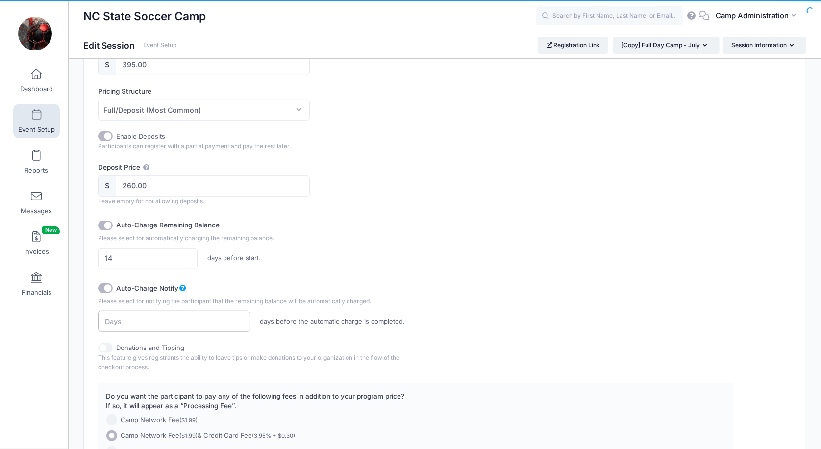
click at [130, 319] on input "number" at bounding box center [174, 321] width 152 height 21
type input "3"
click at [419, 288] on div "Auto-Charge Notify" at bounding box center [336, 288] width 476 height 16
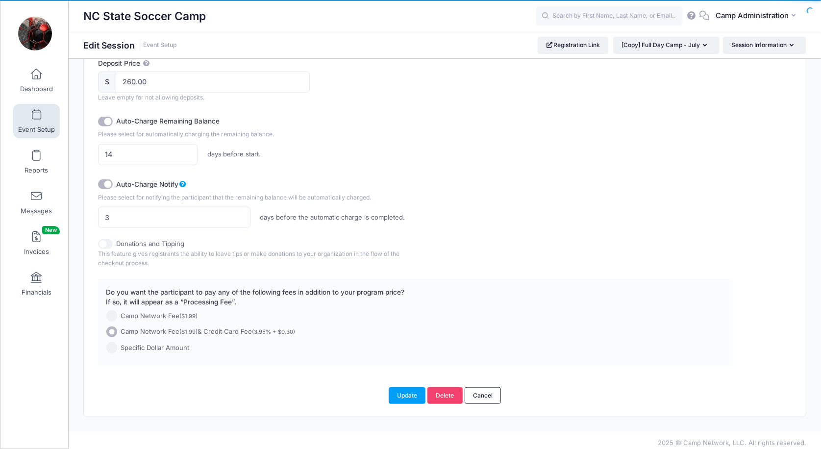
scroll to position [611, 0]
click at [403, 396] on button "Update" at bounding box center [406, 395] width 37 height 17
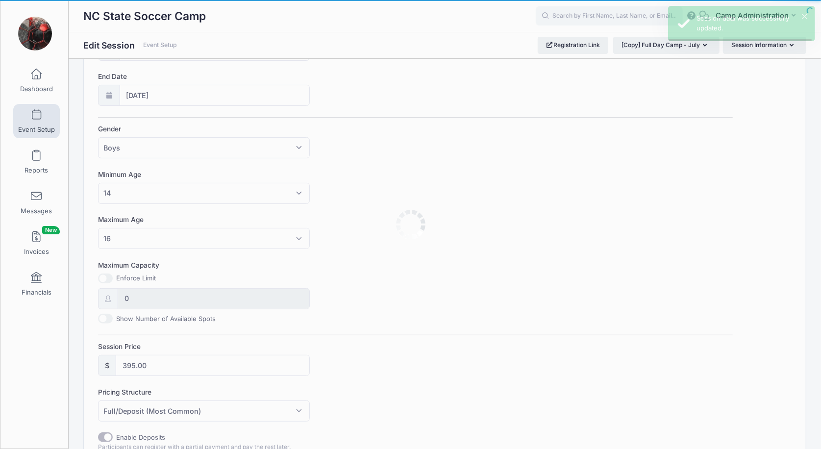
scroll to position [0, 0]
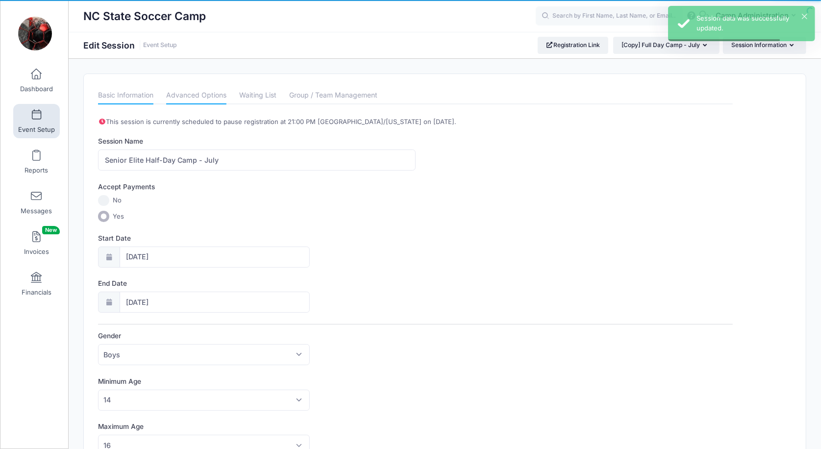
click at [179, 93] on link "Advanced Options" at bounding box center [196, 96] width 60 height 18
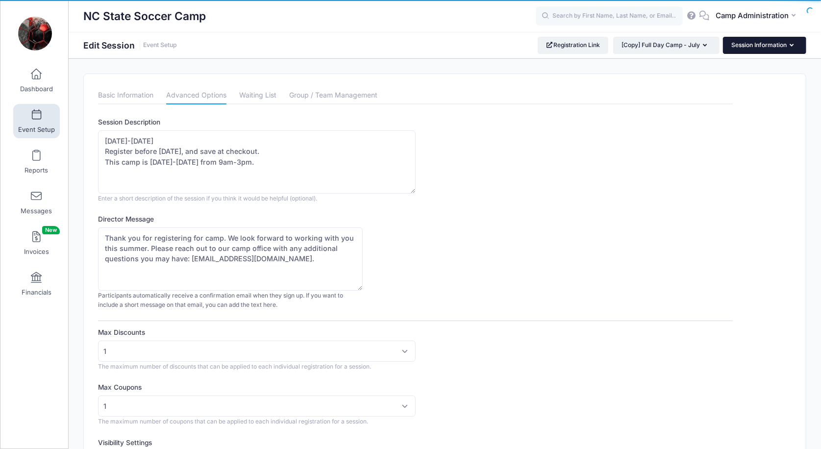
click at [747, 48] on button "Session Information" at bounding box center [764, 45] width 83 height 17
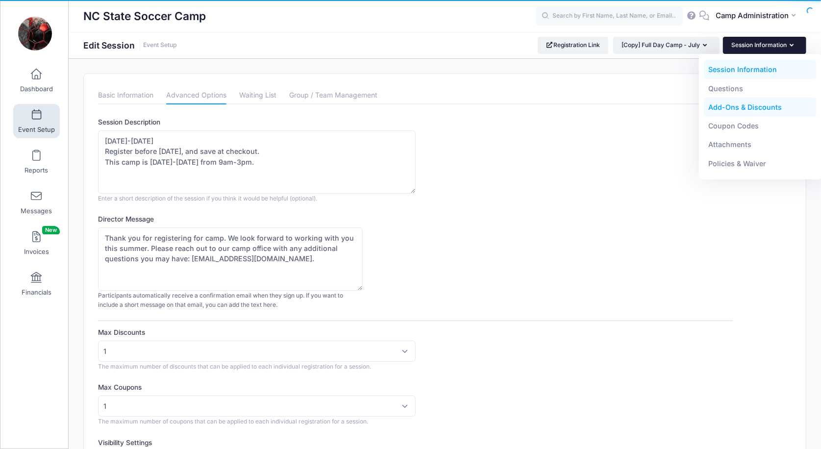
click at [730, 108] on link "Add-Ons & Discounts" at bounding box center [759, 107] width 113 height 19
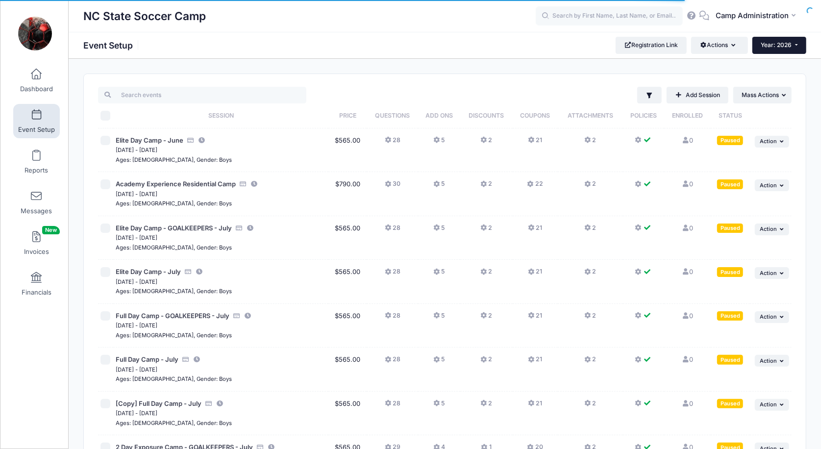
click at [787, 45] on span "Year: 2026" at bounding box center [776, 44] width 31 height 7
click at [776, 73] on link "Year: 2025" at bounding box center [784, 77] width 64 height 13
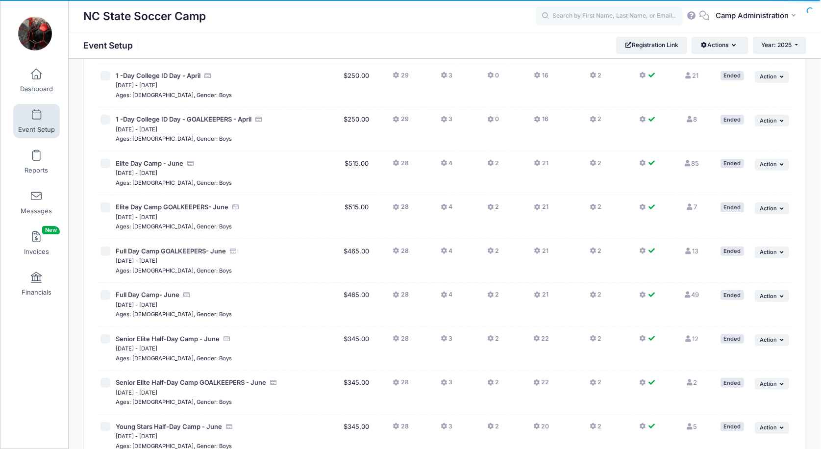
scroll to position [214, 0]
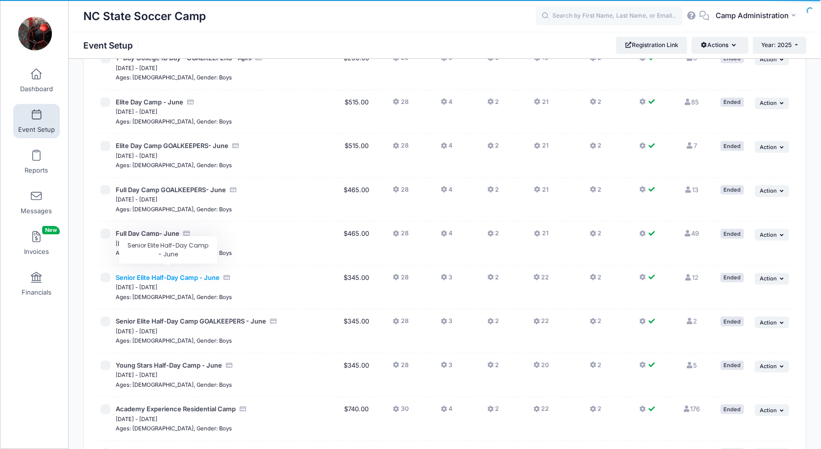
click at [184, 273] on span "Senior Elite Half-Day Camp - June" at bounding box center [168, 277] width 104 height 8
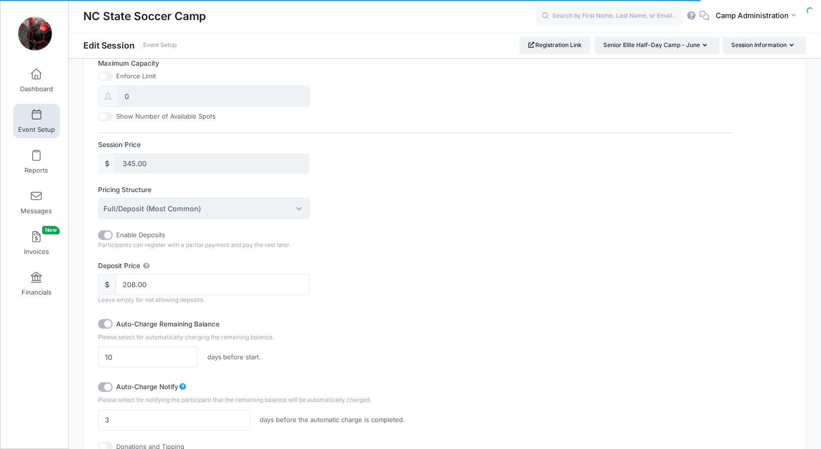
scroll to position [427, 0]
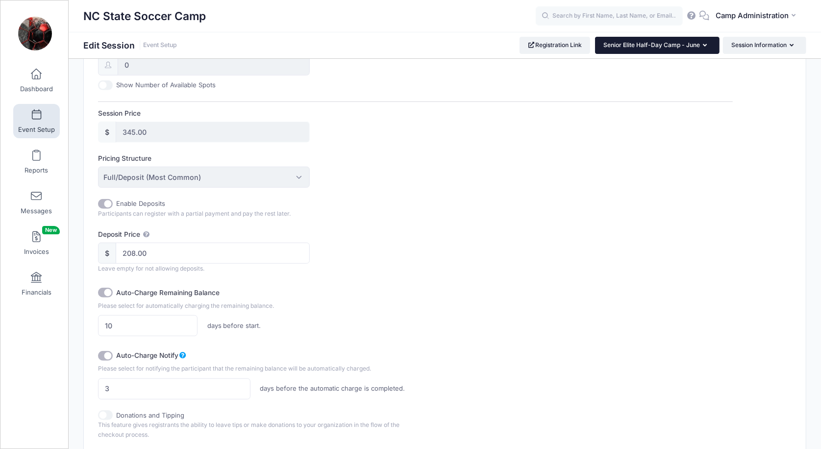
click at [616, 50] on button "Senior Elite Half-Day Camp - June" at bounding box center [657, 45] width 124 height 17
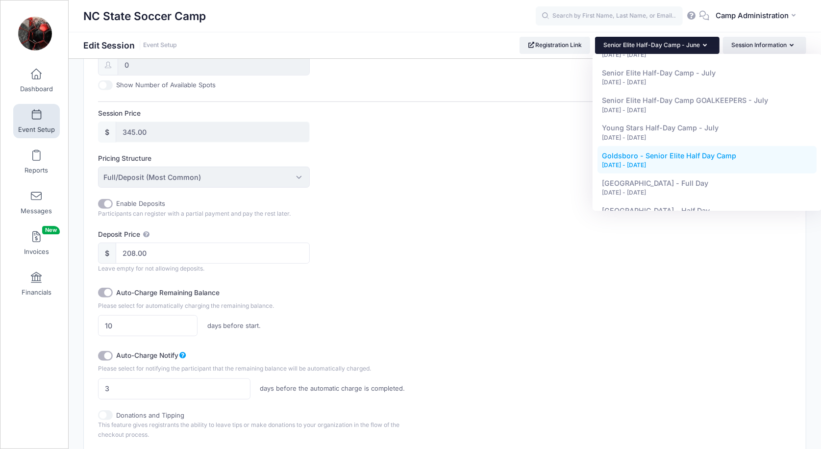
scroll to position [847, 0]
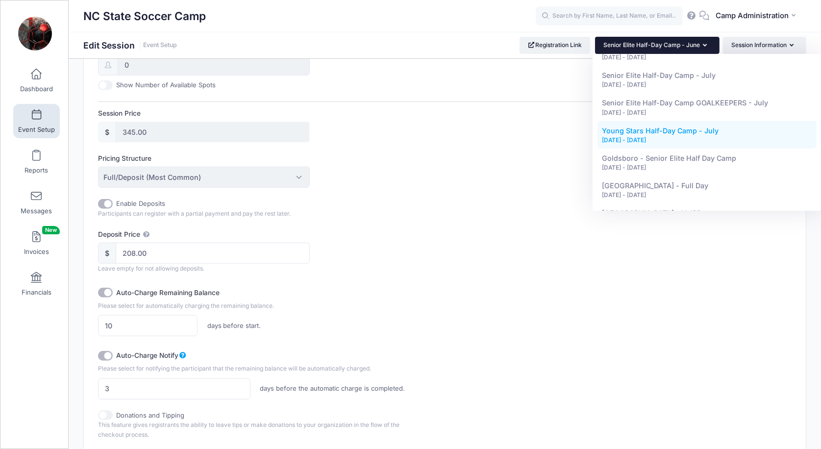
click at [629, 136] on div "[DATE] - [DATE]" at bounding box center [707, 140] width 210 height 9
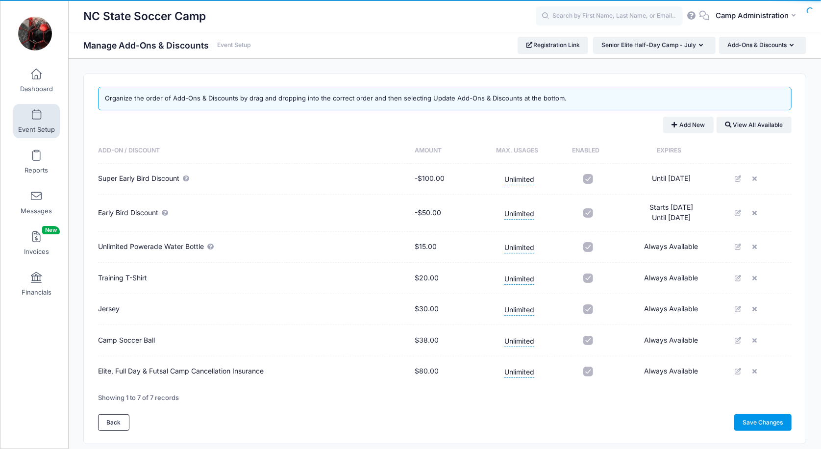
click at [747, 417] on link "Save Changes" at bounding box center [762, 422] width 57 height 17
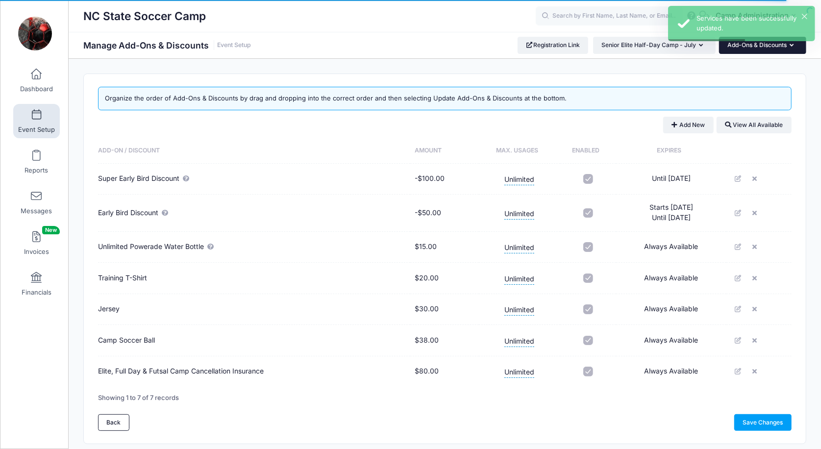
click at [758, 46] on button "Add-Ons & Discounts" at bounding box center [762, 45] width 87 height 17
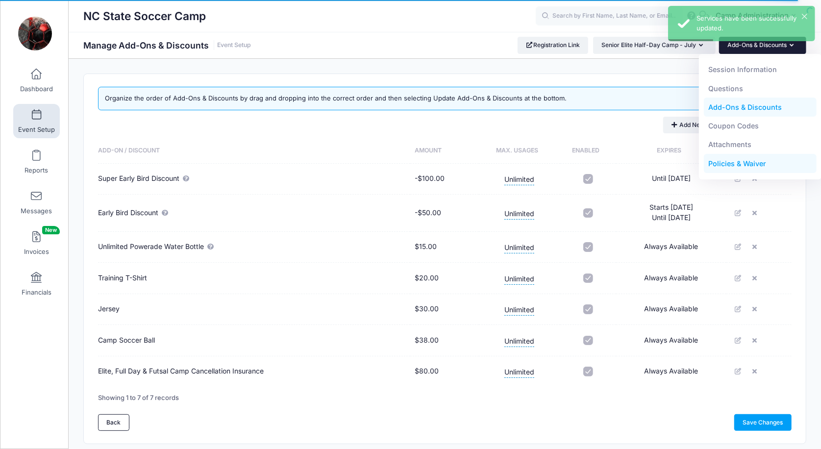
click at [739, 164] on link "Policies & Waiver" at bounding box center [759, 163] width 113 height 19
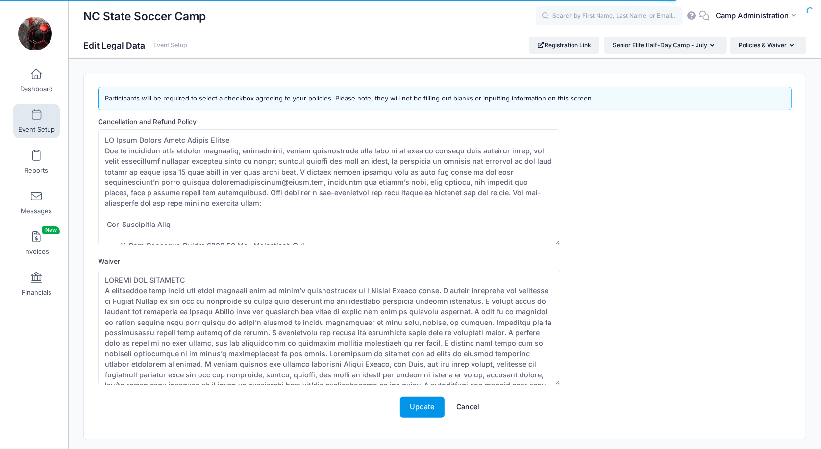
click at [420, 404] on button "Update" at bounding box center [422, 406] width 45 height 21
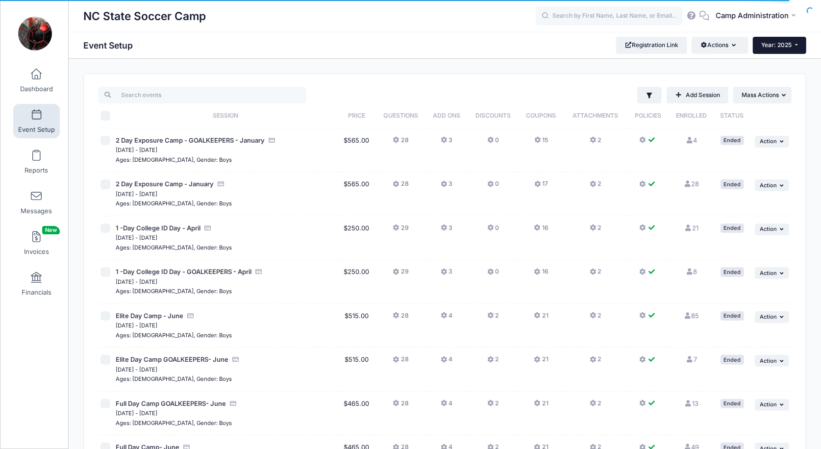
click at [778, 48] on span "Year: 2025" at bounding box center [776, 44] width 30 height 7
click at [765, 67] on link "Year: 2026" at bounding box center [784, 64] width 64 height 13
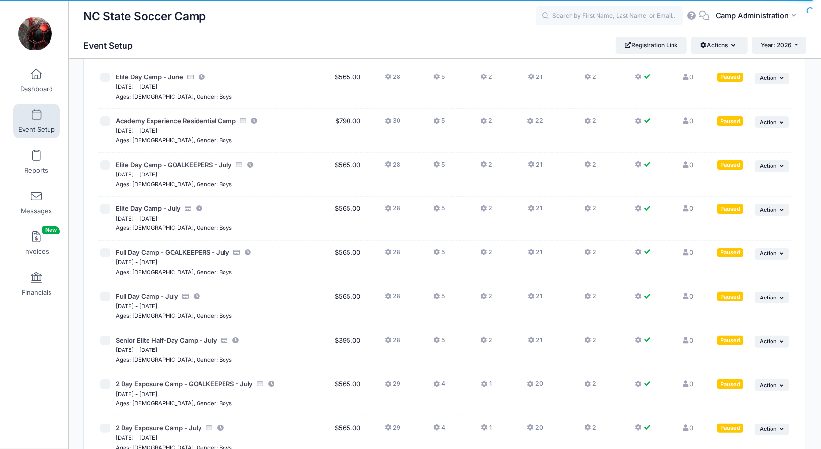
scroll to position [67, 0]
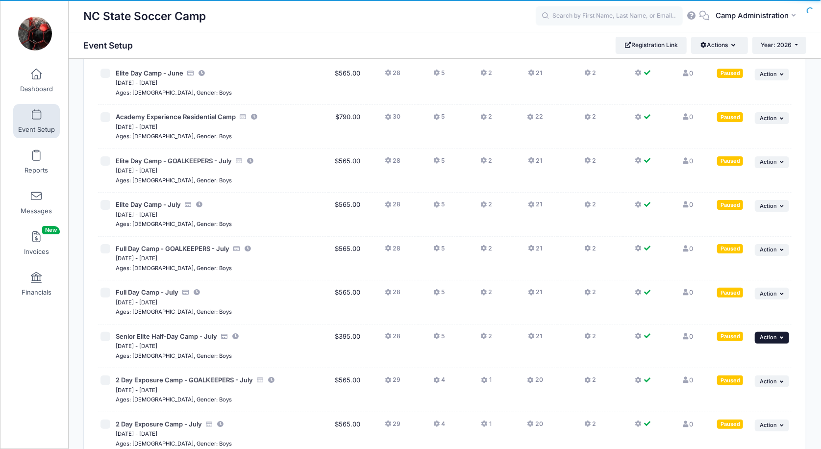
click at [768, 334] on span "Action" at bounding box center [767, 337] width 17 height 7
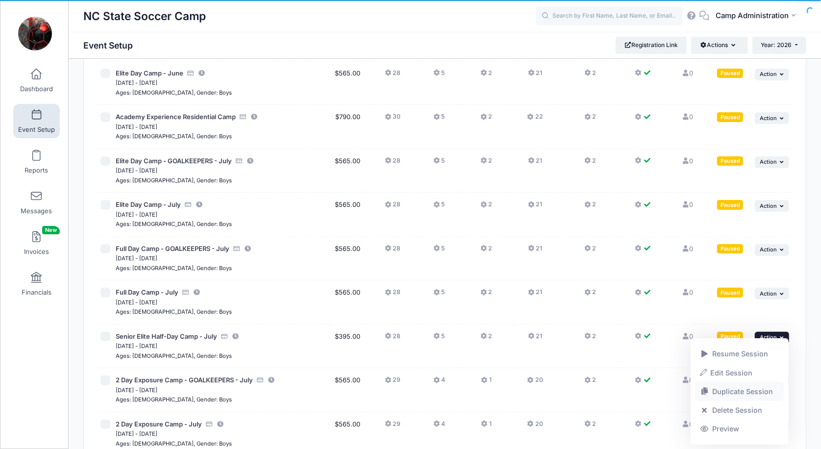
click at [737, 394] on link "Duplicate Session" at bounding box center [739, 391] width 89 height 19
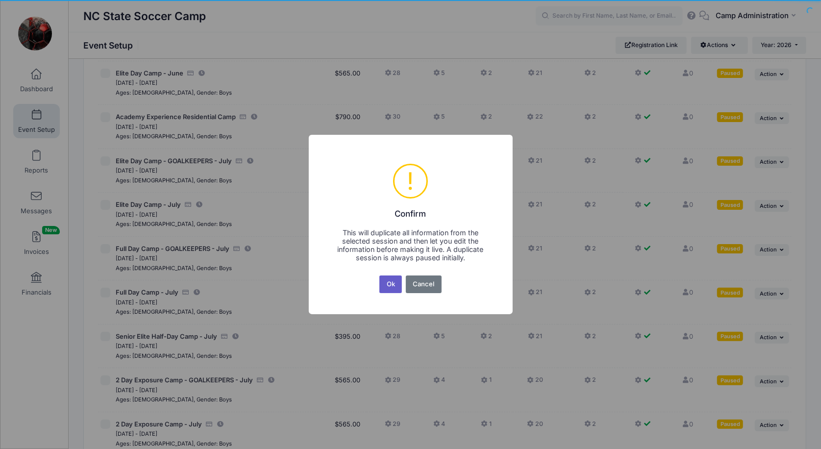
click at [393, 281] on button "Ok" at bounding box center [390, 284] width 23 height 18
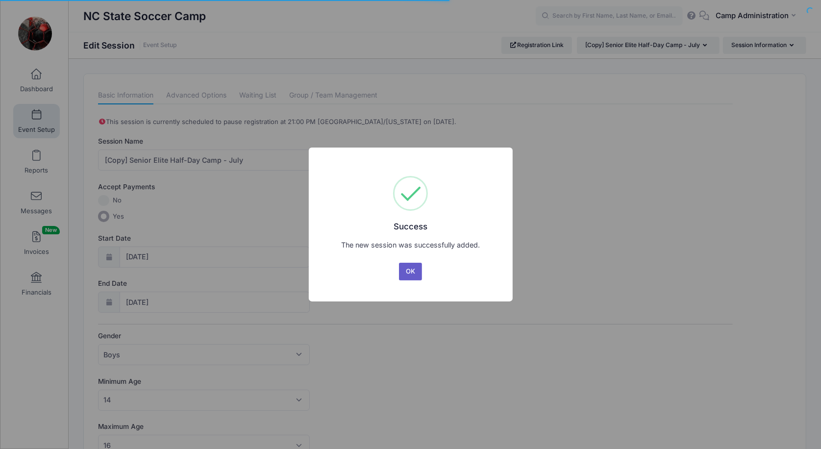
click at [410, 274] on button "OK" at bounding box center [411, 272] width 24 height 18
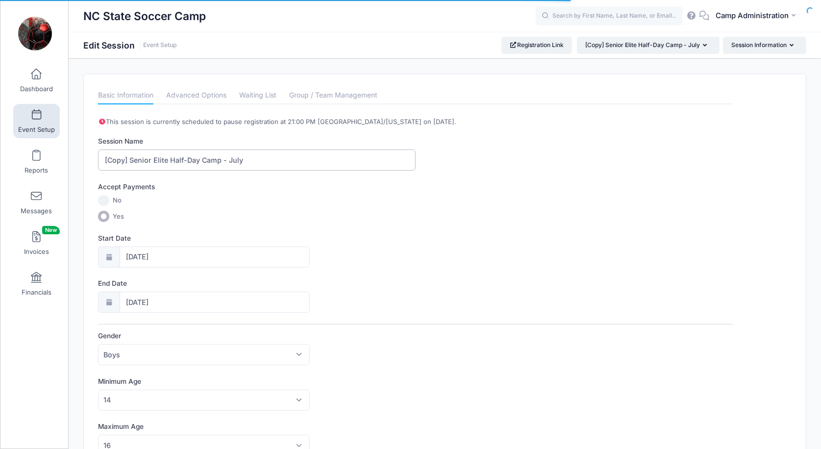
click at [131, 155] on input "[Copy] Senior Elite Half-Day Camp - July" at bounding box center [256, 159] width 317 height 21
click at [203, 158] on input "Senior Elite Half-Day Camp - July" at bounding box center [256, 159] width 317 height 21
type input "Senior Elite Half-Day Camp - GOALKEEPERS - July"
click at [256, 192] on div "Accept Payments" at bounding box center [416, 188] width 644 height 13
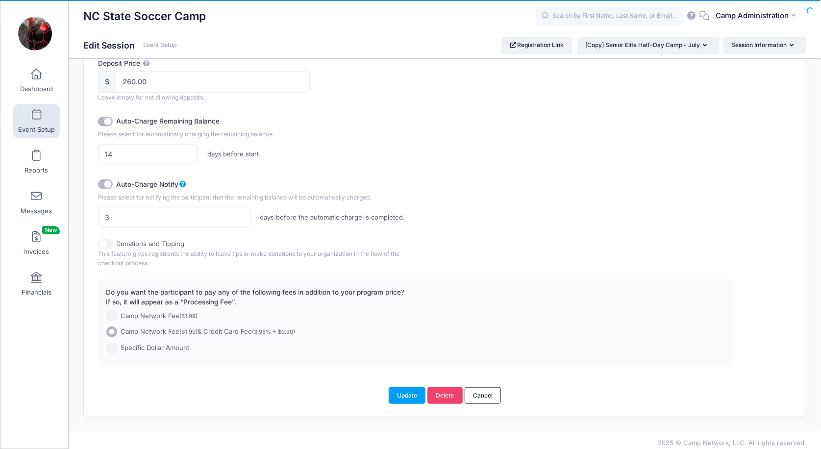
scroll to position [611, 0]
click at [399, 394] on button "Update" at bounding box center [406, 395] width 37 height 17
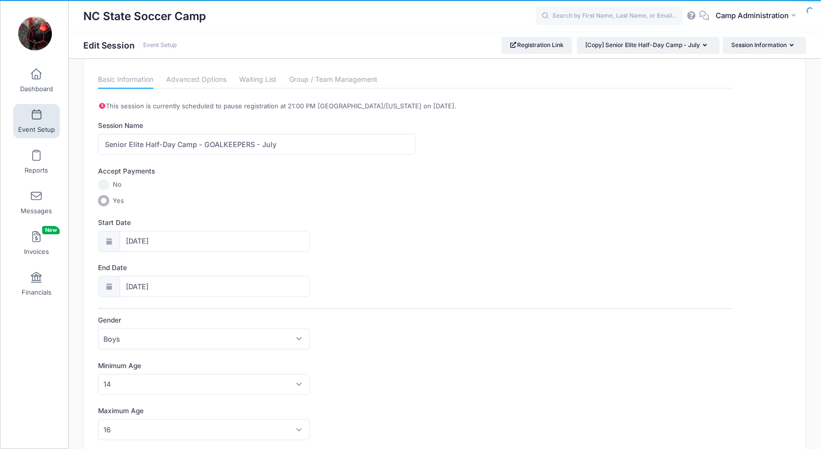
scroll to position [18, 0]
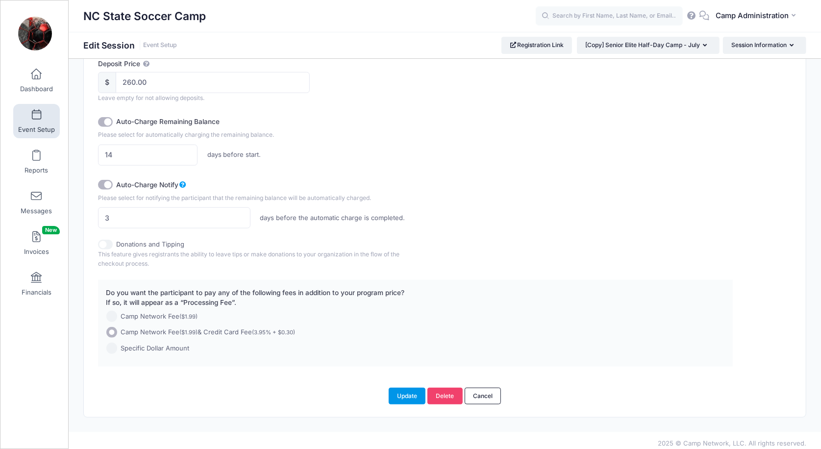
click at [416, 390] on button "Update" at bounding box center [406, 395] width 37 height 17
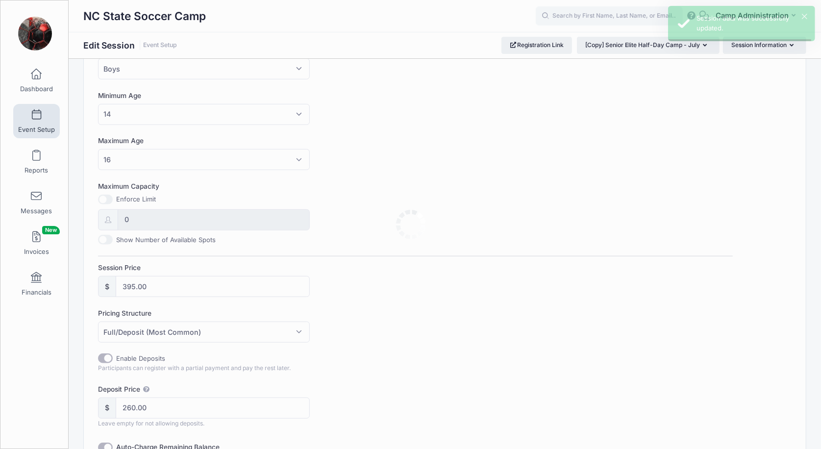
scroll to position [0, 0]
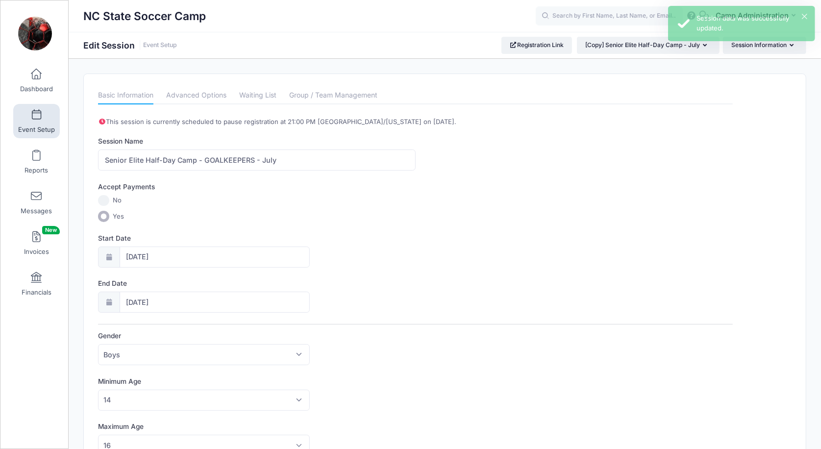
click at [43, 121] on link "Event Setup" at bounding box center [36, 121] width 47 height 34
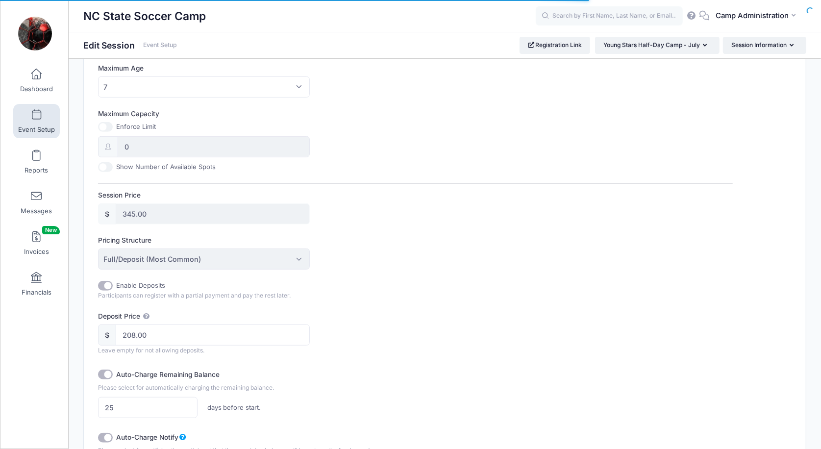
scroll to position [354, 0]
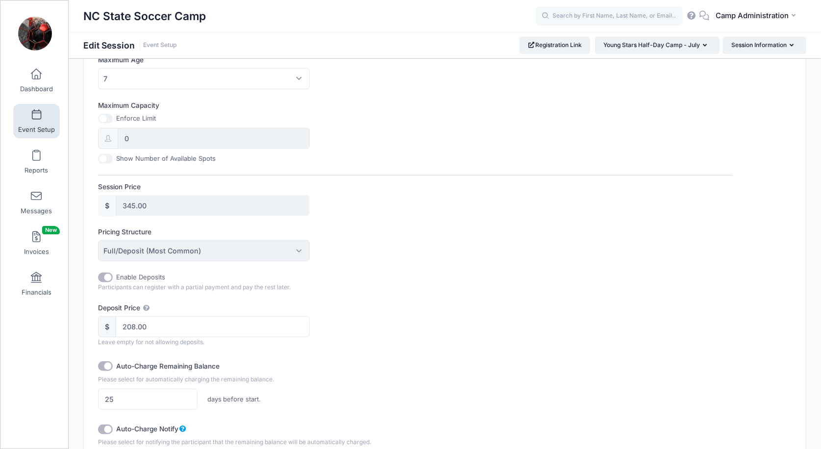
click at [27, 118] on link "Event Setup" at bounding box center [36, 121] width 47 height 34
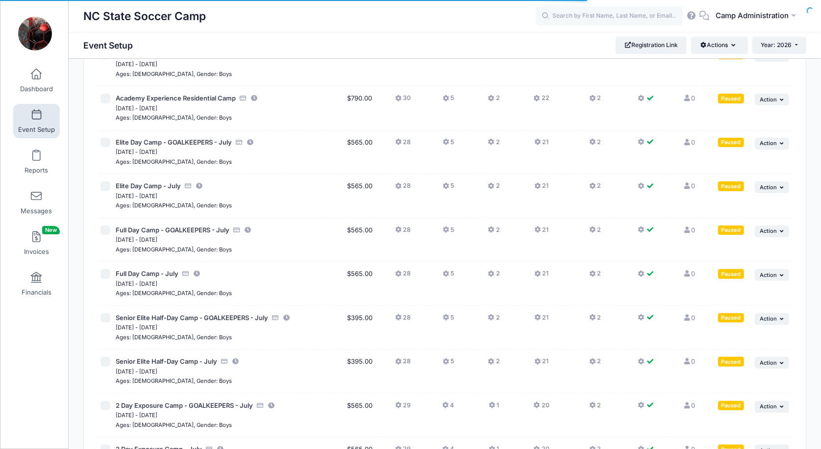
scroll to position [87, 0]
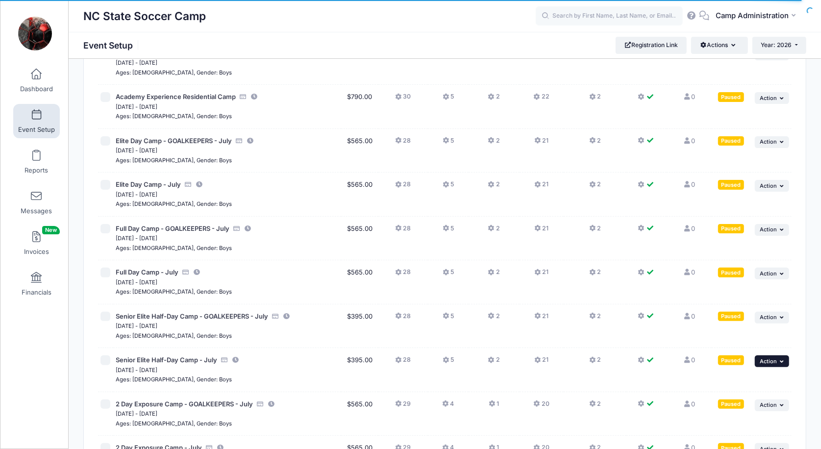
click at [765, 358] on span "Action" at bounding box center [767, 361] width 17 height 7
click at [738, 293] on link "Duplicate Session" at bounding box center [739, 295] width 89 height 19
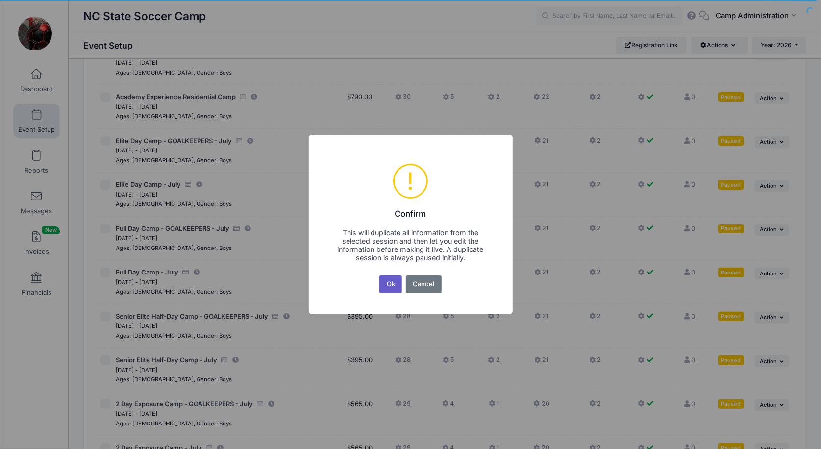
click at [399, 281] on button "Ok" at bounding box center [390, 284] width 23 height 18
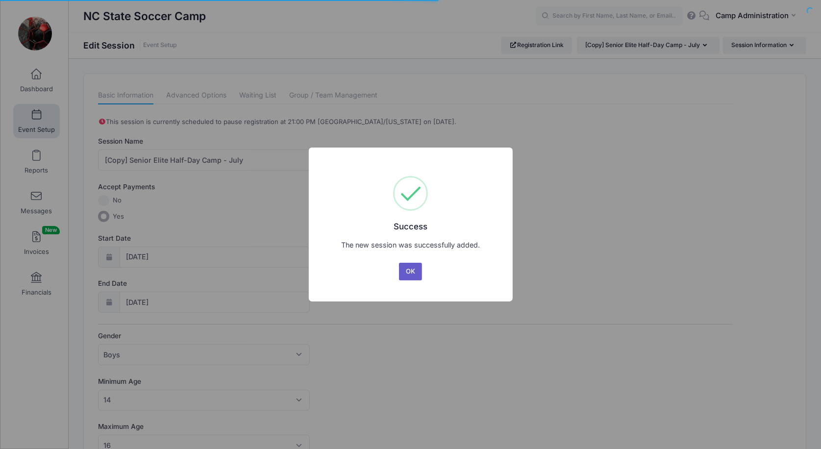
click at [409, 267] on button "OK" at bounding box center [411, 272] width 24 height 18
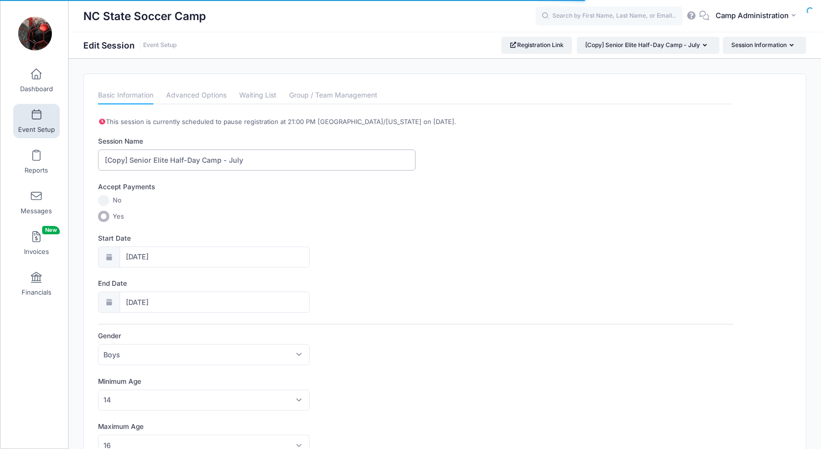
click at [131, 158] on input "[Copy] Senior Elite Half-Day Camp - July" at bounding box center [256, 159] width 317 height 21
drag, startPoint x: 145, startPoint y: 155, endPoint x: 88, endPoint y: 159, distance: 57.5
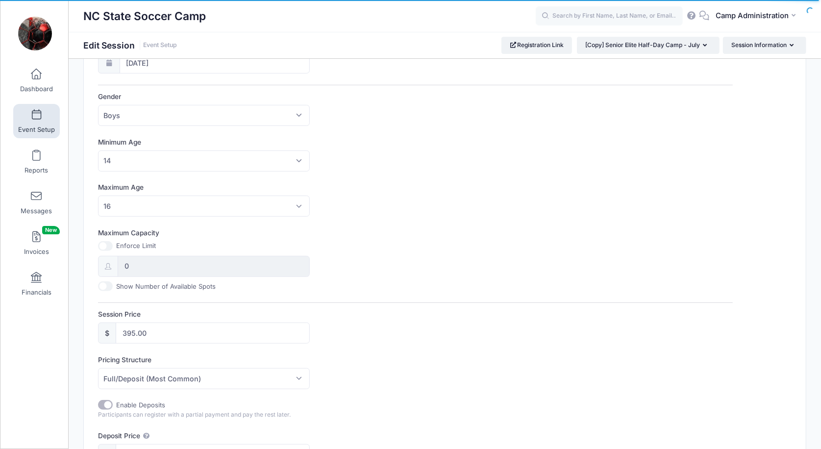
scroll to position [286, 0]
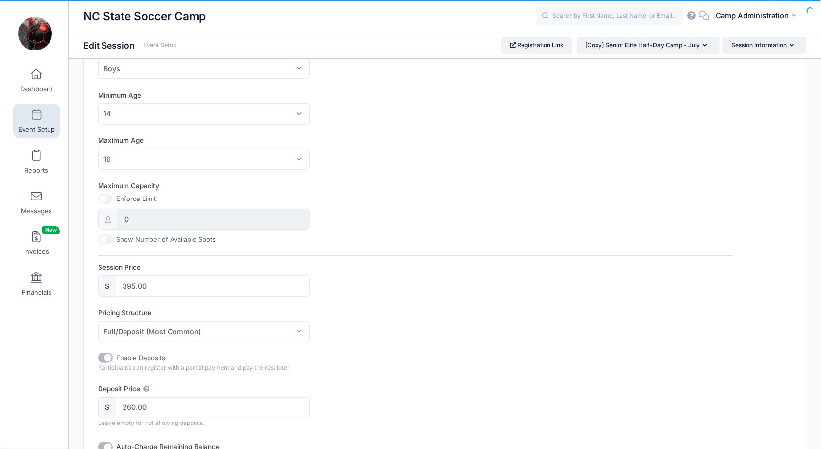
type input "Young Stars Half-Day Camp - July"
click at [134, 283] on input "395.00" at bounding box center [213, 285] width 194 height 21
type input "370.00"
click at [360, 377] on div "Enable Deposits Participants can register with a partial payment and pay the re…" at bounding box center [415, 453] width 634 height 200
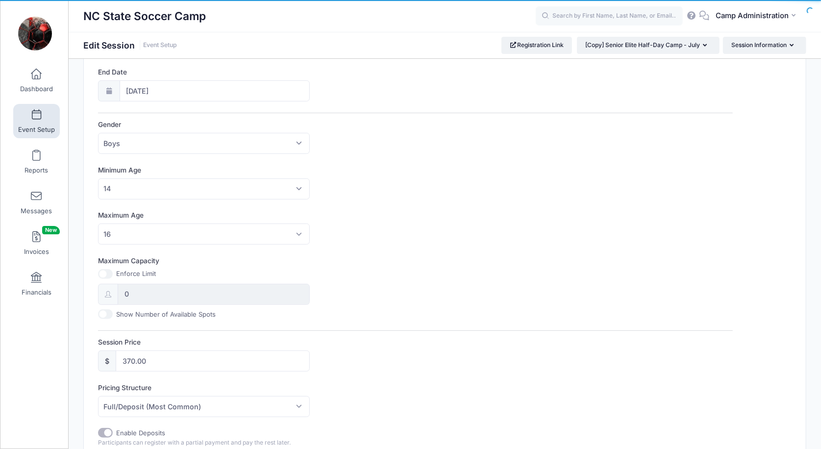
scroll to position [135, 0]
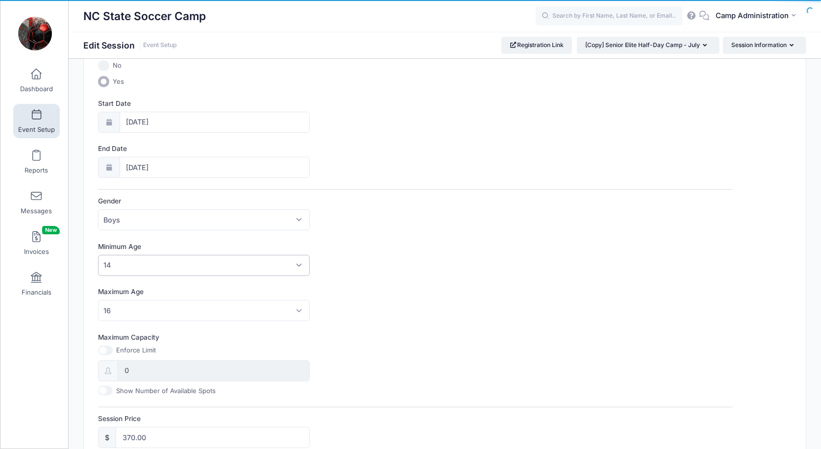
click at [156, 263] on span "14" at bounding box center [204, 265] width 212 height 21
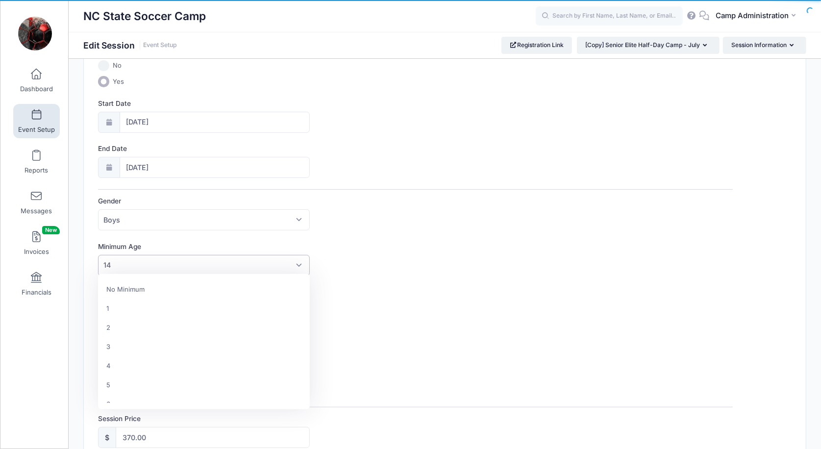
scroll to position [0, 0]
select select "4"
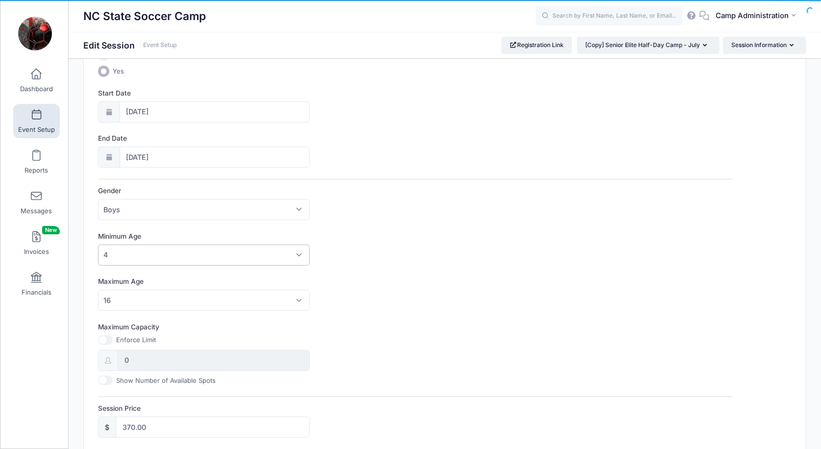
scroll to position [147, 0]
click at [145, 298] on span "16" at bounding box center [204, 298] width 212 height 21
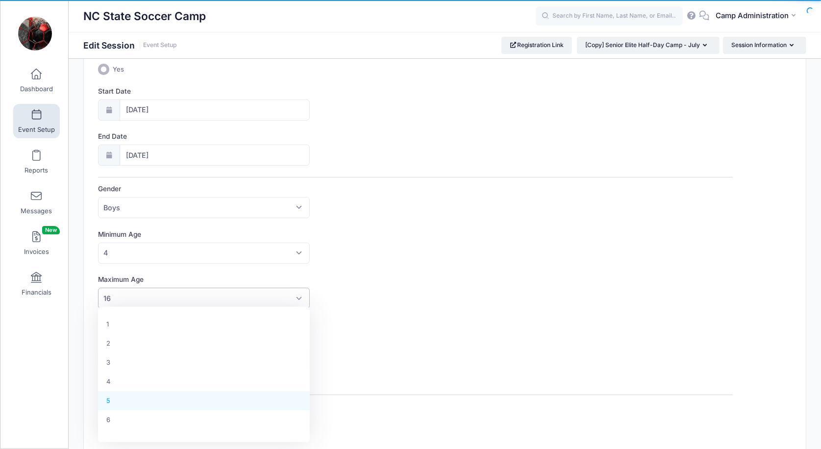
scroll to position [28, 0]
select select "6"
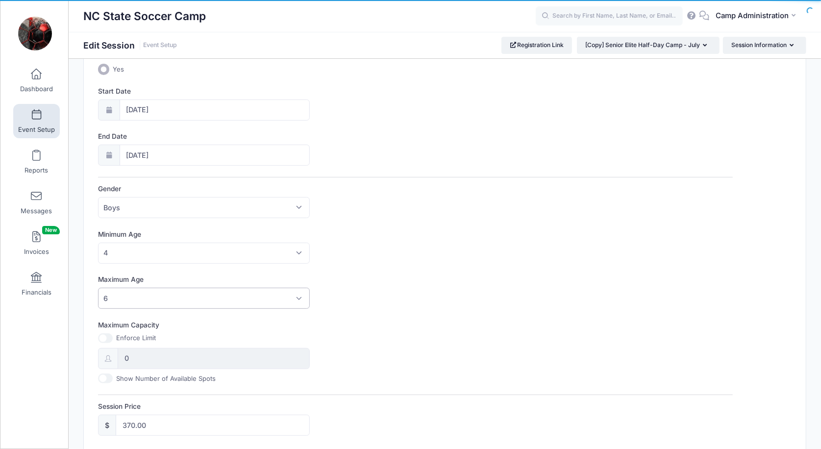
click at [400, 321] on label "Maximum Capacity" at bounding box center [256, 325] width 317 height 10
click at [113, 333] on input "Maximum Capacity" at bounding box center [105, 338] width 15 height 10
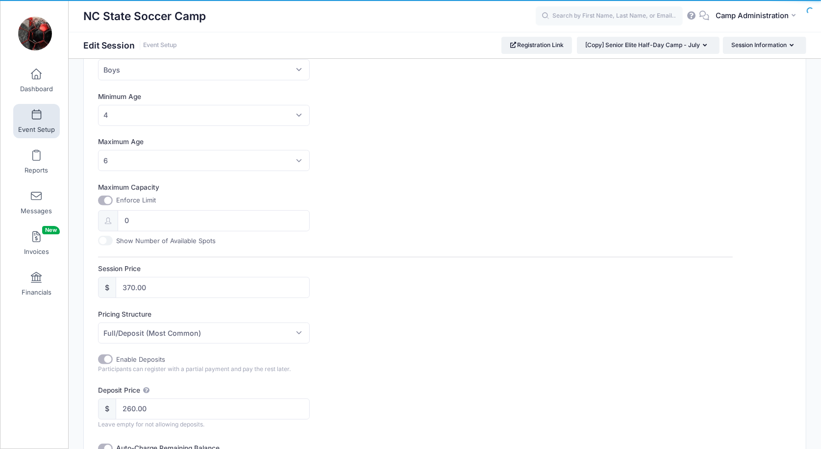
scroll to position [288, 0]
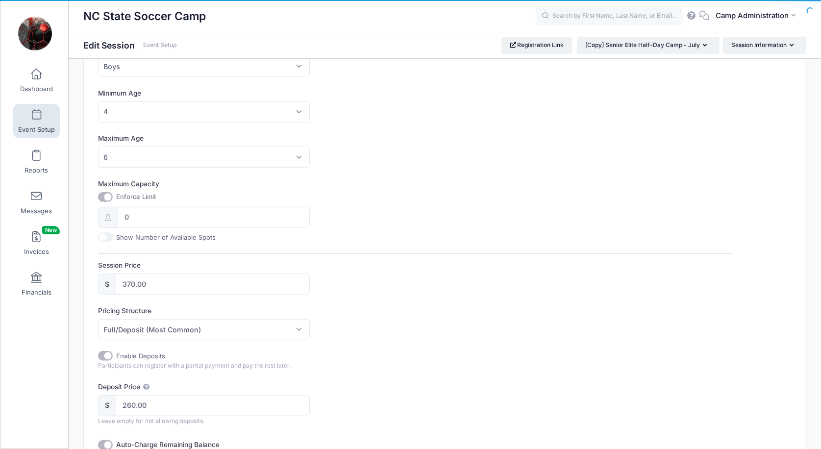
click at [103, 194] on input "Maximum Capacity" at bounding box center [105, 197] width 15 height 10
checkbox input "false"
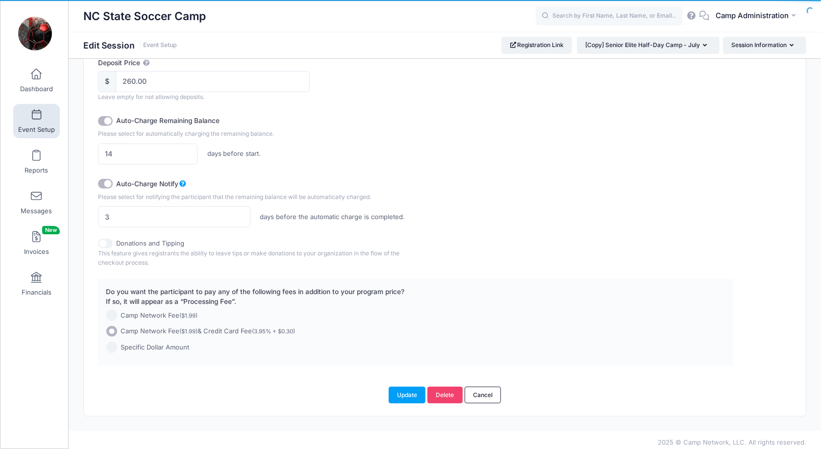
scroll to position [611, 0]
click at [398, 389] on button "Update" at bounding box center [406, 395] width 37 height 17
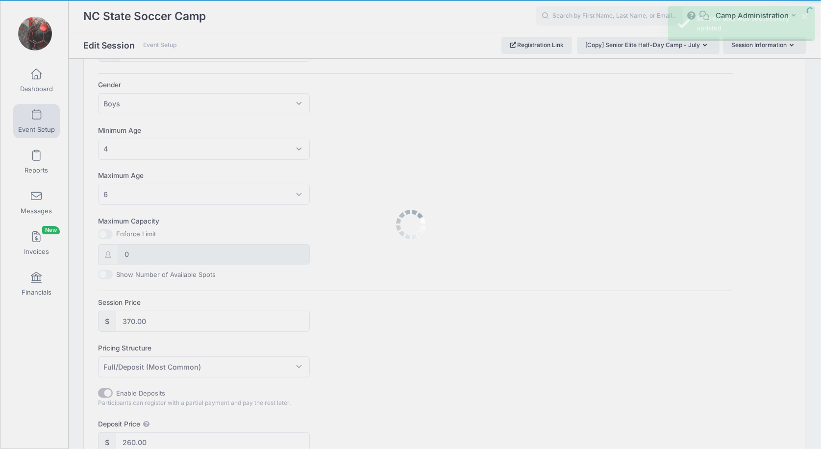
scroll to position [0, 0]
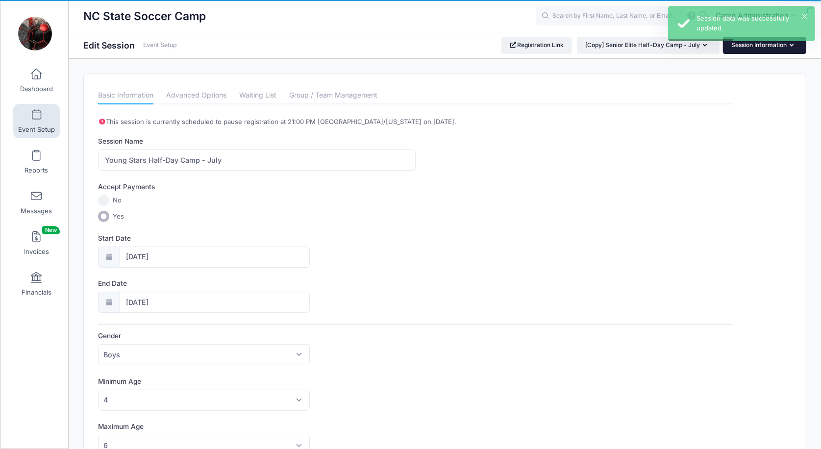
click at [746, 48] on button "Session Information" at bounding box center [764, 45] width 83 height 17
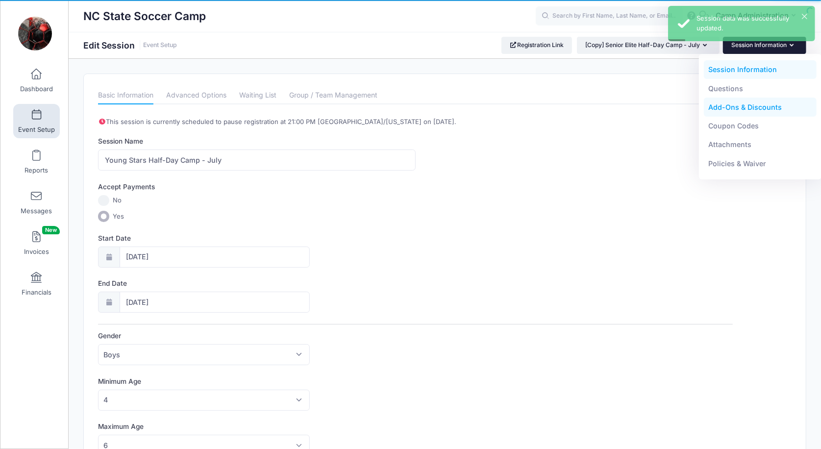
click at [736, 109] on link "Add-Ons & Discounts" at bounding box center [759, 107] width 113 height 19
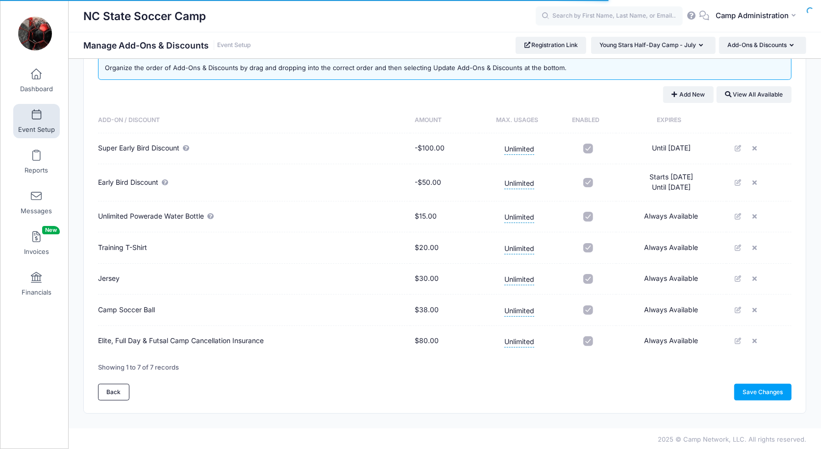
scroll to position [30, 0]
click at [768, 50] on button "Add-Ons & Discounts" at bounding box center [762, 45] width 87 height 17
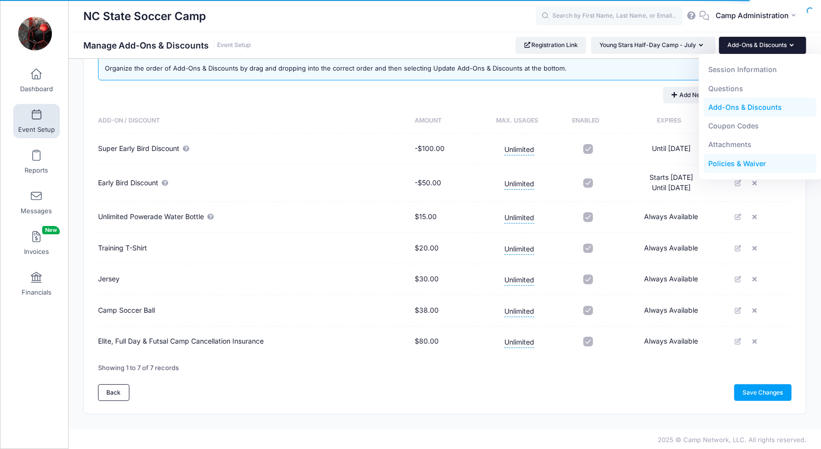
click at [739, 157] on link "Policies & Waiver" at bounding box center [759, 163] width 113 height 19
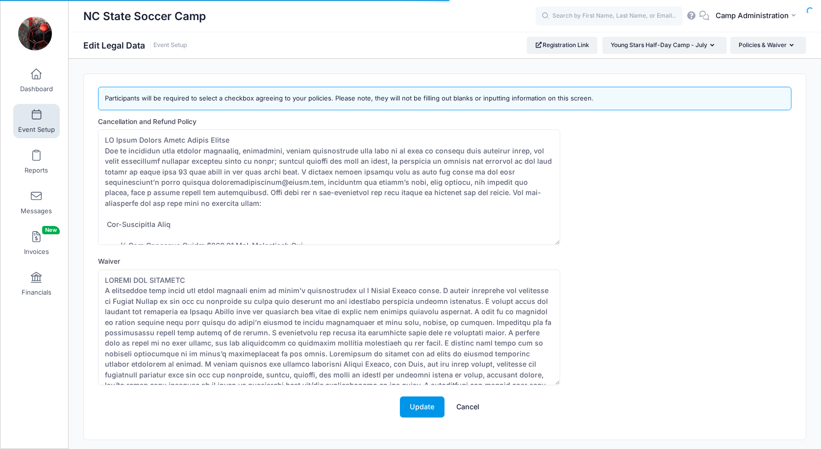
click at [433, 407] on button "Update" at bounding box center [422, 406] width 45 height 21
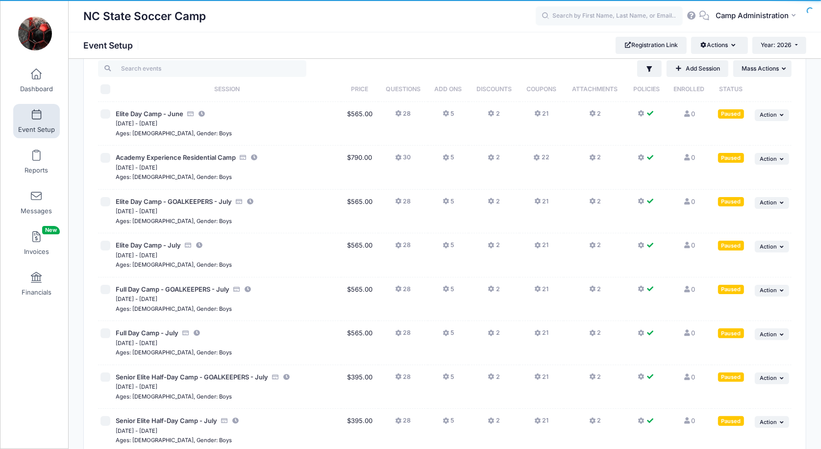
scroll to position [24, 0]
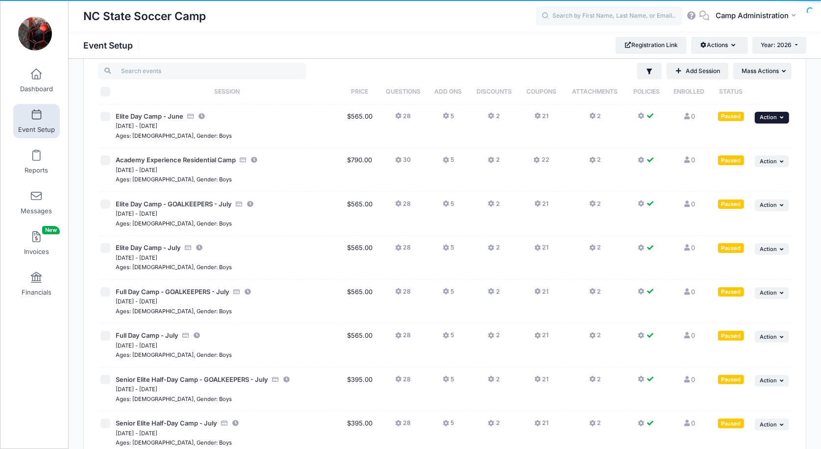
click at [775, 120] on span "Action" at bounding box center [767, 117] width 17 height 7
click at [726, 180] on link "Duplicate Session" at bounding box center [739, 177] width 89 height 19
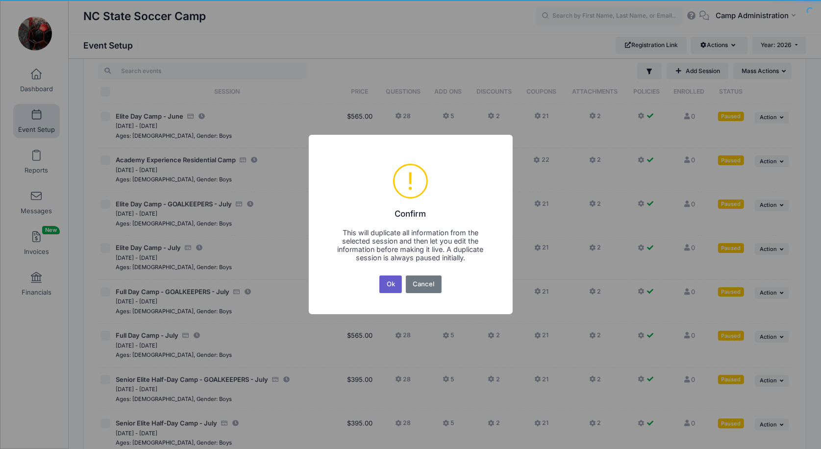
click at [400, 287] on button "Ok" at bounding box center [390, 284] width 23 height 18
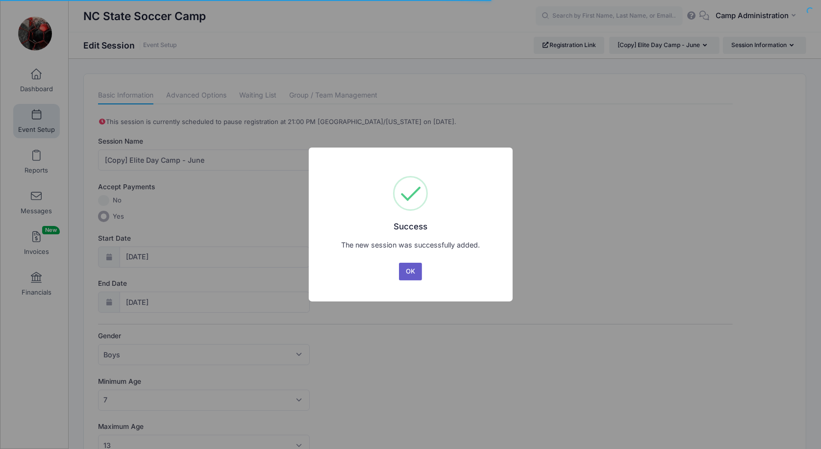
click at [411, 268] on button "OK" at bounding box center [411, 272] width 24 height 18
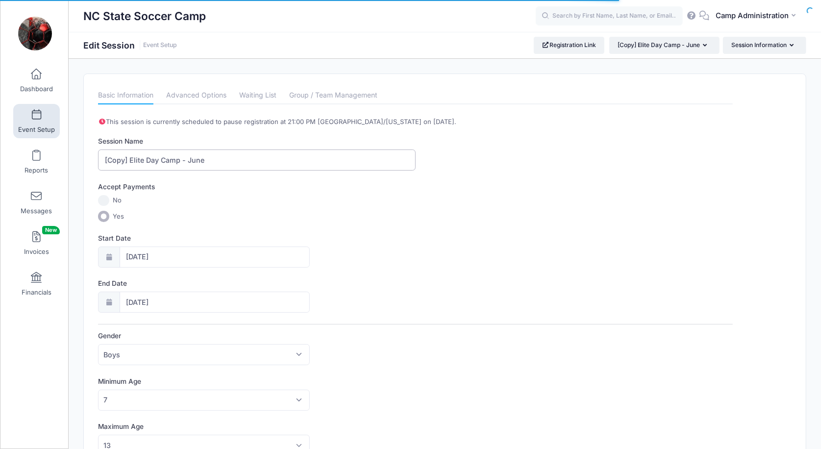
click at [131, 161] on input "[Copy] Elite Day Camp - June" at bounding box center [256, 159] width 317 height 21
click at [158, 160] on input "Elite Day Camp - June" at bounding box center [256, 159] width 317 height 21
type input "Elite Day Camp - GOALKEEPERS- June"
click at [202, 197] on label "No" at bounding box center [415, 200] width 634 height 11
click at [109, 197] on input "No" at bounding box center [103, 200] width 11 height 11
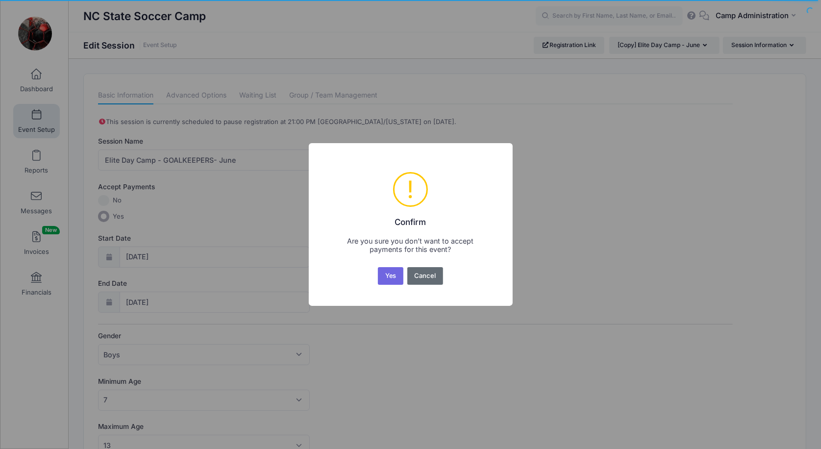
click at [438, 277] on button "Cancel" at bounding box center [425, 276] width 36 height 18
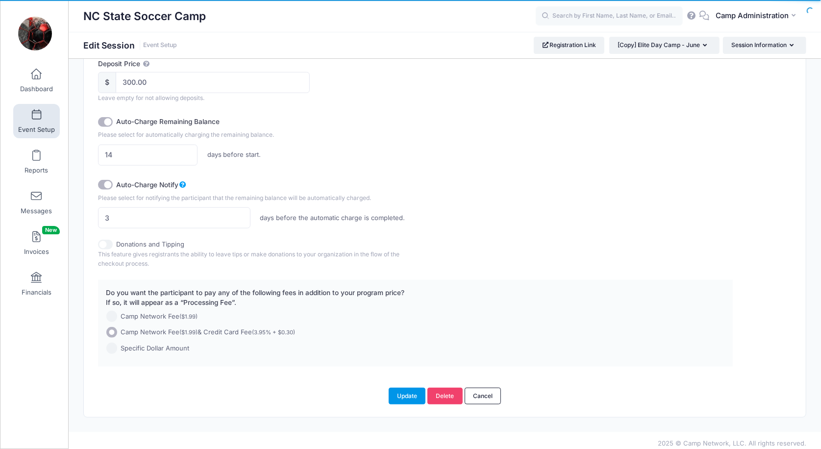
click at [399, 389] on button "Update" at bounding box center [406, 395] width 37 height 17
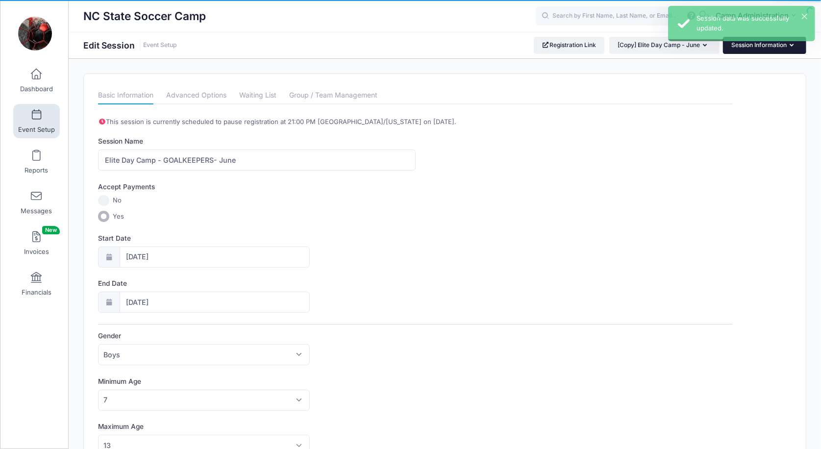
click at [736, 50] on button "Session Information" at bounding box center [764, 45] width 83 height 17
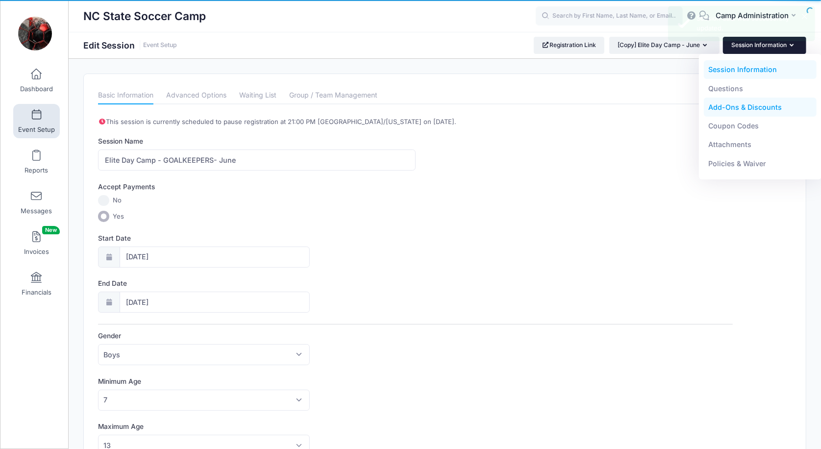
click at [742, 109] on link "Add-Ons & Discounts" at bounding box center [759, 107] width 113 height 19
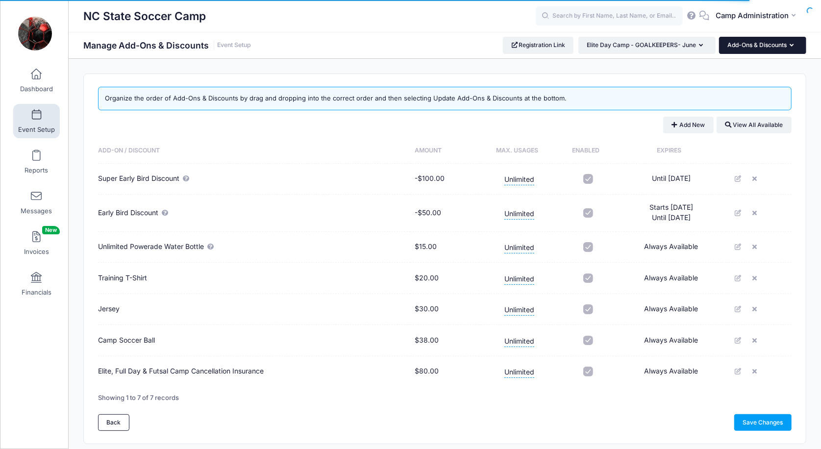
click at [789, 43] on button "Add-Ons & Discounts" at bounding box center [762, 45] width 87 height 17
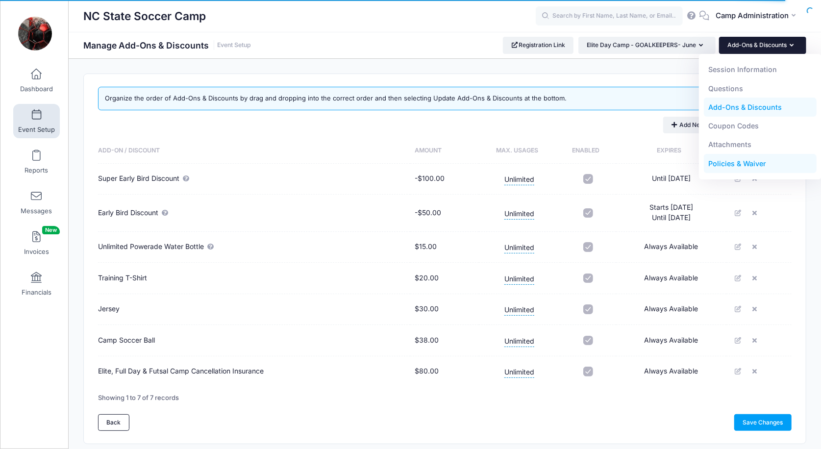
click at [743, 164] on link "Policies & Waiver" at bounding box center [759, 163] width 113 height 19
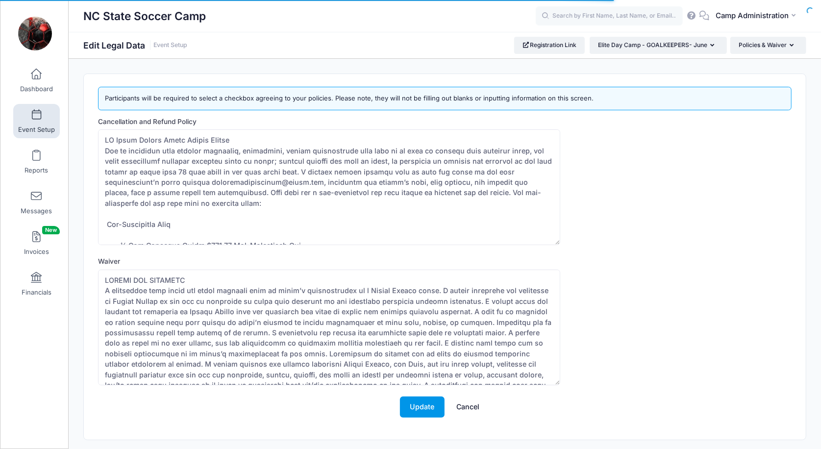
click at [429, 399] on button "Update" at bounding box center [422, 406] width 45 height 21
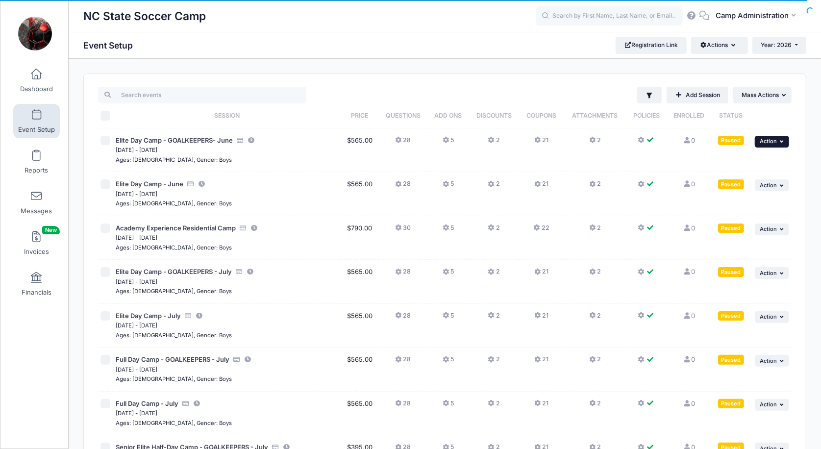
click at [771, 143] on span "Action" at bounding box center [767, 141] width 17 height 7
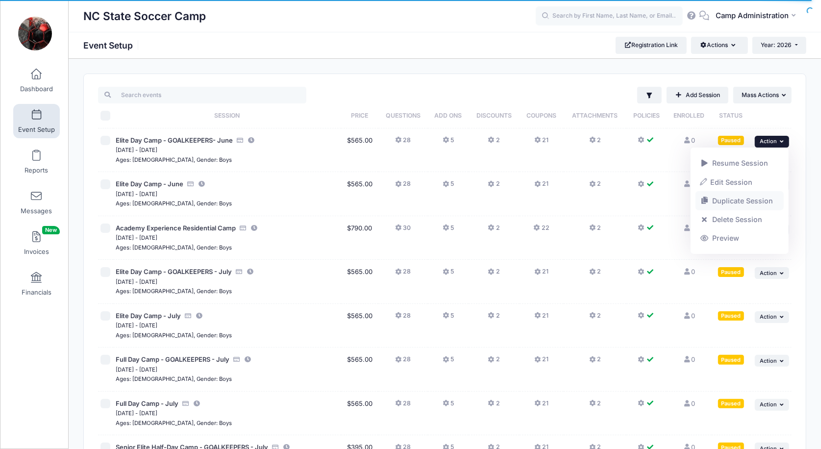
click at [733, 201] on link "Duplicate Session" at bounding box center [739, 201] width 89 height 19
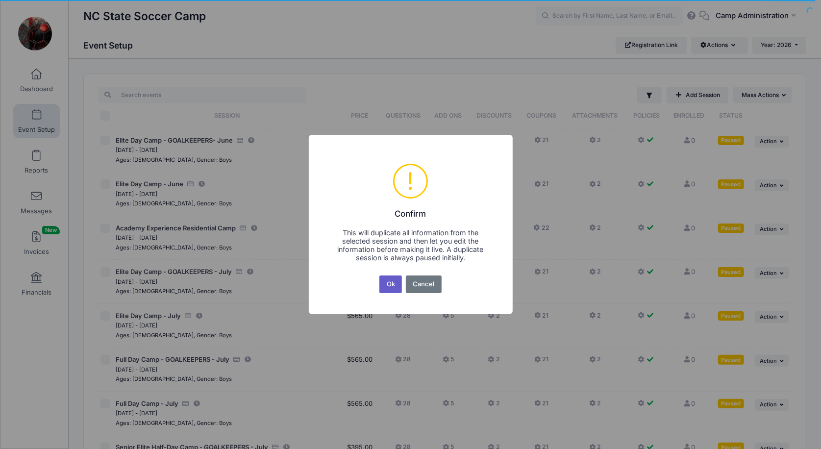
click at [394, 290] on button "Ok" at bounding box center [390, 284] width 23 height 18
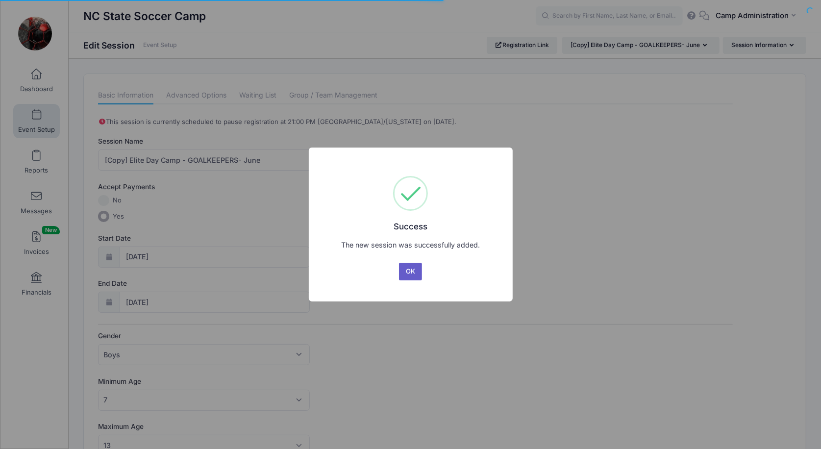
click at [413, 266] on button "OK" at bounding box center [411, 272] width 24 height 18
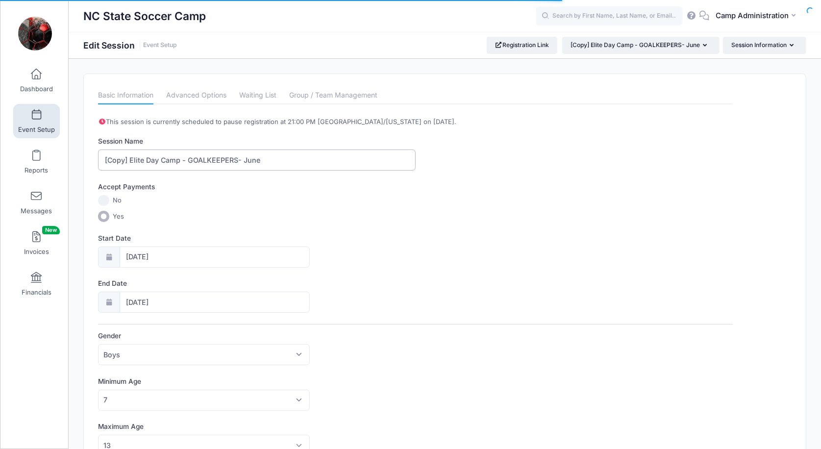
click at [138, 162] on input "[Copy] Elite Day Camp - GOALKEEPERS- June" at bounding box center [256, 159] width 317 height 21
click at [131, 157] on input "[Copy] Full Day Camp - GOALKEEPERS- June" at bounding box center [256, 159] width 317 height 21
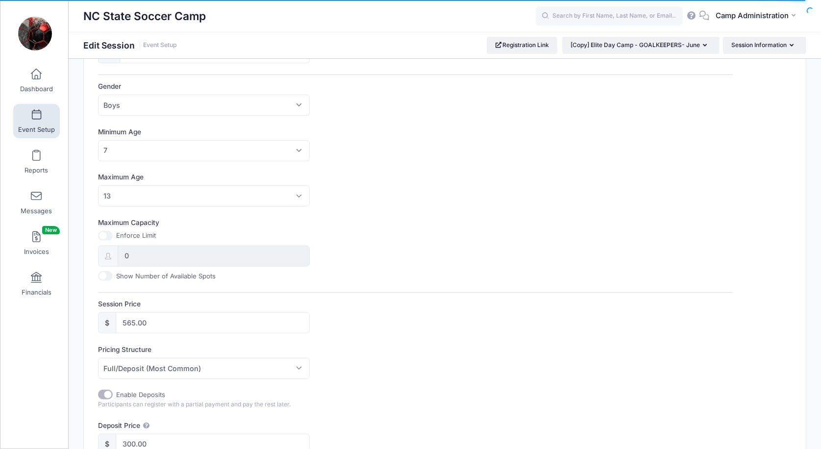
scroll to position [254, 0]
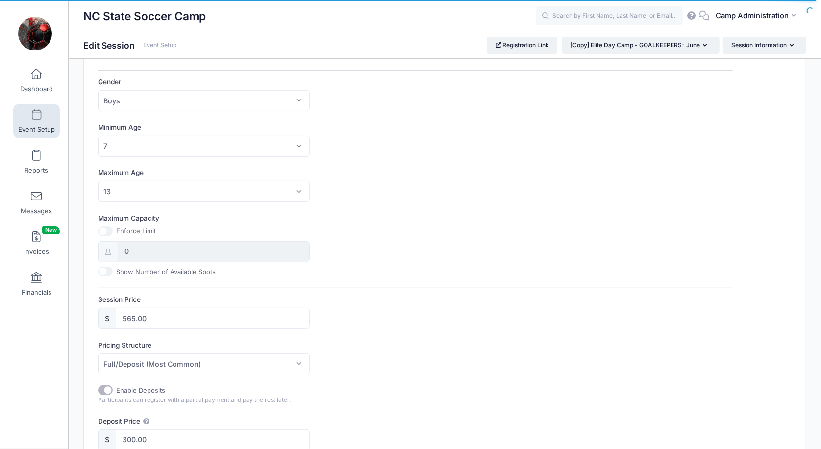
type input "Full Day Camp - GOALKEEPERS- June"
click at [132, 318] on input "565.00" at bounding box center [213, 318] width 194 height 21
type input "515.00"
click at [379, 343] on label "Pricing Structure" at bounding box center [256, 345] width 317 height 10
click at [98, 353] on select "Full/Deposit (Most Common) Payment Schedule" at bounding box center [98, 353] width 0 height 0
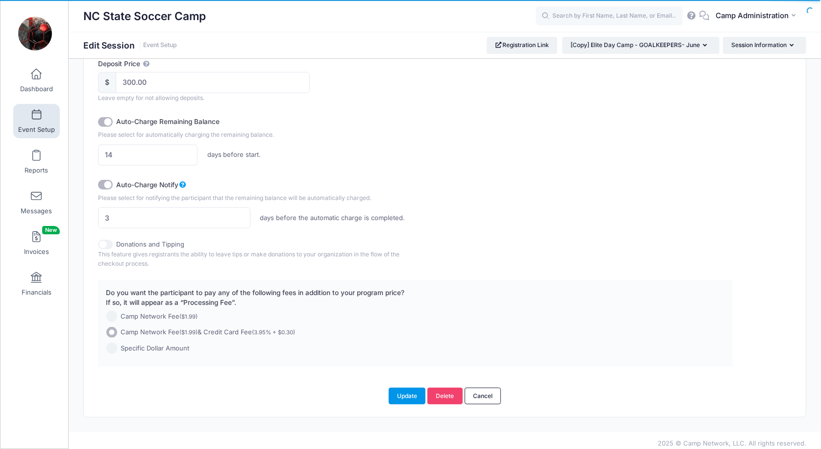
click at [399, 387] on button "Update" at bounding box center [406, 395] width 37 height 17
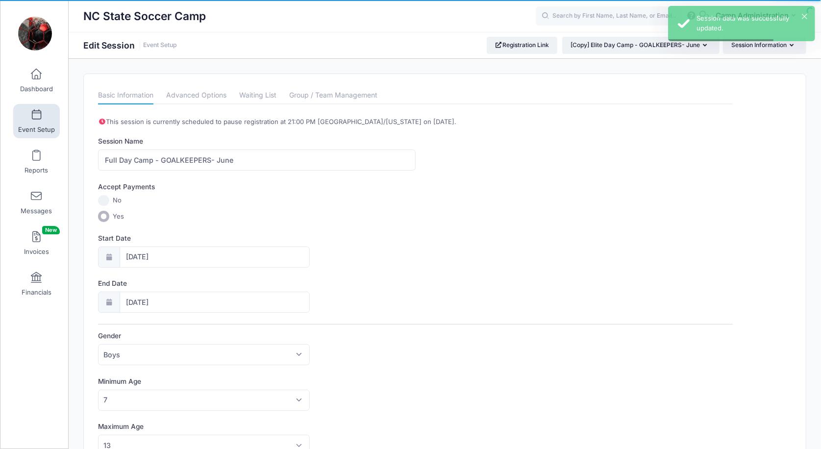
scroll to position [0, 0]
click at [761, 50] on button "Session Information" at bounding box center [764, 45] width 83 height 17
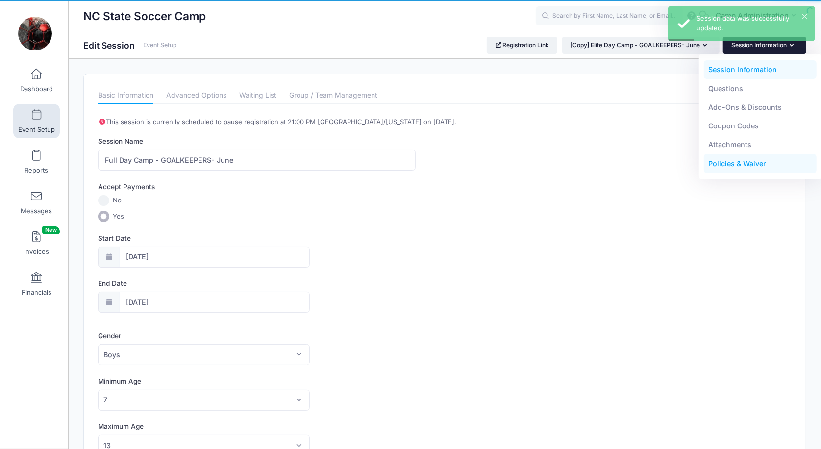
click at [734, 165] on link "Policies & Waiver" at bounding box center [759, 163] width 113 height 19
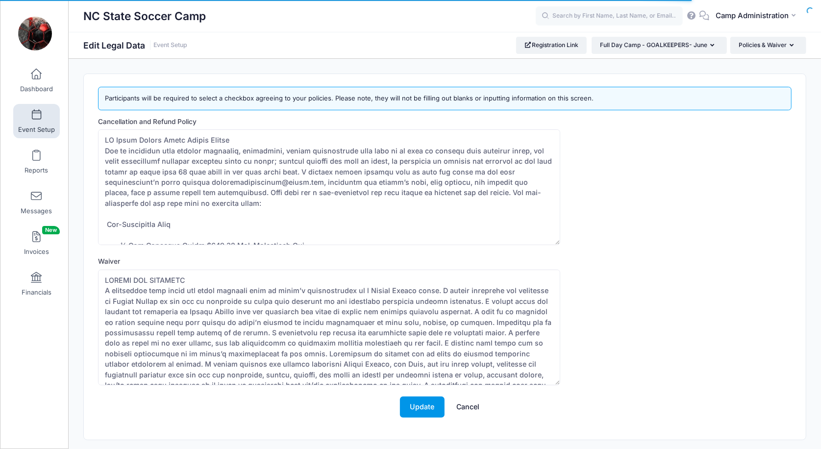
click at [423, 413] on button "Update" at bounding box center [422, 406] width 45 height 21
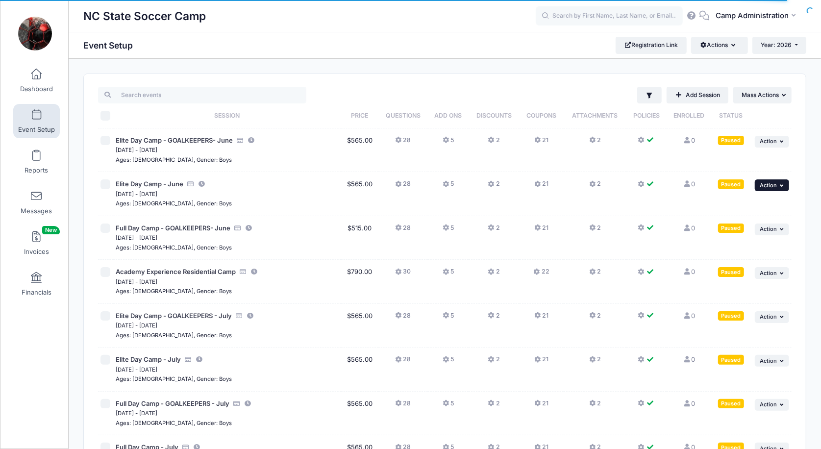
click at [770, 190] on button "... Action" at bounding box center [771, 185] width 34 height 12
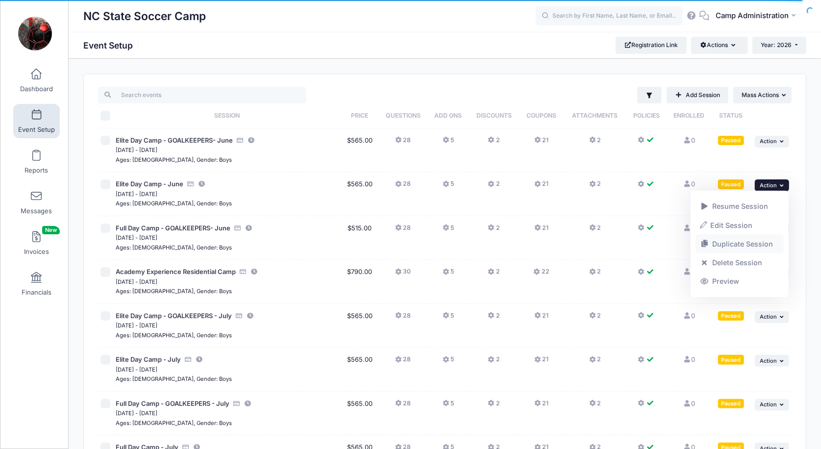
click at [717, 243] on link "Duplicate Session" at bounding box center [739, 244] width 89 height 19
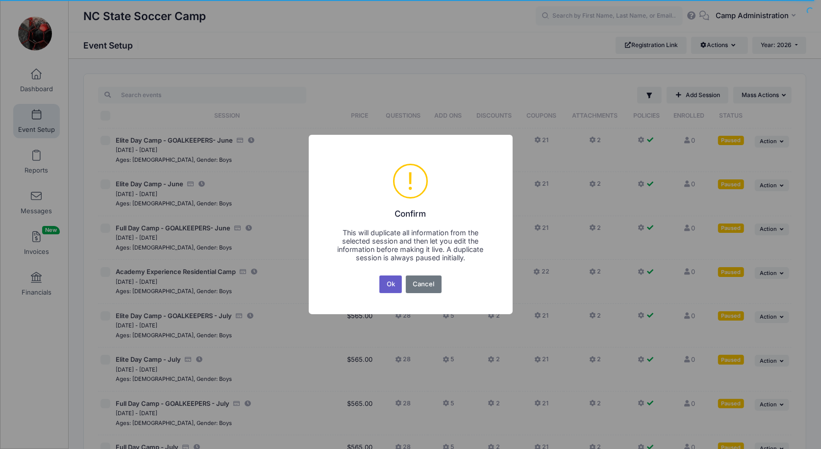
click at [394, 282] on button "Ok" at bounding box center [390, 284] width 23 height 18
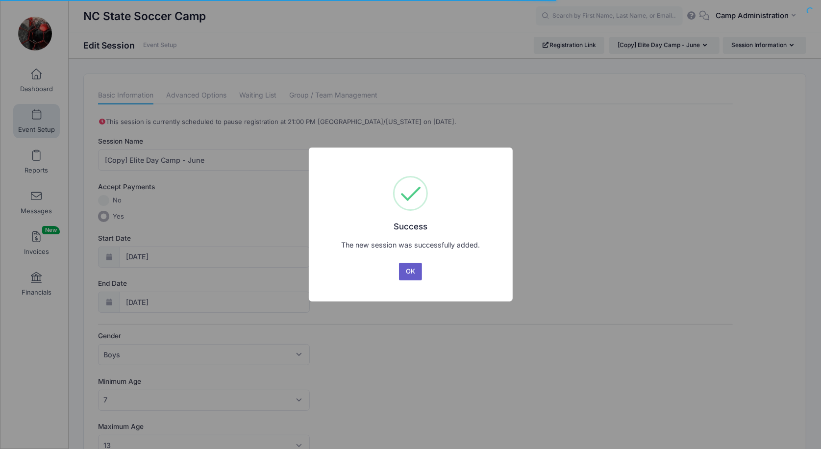
click at [406, 268] on button "OK" at bounding box center [411, 272] width 24 height 18
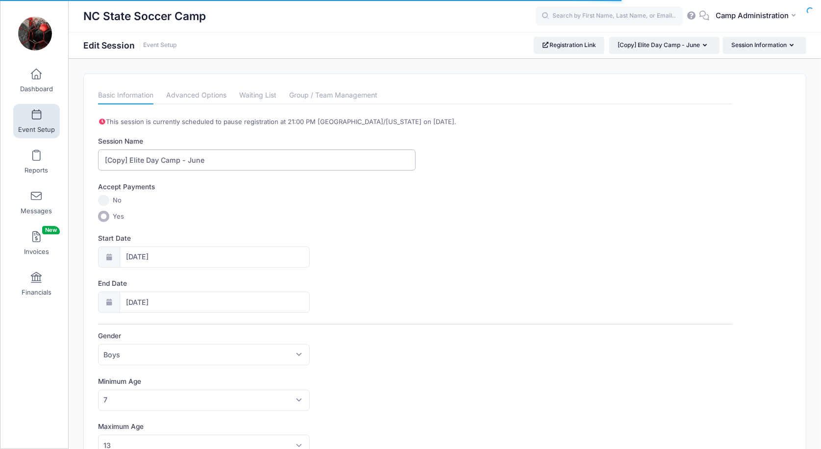
click at [138, 160] on input "[Copy] Elite Day Camp - June" at bounding box center [256, 159] width 317 height 21
drag, startPoint x: 143, startPoint y: 160, endPoint x: 50, endPoint y: 160, distance: 92.6
type input "Full Day Camp - June"
click at [416, 282] on div "End Date [DATE]" at bounding box center [415, 295] width 634 height 34
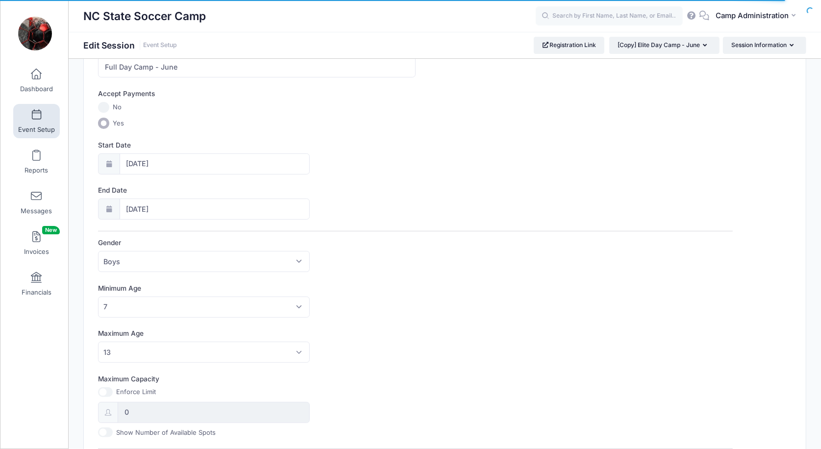
scroll to position [261, 0]
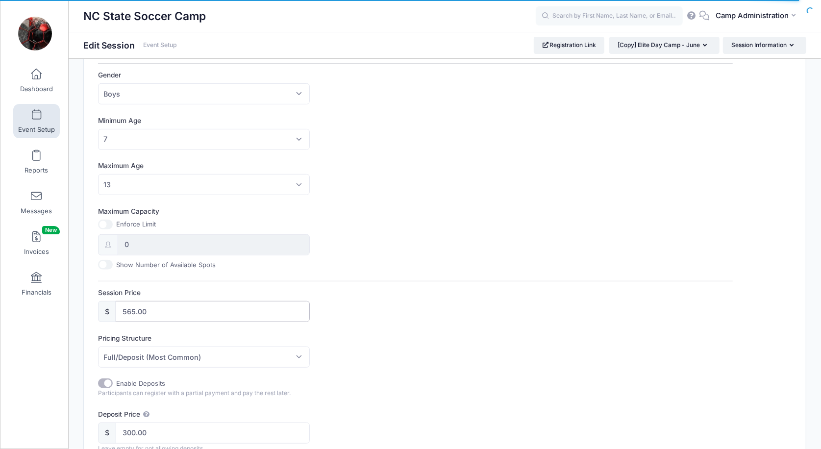
click at [129, 308] on input "565.00" at bounding box center [213, 311] width 194 height 21
type input "515.00"
click at [403, 329] on div "This session is currently scheduled to pause registration at 21:00 PM America/N…" at bounding box center [415, 286] width 634 height 860
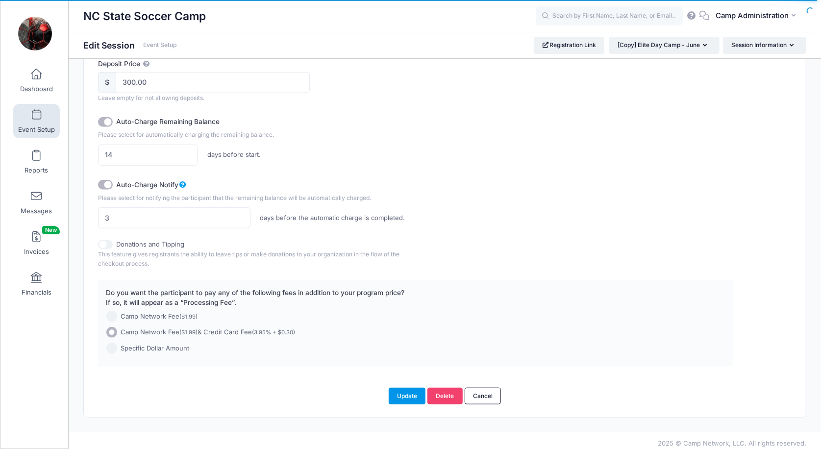
click at [406, 393] on button "Update" at bounding box center [406, 395] width 37 height 17
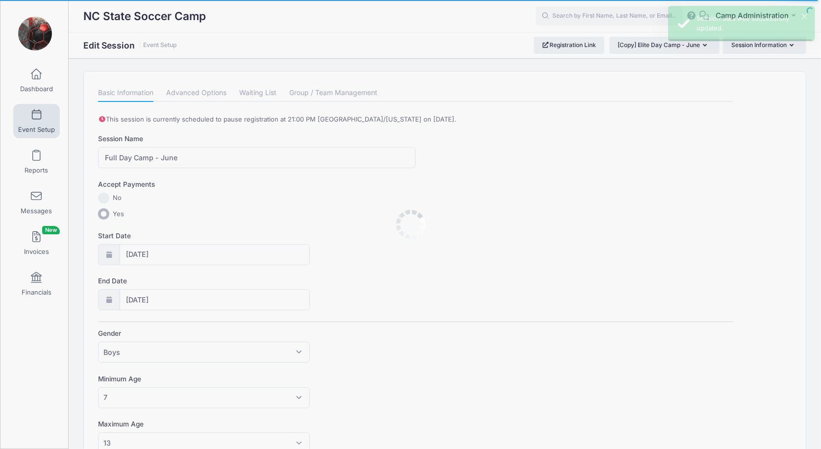
scroll to position [0, 0]
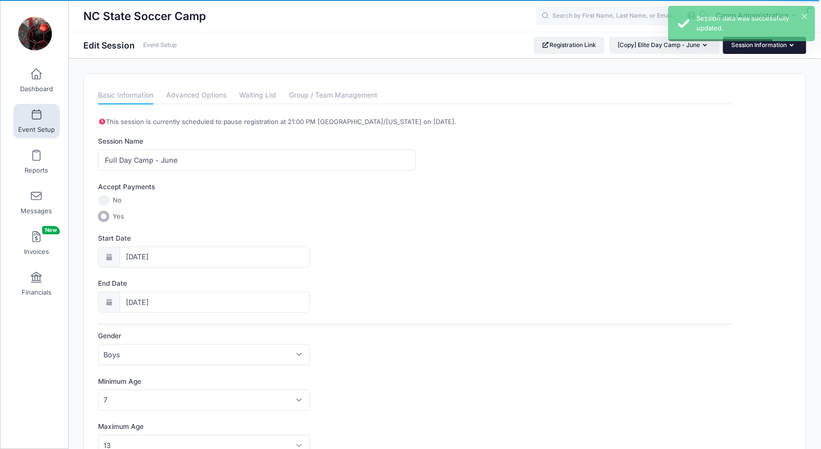
click at [759, 50] on button "Session Information" at bounding box center [764, 45] width 83 height 17
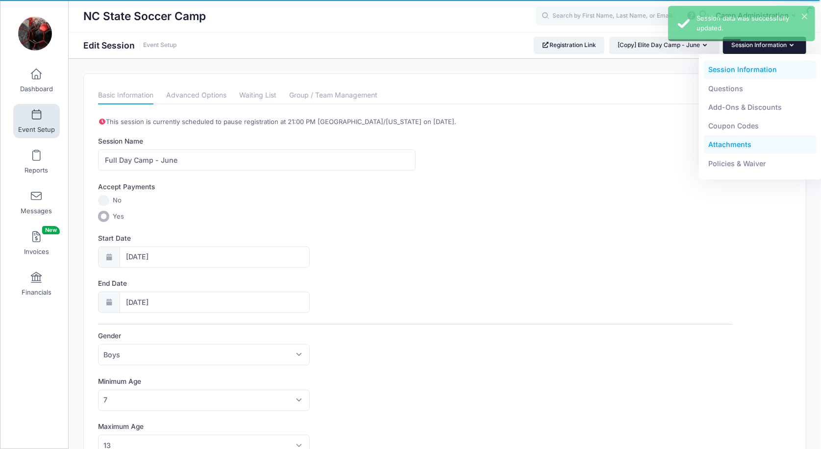
click at [745, 141] on link "Attachments" at bounding box center [759, 144] width 113 height 19
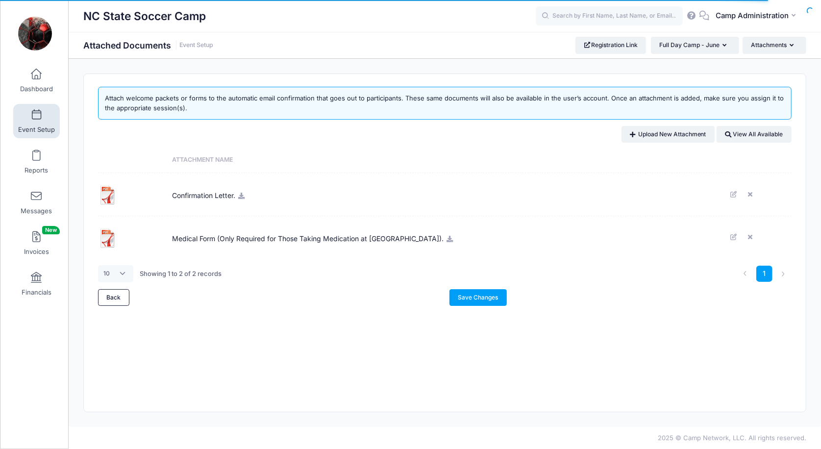
click at [766, 44] on button "Attachments" at bounding box center [774, 45] width 64 height 17
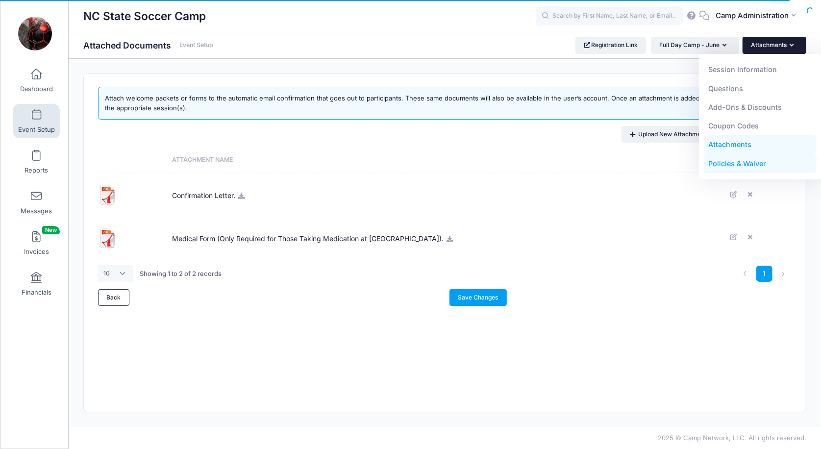
click at [741, 163] on link "Policies & Waiver" at bounding box center [759, 163] width 113 height 19
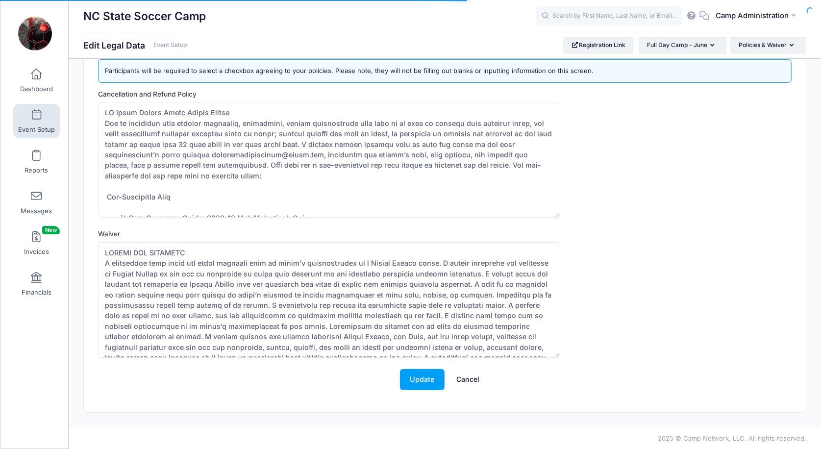
scroll to position [27, 0]
click at [434, 379] on button "Update" at bounding box center [422, 379] width 45 height 21
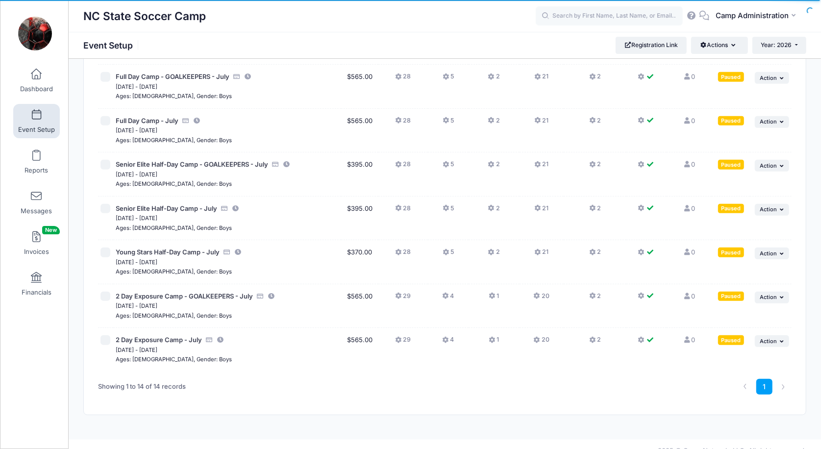
scroll to position [370, 0]
click at [776, 248] on button "... Action" at bounding box center [771, 254] width 34 height 12
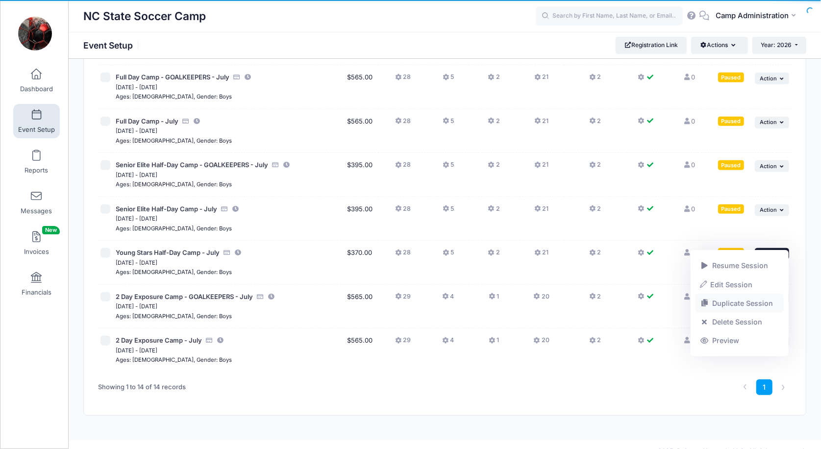
click at [727, 308] on link "Duplicate Session" at bounding box center [739, 303] width 89 height 19
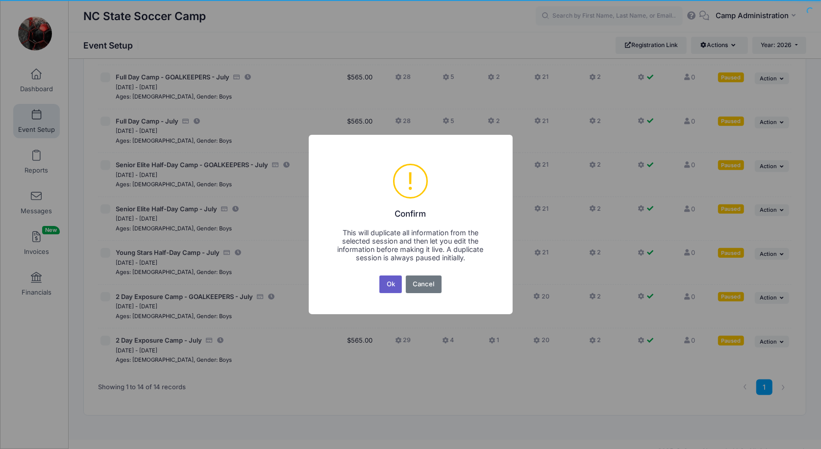
click at [392, 283] on button "Ok" at bounding box center [390, 284] width 23 height 18
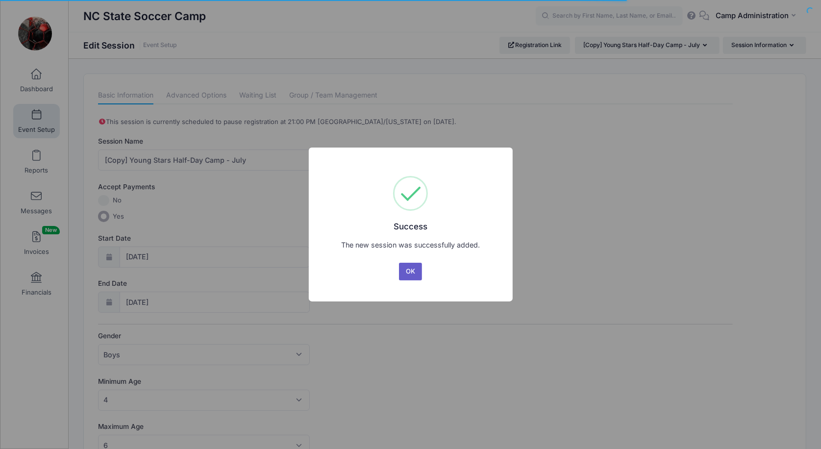
click at [407, 268] on button "OK" at bounding box center [411, 272] width 24 height 18
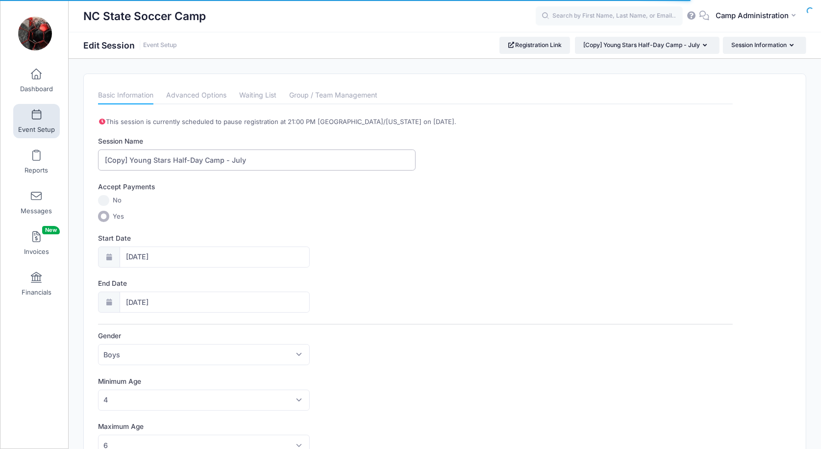
click at [240, 161] on input "[Copy] Young Stars Half-Day Camp - July" at bounding box center [256, 159] width 317 height 21
click at [128, 158] on input "[Copy] Young Stars Half-Day Camp - June" at bounding box center [256, 159] width 317 height 21
type input "Young Stars Half-Day Camp - June"
click at [164, 247] on input "07/13/2026" at bounding box center [215, 256] width 190 height 21
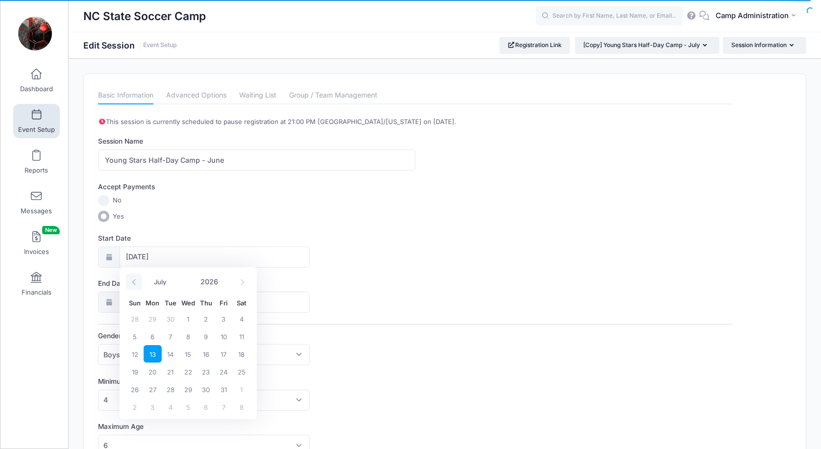
click at [134, 279] on icon at bounding box center [134, 282] width 6 height 6
select select "5"
click at [151, 355] on span "15" at bounding box center [153, 354] width 18 height 18
type input "06/15/2026"
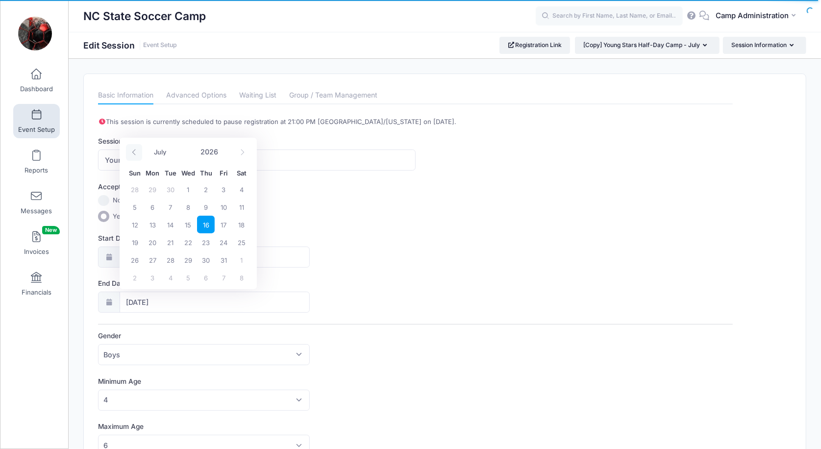
click at [131, 154] on icon at bounding box center [134, 152] width 6 height 6
select select "5"
click at [207, 229] on span "18" at bounding box center [206, 225] width 18 height 18
type input "[DATE]"
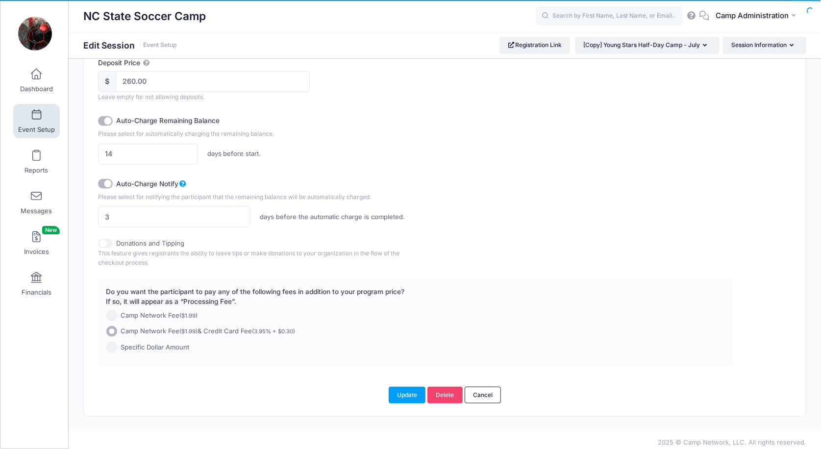
scroll to position [611, 0]
click at [398, 387] on button "Update" at bounding box center [406, 395] width 37 height 17
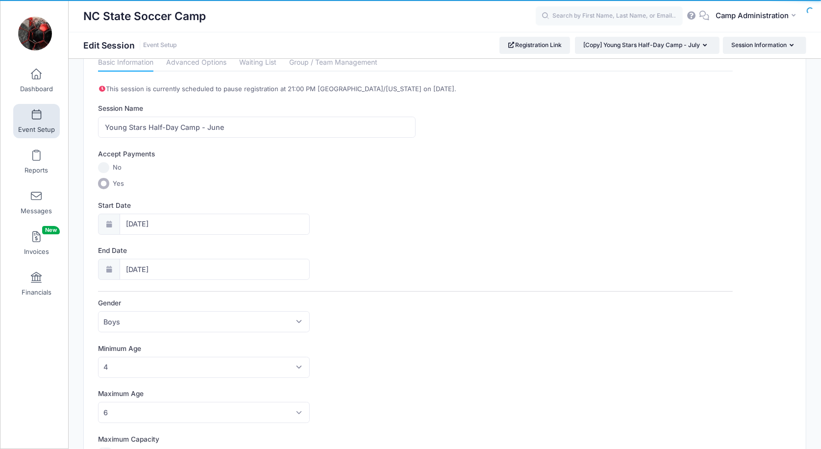
scroll to position [0, 0]
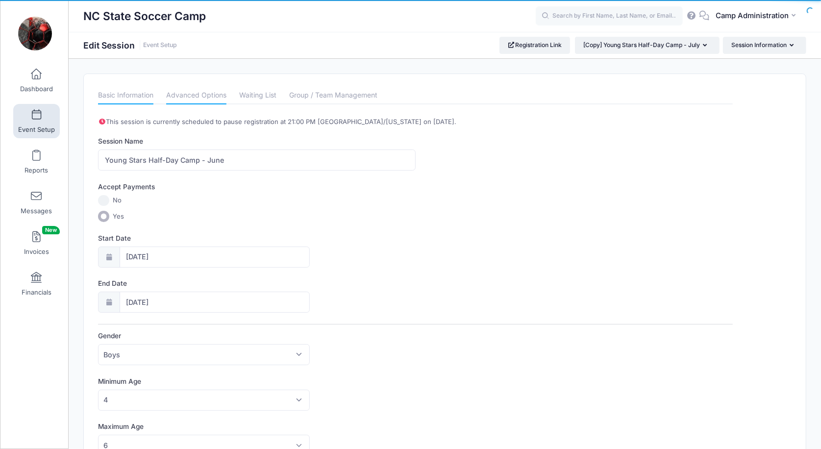
click at [198, 97] on link "Advanced Options" at bounding box center [196, 96] width 60 height 18
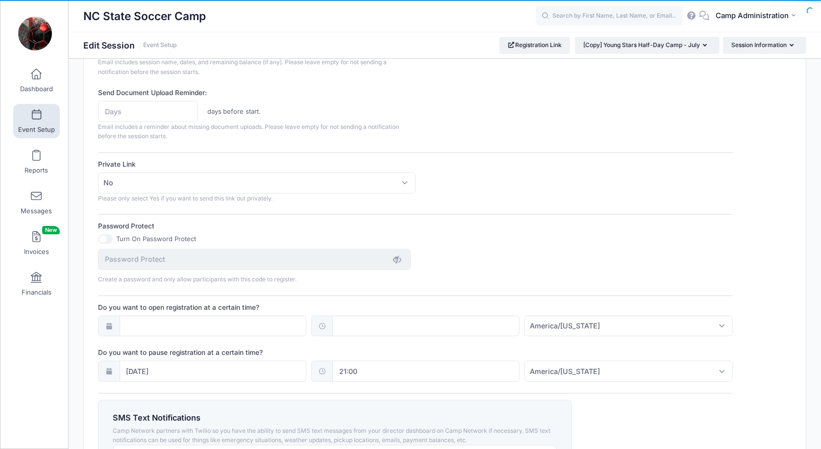
scroll to position [585, 0]
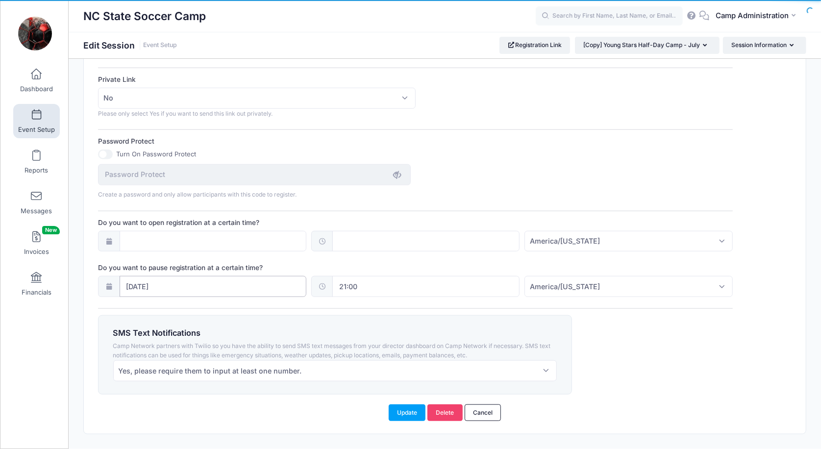
click at [205, 282] on input "07/10/2026" at bounding box center [213, 286] width 187 height 21
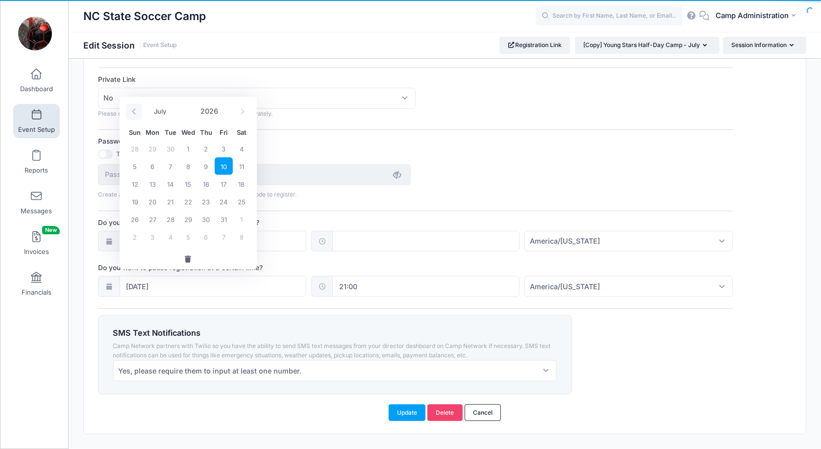
click at [136, 112] on icon at bounding box center [134, 111] width 6 height 6
select select "5"
click at [224, 169] on span "12" at bounding box center [224, 166] width 18 height 18
type input "[DATE]"
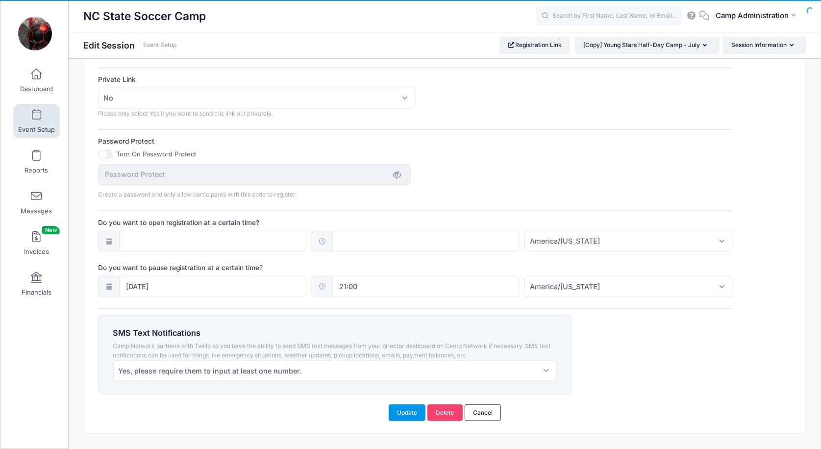
click at [398, 404] on button "Update" at bounding box center [406, 412] width 37 height 17
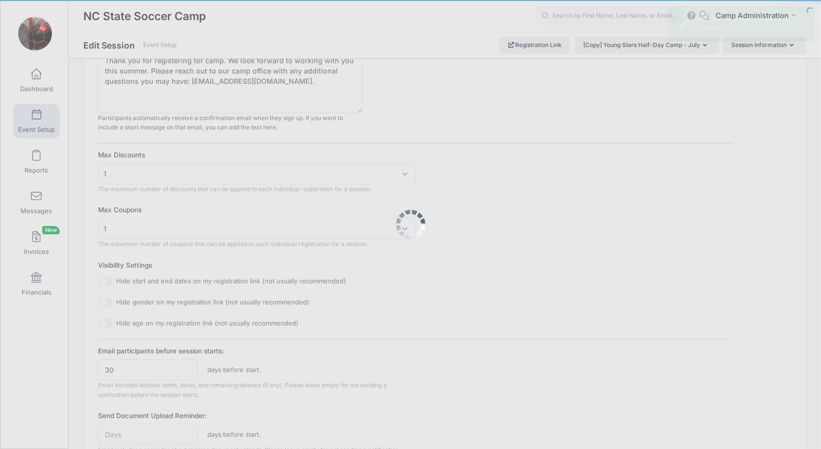
scroll to position [0, 0]
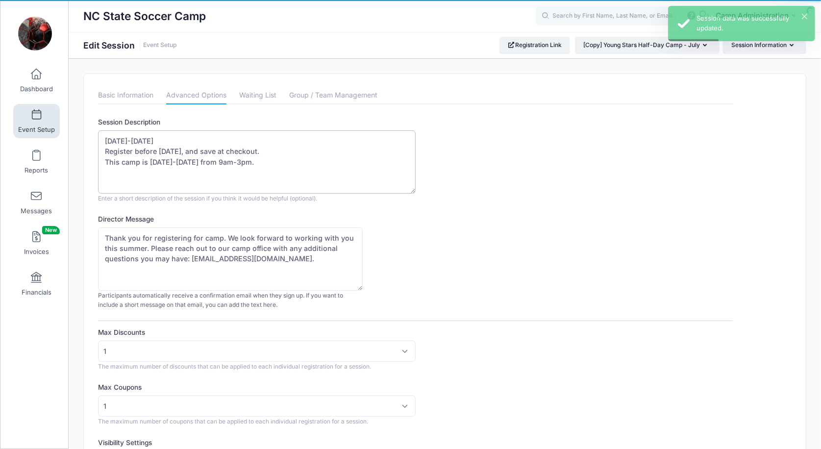
click at [139, 138] on textarea "July 13-16th, 2026 Register before March 31, 2026, and save at checkout. This c…" at bounding box center [256, 161] width 317 height 63
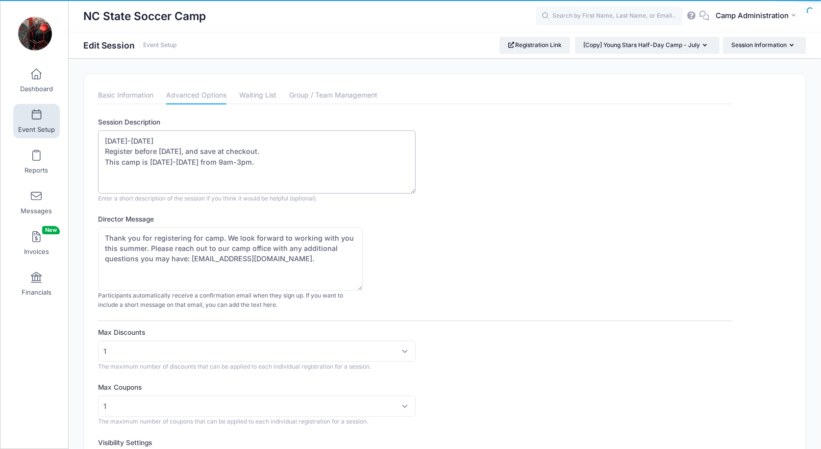
type textarea "June 15th-18th, 2026 Register before March 31, 2026, and save at checkout. This…"
click at [436, 220] on div "Director Message Thank you for registering for camp. We look forward to working…" at bounding box center [415, 262] width 634 height 96
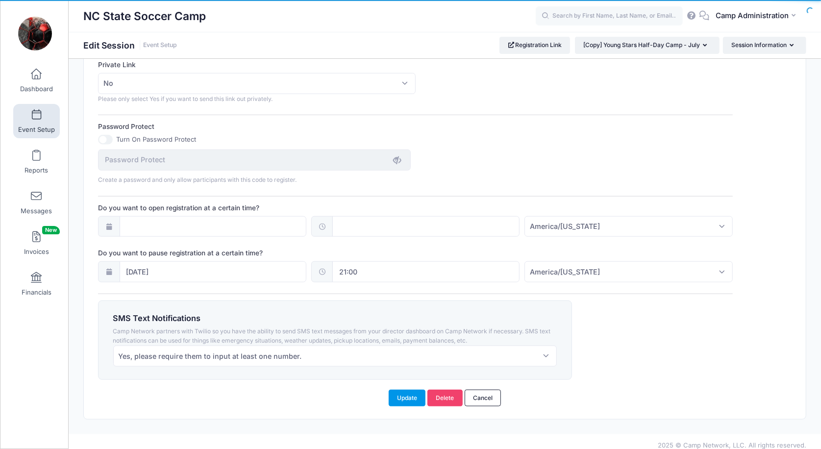
click at [406, 391] on button "Update" at bounding box center [406, 397] width 37 height 17
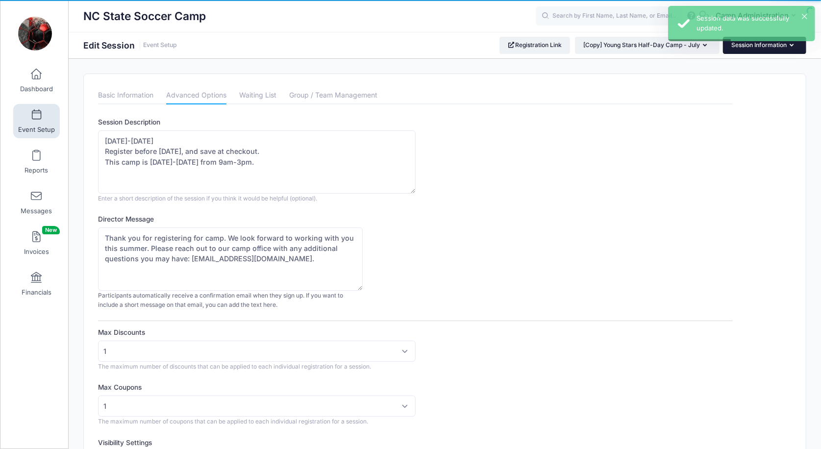
click at [780, 48] on button "Session Information" at bounding box center [764, 45] width 83 height 17
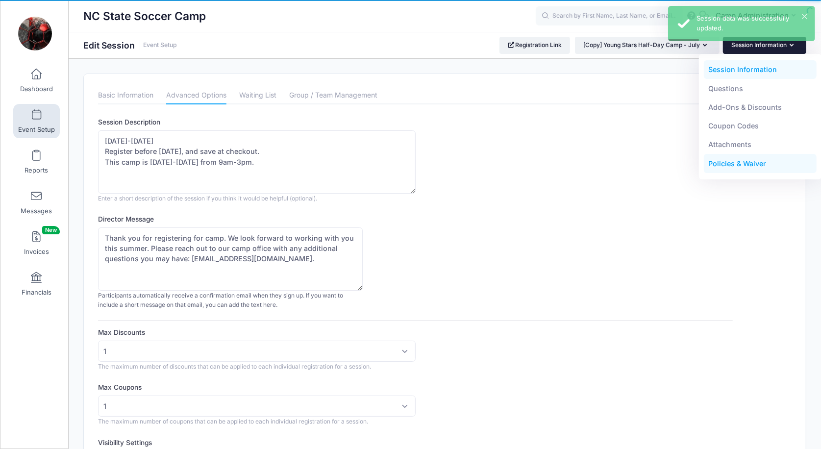
click at [731, 161] on link "Policies & Waiver" at bounding box center [759, 163] width 113 height 19
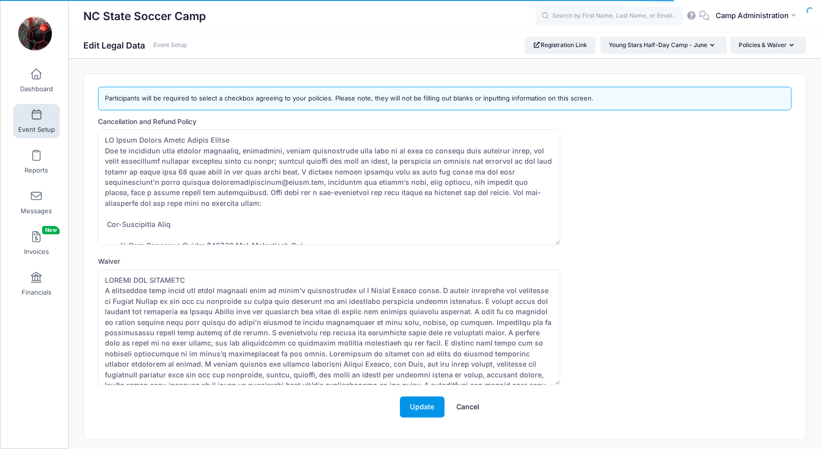
click at [419, 401] on button "Update" at bounding box center [422, 406] width 45 height 21
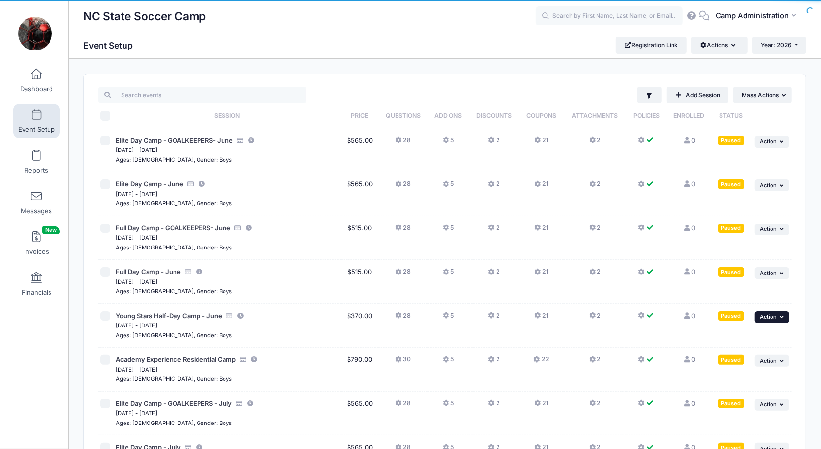
click at [781, 314] on icon "button" at bounding box center [783, 316] width 6 height 5
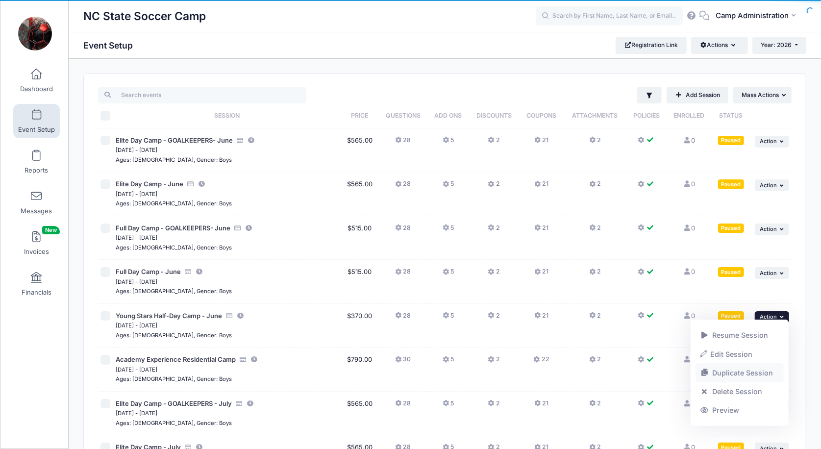
click at [724, 371] on link "Duplicate Session" at bounding box center [739, 372] width 89 height 19
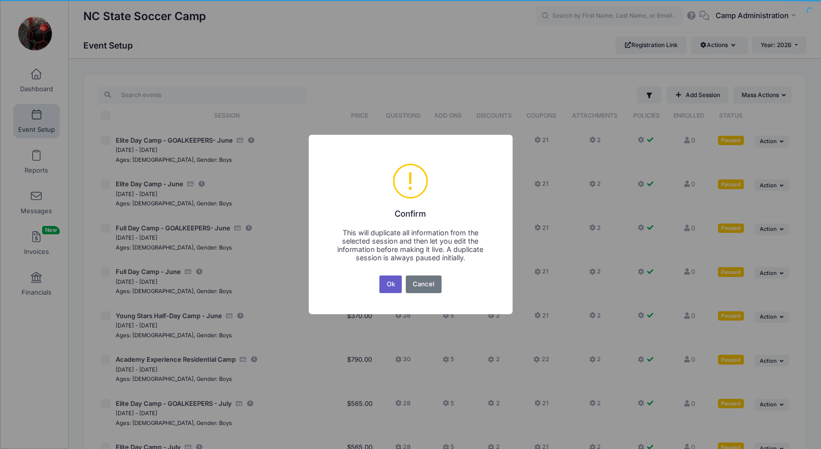
click at [394, 286] on button "Ok" at bounding box center [390, 284] width 23 height 18
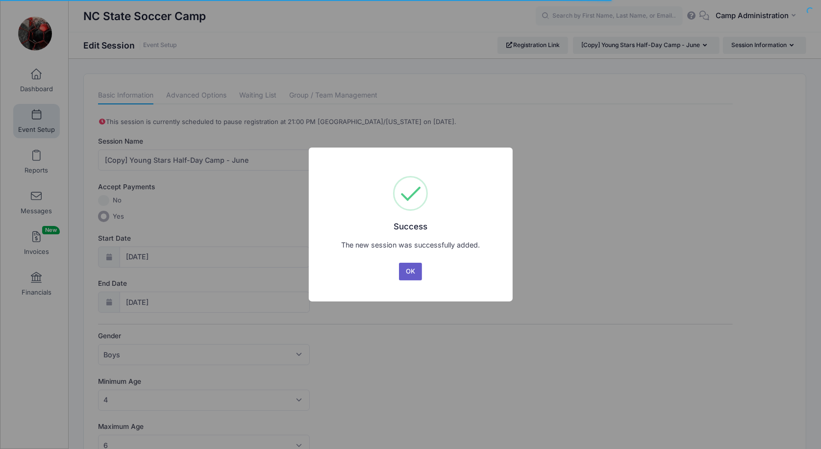
click at [419, 273] on button "OK" at bounding box center [411, 272] width 24 height 18
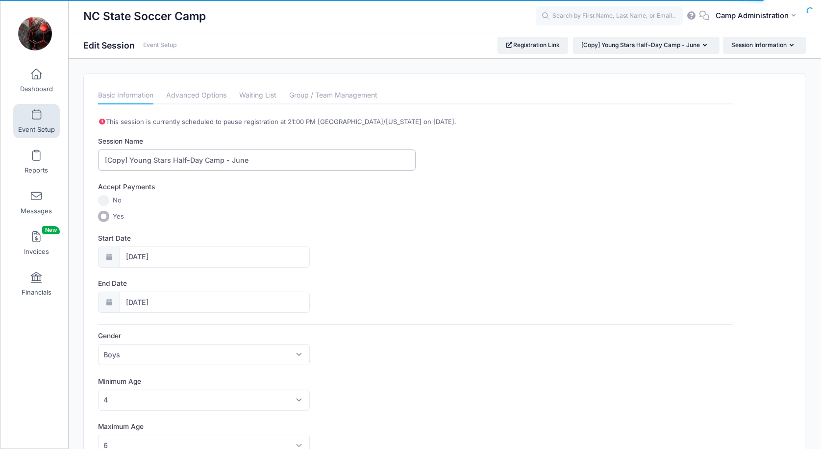
drag, startPoint x: 171, startPoint y: 159, endPoint x: 77, endPoint y: 158, distance: 94.1
click at [131, 162] on input "Senior eliteHalf-Day Camp - June" at bounding box center [256, 159] width 317 height 21
click at [203, 159] on input "Senior Elite Half-Day Camp - June" at bounding box center [256, 159] width 317 height 21
type input "Senior Elite Half-Day Camp - GOALKEEPERS - June"
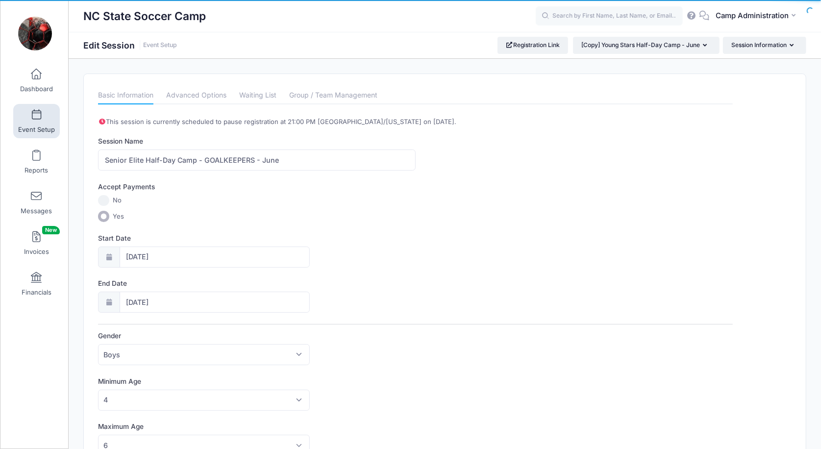
click at [380, 248] on div "Start Date 06/15/2026" at bounding box center [415, 250] width 634 height 34
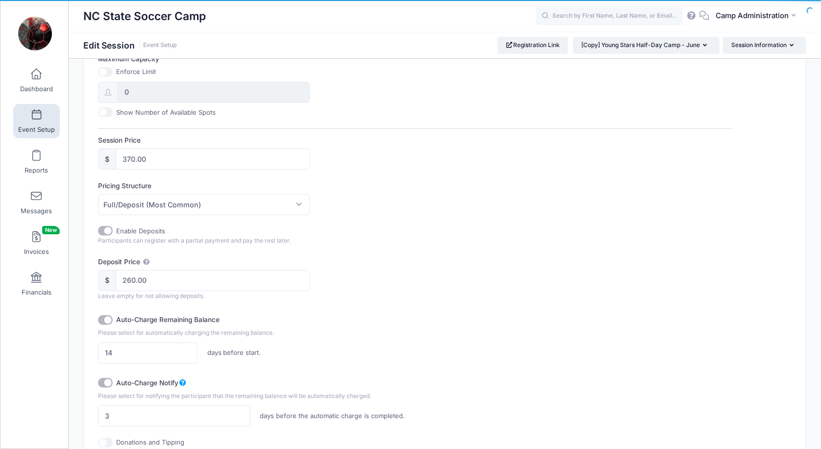
scroll to position [420, 0]
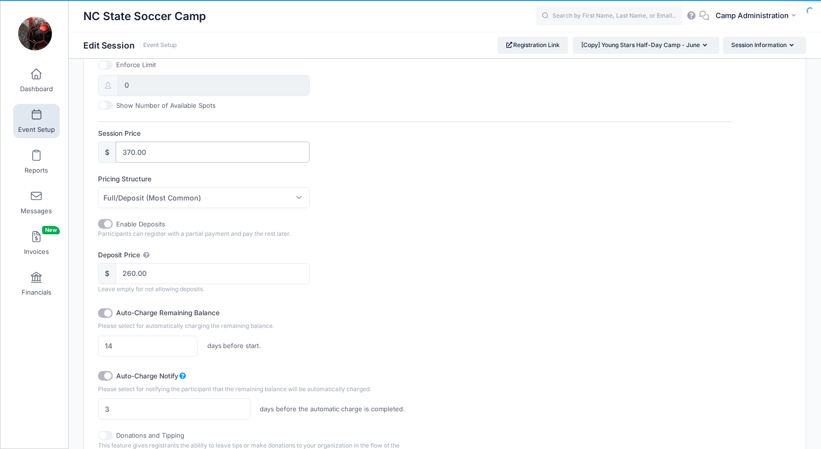
click at [132, 152] on input "370.00" at bounding box center [213, 152] width 194 height 21
type input "395.00"
click at [356, 242] on div "Enable Deposits Participants can register with a partial payment and pay the re…" at bounding box center [415, 319] width 634 height 200
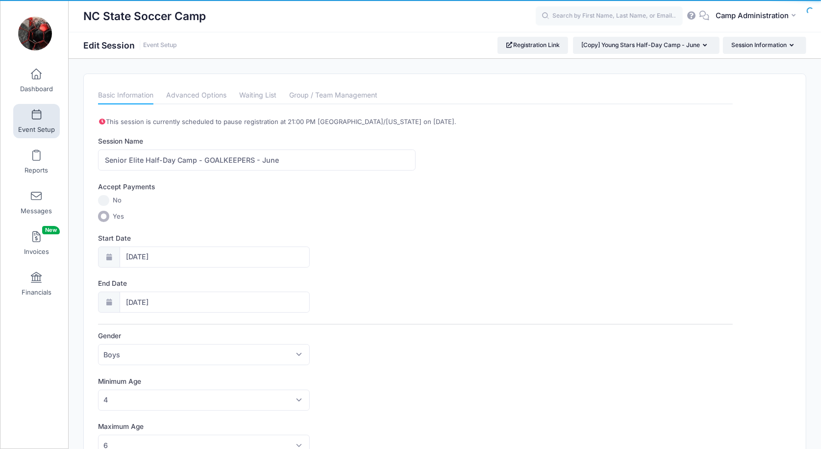
scroll to position [0, 0]
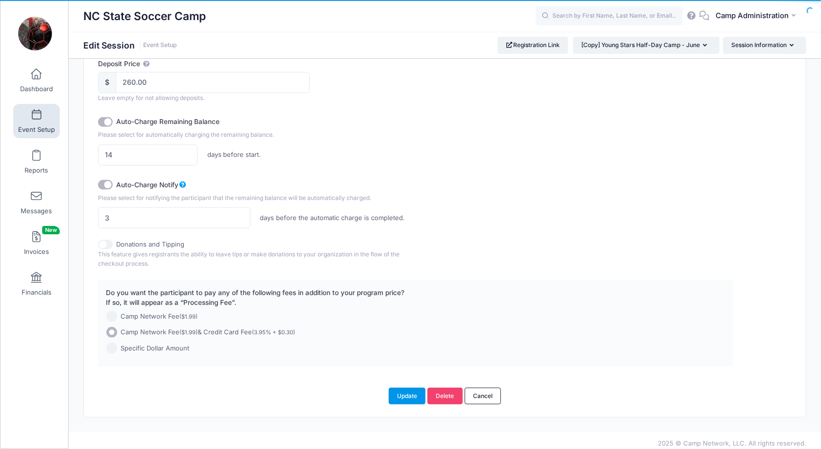
click at [402, 390] on button "Update" at bounding box center [406, 395] width 37 height 17
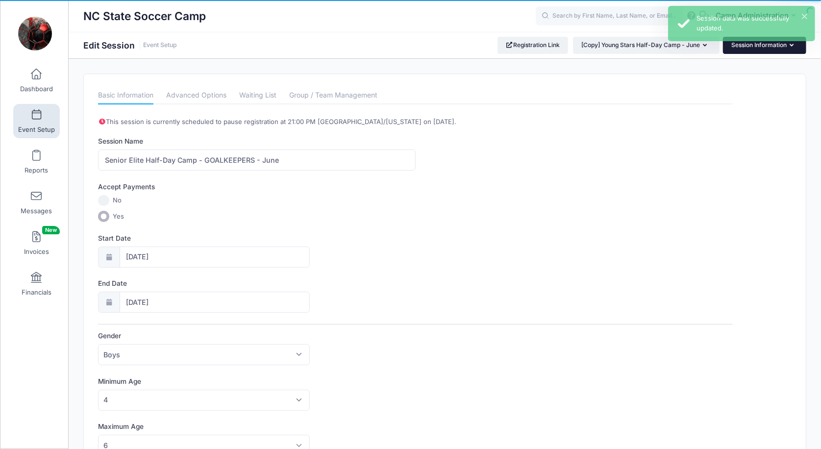
click at [770, 51] on button "Session Information" at bounding box center [764, 45] width 83 height 17
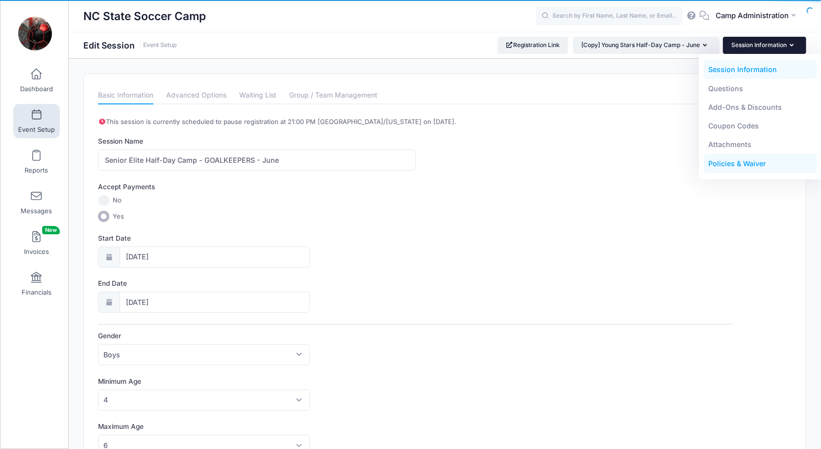
click at [743, 165] on link "Policies & Waiver" at bounding box center [759, 163] width 113 height 19
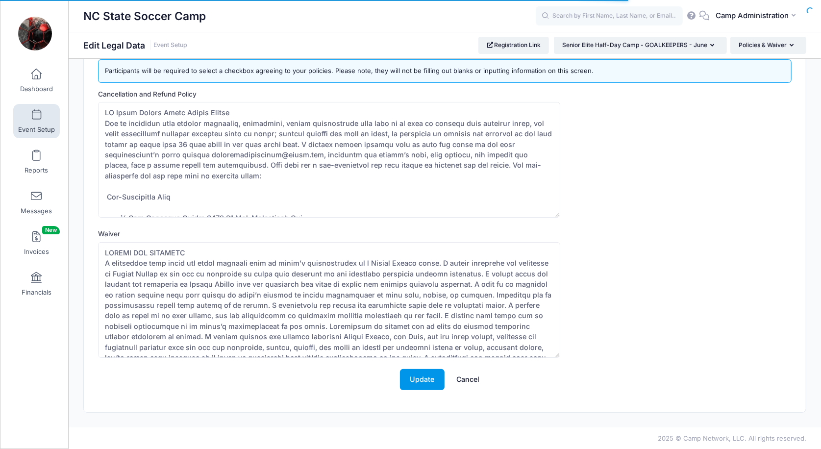
scroll to position [27, 0]
click at [412, 377] on button "Update" at bounding box center [422, 379] width 45 height 21
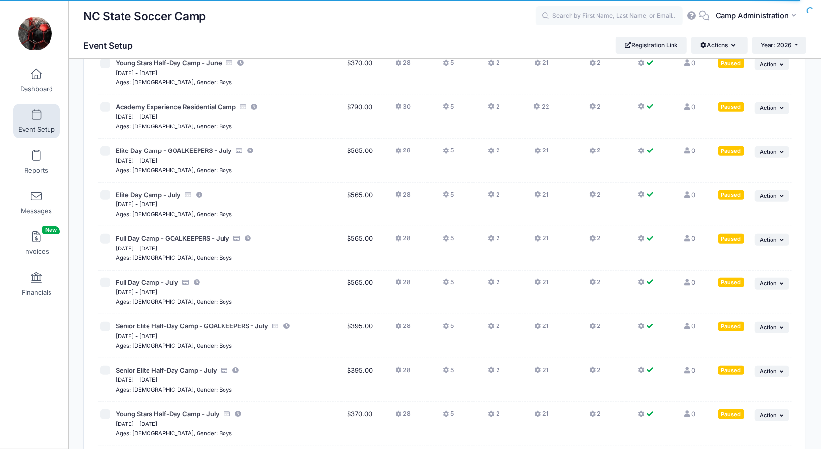
scroll to position [394, 0]
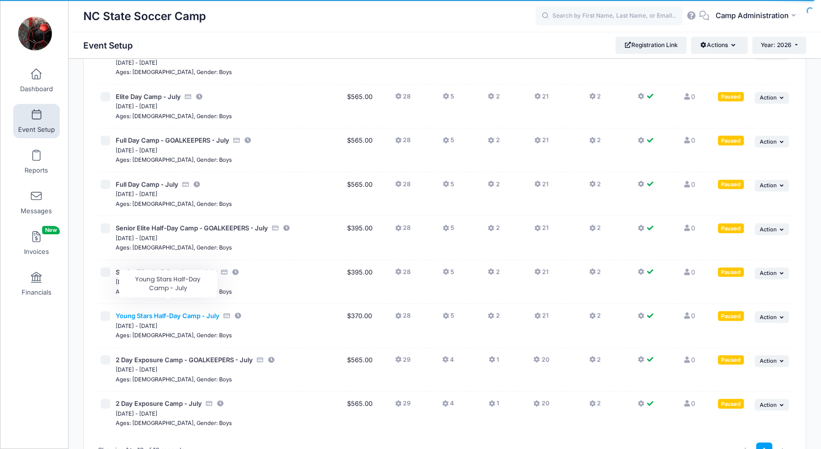
click at [182, 312] on span "Young Stars Half-Day Camp - July" at bounding box center [168, 316] width 104 height 8
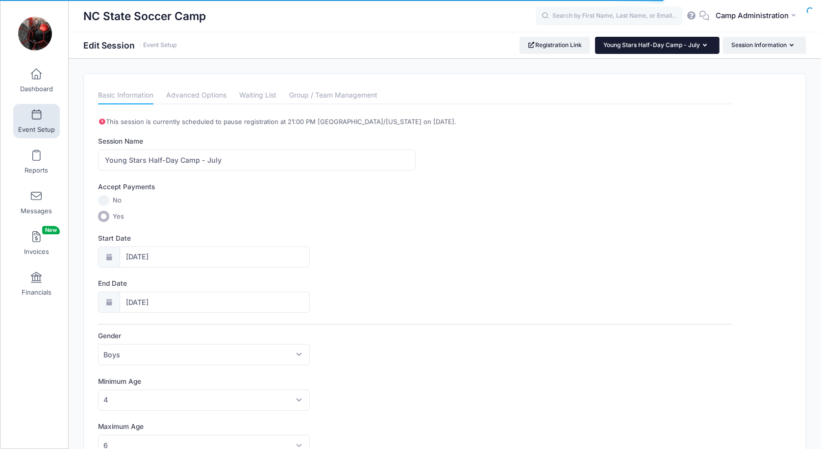
click at [685, 52] on button "Young Stars Half-Day Camp - July" at bounding box center [657, 45] width 124 height 17
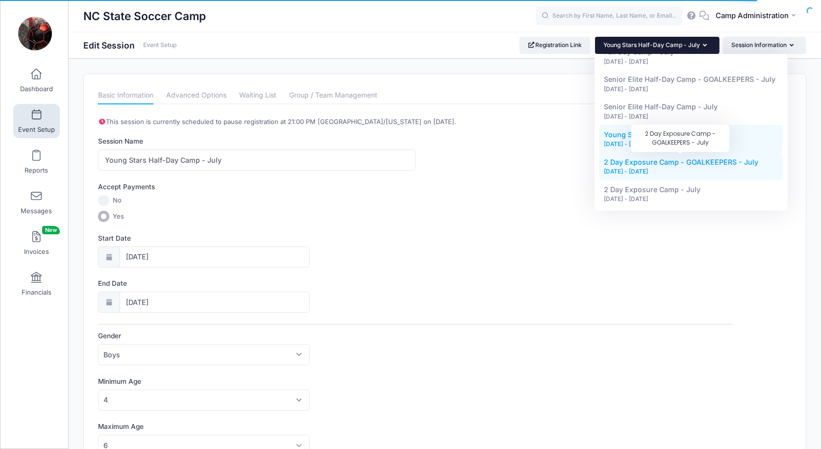
scroll to position [292, 0]
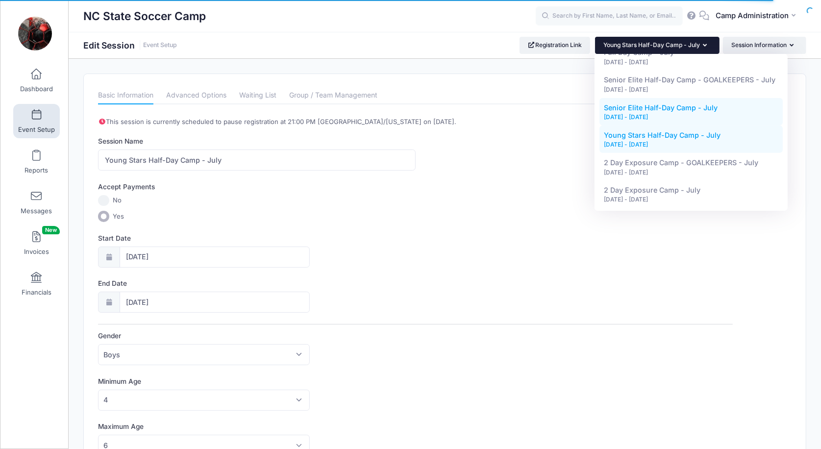
click at [652, 113] on div "[DATE] - [DATE]" at bounding box center [691, 117] width 174 height 9
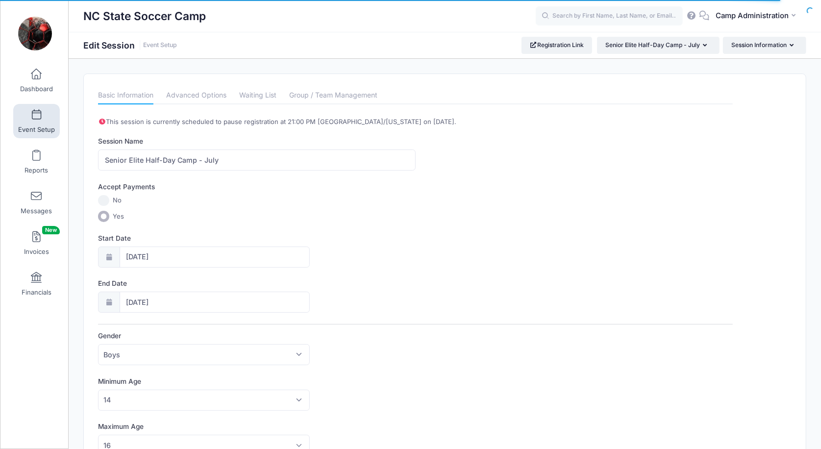
click at [44, 116] on link "Event Setup" at bounding box center [36, 121] width 47 height 34
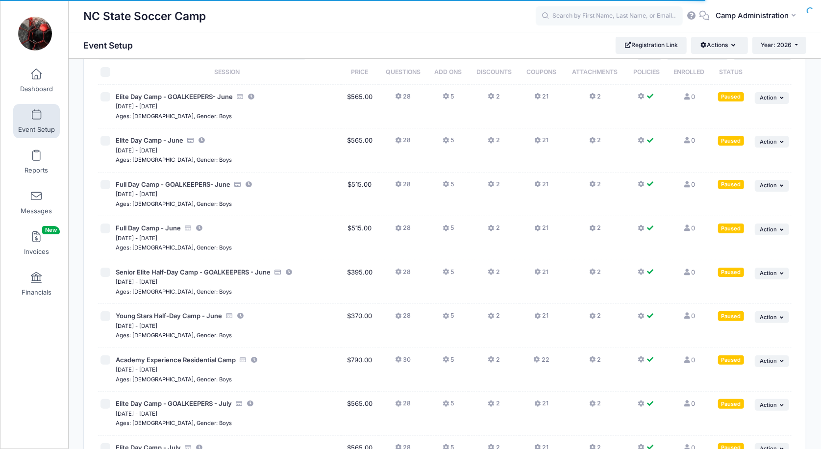
scroll to position [45, 0]
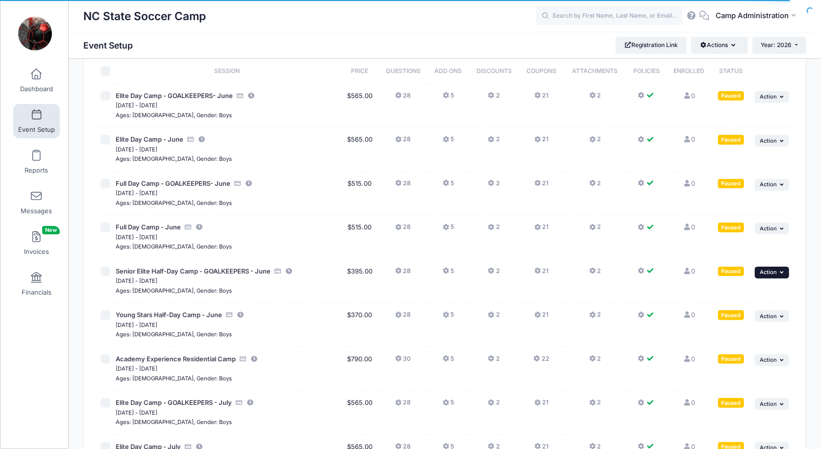
click at [784, 269] on icon "button" at bounding box center [783, 271] width 6 height 5
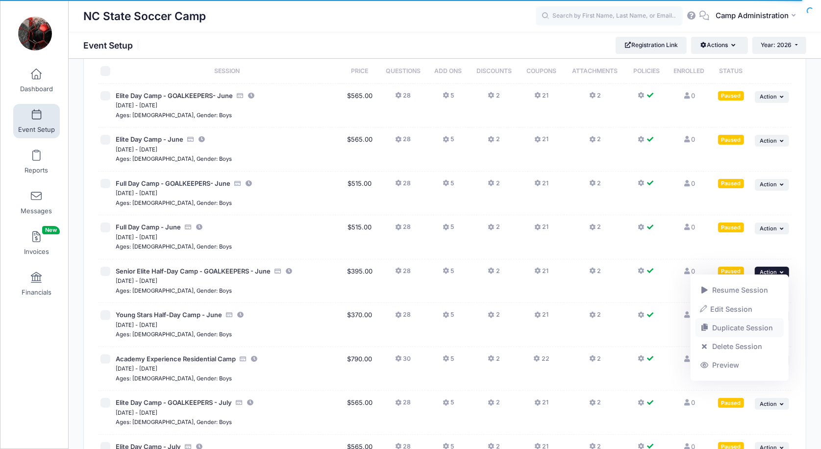
click at [726, 327] on link "Duplicate Session" at bounding box center [739, 327] width 89 height 19
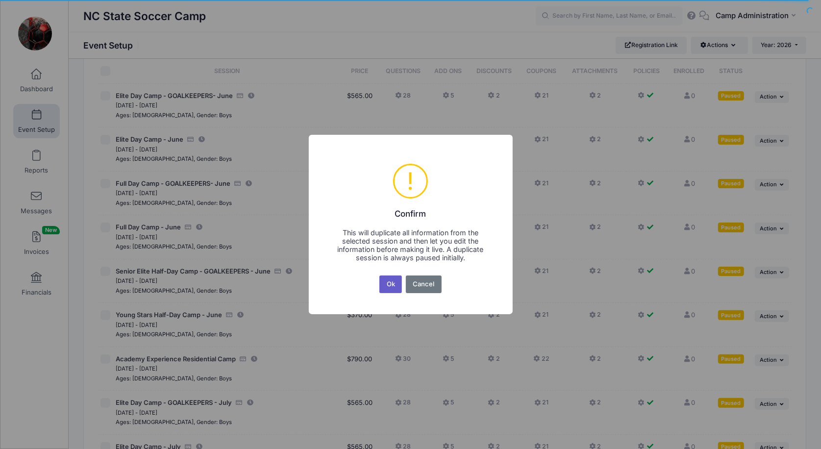
click at [388, 289] on button "Ok" at bounding box center [390, 284] width 23 height 18
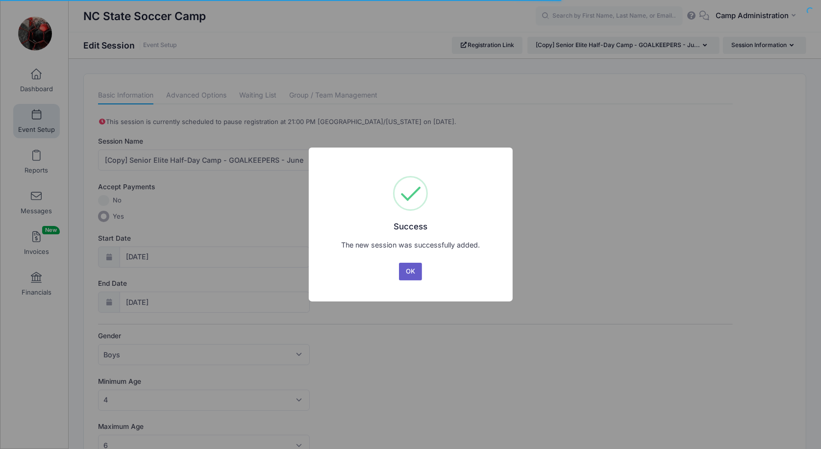
click at [409, 269] on button "OK" at bounding box center [411, 272] width 24 height 18
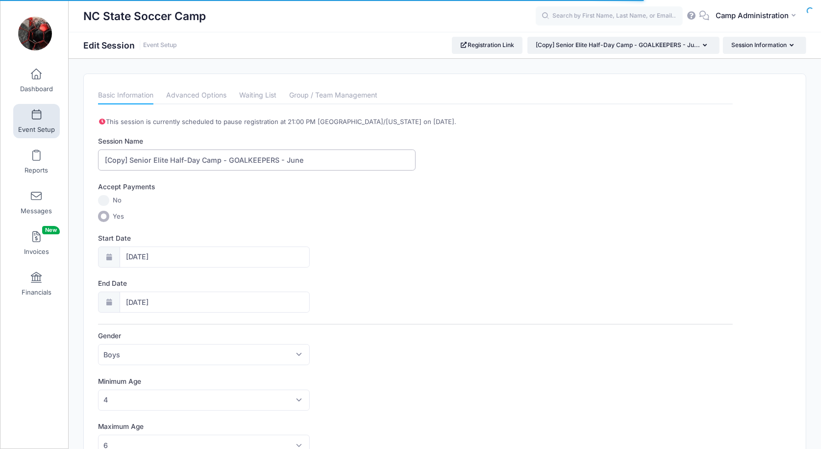
click at [256, 158] on input "[Copy] Senior Elite Half-Day Camp - GOALKEEPERS - June" at bounding box center [256, 159] width 317 height 21
click at [129, 158] on input "[Copy] Senior Elite Half-Day Camp - June" at bounding box center [256, 159] width 317 height 21
type input "Senior Elite Half-Day Camp - June"
click at [373, 253] on div "Start Date 06/15/2026" at bounding box center [415, 250] width 634 height 34
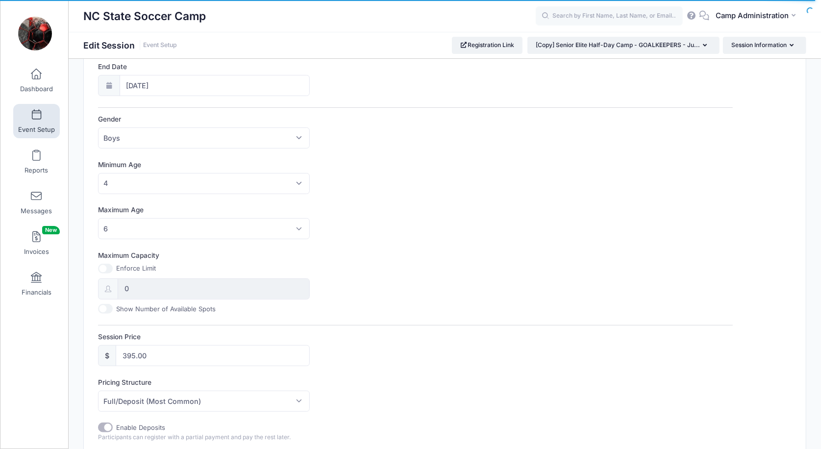
scroll to position [237, 0]
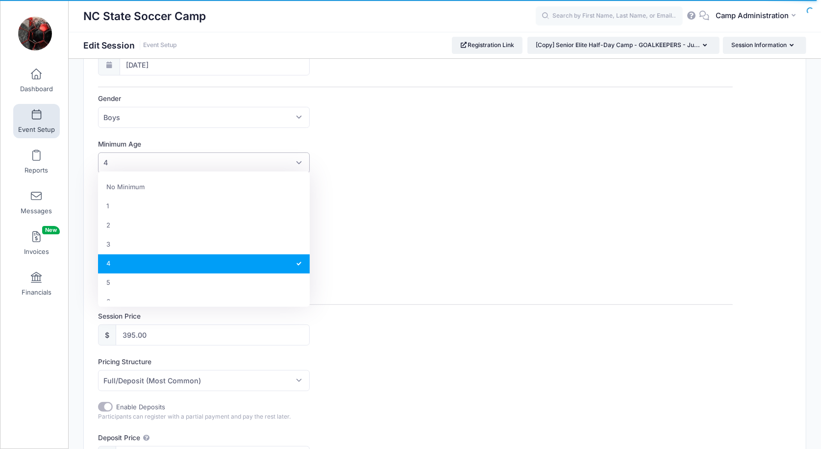
click at [241, 156] on span "4" at bounding box center [204, 162] width 212 height 21
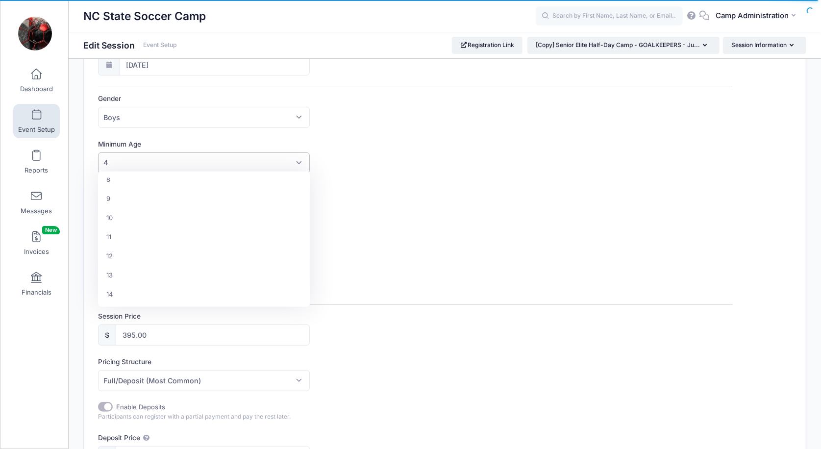
scroll to position [210, 0]
select select "14"
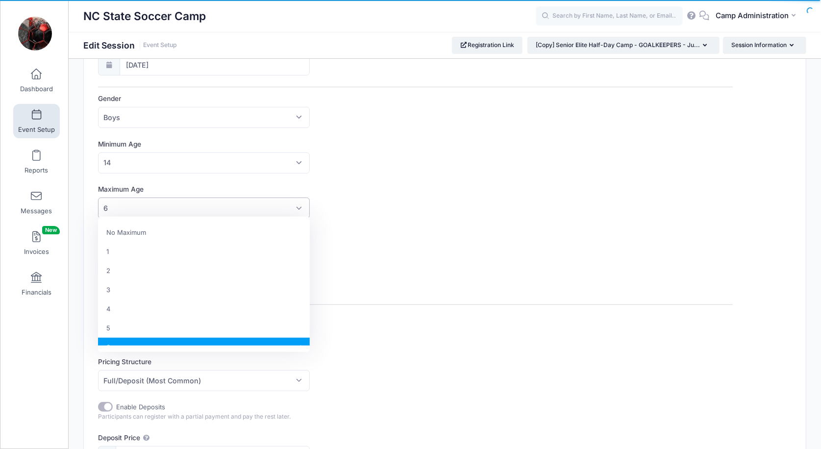
click at [172, 201] on span "6" at bounding box center [204, 207] width 212 height 21
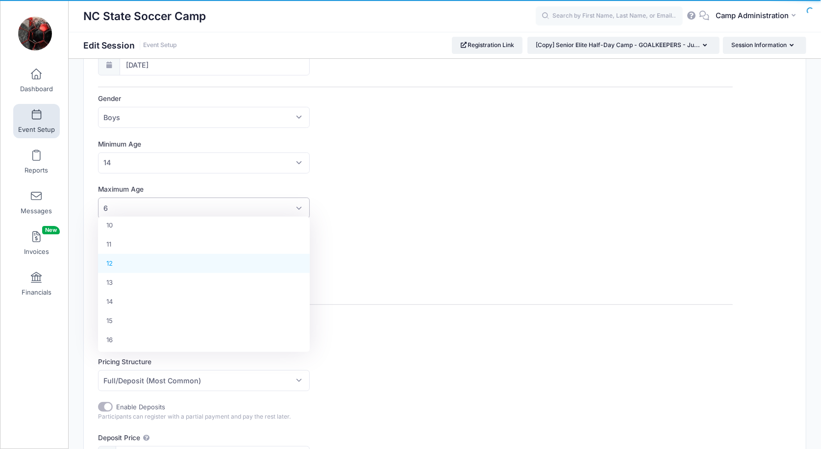
scroll to position [203, 0]
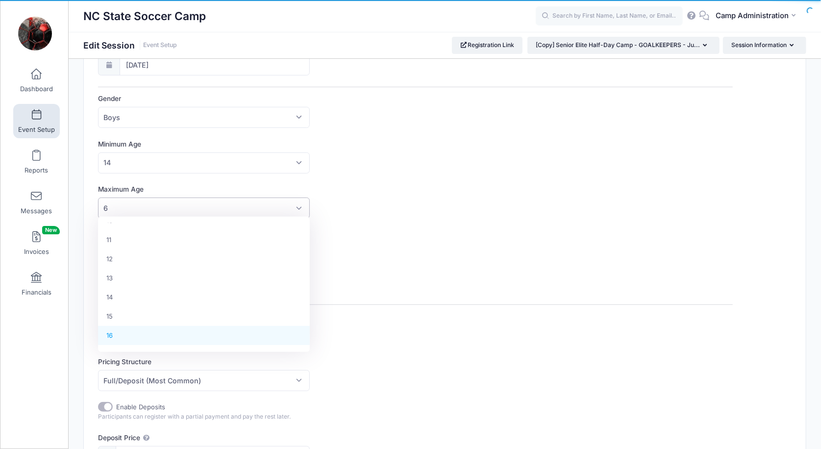
select select "16"
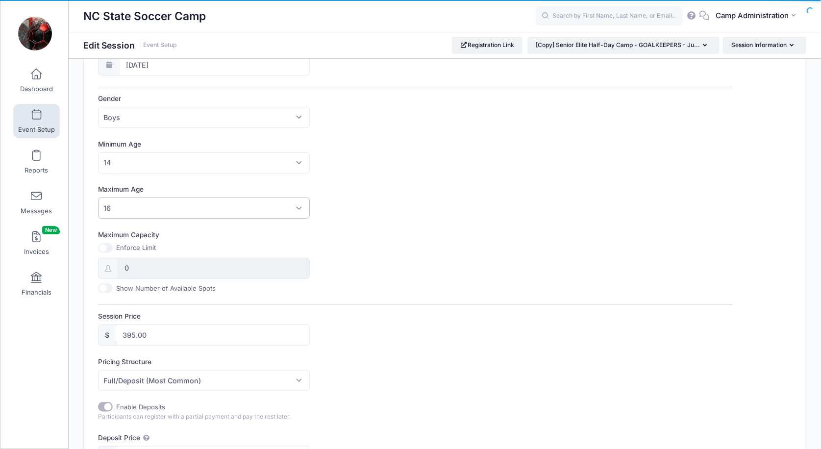
click at [341, 282] on div "Maximum Capacity Enforce Limit 0 Show Number of Available Spots" at bounding box center [415, 261] width 634 height 63
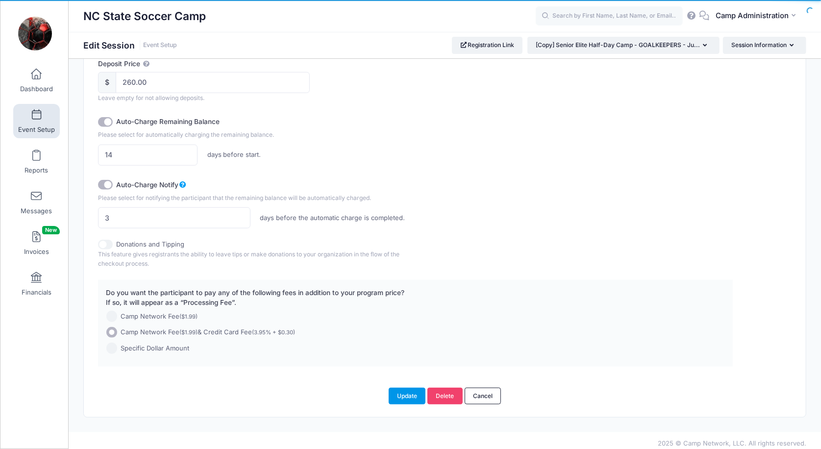
click at [416, 387] on button "Update" at bounding box center [406, 395] width 37 height 17
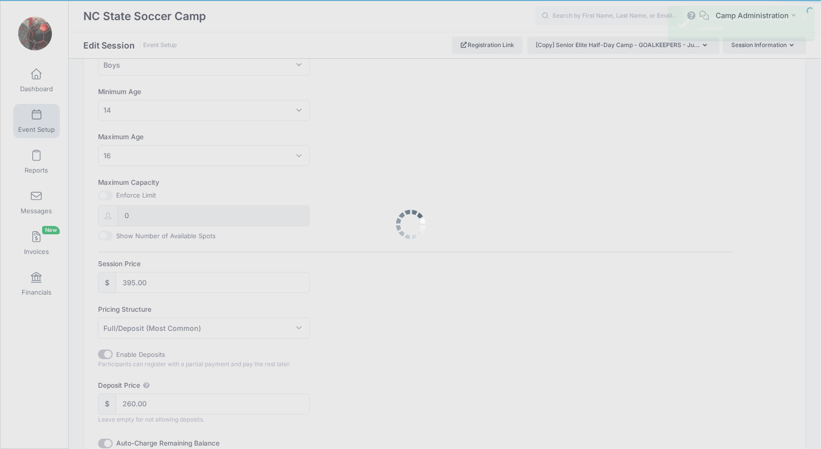
scroll to position [0, 0]
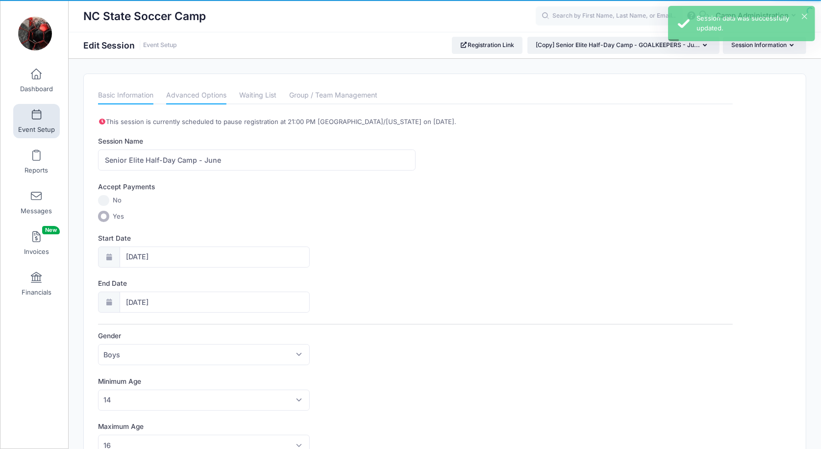
click at [222, 93] on link "Advanced Options" at bounding box center [196, 96] width 60 height 18
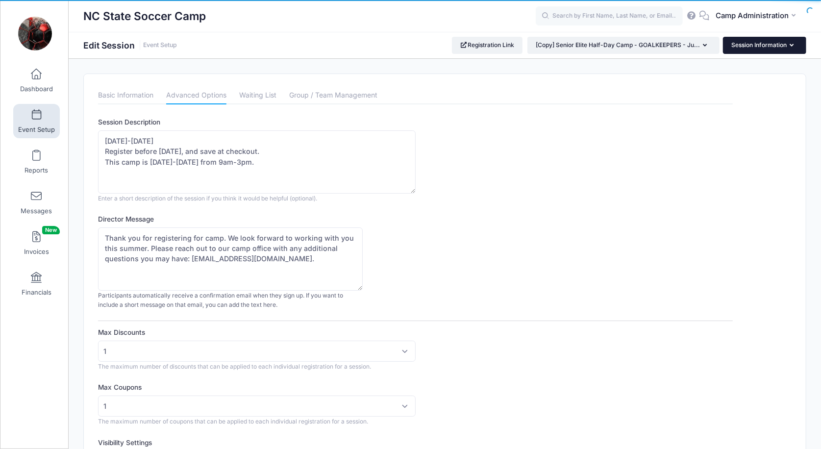
click at [765, 47] on button "Session Information" at bounding box center [764, 45] width 83 height 17
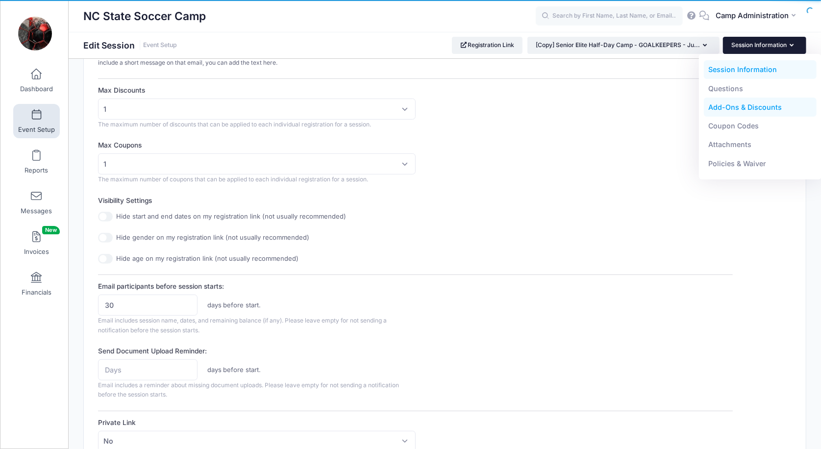
scroll to position [266, 0]
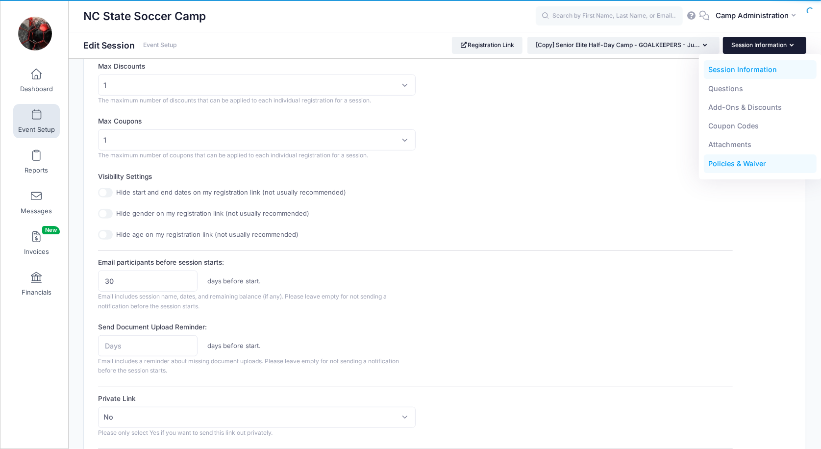
click at [739, 159] on link "Policies & Waiver" at bounding box center [759, 163] width 113 height 19
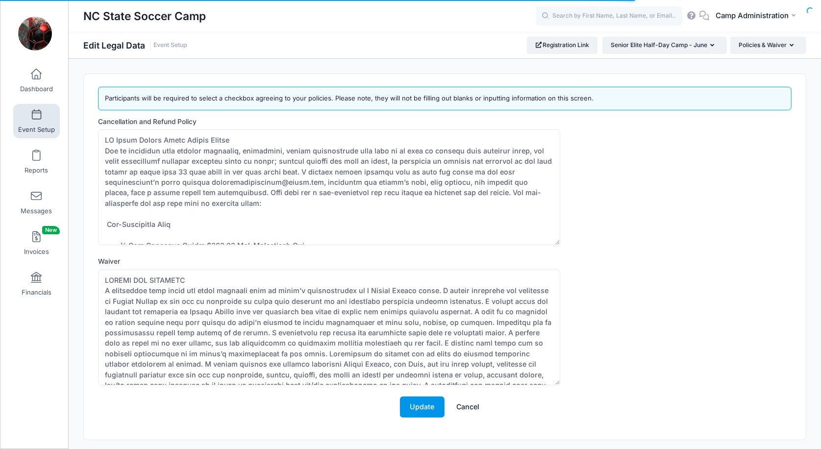
click at [424, 409] on button "Update" at bounding box center [422, 406] width 45 height 21
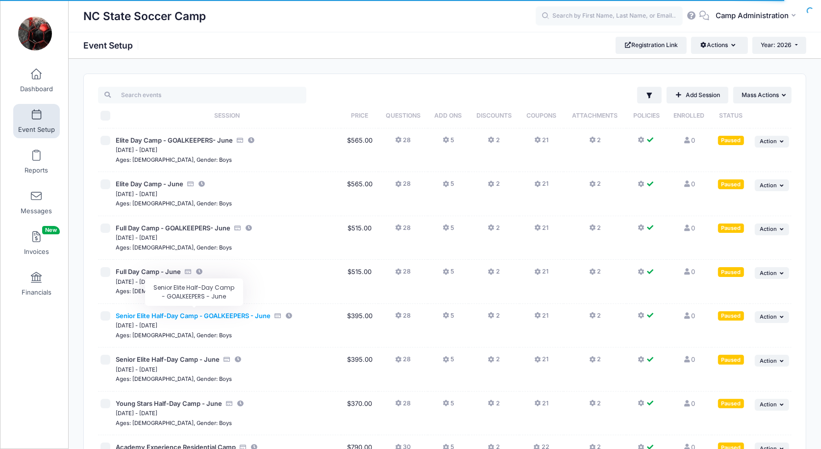
click at [223, 312] on span "Senior Elite Half-Day Camp - GOALKEEPERS - June" at bounding box center [193, 316] width 155 height 8
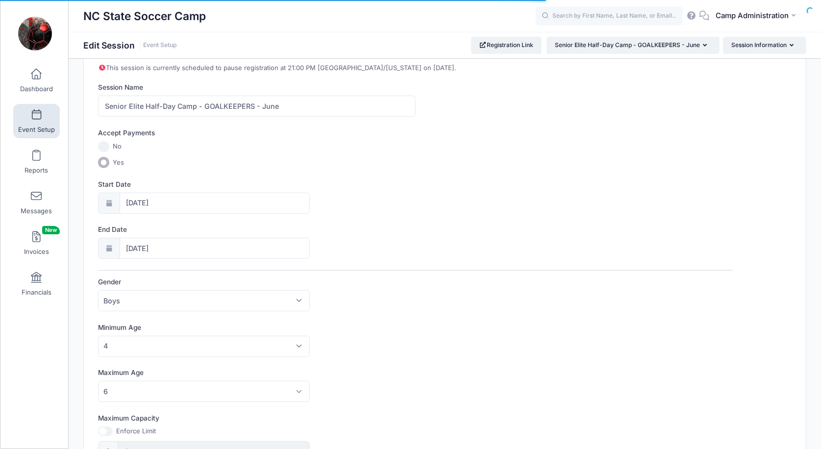
scroll to position [75, 0]
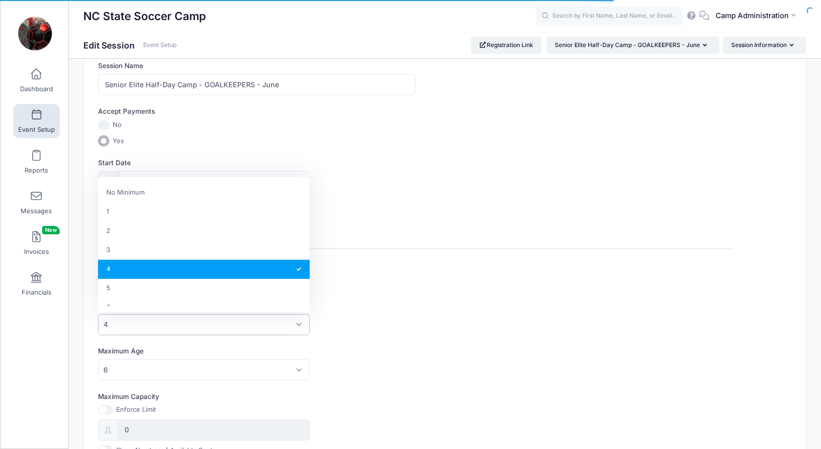
click at [148, 323] on span "4" at bounding box center [204, 324] width 212 height 21
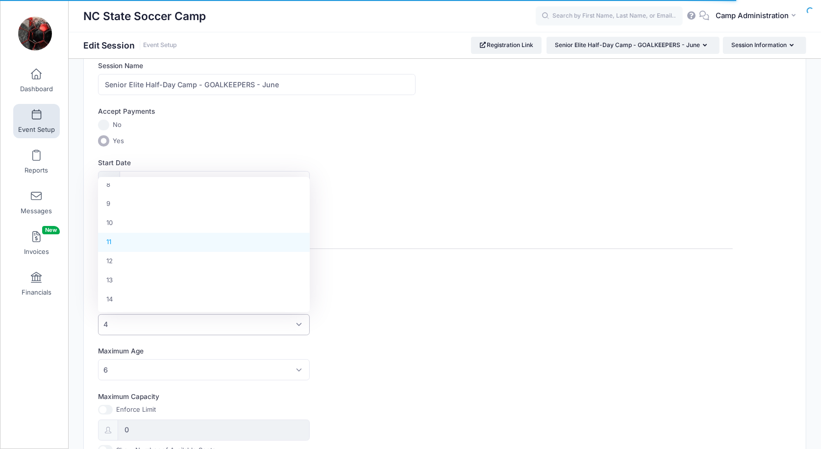
scroll to position [162, 0]
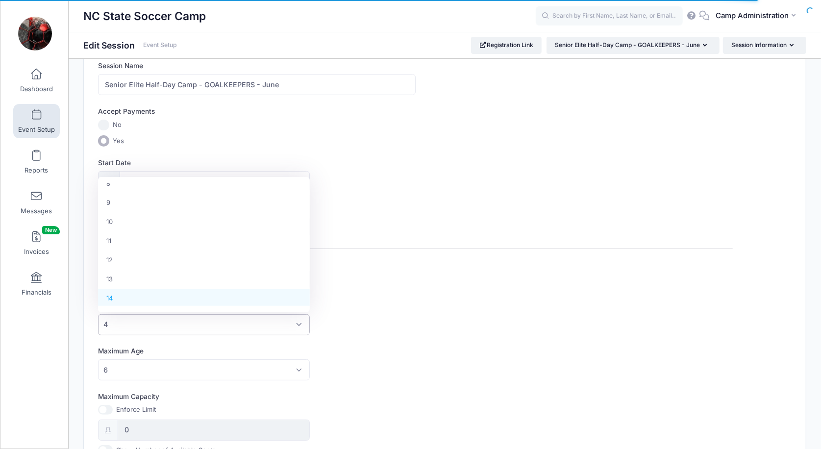
select select "14"
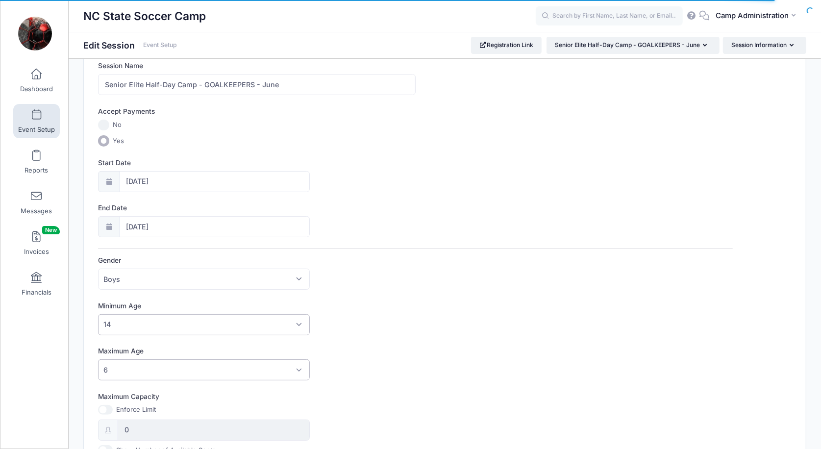
click at [123, 367] on span "6" at bounding box center [204, 369] width 212 height 21
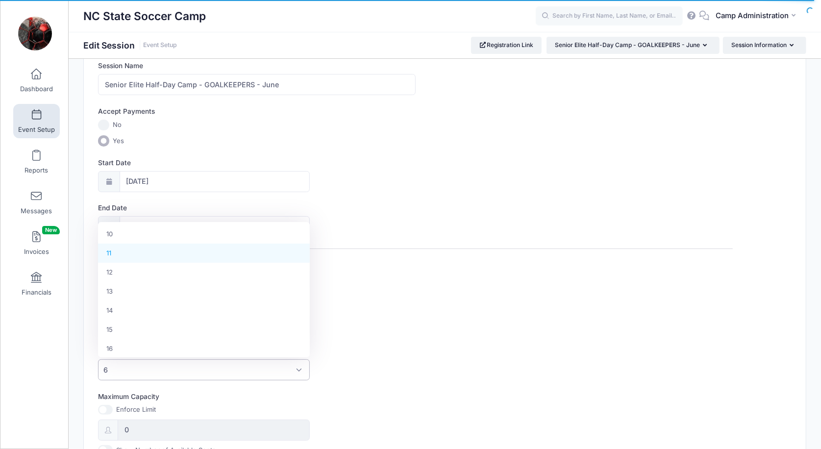
scroll to position [197, 0]
select select "16"
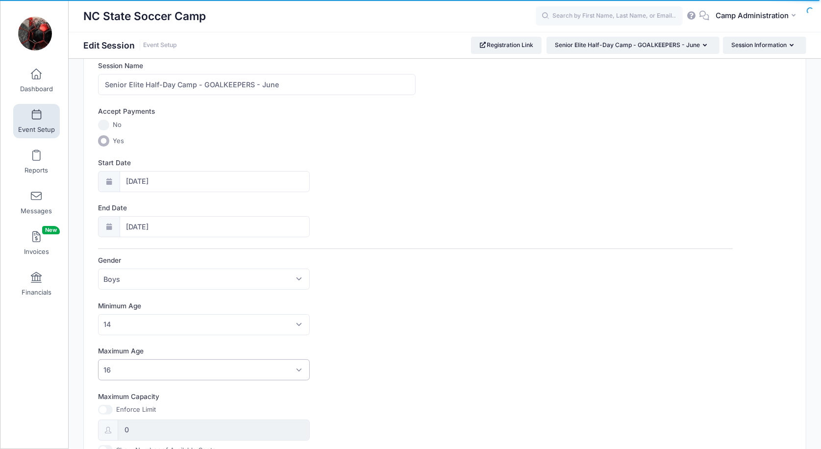
click at [357, 348] on label "Maximum Age" at bounding box center [256, 351] width 317 height 10
click at [98, 359] on select "No Maximum 1 2 3 4 5 6 7 8 9 10 11 12 13 14 15 16 17 18 19 20 21 22 23 24 25 26…" at bounding box center [98, 359] width 0 height 0
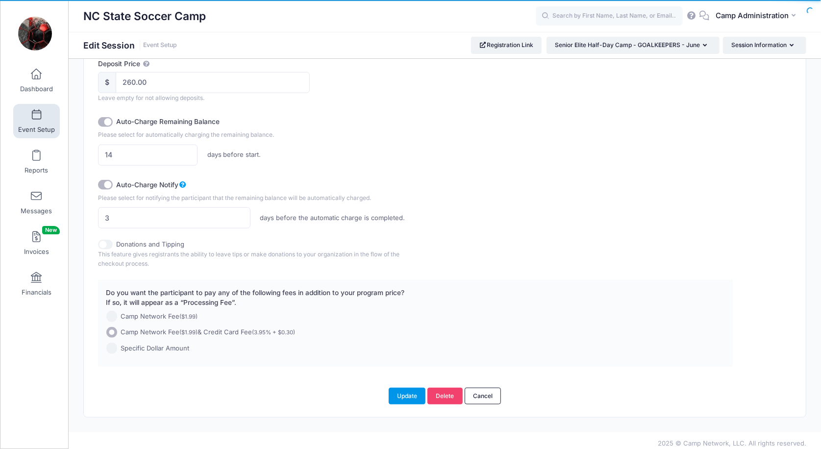
click at [392, 388] on button "Update" at bounding box center [406, 395] width 37 height 17
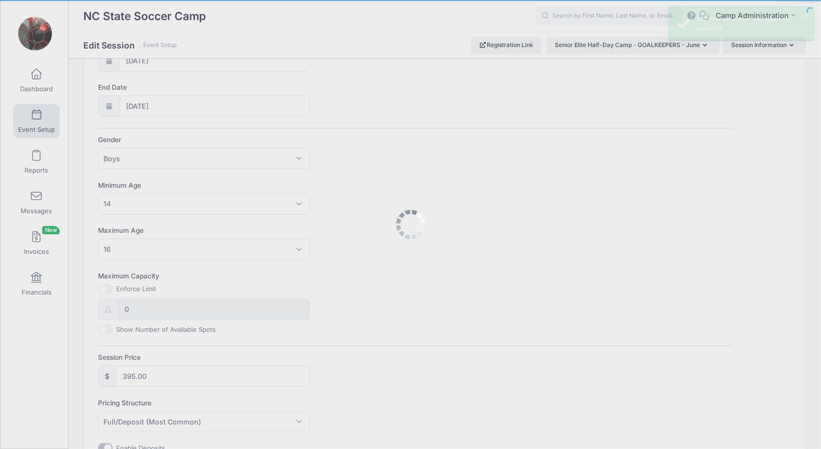
scroll to position [0, 0]
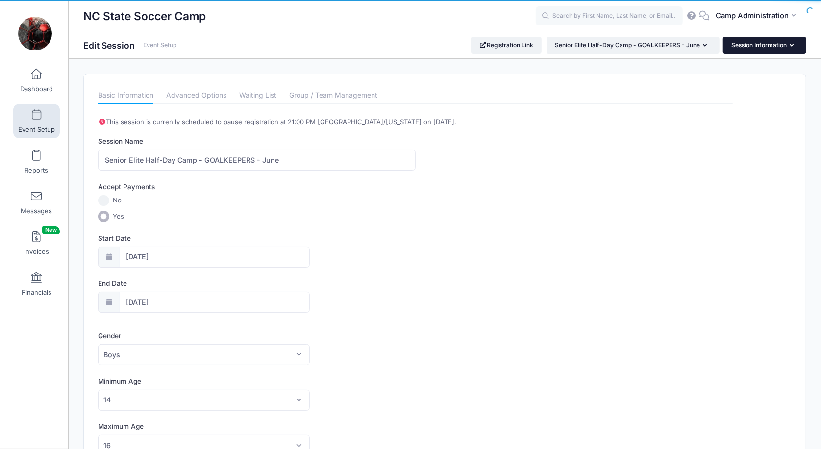
click at [755, 44] on button "Session Information" at bounding box center [764, 45] width 83 height 17
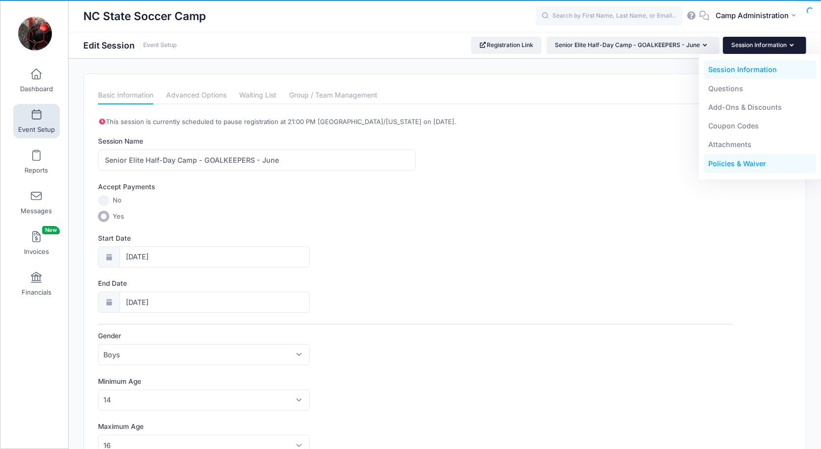
click at [732, 158] on link "Policies & Waiver" at bounding box center [759, 163] width 113 height 19
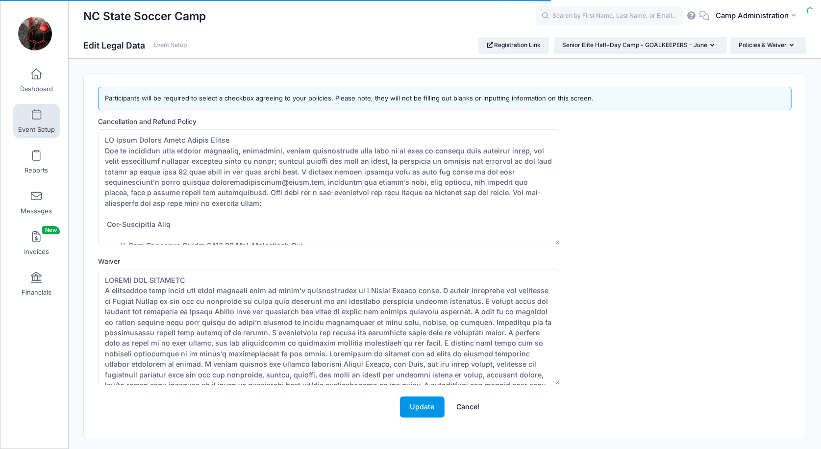
click at [434, 408] on button "Update" at bounding box center [422, 406] width 45 height 21
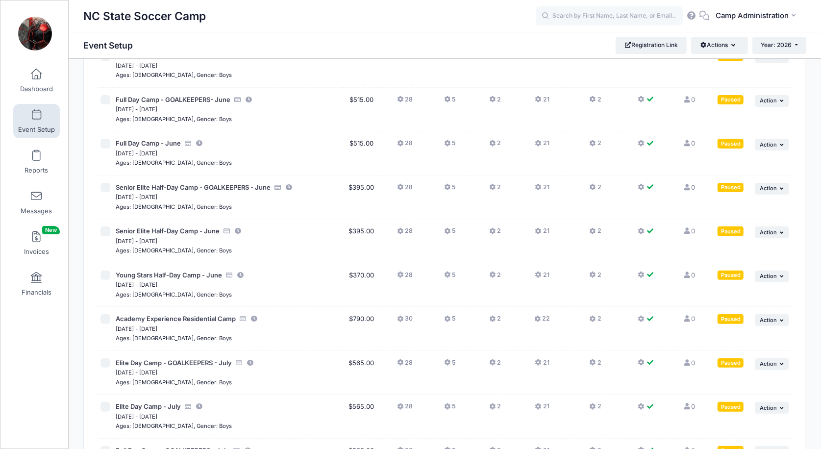
scroll to position [129, 0]
click at [782, 317] on button "... Action" at bounding box center [771, 320] width 34 height 12
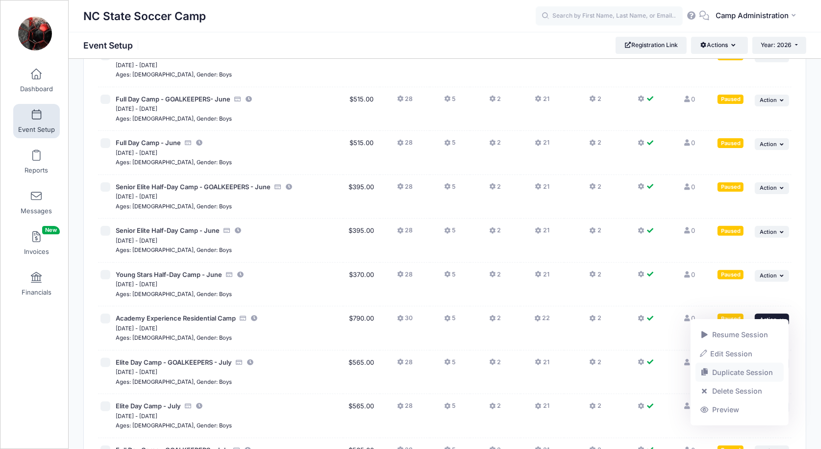
click at [738, 371] on link "Duplicate Session" at bounding box center [739, 372] width 89 height 19
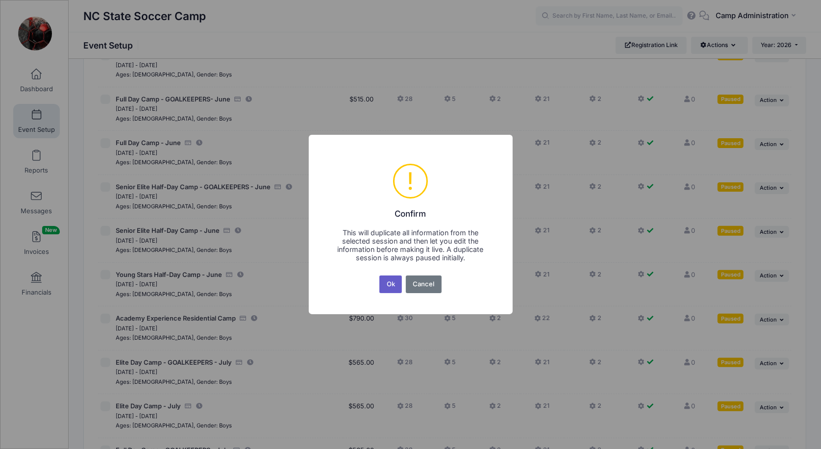
click at [395, 288] on button "Ok" at bounding box center [390, 284] width 23 height 18
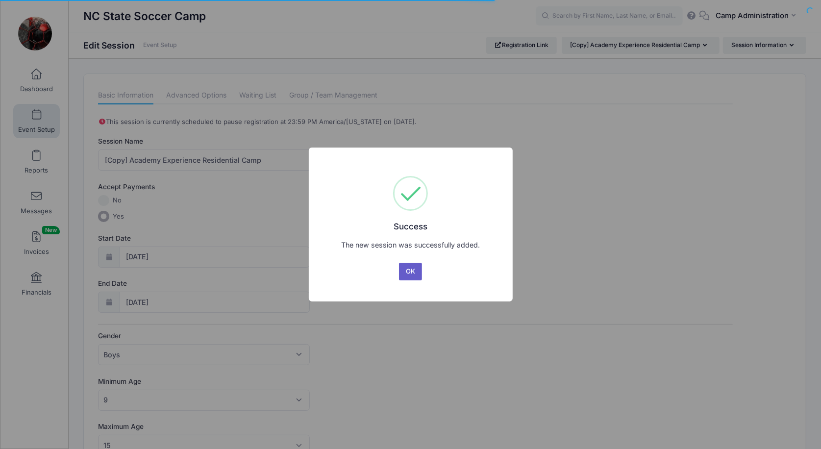
click at [419, 272] on button "OK" at bounding box center [411, 272] width 24 height 18
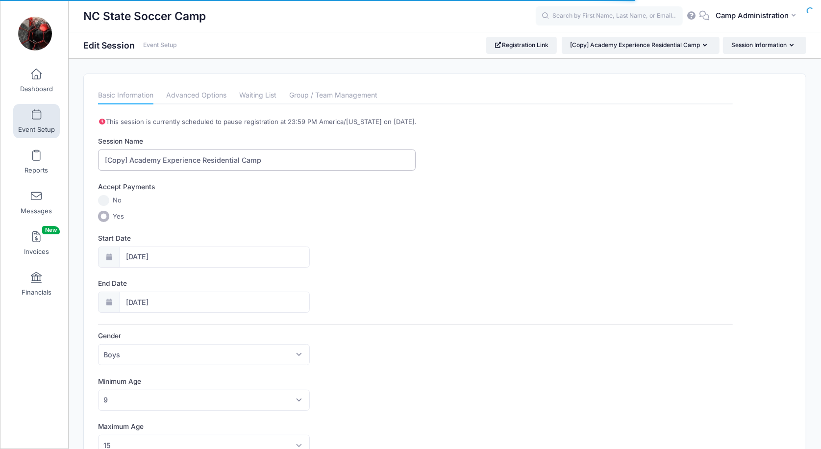
click at [133, 158] on input "[Copy] Academy Experience Residential Camp" at bounding box center [256, 159] width 317 height 21
click at [276, 157] on input "Academy Experience Residential Camp" at bounding box center [256, 159] width 317 height 21
type input "Academy Experience Residential Camp - GOALKEEPERS"
click at [469, 238] on div "Start Date 06/21/2026" at bounding box center [415, 250] width 634 height 34
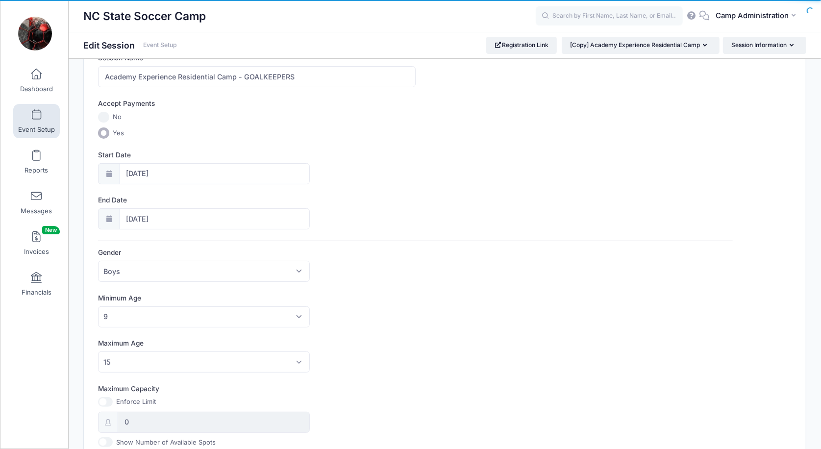
scroll to position [125, 0]
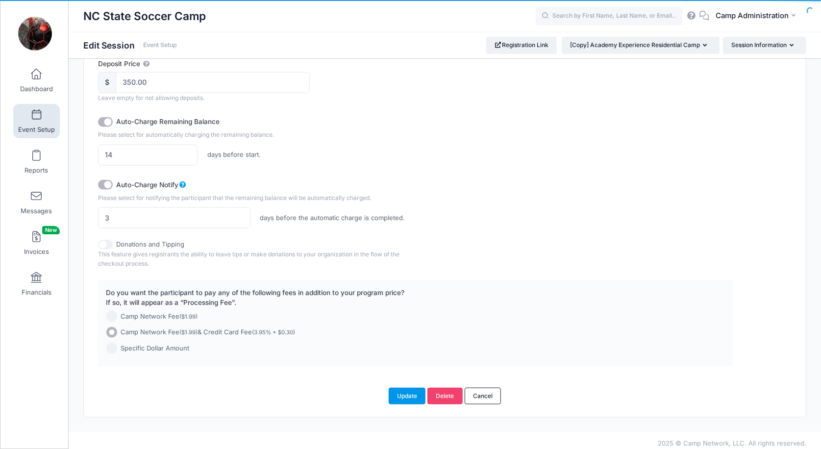
click at [410, 393] on button "Update" at bounding box center [406, 395] width 37 height 17
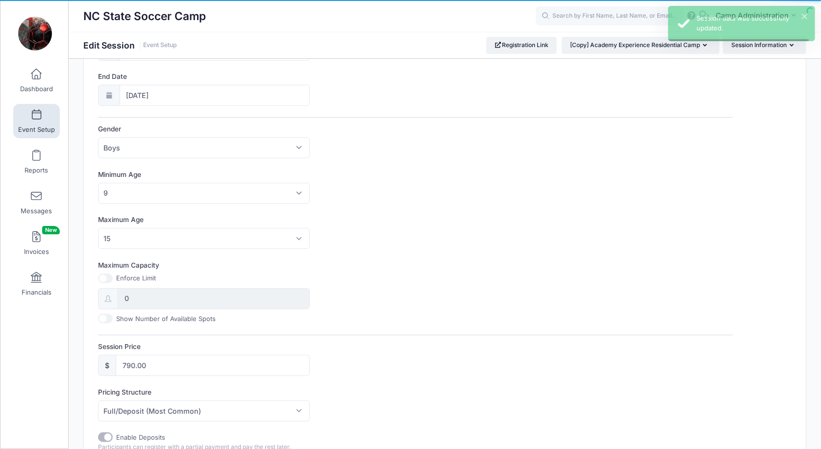
scroll to position [0, 0]
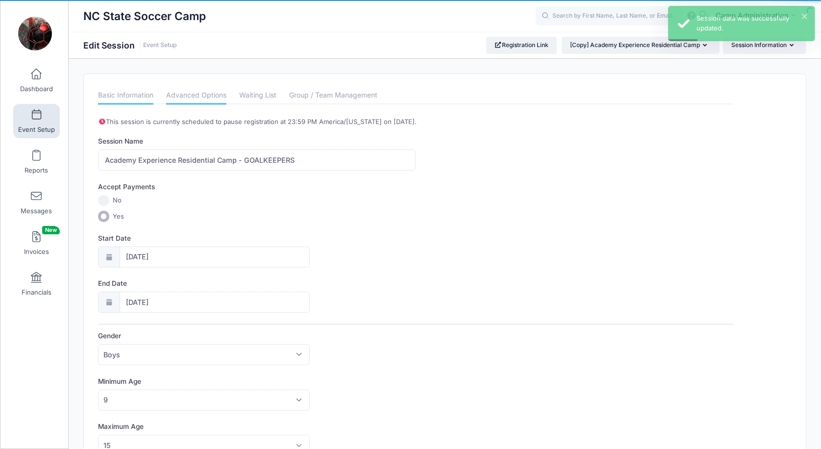
click at [217, 99] on link "Advanced Options" at bounding box center [196, 96] width 60 height 18
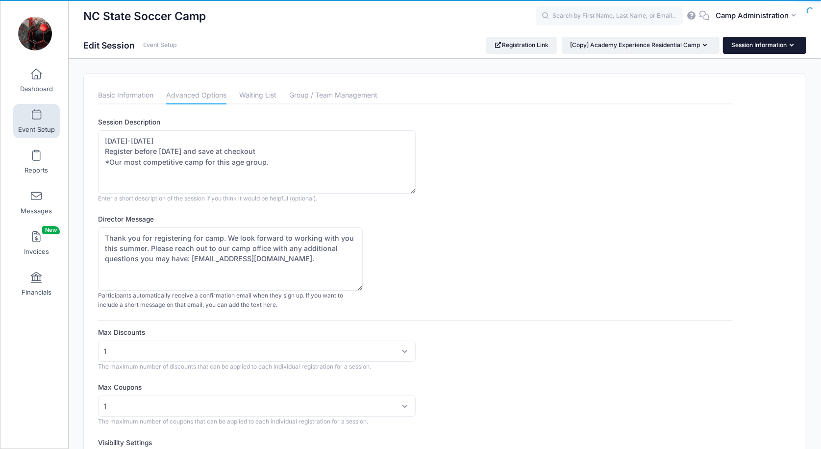
click at [772, 47] on button "Session Information" at bounding box center [764, 45] width 83 height 17
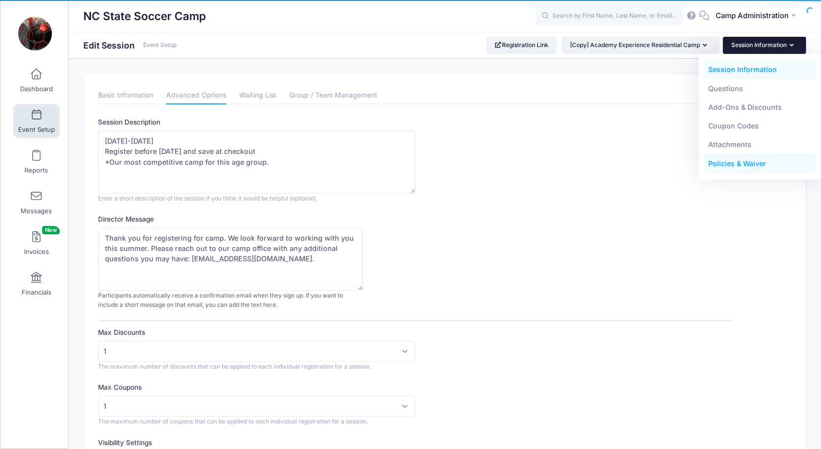
click at [743, 159] on link "Policies & Waiver" at bounding box center [759, 163] width 113 height 19
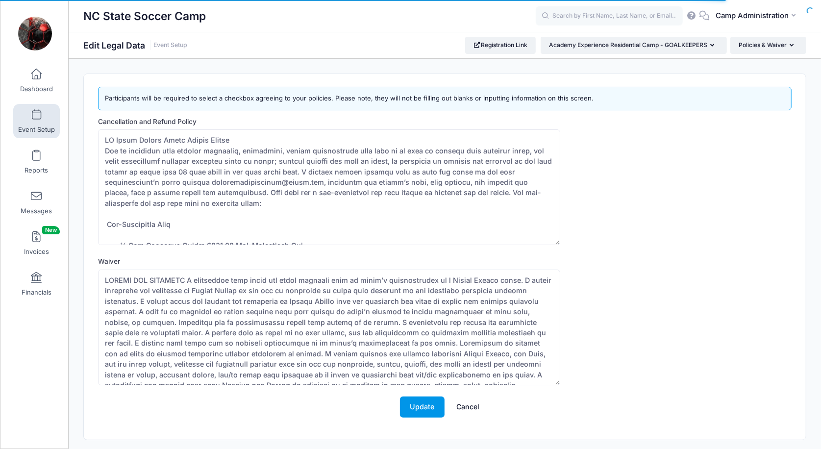
click at [430, 412] on button "Update" at bounding box center [422, 406] width 45 height 21
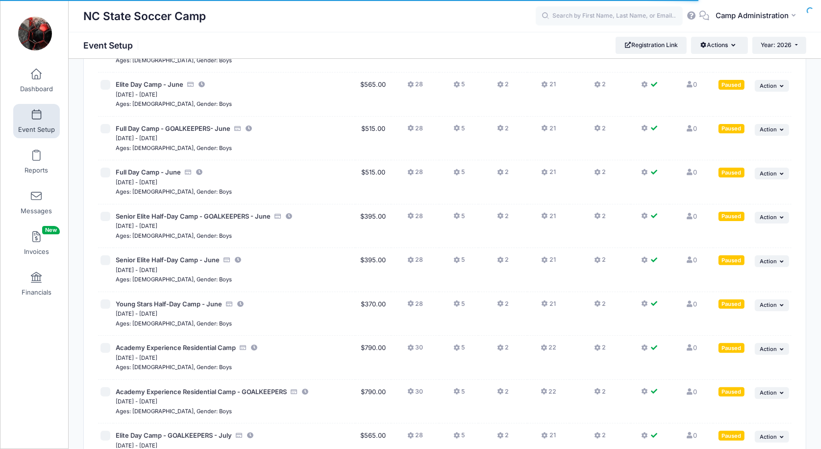
scroll to position [116, 0]
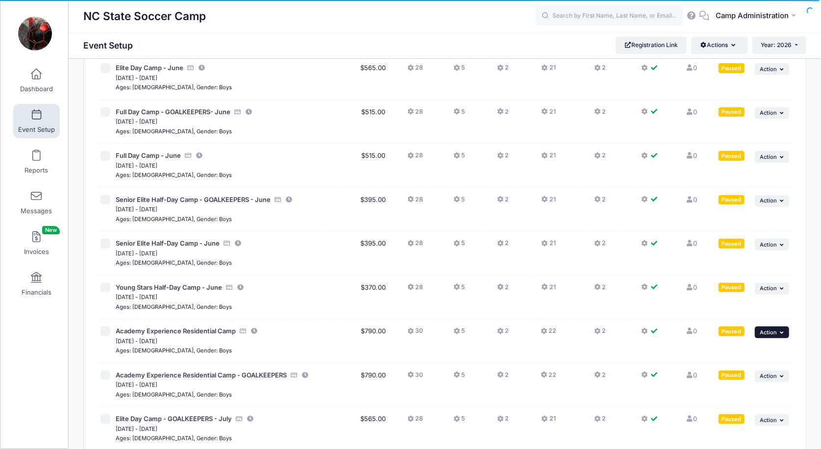
click at [776, 327] on button "... Action" at bounding box center [771, 332] width 34 height 12
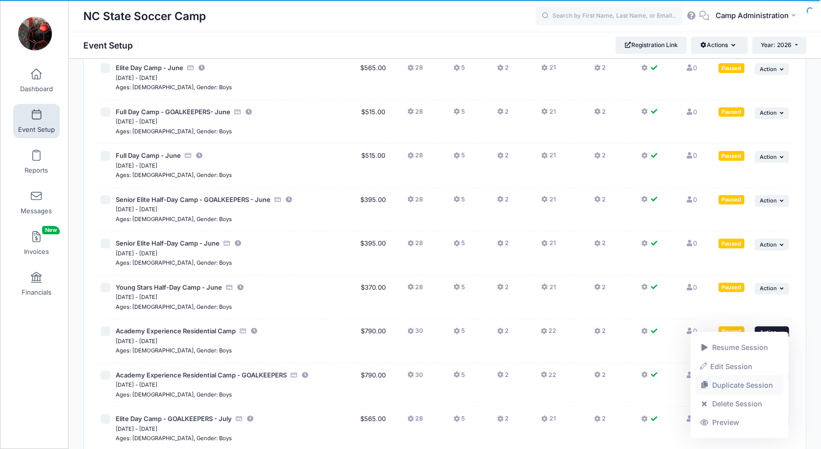
click at [732, 388] on link "Duplicate Session" at bounding box center [739, 385] width 89 height 19
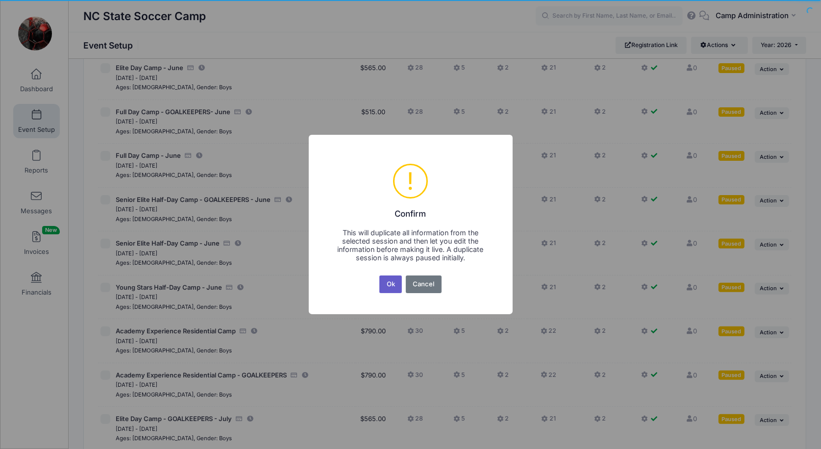
click at [390, 290] on button "Ok" at bounding box center [390, 284] width 23 height 18
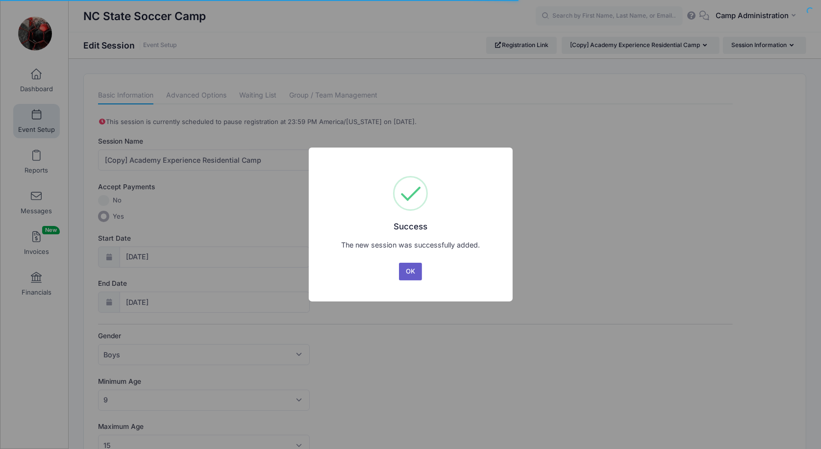
click at [406, 275] on button "OK" at bounding box center [411, 272] width 24 height 18
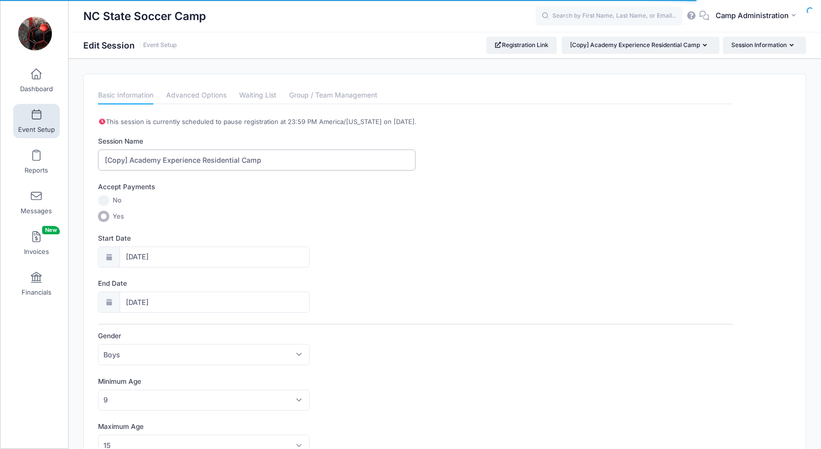
drag, startPoint x: 200, startPoint y: 157, endPoint x: 92, endPoint y: 157, distance: 108.3
type input "June Residential Camp"
click at [326, 206] on div "Accept Payments No Yes" at bounding box center [415, 202] width 634 height 40
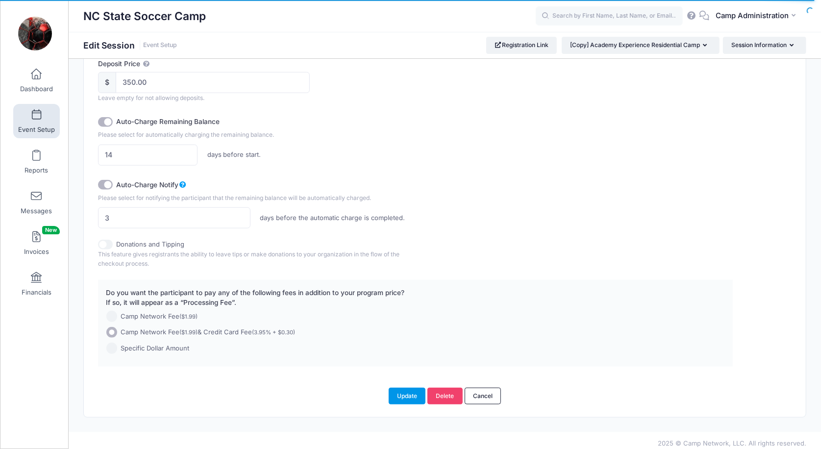
click at [405, 397] on button "Update" at bounding box center [406, 395] width 37 height 17
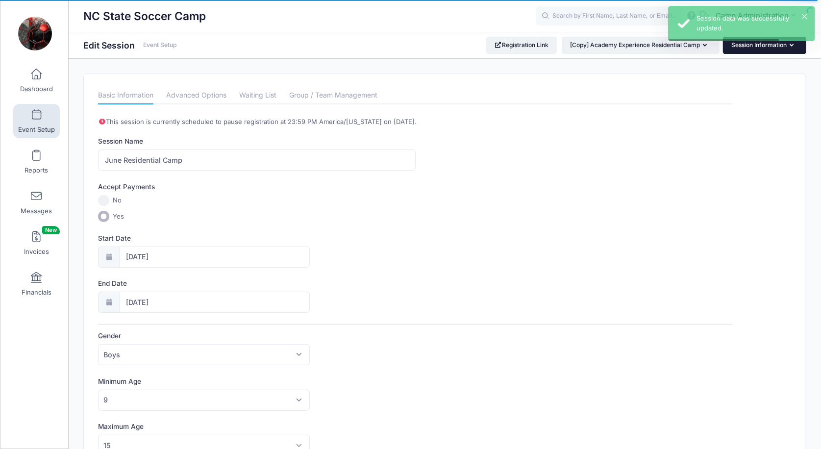
click at [759, 48] on button "Session Information" at bounding box center [764, 45] width 83 height 17
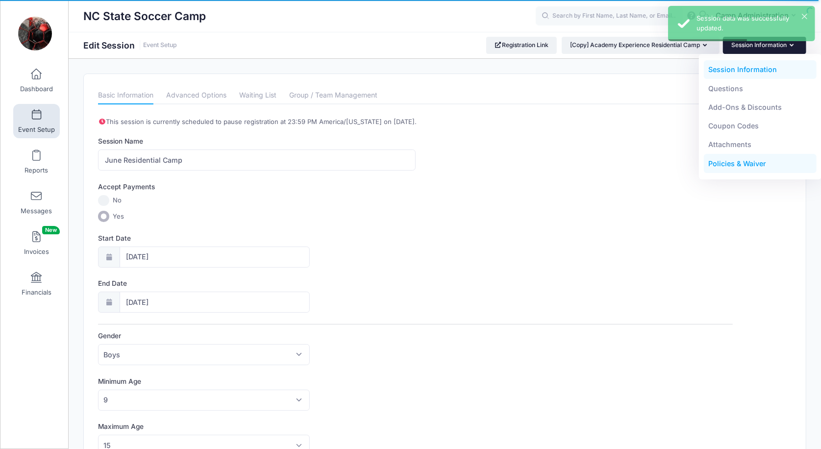
click at [727, 159] on link "Policies & Waiver" at bounding box center [759, 163] width 113 height 19
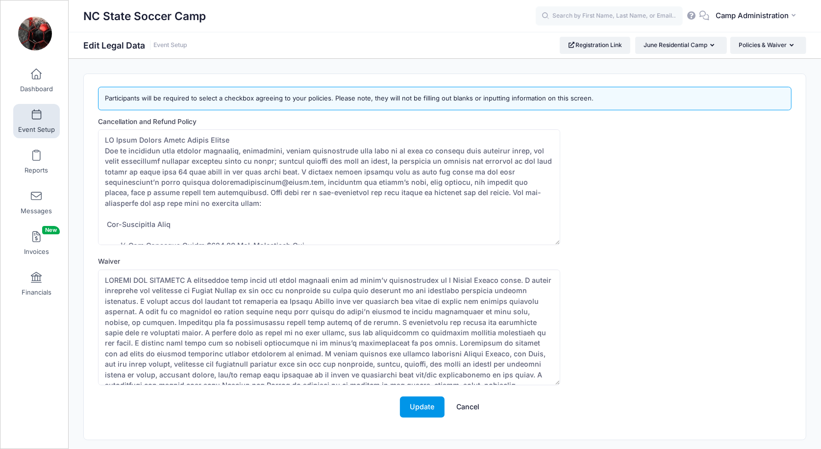
click at [425, 410] on button "Update" at bounding box center [422, 406] width 45 height 21
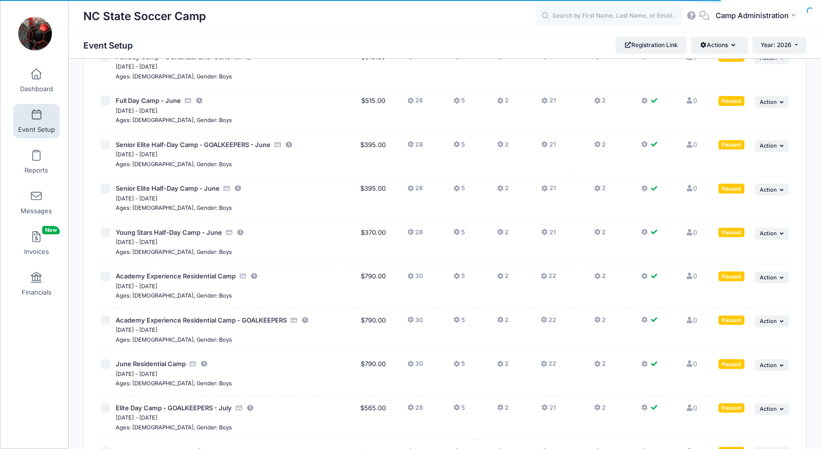
scroll to position [172, 0]
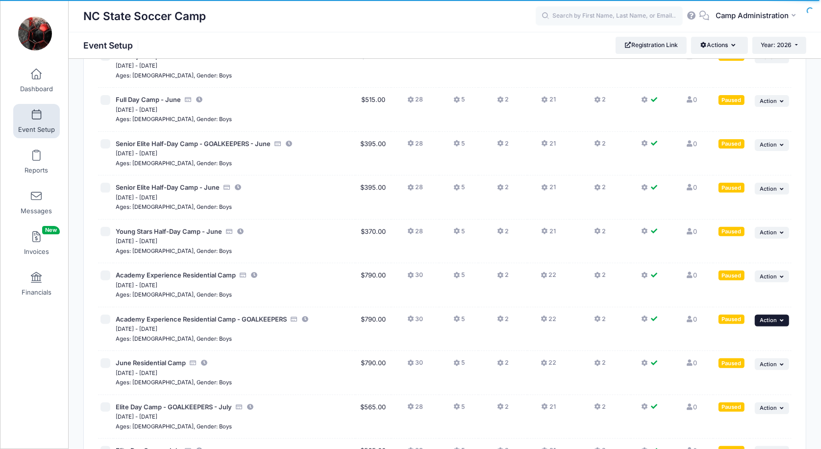
click at [768, 316] on span "Action" at bounding box center [767, 319] width 17 height 7
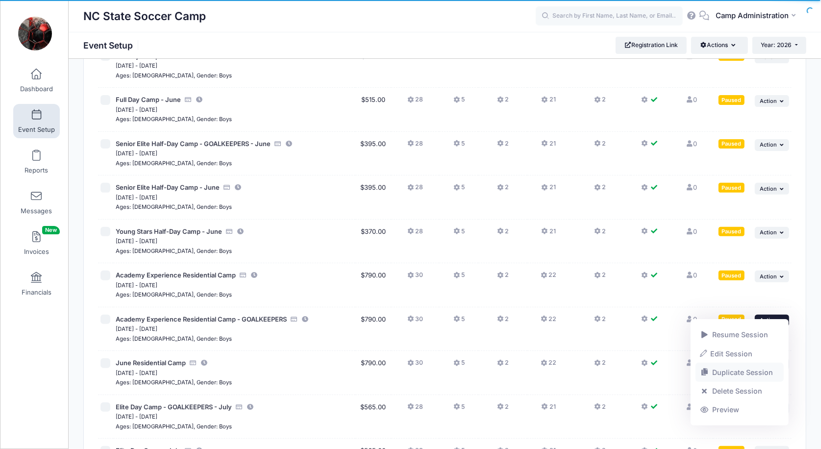
click at [713, 371] on link "Duplicate Session" at bounding box center [739, 372] width 89 height 19
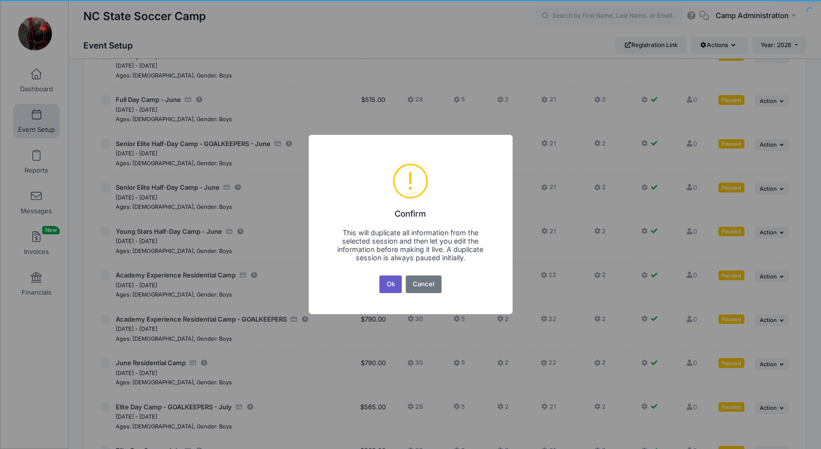
click at [390, 291] on button "Ok" at bounding box center [390, 284] width 23 height 18
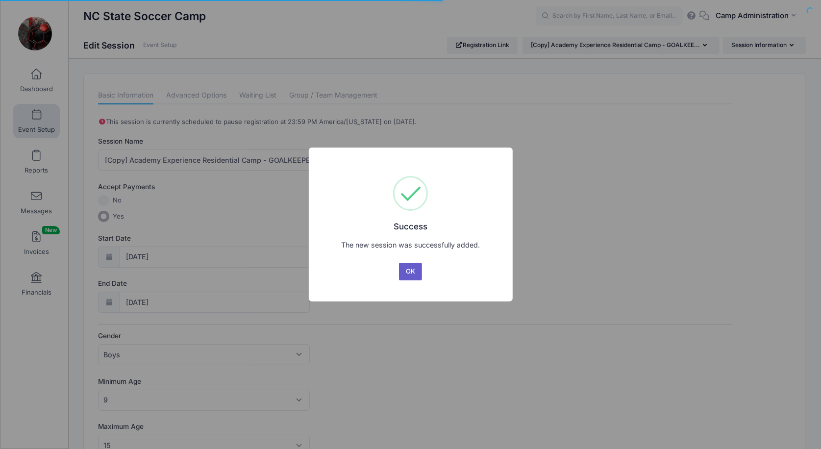
click at [409, 273] on button "OK" at bounding box center [411, 272] width 24 height 18
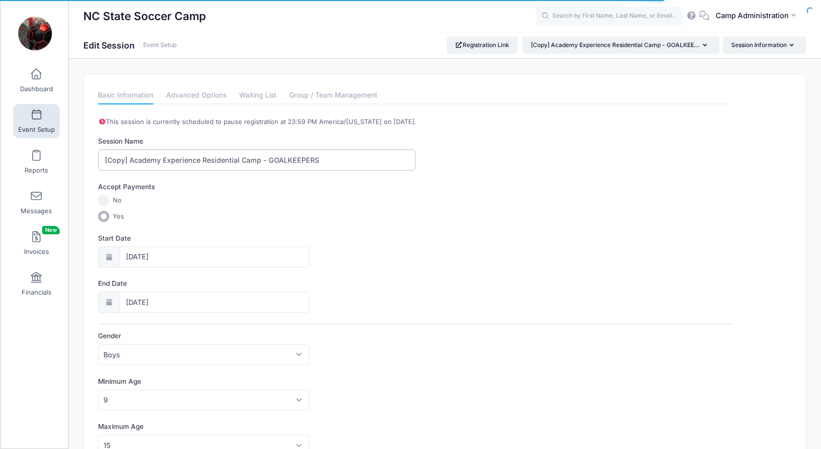
drag, startPoint x: 201, startPoint y: 158, endPoint x: 66, endPoint y: 158, distance: 135.2
type input "June Residential Camp - GOALKEEPERS"
click at [373, 203] on label "No" at bounding box center [415, 200] width 634 height 11
click at [109, 203] on input "No" at bounding box center [103, 200] width 11 height 11
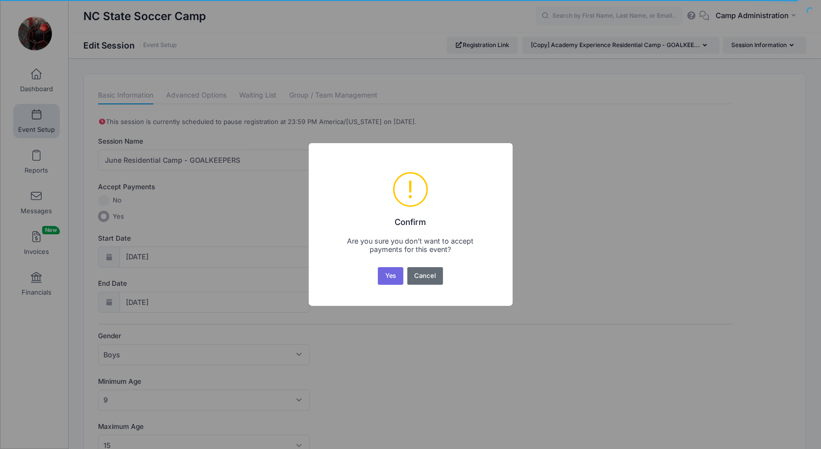
click at [426, 275] on button "Cancel" at bounding box center [425, 276] width 36 height 18
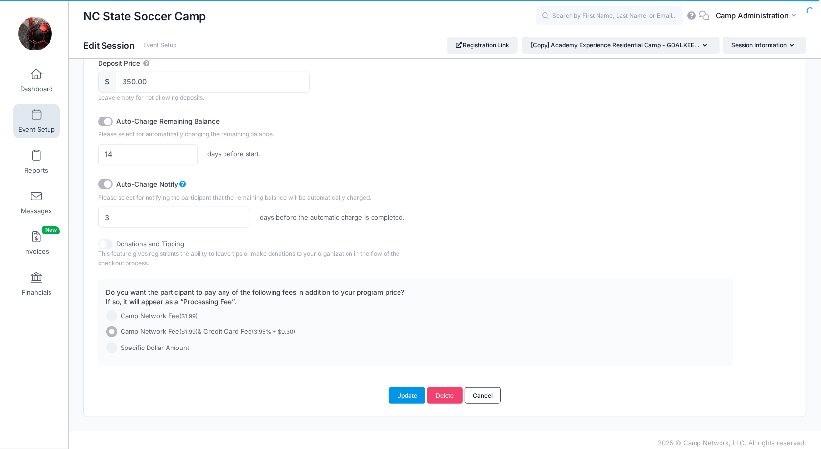
scroll to position [611, 0]
click at [412, 387] on button "Update" at bounding box center [406, 395] width 37 height 17
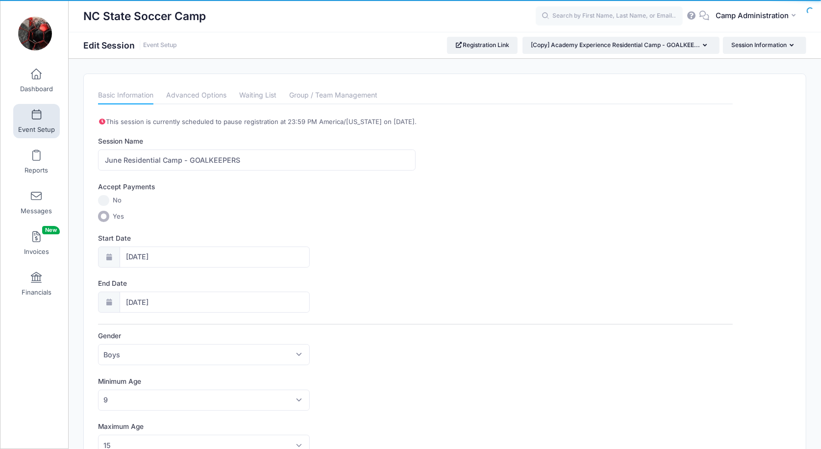
scroll to position [0, 0]
click at [750, 46] on button "Session Information" at bounding box center [764, 45] width 83 height 17
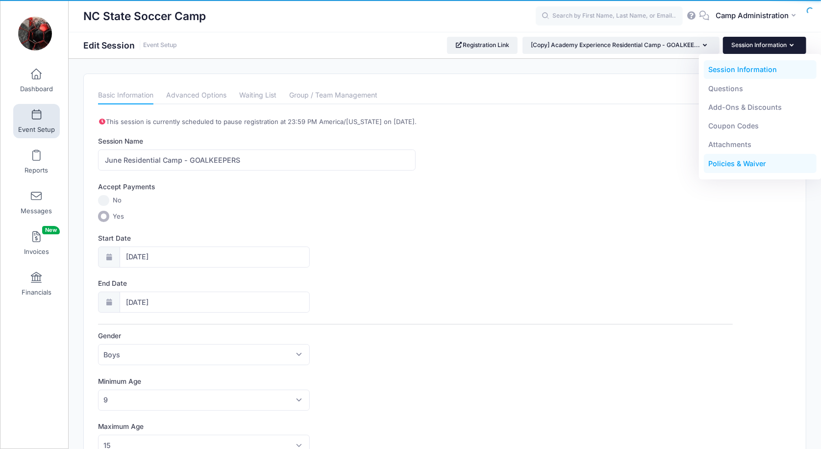
click at [723, 161] on link "Policies & Waiver" at bounding box center [759, 163] width 113 height 19
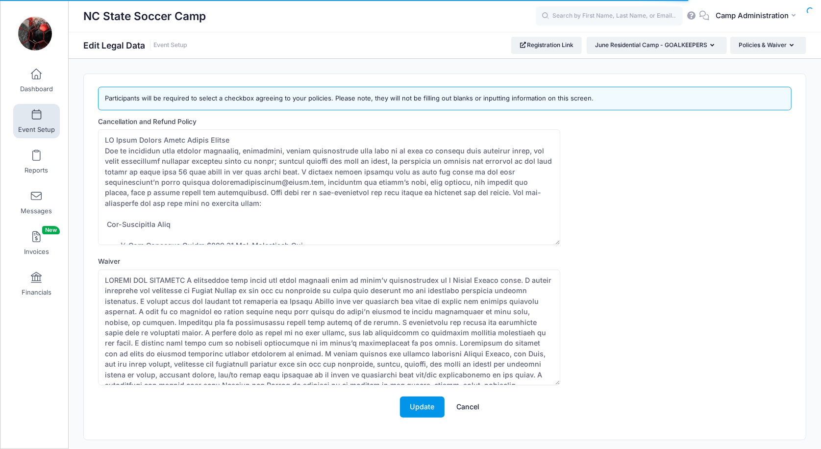
click at [422, 408] on button "Update" at bounding box center [422, 406] width 45 height 21
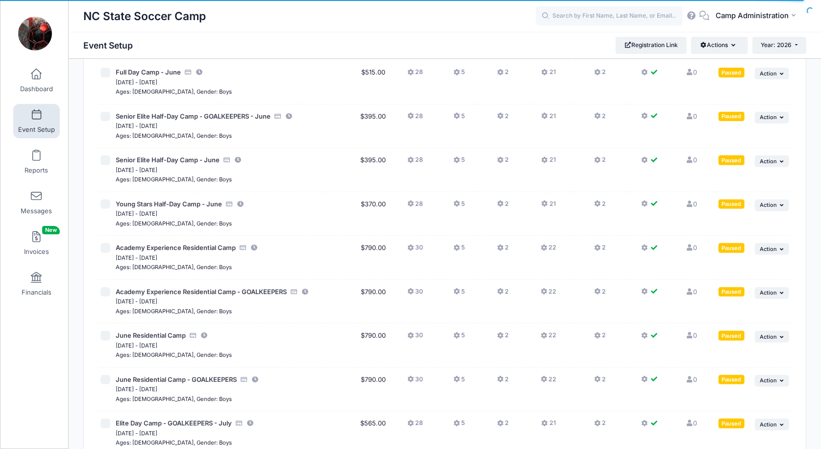
scroll to position [228, 0]
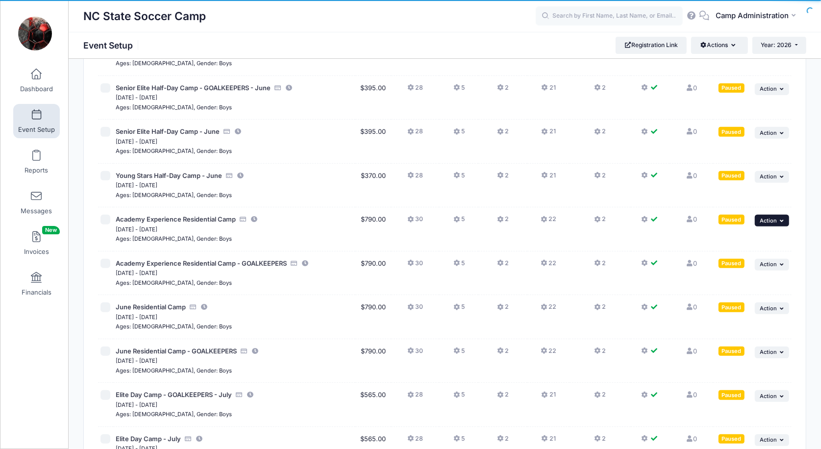
click at [768, 217] on span "Action" at bounding box center [767, 220] width 17 height 7
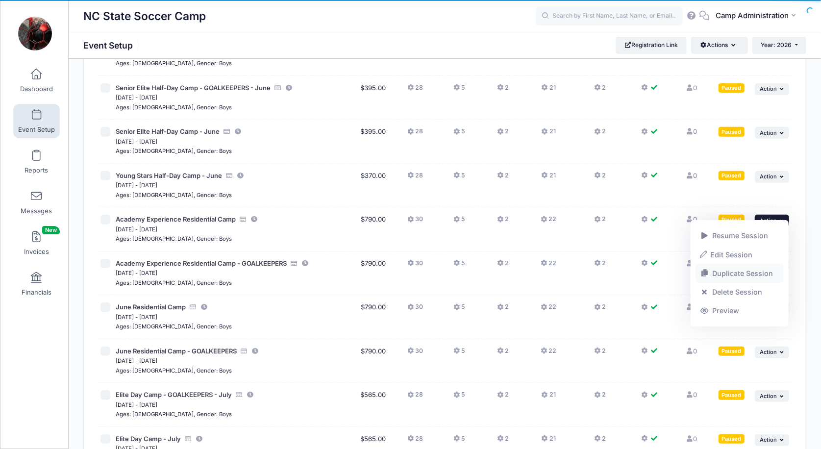
click at [725, 275] on link "Duplicate Session" at bounding box center [739, 273] width 89 height 19
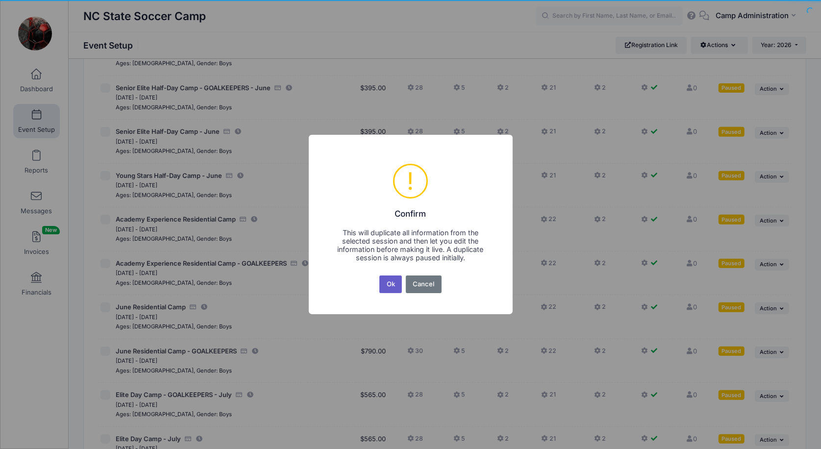
click at [390, 286] on button "Ok" at bounding box center [390, 284] width 23 height 18
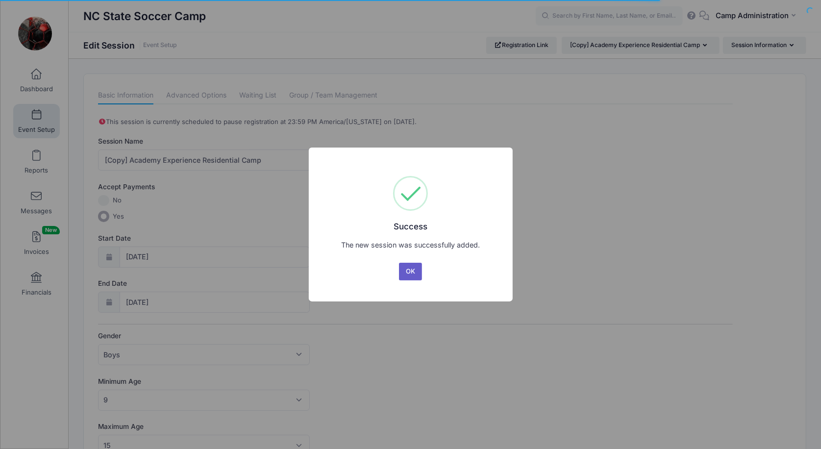
click at [416, 271] on button "OK" at bounding box center [411, 272] width 24 height 18
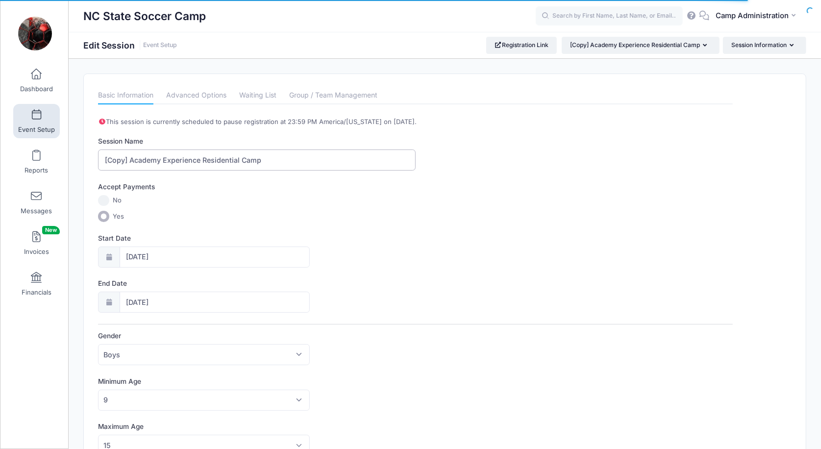
drag, startPoint x: 129, startPoint y: 157, endPoint x: 80, endPoint y: 157, distance: 48.5
drag, startPoint x: 149, startPoint y: 158, endPoint x: 89, endPoint y: 158, distance: 60.7
type input "COMMUTER: Academy Experience Residential Camp"
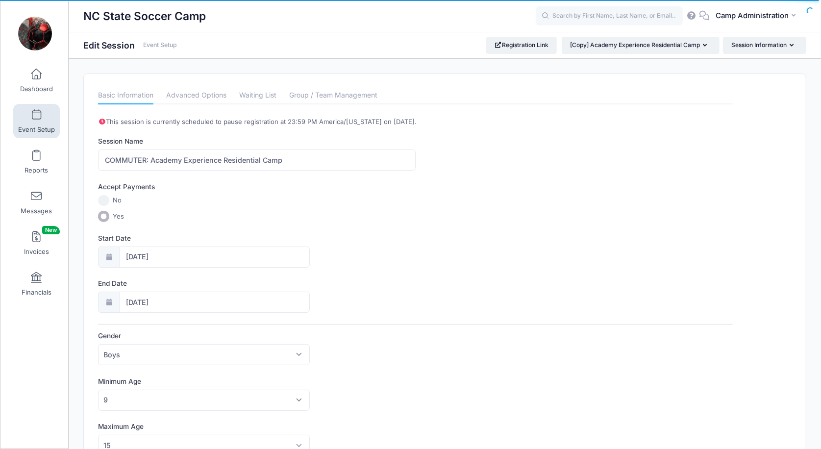
click at [445, 242] on div "Start Date 06/21/2026" at bounding box center [415, 250] width 634 height 34
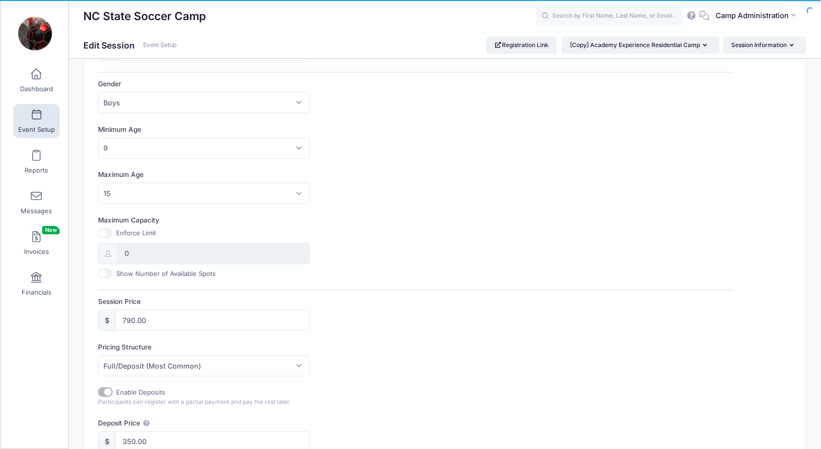
scroll to position [270, 0]
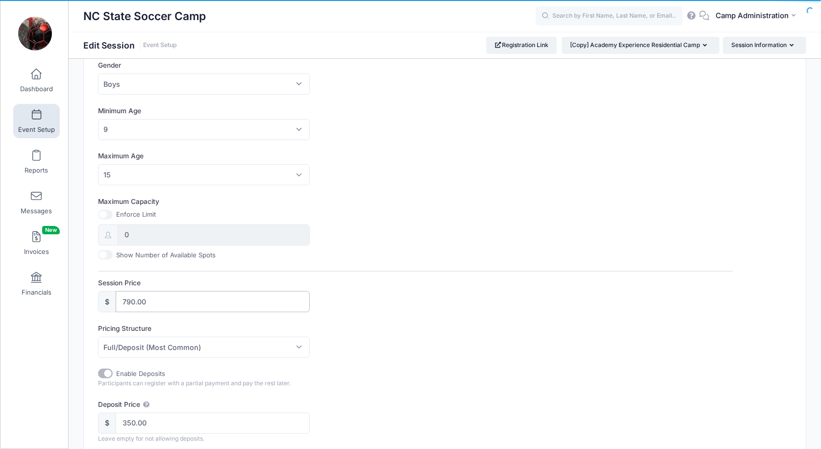
click at [128, 293] on input "790.00" at bounding box center [213, 301] width 194 height 21
type input "740.00"
click at [366, 323] on label "Pricing Structure" at bounding box center [256, 328] width 317 height 10
click at [98, 337] on select "Full/Deposit (Most Common) Payment Schedule" at bounding box center [98, 337] width 0 height 0
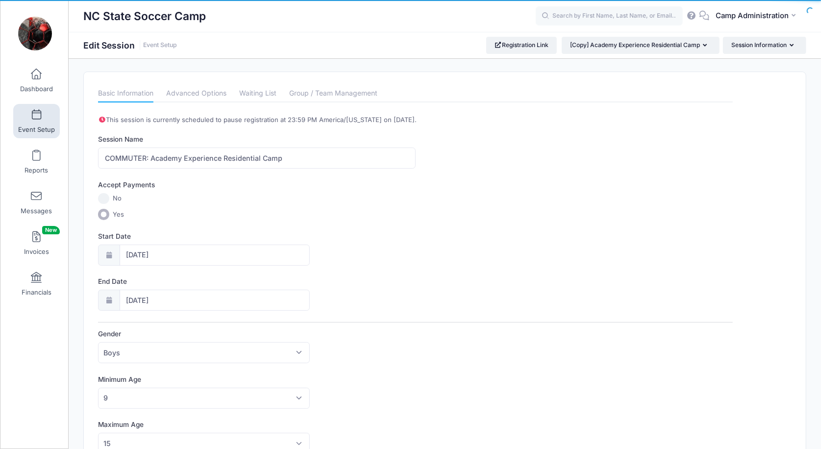
scroll to position [0, 0]
click at [105, 156] on input "COMMUTER: Academy Experience Residential Camp" at bounding box center [256, 159] width 317 height 21
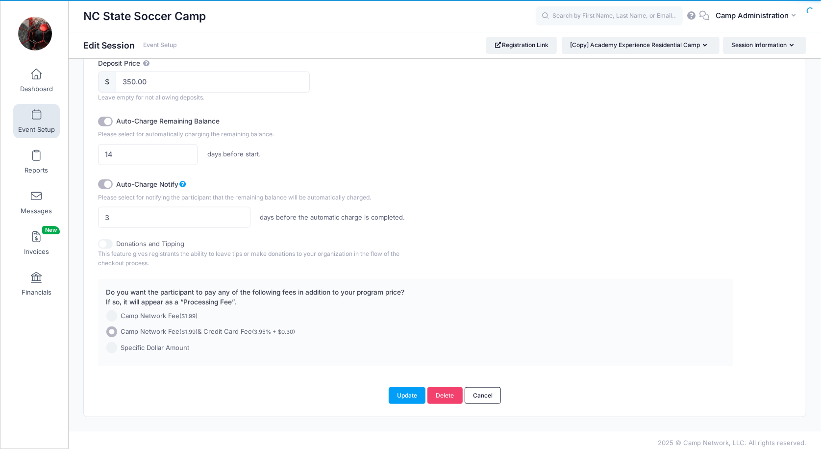
scroll to position [611, 0]
click at [396, 391] on button "Update" at bounding box center [406, 395] width 37 height 17
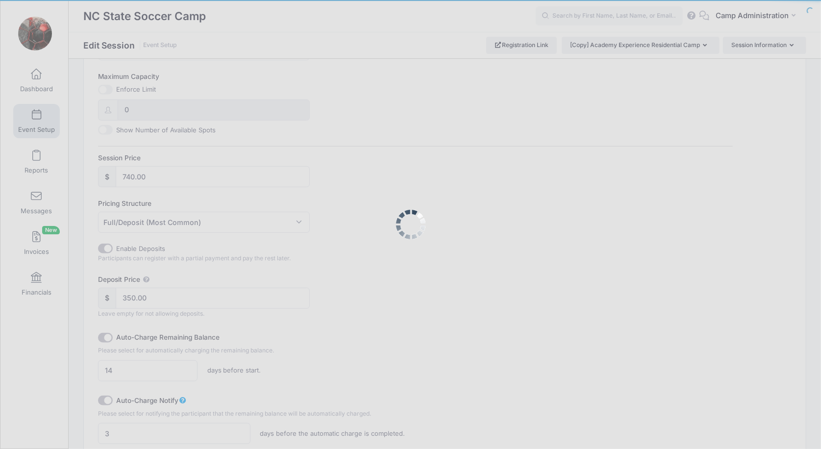
scroll to position [0, 0]
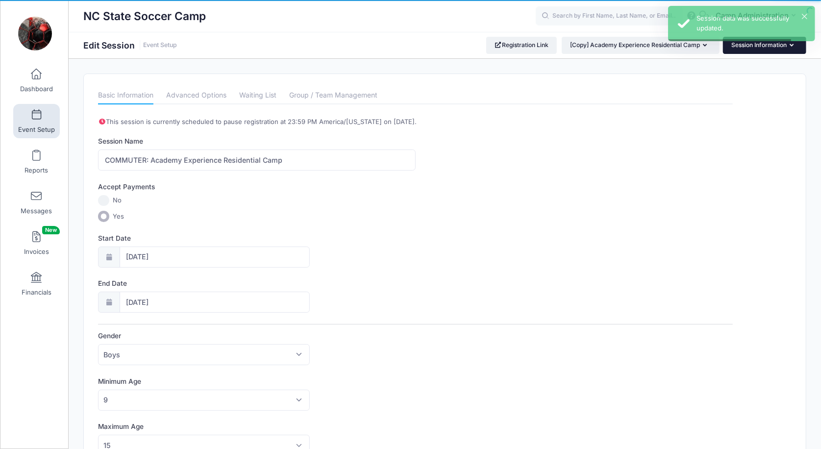
click at [776, 45] on button "Session Information" at bounding box center [764, 45] width 83 height 17
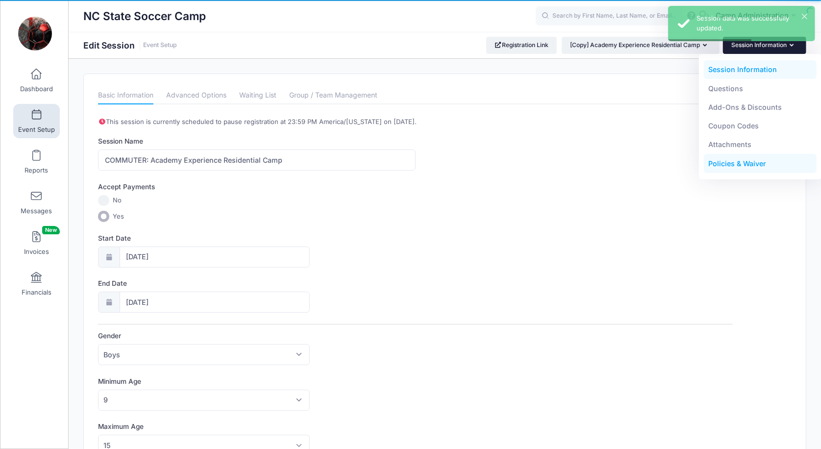
click at [739, 166] on link "Policies & Waiver" at bounding box center [759, 163] width 113 height 19
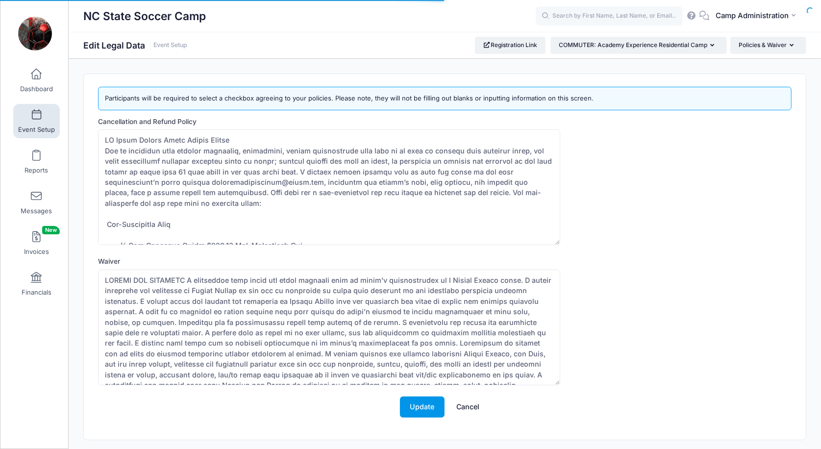
click at [434, 403] on button "Update" at bounding box center [422, 406] width 45 height 21
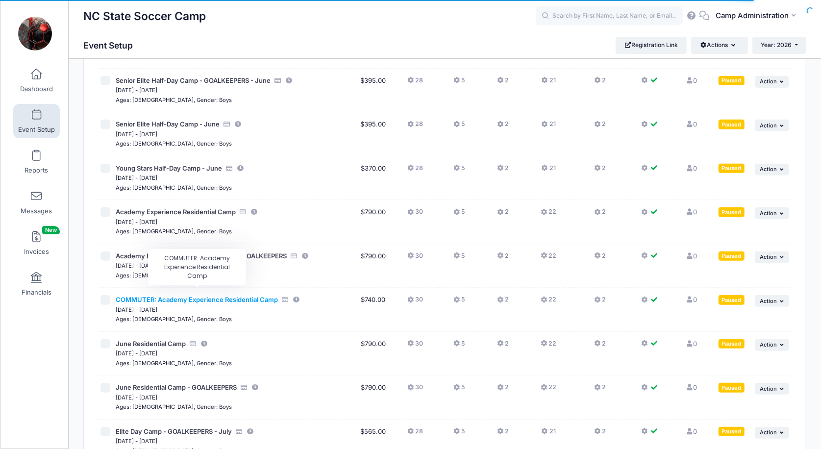
scroll to position [239, 0]
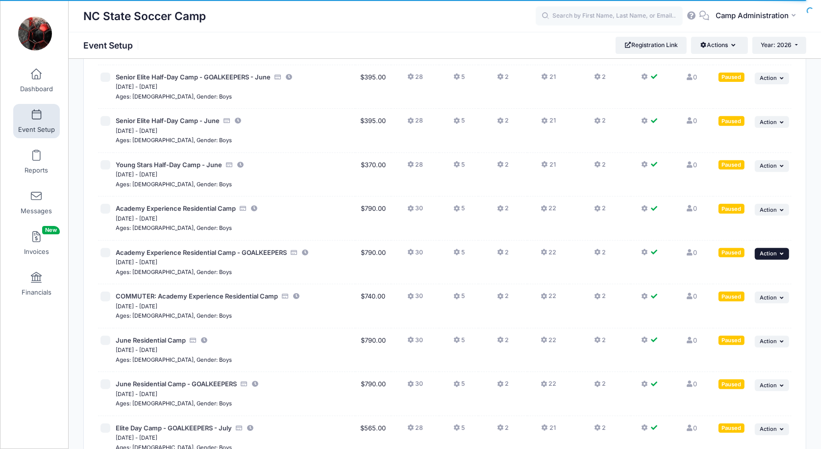
click at [765, 250] on span "Action" at bounding box center [767, 253] width 17 height 7
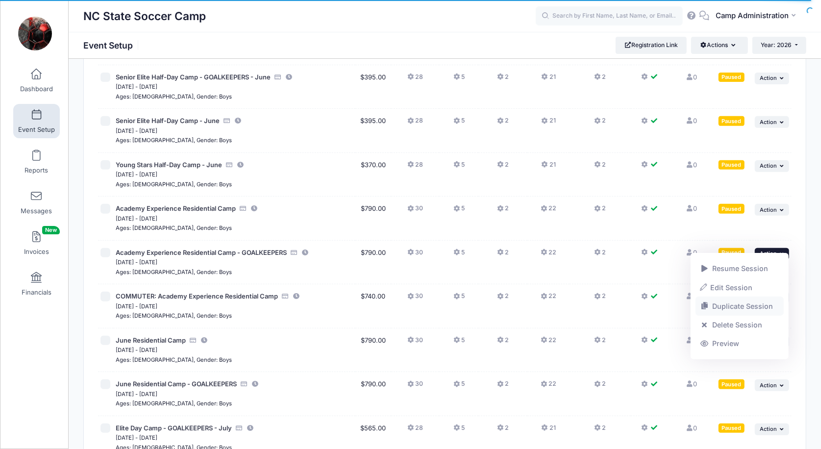
click at [729, 309] on link "Duplicate Session" at bounding box center [739, 306] width 89 height 19
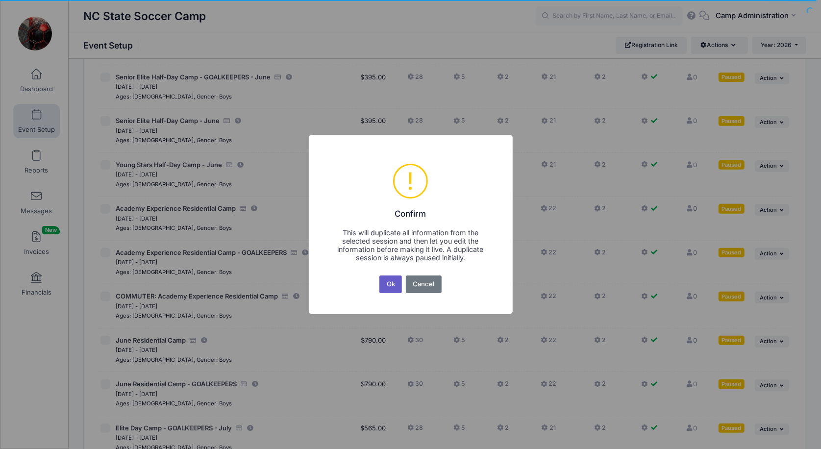
click at [390, 288] on button "Ok" at bounding box center [390, 284] width 23 height 18
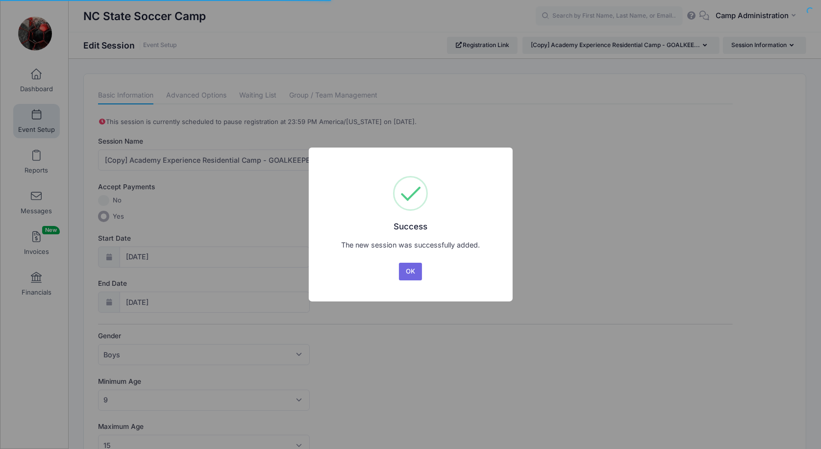
click at [129, 156] on div "× Success The new session was successfully added. OK No Cancel" at bounding box center [410, 224] width 821 height 449
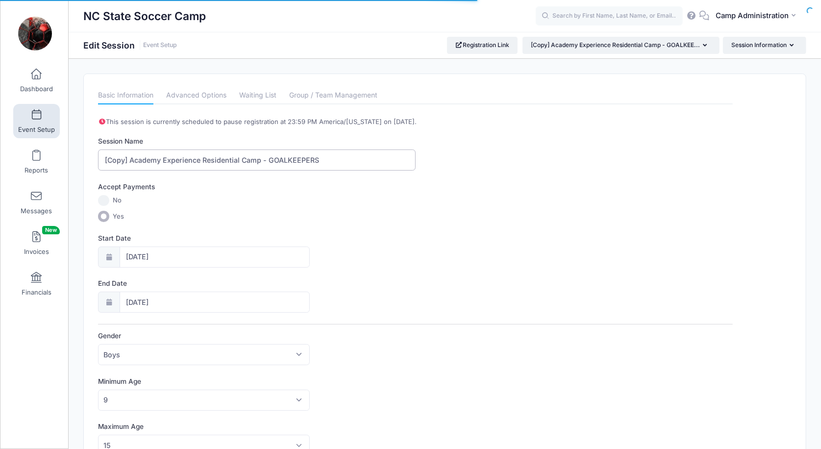
click at [129, 156] on input "[Copy] Academy Experience Residential Camp - GOALKEEPERS" at bounding box center [256, 159] width 317 height 21
paste input "COMMUTER:"
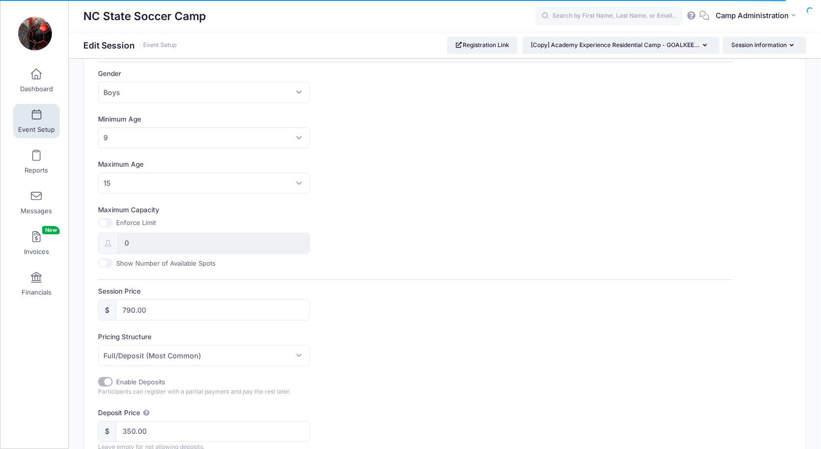
scroll to position [265, 0]
type input "COMMUTER: Academy Experience Residential Camp - GOALKEEPERS"
click at [133, 306] on input "790.00" at bounding box center [213, 307] width 194 height 21
type input "740.00"
click at [435, 338] on div "Pricing Structure Full/Deposit (Most Common) Payment Schedule Full/Deposit (Mos…" at bounding box center [415, 346] width 634 height 34
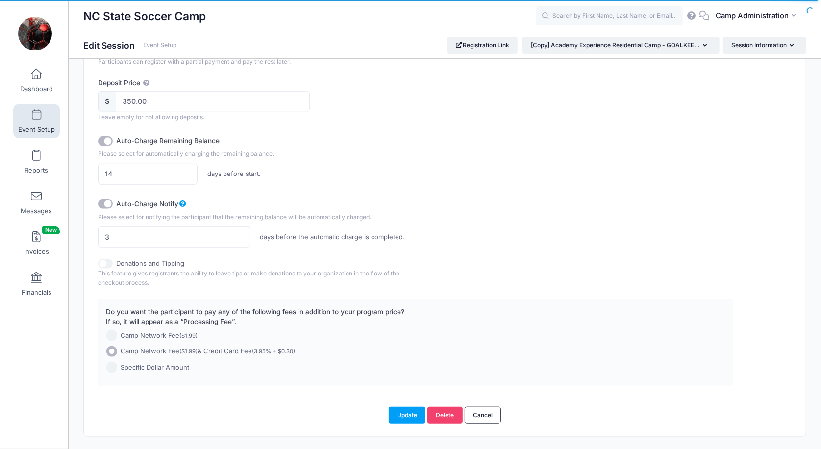
scroll to position [603, 0]
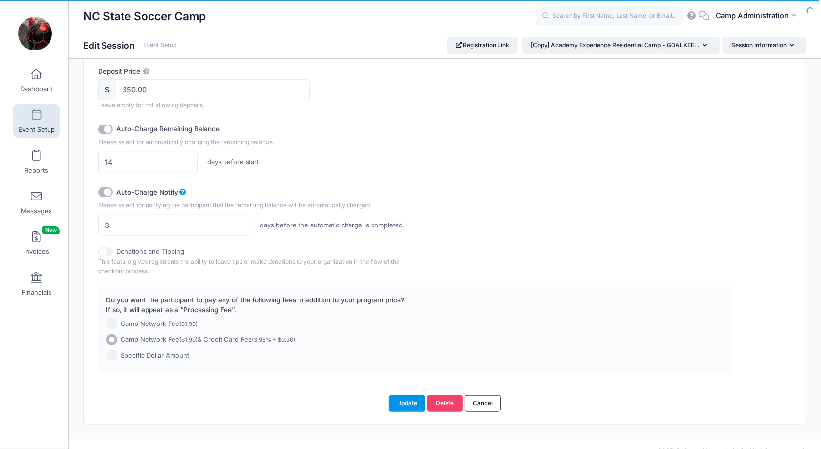
click at [406, 402] on button "Update" at bounding box center [406, 403] width 37 height 17
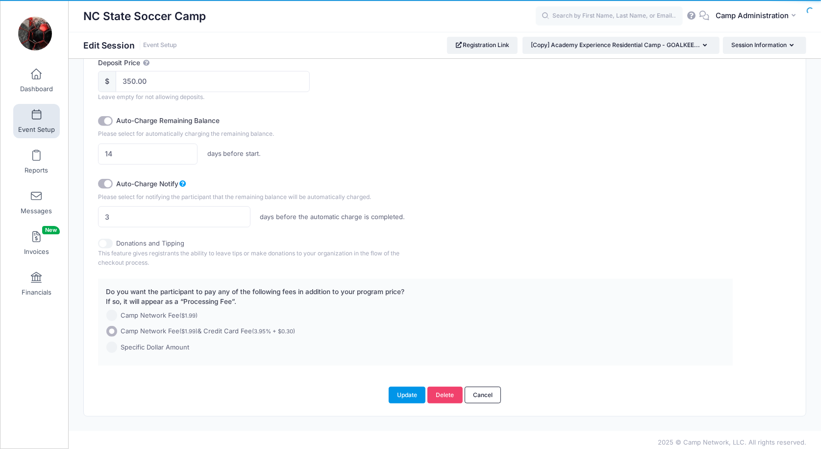
scroll to position [611, 0]
click at [401, 389] on button "Update" at bounding box center [406, 395] width 37 height 17
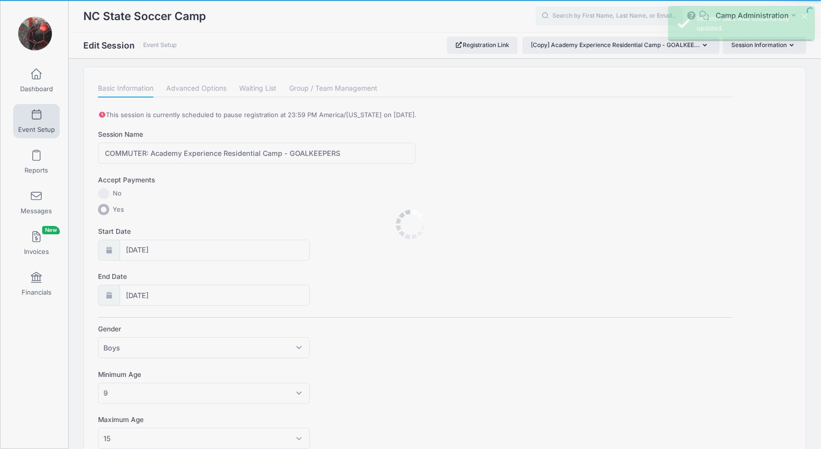
scroll to position [0, 0]
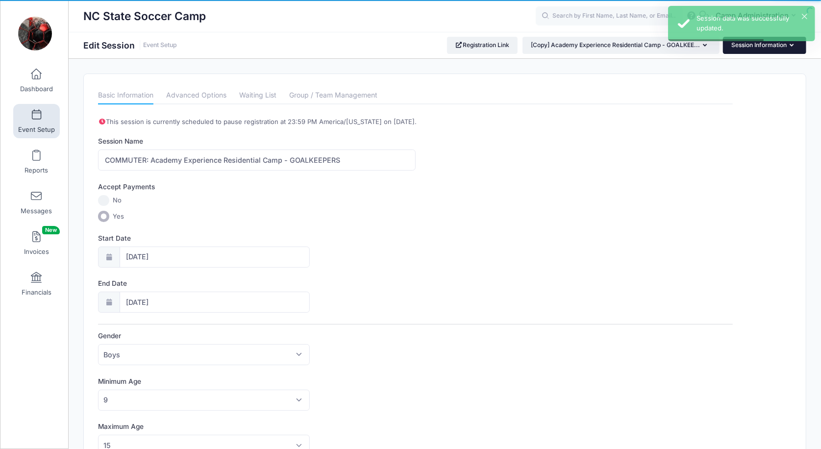
click at [742, 48] on button "Session Information" at bounding box center [764, 45] width 83 height 17
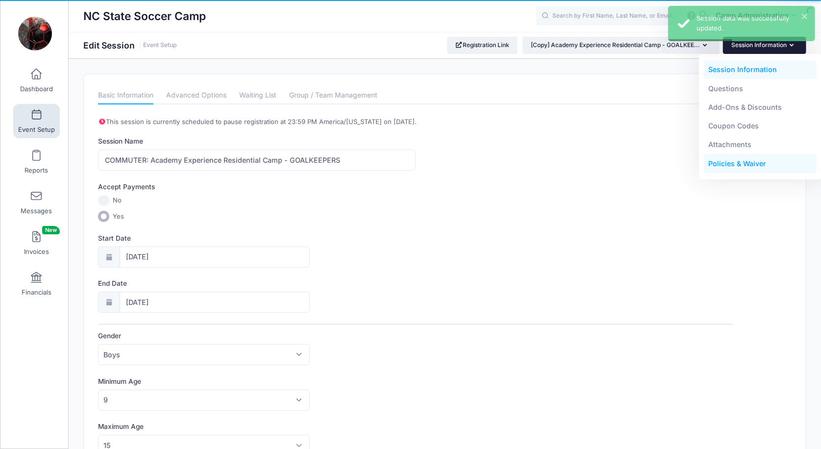
click at [729, 162] on link "Policies & Waiver" at bounding box center [759, 163] width 113 height 19
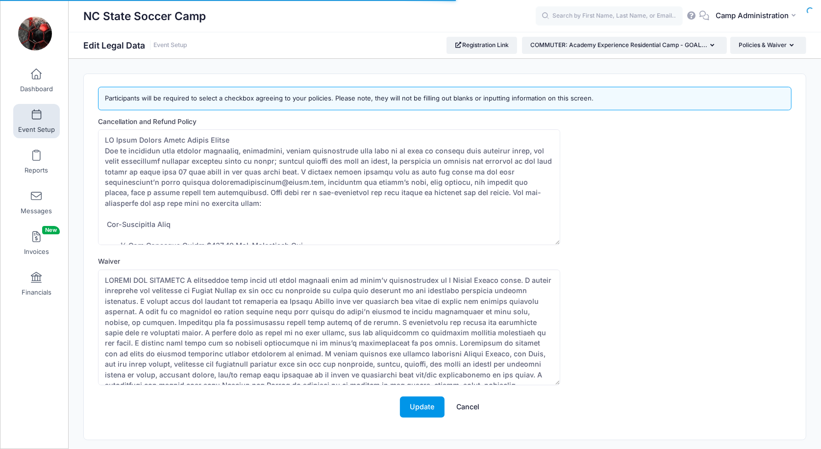
click at [416, 408] on button "Update" at bounding box center [422, 406] width 45 height 21
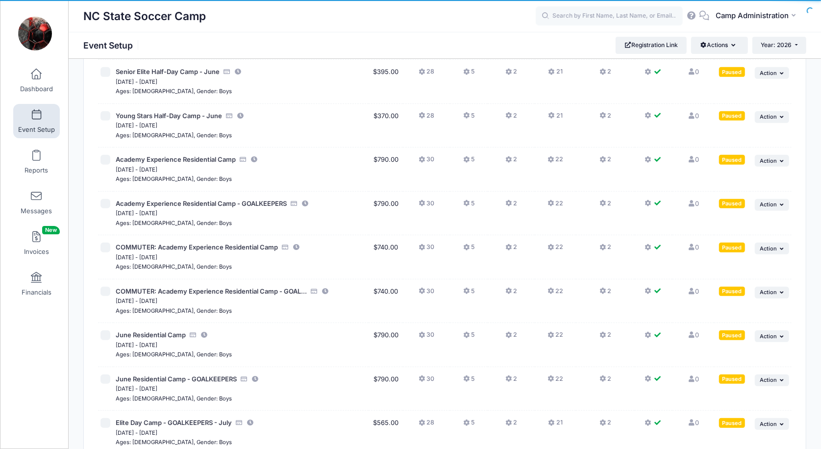
scroll to position [290, 0]
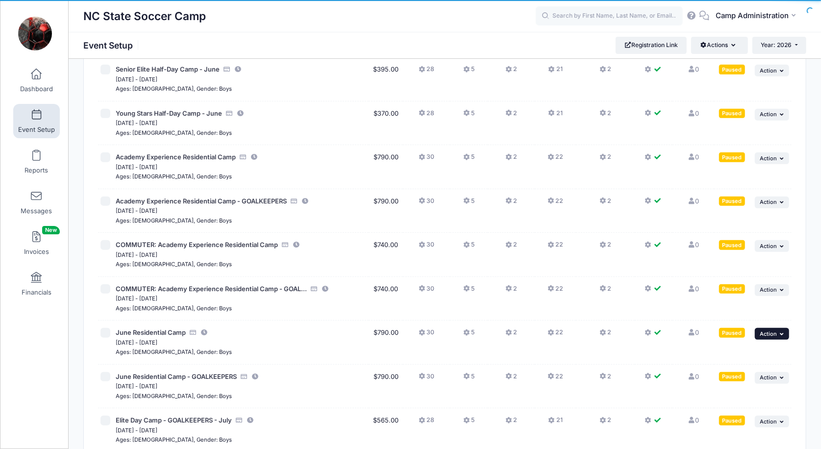
click at [782, 331] on icon "button" at bounding box center [783, 333] width 6 height 5
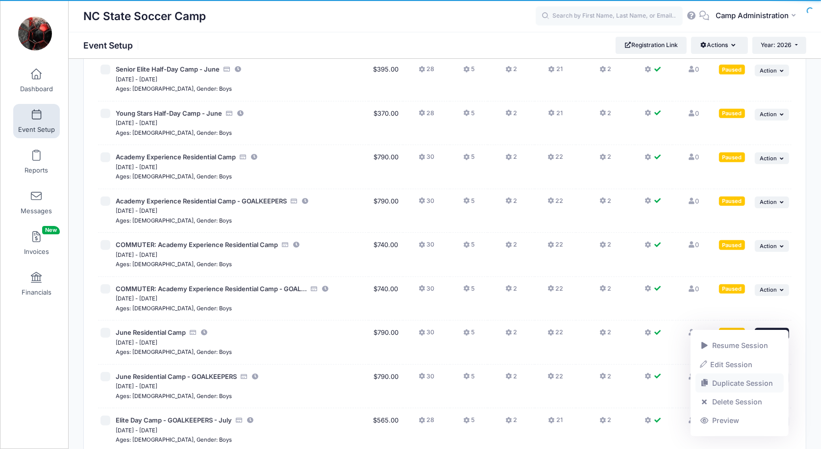
click at [748, 384] on link "Duplicate Session" at bounding box center [739, 383] width 89 height 19
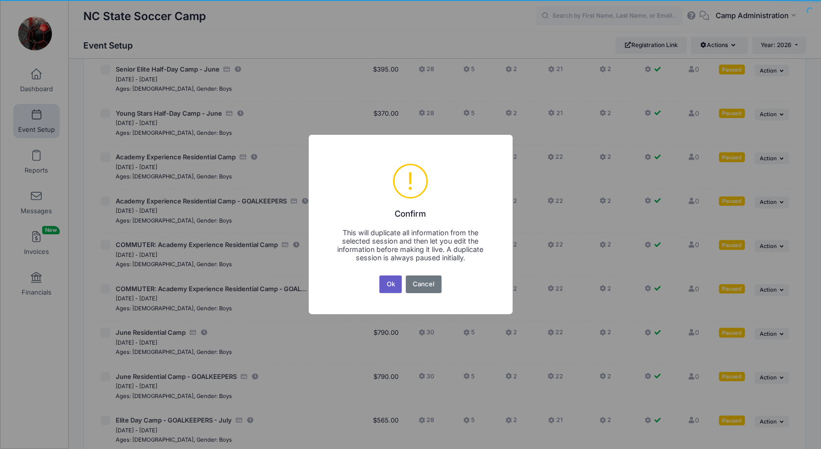
click at [393, 289] on button "Ok" at bounding box center [390, 284] width 23 height 18
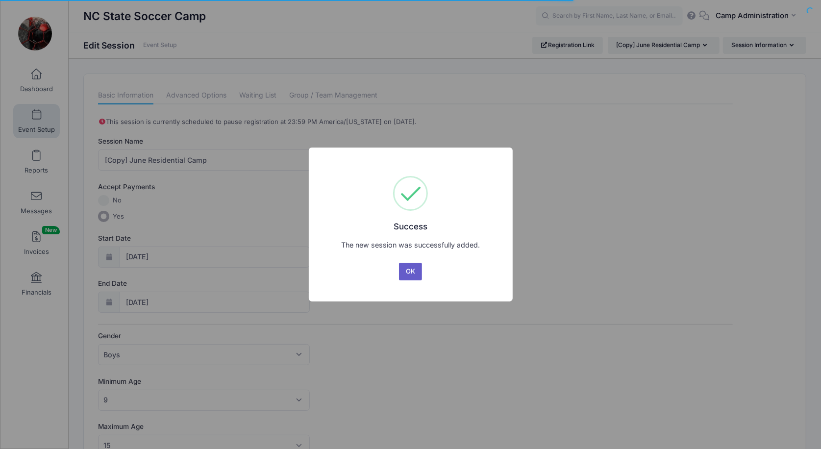
click at [403, 263] on button "OK" at bounding box center [411, 272] width 24 height 18
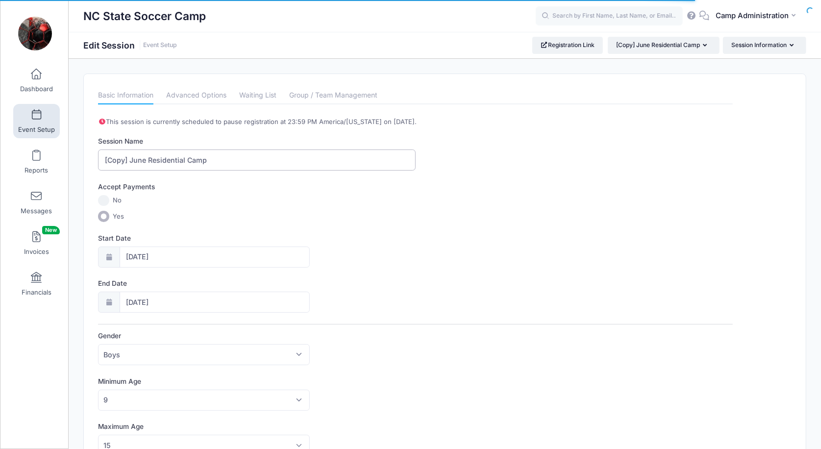
click at [131, 159] on input "[Copy] June Residential Camp" at bounding box center [256, 159] width 317 height 21
drag, startPoint x: 131, startPoint y: 159, endPoint x: 77, endPoint y: 159, distance: 53.9
paste input "COMMUTER:"
type input "COMMUTER: June Residential Camp"
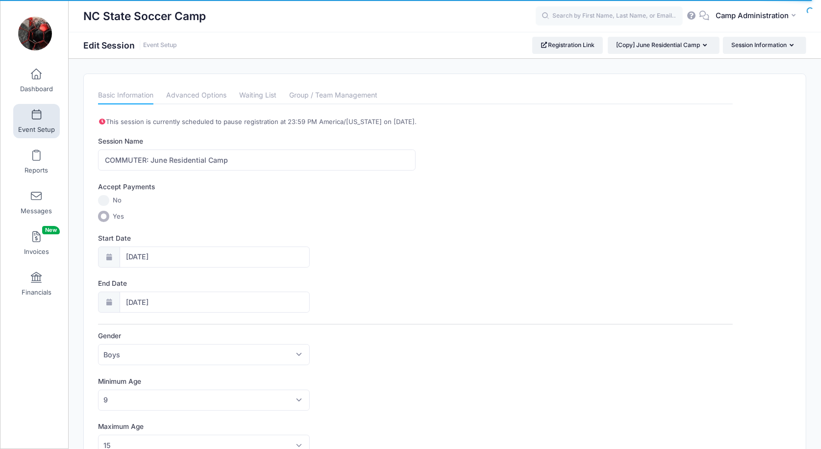
click at [262, 213] on label "Yes" at bounding box center [415, 216] width 634 height 11
click at [109, 213] on input "Yes" at bounding box center [103, 216] width 11 height 11
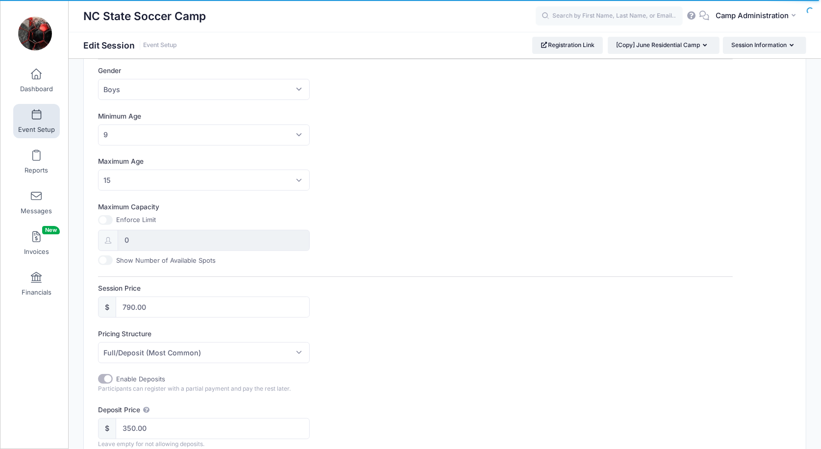
scroll to position [276, 0]
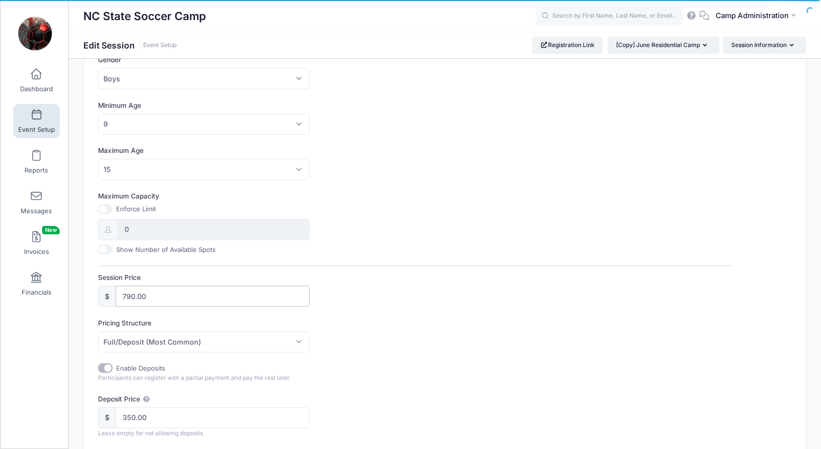
click at [131, 292] on input "790.00" at bounding box center [213, 296] width 194 height 21
type input "740.00"
click at [394, 338] on div "Pricing Structure Full/Deposit (Most Common) Payment Schedule Full/Deposit (Mos…" at bounding box center [415, 335] width 634 height 34
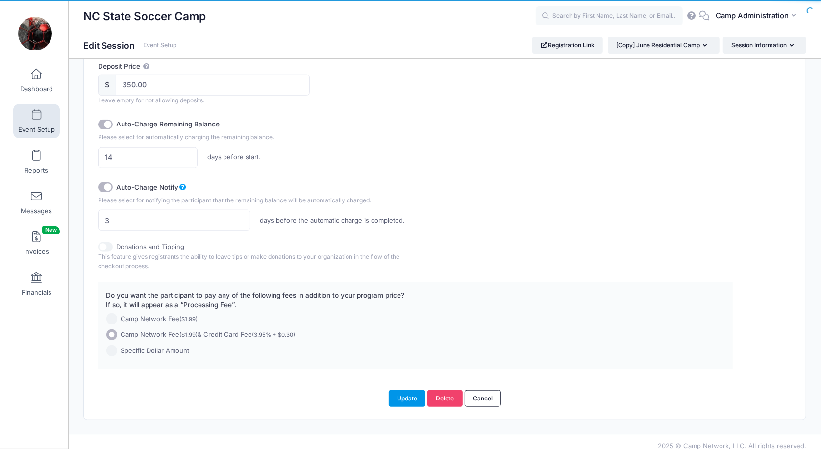
click at [413, 396] on button "Update" at bounding box center [406, 398] width 37 height 17
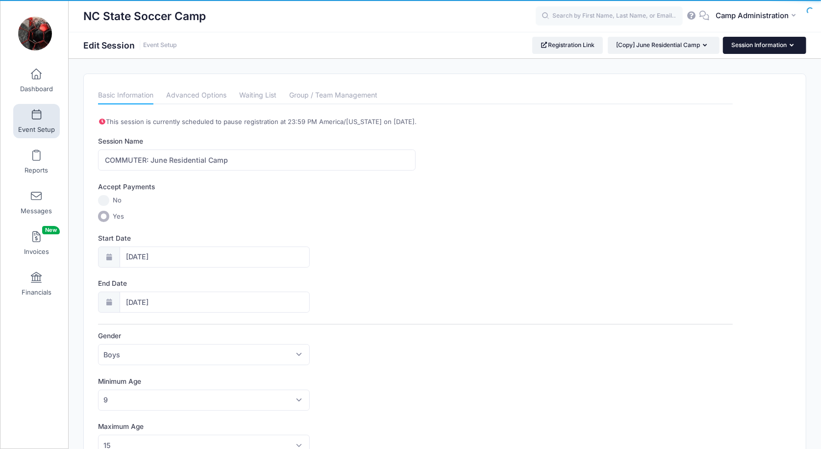
scroll to position [0, 0]
click at [782, 47] on button "Session Information" at bounding box center [764, 45] width 83 height 17
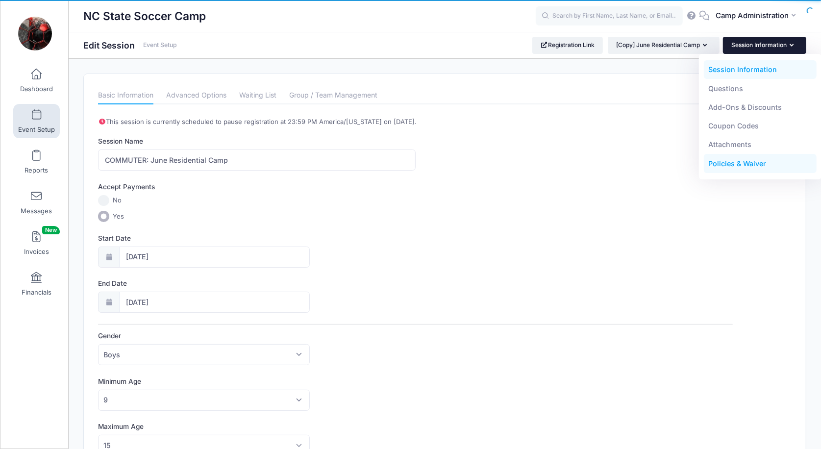
click at [747, 164] on link "Policies & Waiver" at bounding box center [759, 163] width 113 height 19
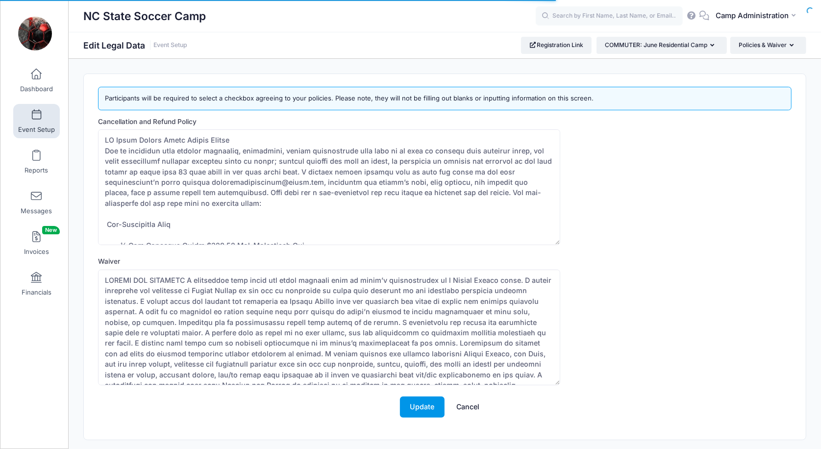
click at [439, 407] on button "Update" at bounding box center [422, 406] width 45 height 21
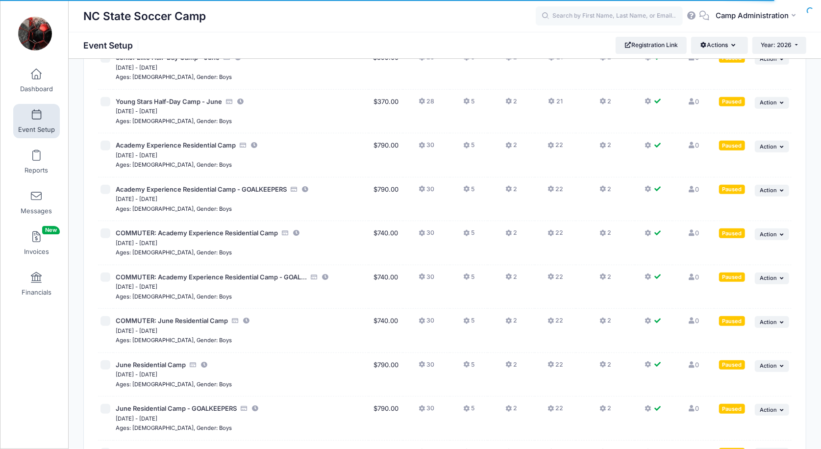
scroll to position [302, 0]
click at [783, 407] on icon "button" at bounding box center [783, 409] width 6 height 5
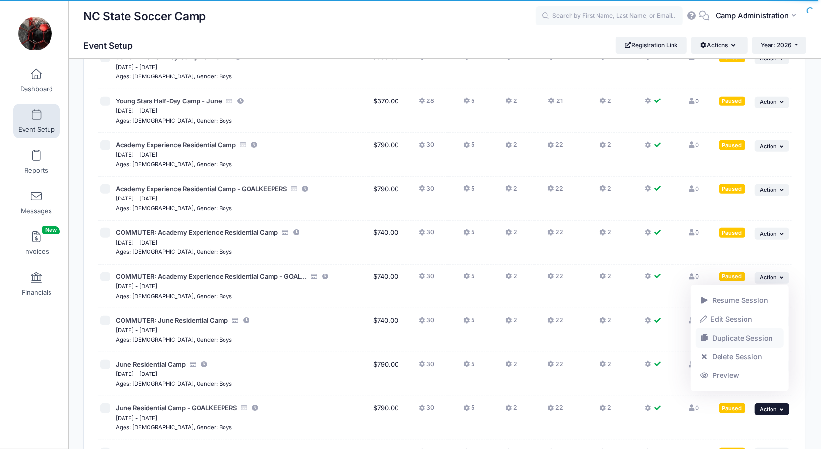
click at [752, 338] on link "Duplicate Session" at bounding box center [739, 338] width 89 height 19
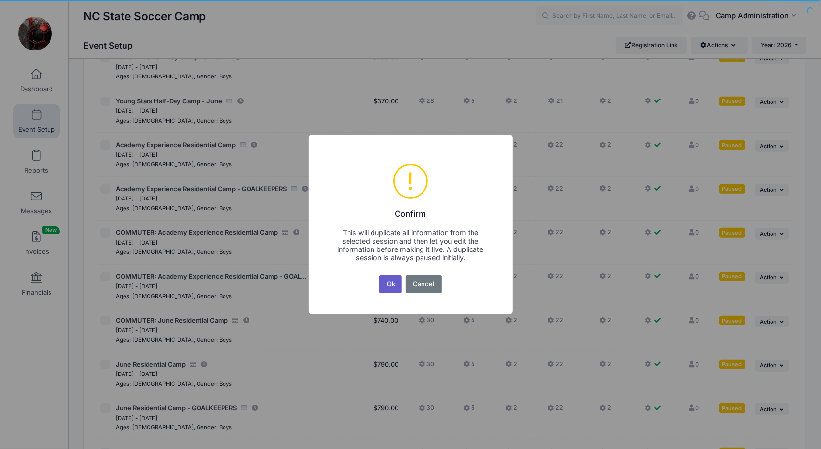
click at [387, 286] on button "Ok" at bounding box center [390, 284] width 23 height 18
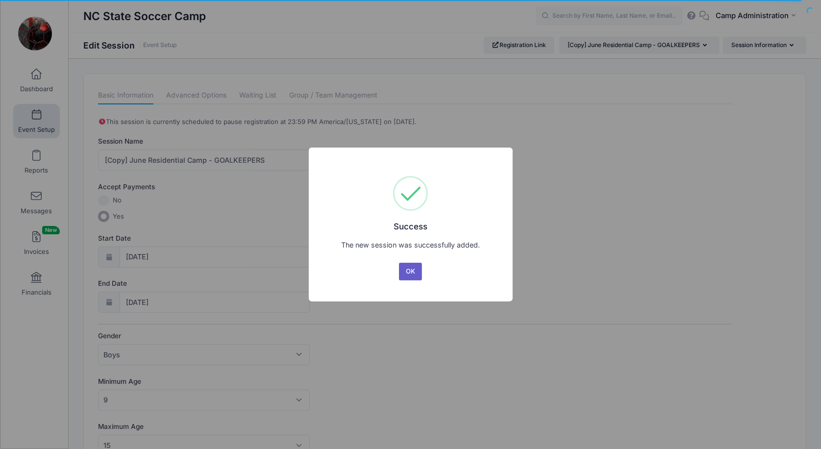
click at [417, 275] on button "OK" at bounding box center [411, 272] width 24 height 18
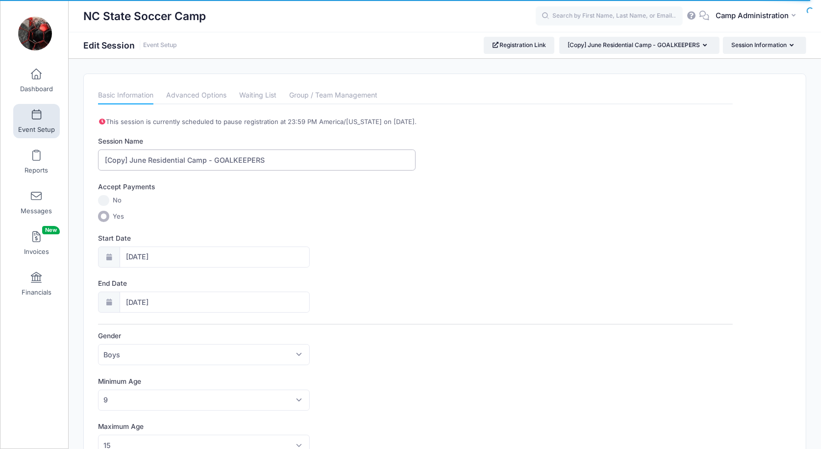
click at [131, 158] on input "[Copy] June Residential Camp - GOALKEEPERS" at bounding box center [256, 159] width 317 height 21
paste input "COMMUTER:"
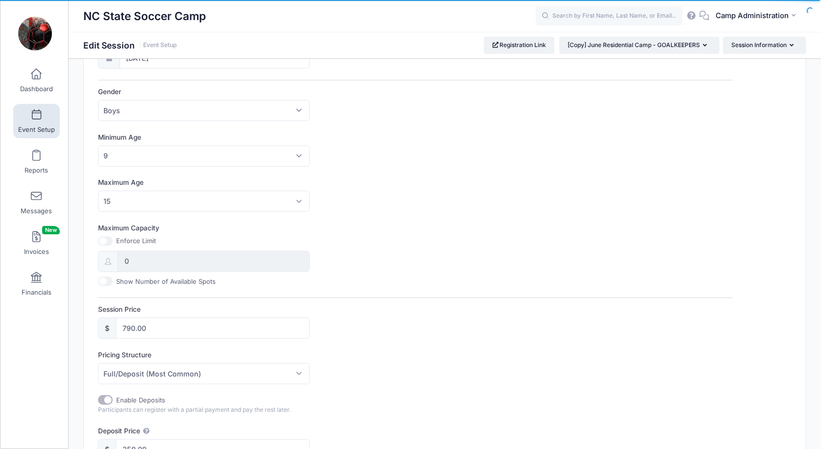
scroll to position [306, 0]
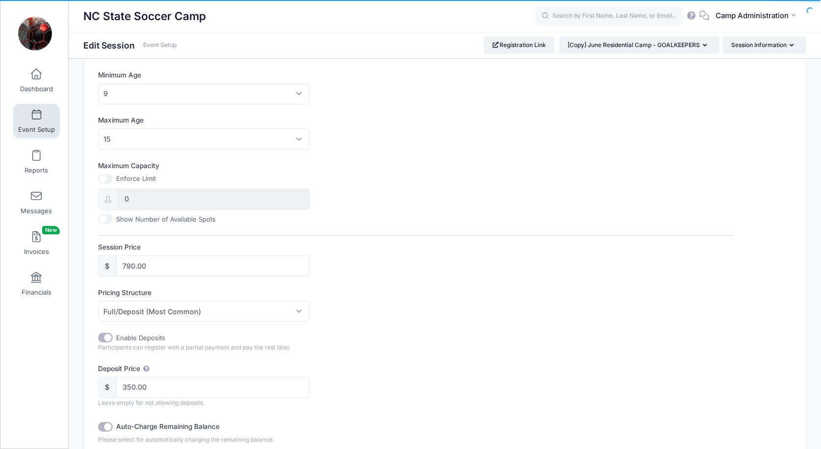
type input "COMMUTER: June Residential Camp - GOALKEEPERS"
click at [132, 261] on input "790.00" at bounding box center [213, 265] width 194 height 21
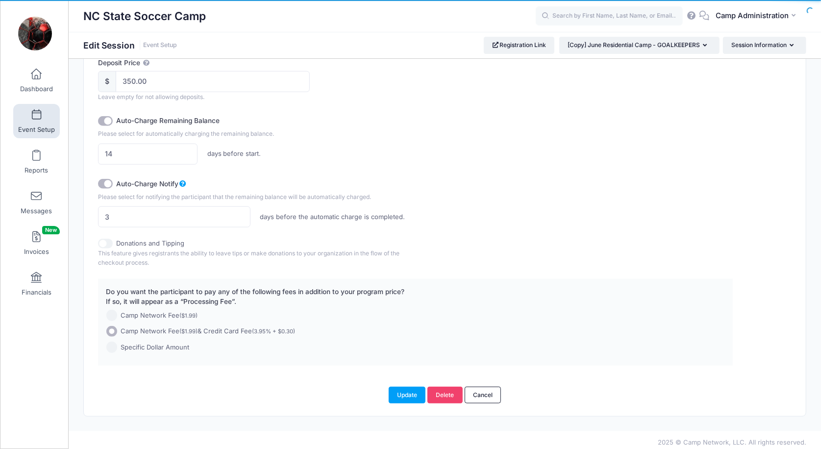
scroll to position [611, 0]
type input "740.00"
click at [409, 394] on button "Update" at bounding box center [406, 395] width 37 height 17
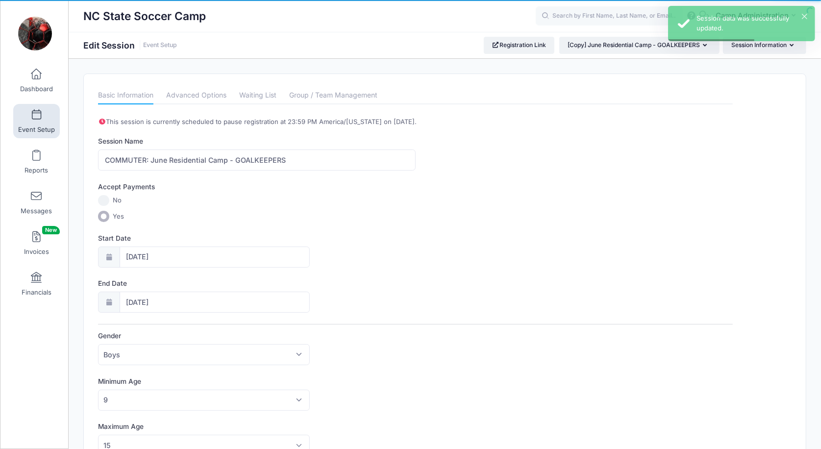
scroll to position [0, 0]
click at [178, 93] on link "Advanced Options" at bounding box center [196, 96] width 60 height 18
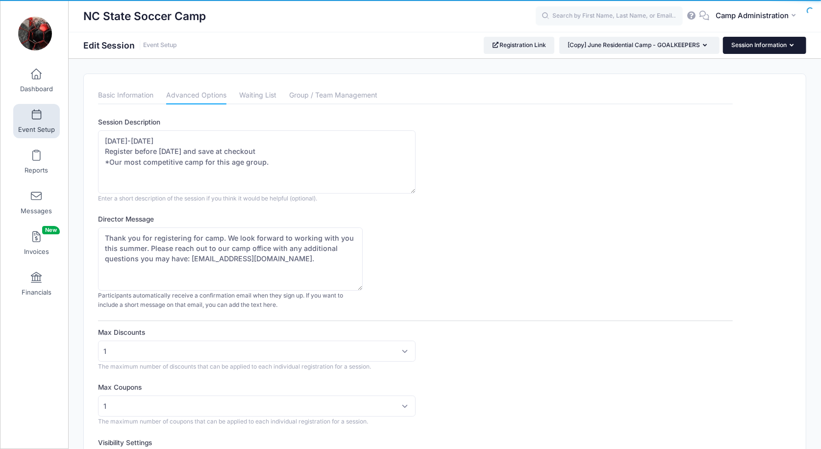
click at [759, 42] on button "Session Information" at bounding box center [764, 45] width 83 height 17
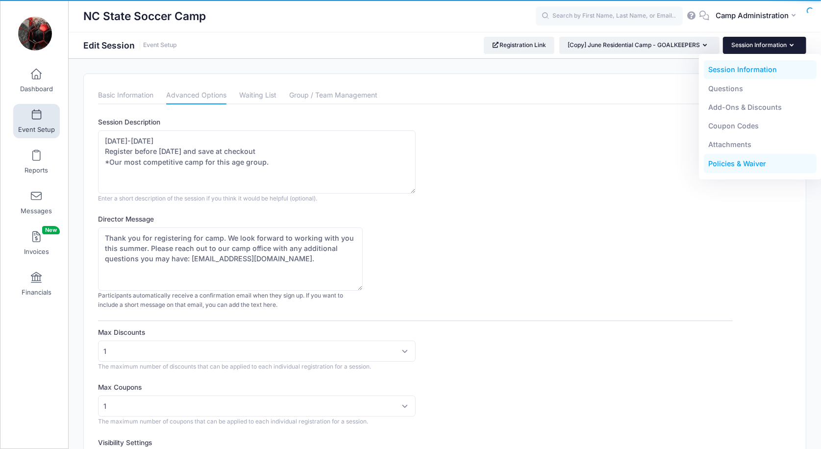
click at [742, 161] on link "Policies & Waiver" at bounding box center [759, 163] width 113 height 19
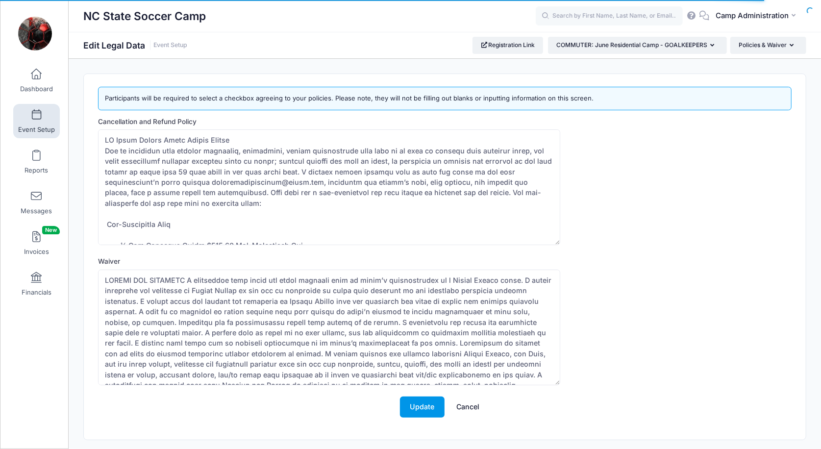
click at [436, 400] on button "Update" at bounding box center [422, 406] width 45 height 21
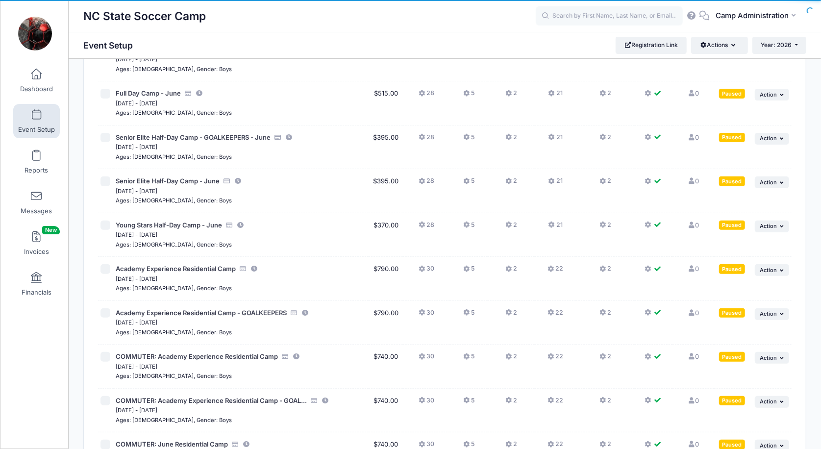
scroll to position [292, 0]
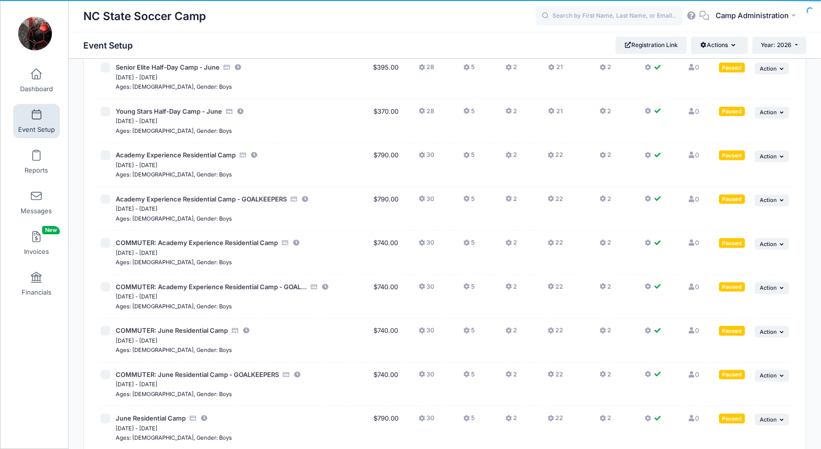
click at [431, 238] on button "30" at bounding box center [426, 245] width 16 height 14
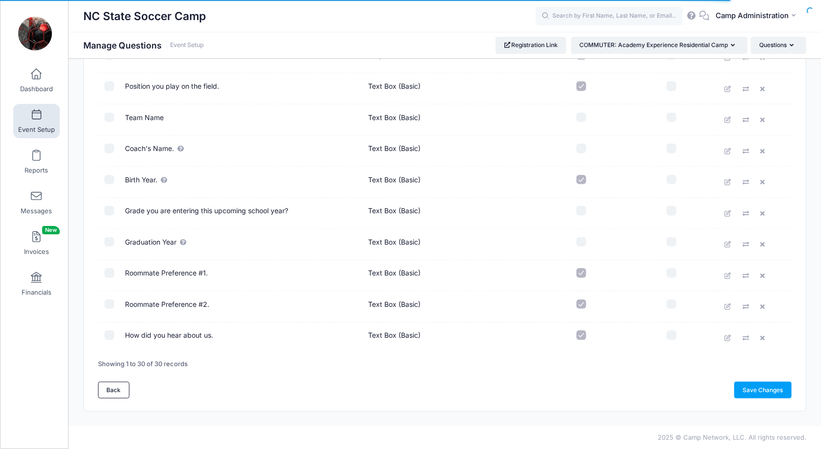
scroll to position [730, 0]
click at [579, 272] on input "checkbox" at bounding box center [581, 273] width 10 height 10
checkbox input "false"
click at [580, 304] on input "checkbox" at bounding box center [581, 304] width 10 height 10
checkbox input "false"
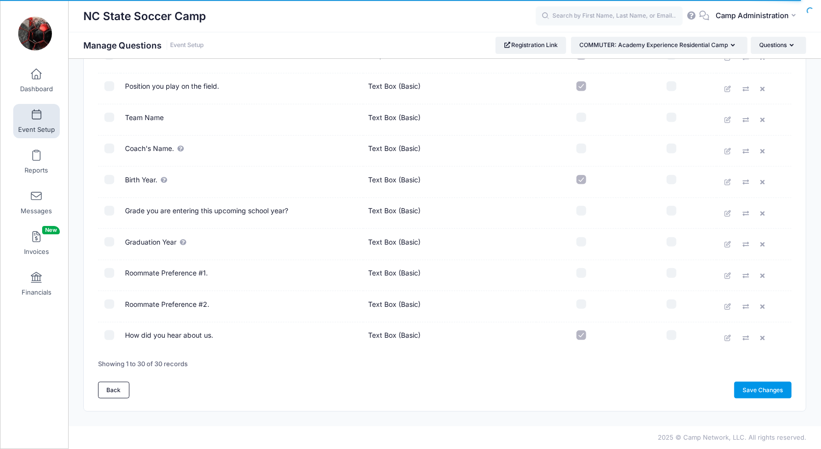
click at [743, 393] on link "Save Changes" at bounding box center [762, 390] width 57 height 17
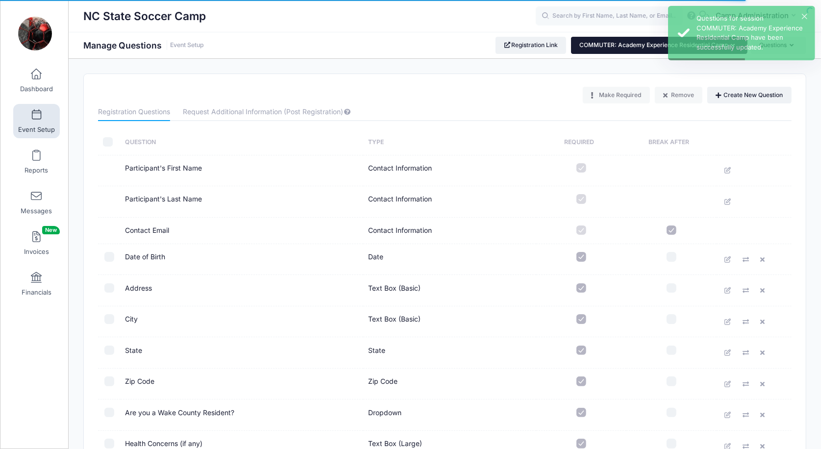
click at [587, 51] on button "COMMUTER: Academy Experience Residential Camp" at bounding box center [659, 45] width 176 height 17
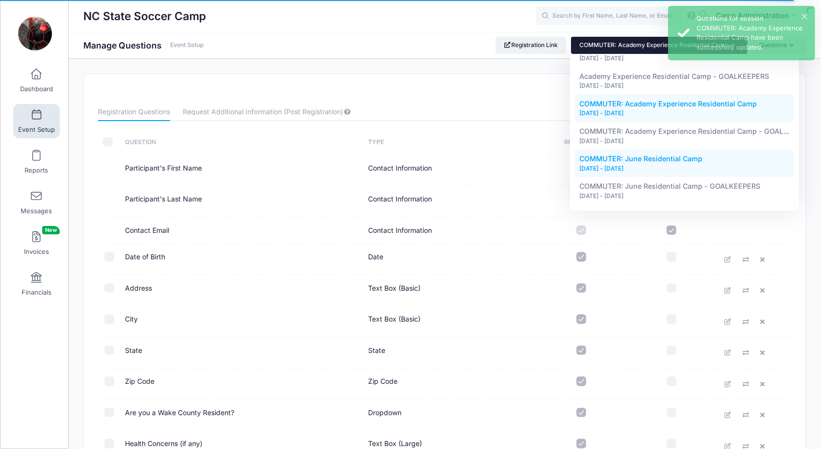
scroll to position [219, 0]
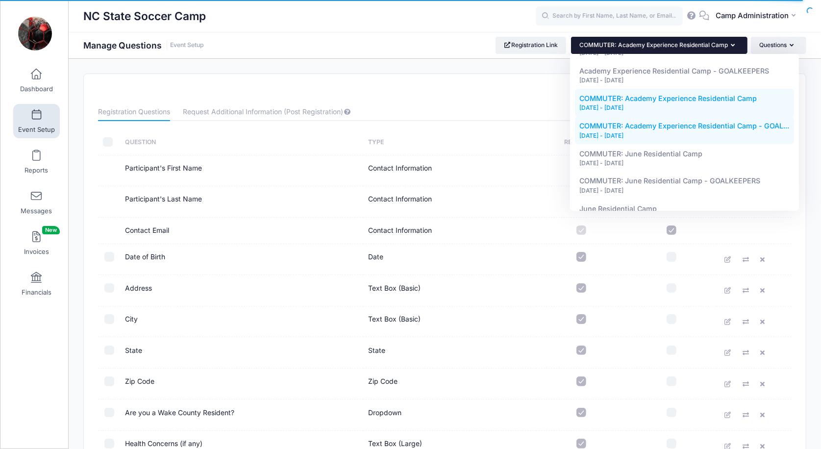
click at [625, 135] on div "[DATE] - [DATE]" at bounding box center [684, 135] width 210 height 9
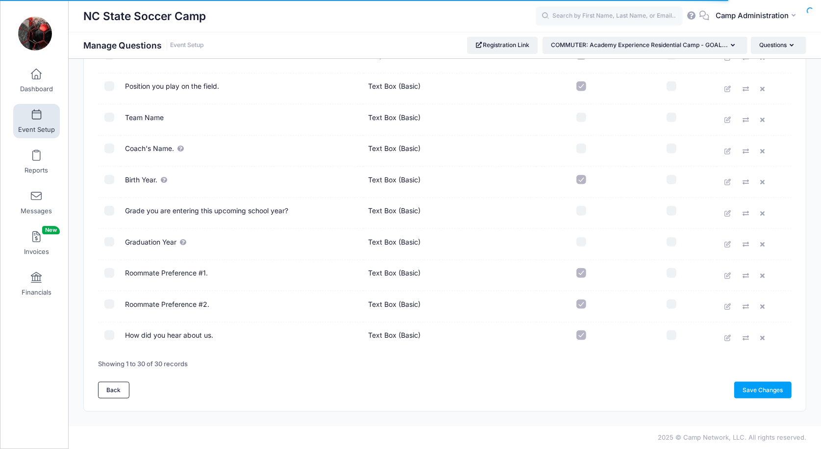
scroll to position [730, 0]
click at [580, 274] on input "checkbox" at bounding box center [581, 273] width 10 height 10
checkbox input "false"
click at [580, 301] on input "checkbox" at bounding box center [581, 304] width 10 height 10
checkbox input "false"
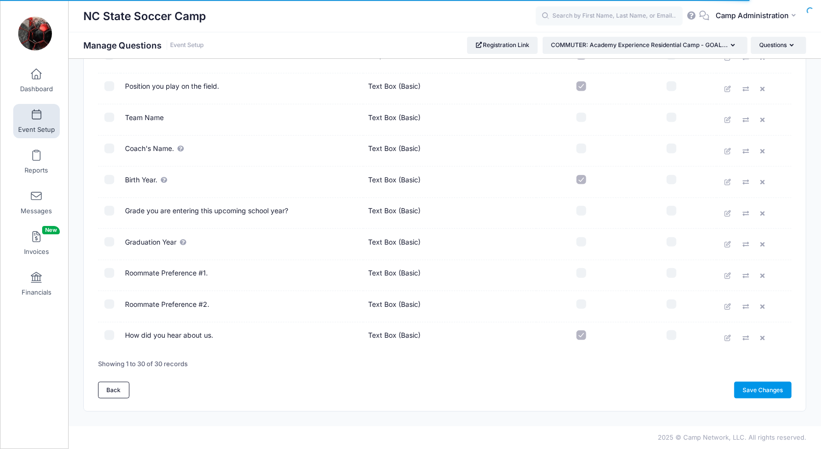
click at [762, 392] on link "Save Changes" at bounding box center [762, 390] width 57 height 17
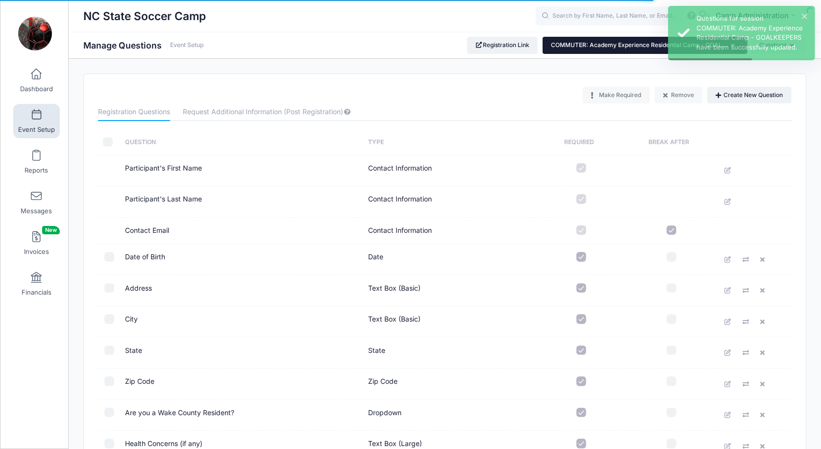
click at [630, 48] on button "COMMUTER: Academy Experience Residential Camp - GOAL..." at bounding box center [644, 45] width 205 height 17
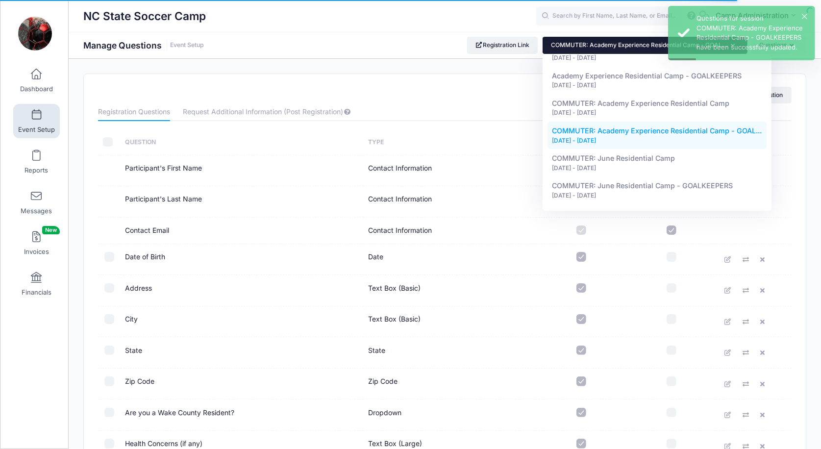
scroll to position [219, 0]
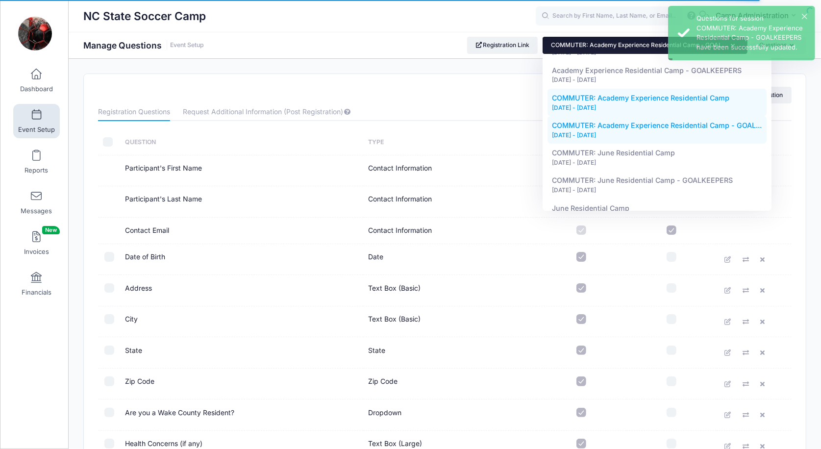
click at [616, 100] on link "COMMUTER: Academy Experience Residential Camp Jun 21, 2026 - Jun 24, 2026" at bounding box center [656, 102] width 219 height 27
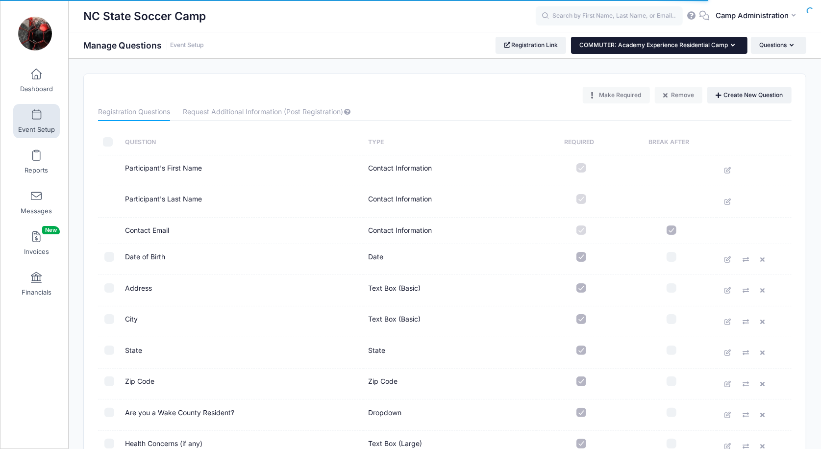
click at [632, 42] on body "Processing Request Please wait... Processing Request Please wait... Processing …" at bounding box center [410, 224] width 821 height 449
click at [628, 48] on button "COMMUTER: Academy Experience Residential Camp" at bounding box center [659, 45] width 176 height 17
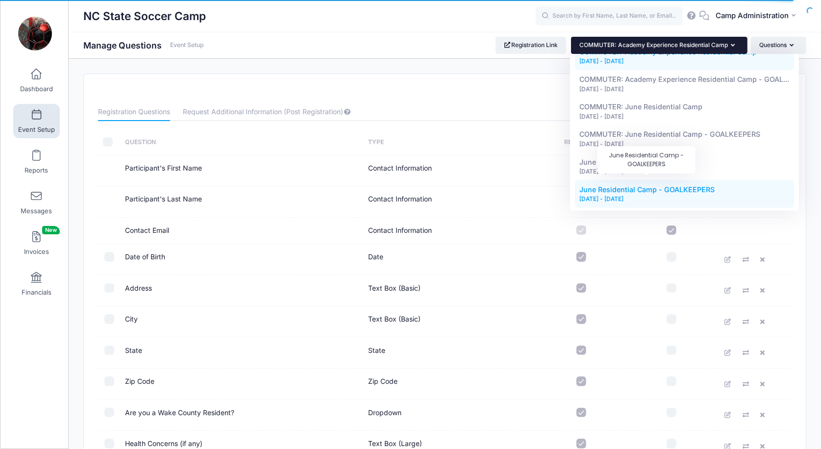
scroll to position [263, 0]
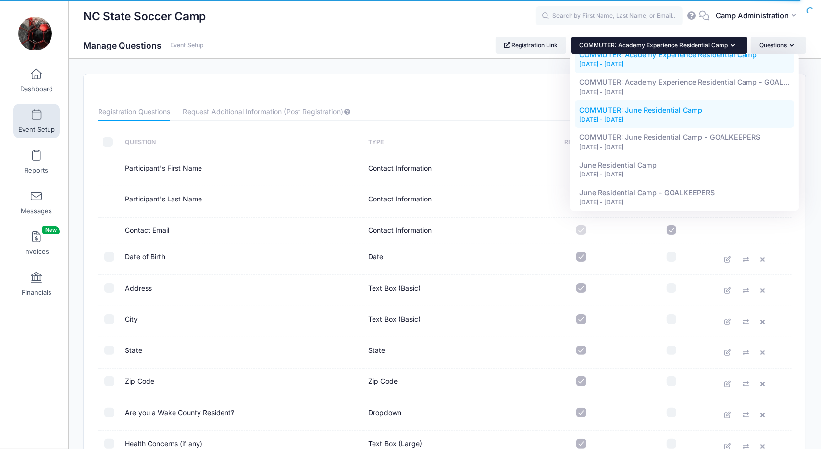
click at [630, 115] on div "[DATE] - [DATE]" at bounding box center [684, 119] width 210 height 9
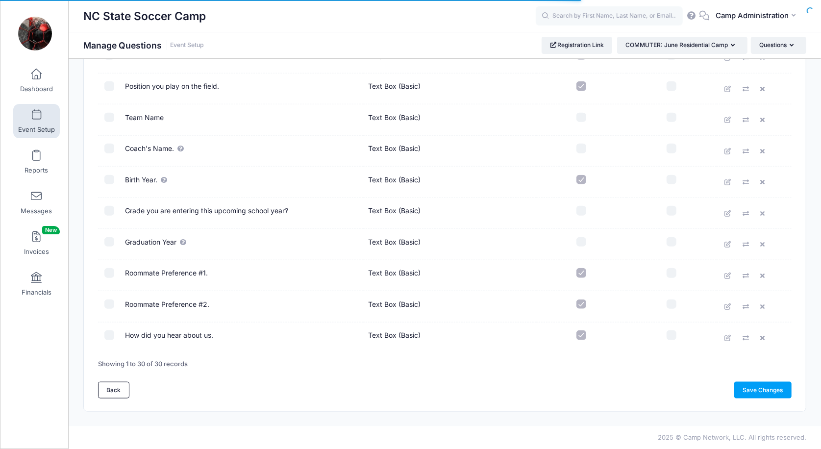
scroll to position [730, 0]
click at [582, 275] on input "checkbox" at bounding box center [581, 273] width 10 height 10
checkbox input "false"
click at [583, 303] on input "checkbox" at bounding box center [581, 304] width 10 height 10
checkbox input "false"
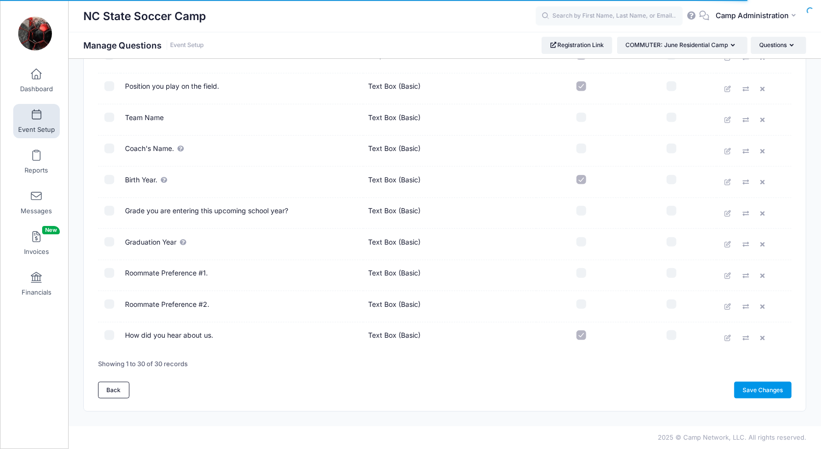
click at [750, 392] on link "Save Changes" at bounding box center [762, 390] width 57 height 17
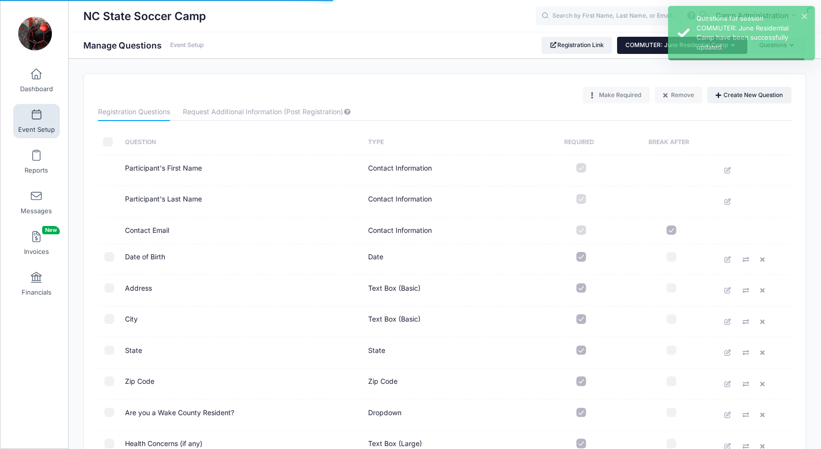
click at [676, 49] on button "COMMUTER: June Residential Camp" at bounding box center [682, 45] width 130 height 17
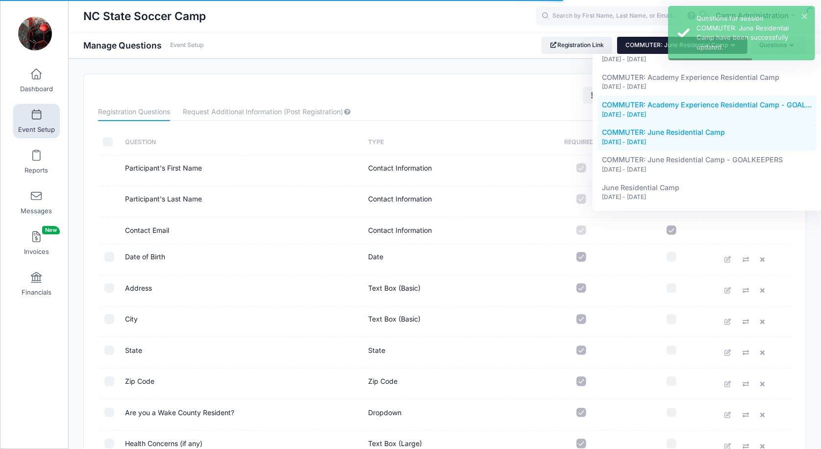
scroll to position [265, 0]
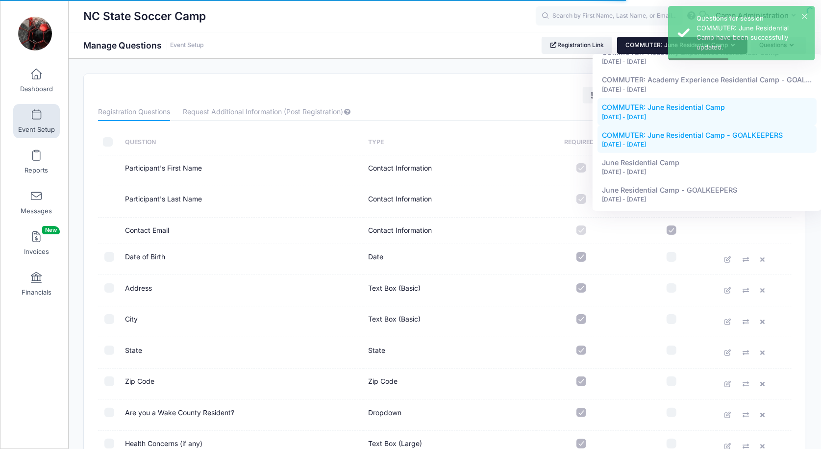
click at [661, 141] on div "[DATE] - [DATE]" at bounding box center [707, 144] width 210 height 9
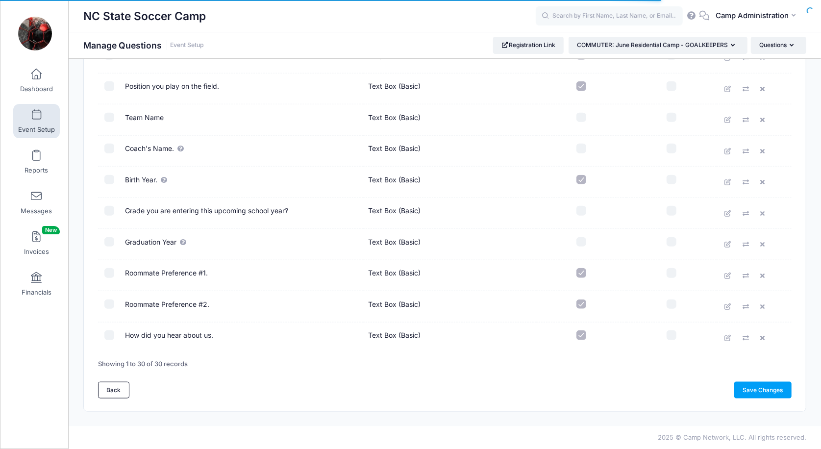
scroll to position [730, 0]
click at [585, 271] on input "checkbox" at bounding box center [581, 273] width 10 height 10
checkbox input "false"
click at [582, 301] on input "checkbox" at bounding box center [581, 304] width 10 height 10
checkbox input "false"
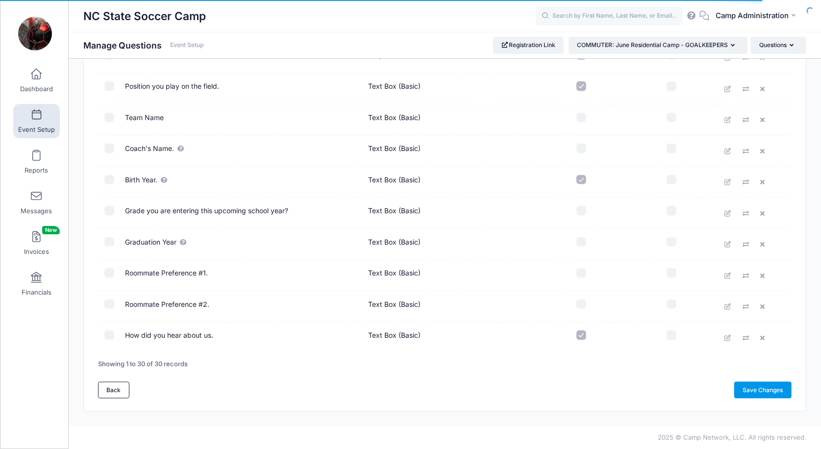
click at [750, 391] on link "Save Changes" at bounding box center [762, 390] width 57 height 17
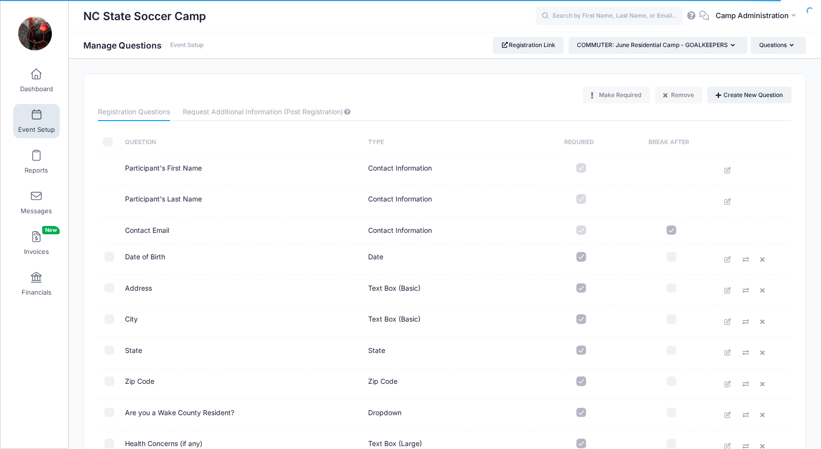
click at [24, 117] on link "Event Setup" at bounding box center [36, 121] width 47 height 34
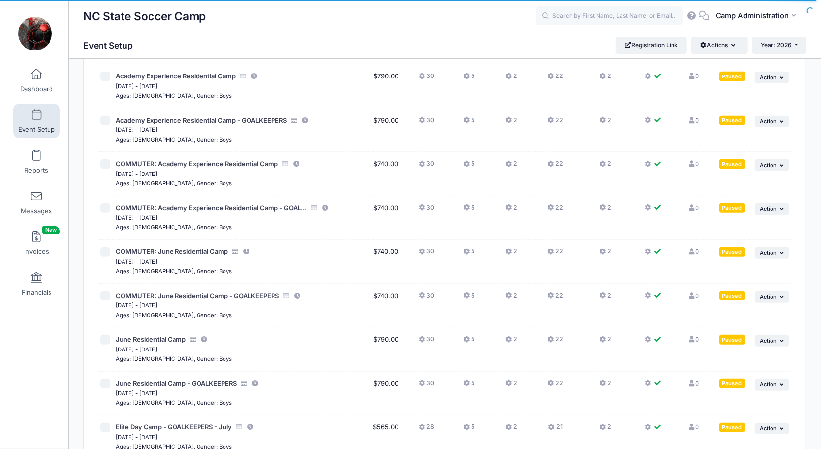
scroll to position [371, 0]
click at [429, 290] on button "30" at bounding box center [426, 297] width 16 height 14
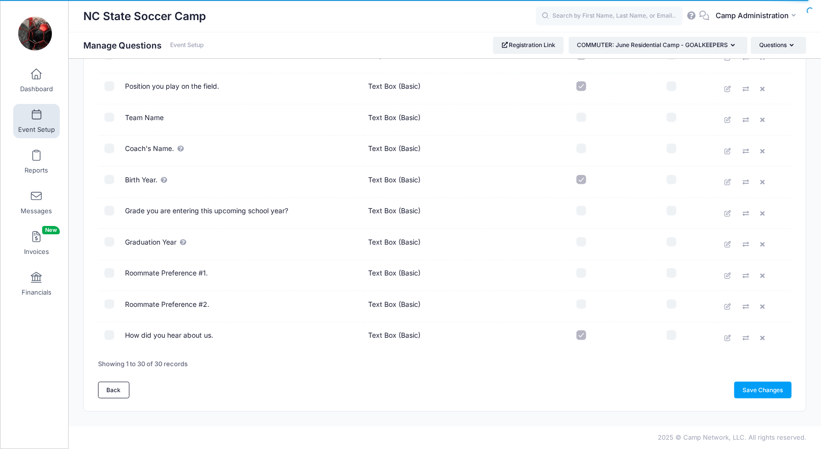
scroll to position [730, 0]
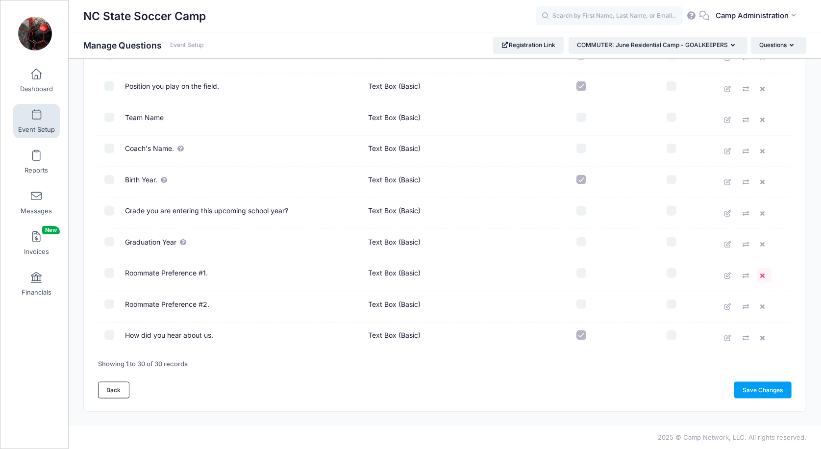
click at [763, 275] on icon at bounding box center [764, 275] width 8 height 6
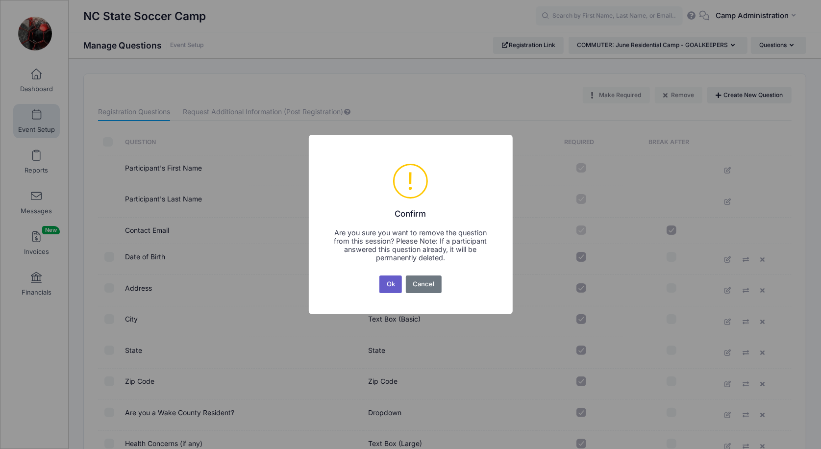
click at [389, 283] on button "Ok" at bounding box center [390, 284] width 23 height 18
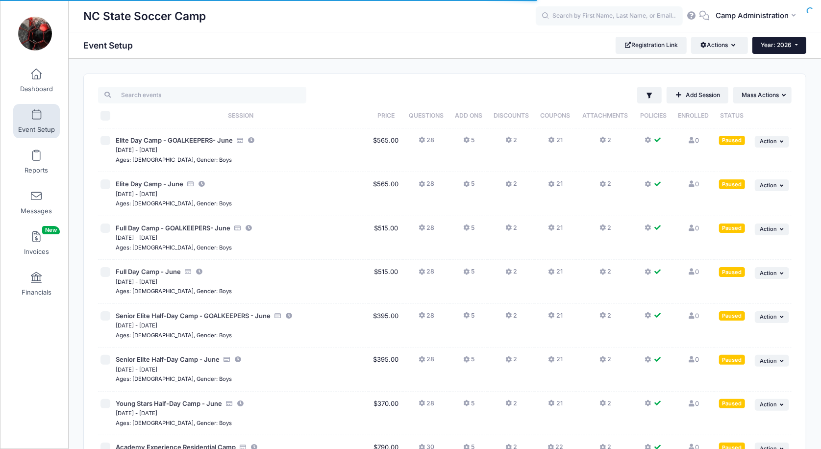
click at [793, 47] on button "Year: 2026" at bounding box center [779, 45] width 54 height 17
click at [784, 74] on link "Year: 2025" at bounding box center [784, 77] width 64 height 13
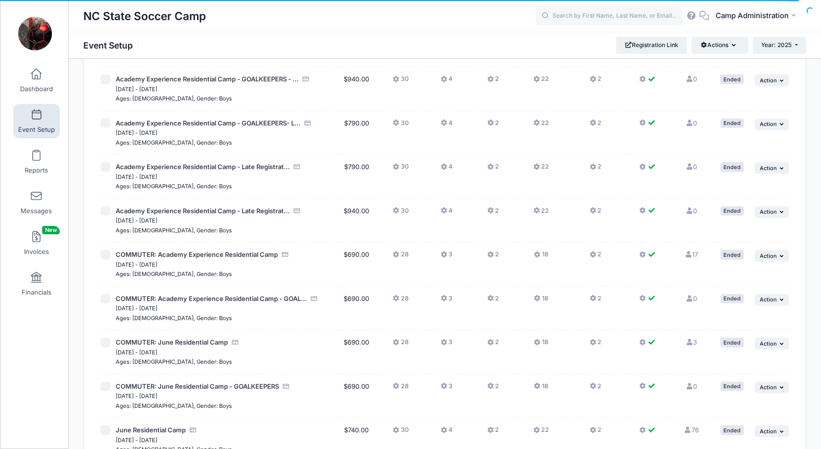
scroll to position [654, 0]
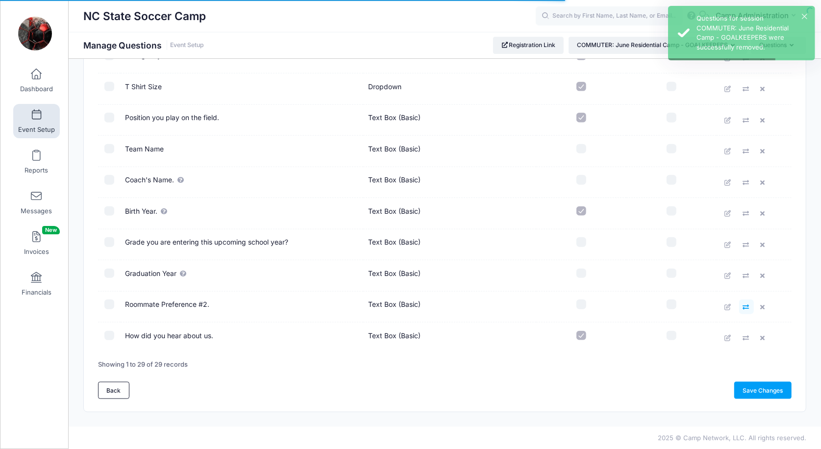
scroll to position [700, 0]
click at [759, 308] on link at bounding box center [764, 306] width 15 height 15
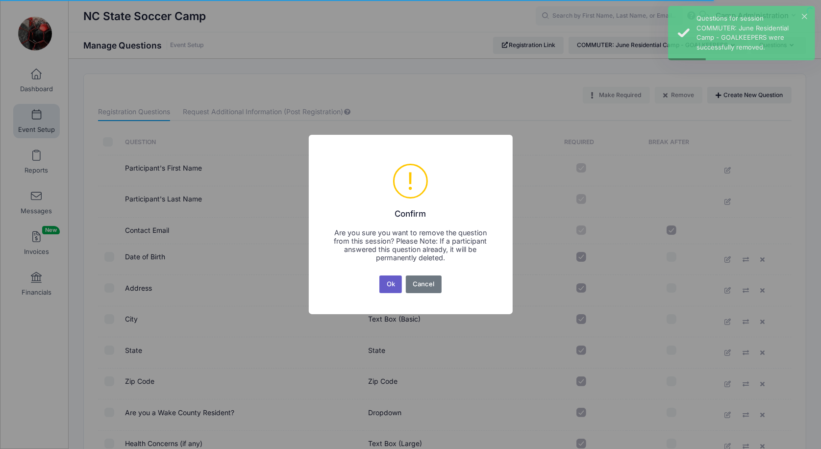
click at [386, 281] on button "Ok" at bounding box center [390, 284] width 23 height 18
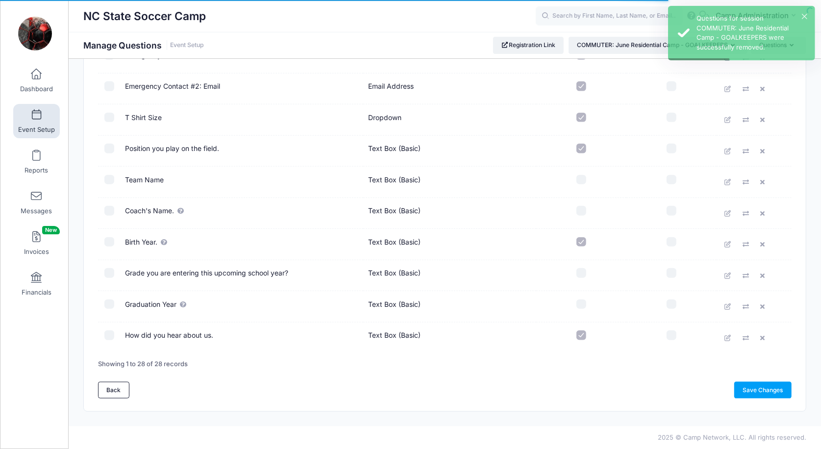
scroll to position [668, 0]
click at [760, 392] on link "Save Changes" at bounding box center [762, 390] width 57 height 17
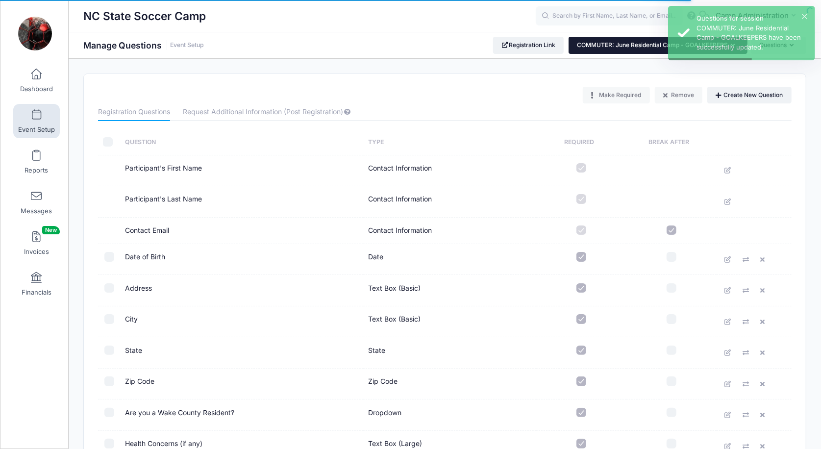
click at [625, 48] on button "COMMUTER: June Residential Camp - GOALKEEPERS" at bounding box center [657, 45] width 179 height 17
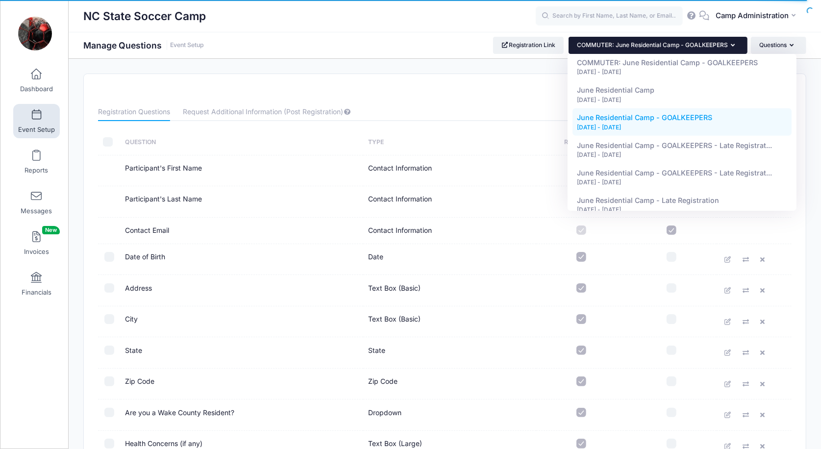
scroll to position [196, 0]
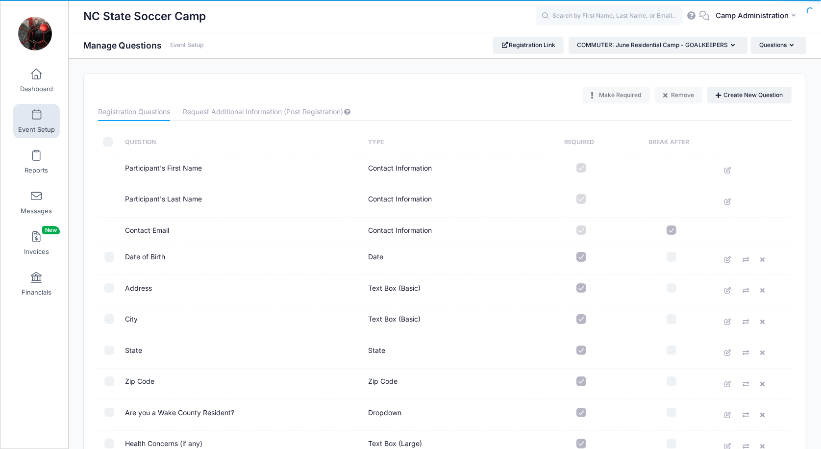
click at [36, 117] on span at bounding box center [36, 115] width 0 height 11
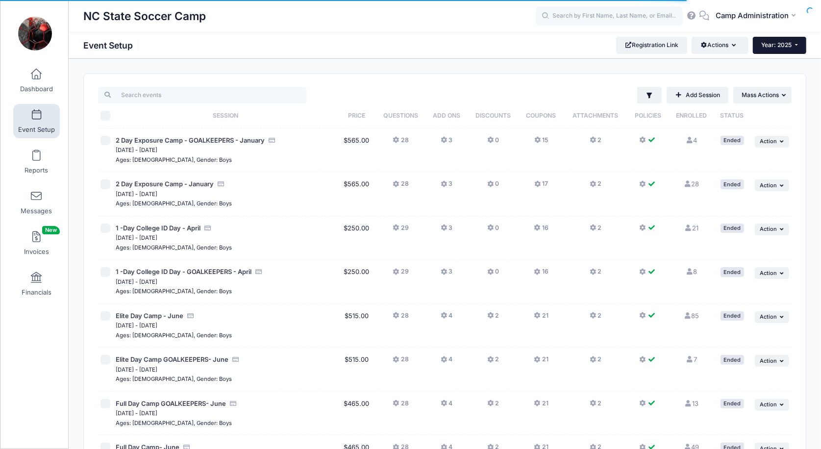
click at [776, 48] on span "Year: 2025" at bounding box center [776, 44] width 30 height 7
click at [772, 65] on link "Year: 2026" at bounding box center [784, 64] width 64 height 13
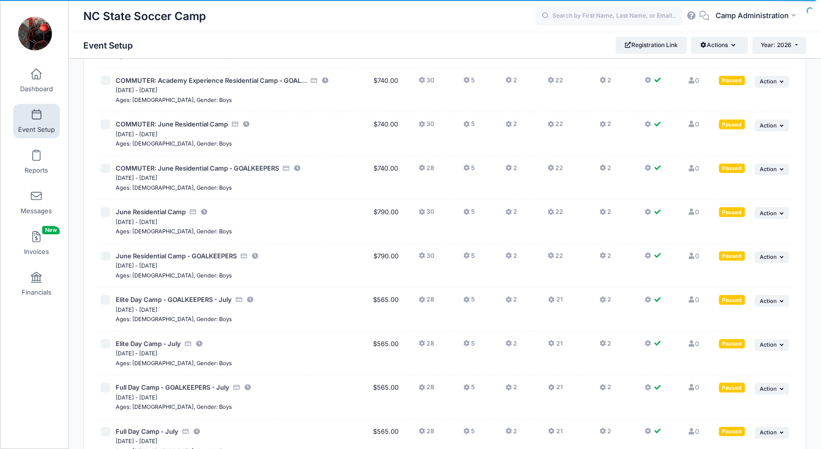
scroll to position [498, 0]
click at [214, 121] on span "COMMUTER: June Residential Camp" at bounding box center [172, 125] width 112 height 8
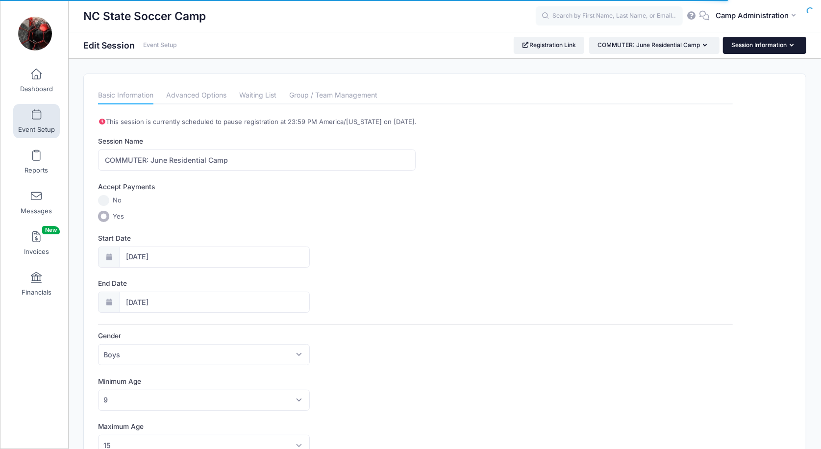
click at [729, 47] on button "Session Information" at bounding box center [764, 45] width 83 height 17
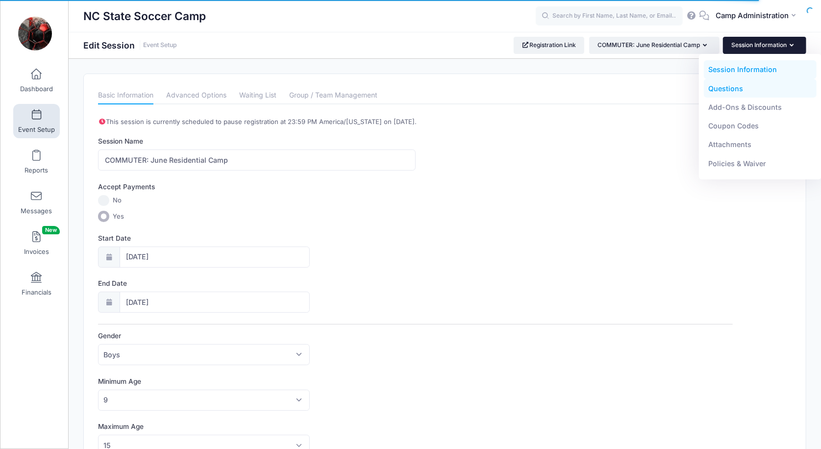
click at [732, 90] on link "Questions" at bounding box center [759, 88] width 113 height 19
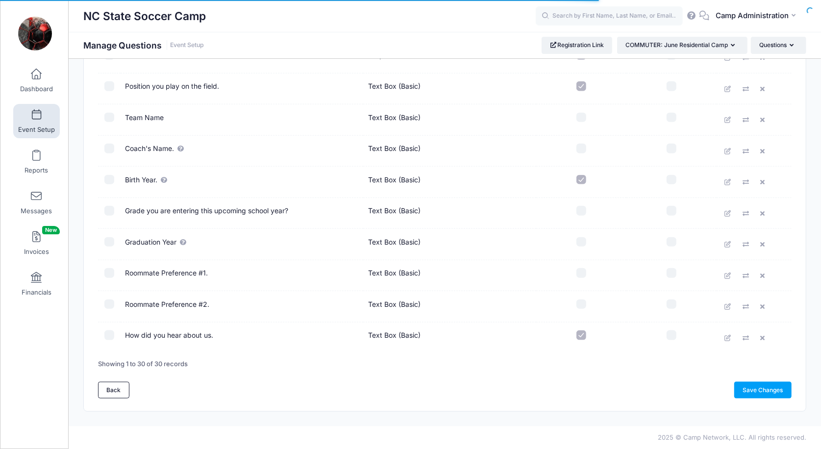
scroll to position [730, 0]
click at [106, 275] on input "checkbox" at bounding box center [109, 273] width 10 height 10
checkbox input "true"
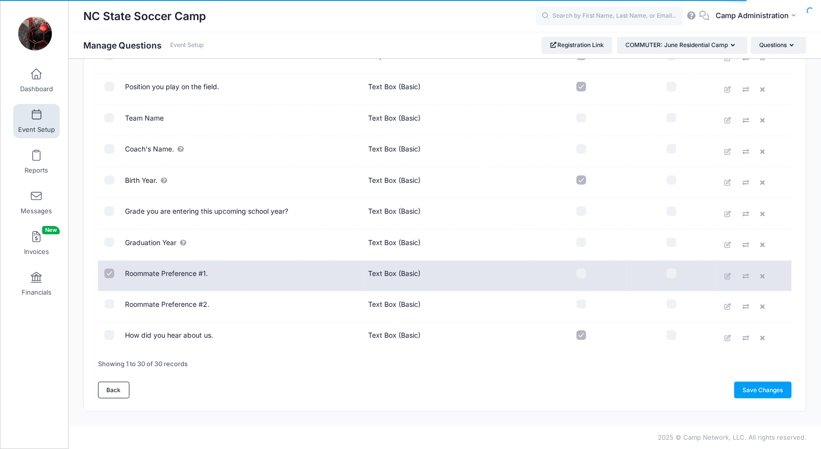
click at [110, 303] on input "checkbox" at bounding box center [109, 304] width 10 height 10
checkbox input "true"
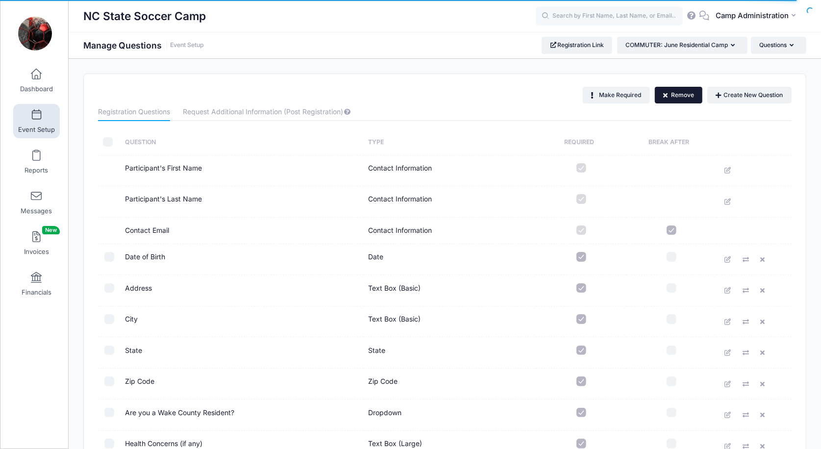
scroll to position [0, 0]
click at [681, 96] on button "Remove" at bounding box center [678, 95] width 48 height 17
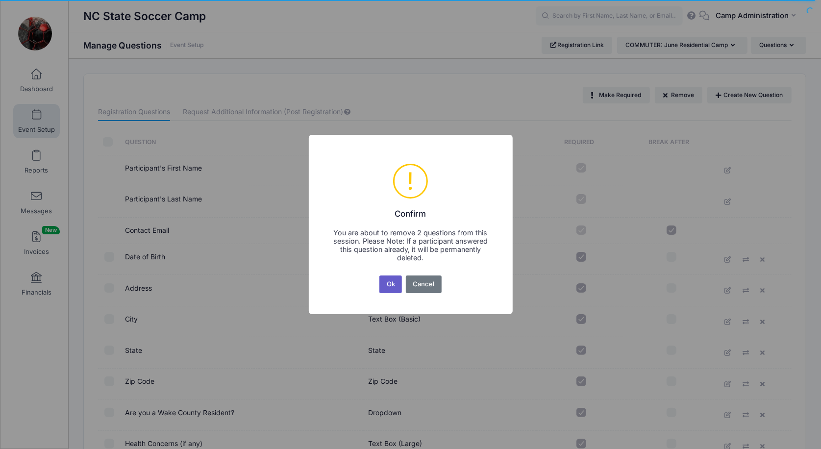
click at [389, 289] on button "Ok" at bounding box center [390, 284] width 23 height 18
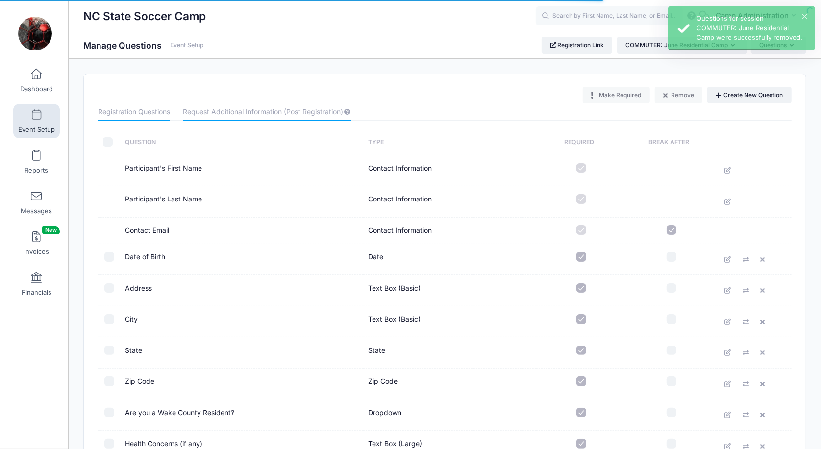
click at [318, 116] on link "Request Additional Information (Post Registration)" at bounding box center [267, 112] width 168 height 18
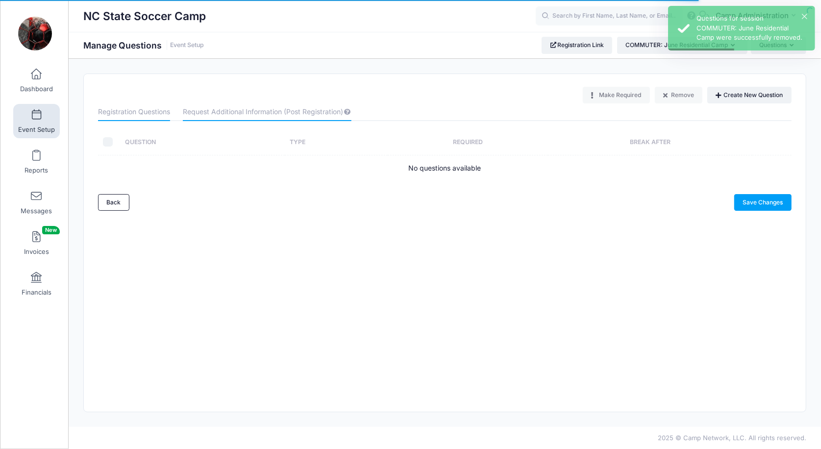
click at [164, 117] on link "Registration Questions" at bounding box center [134, 112] width 72 height 18
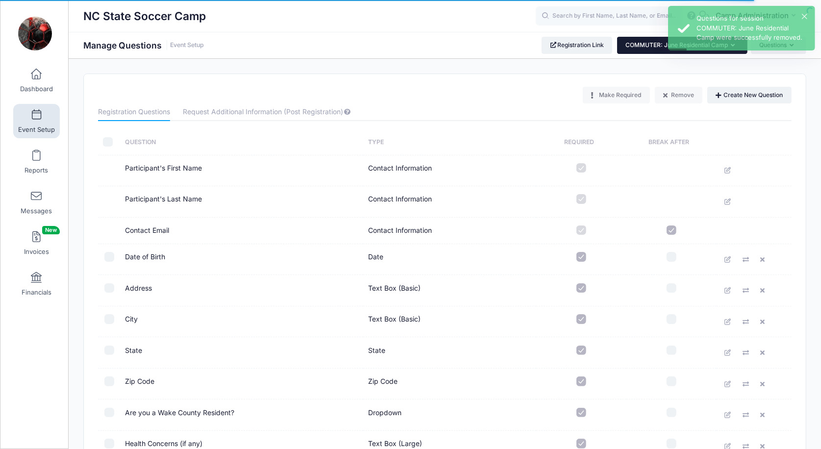
click at [649, 48] on button "COMMUTER: June Residential Camp" at bounding box center [682, 45] width 130 height 17
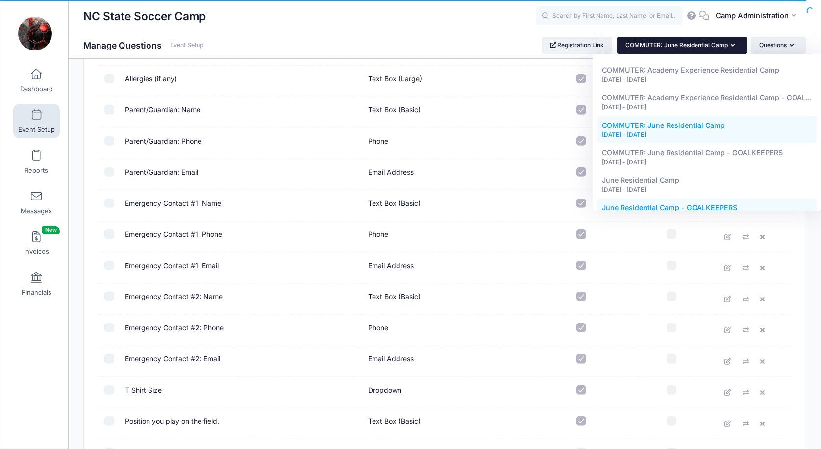
scroll to position [237, 0]
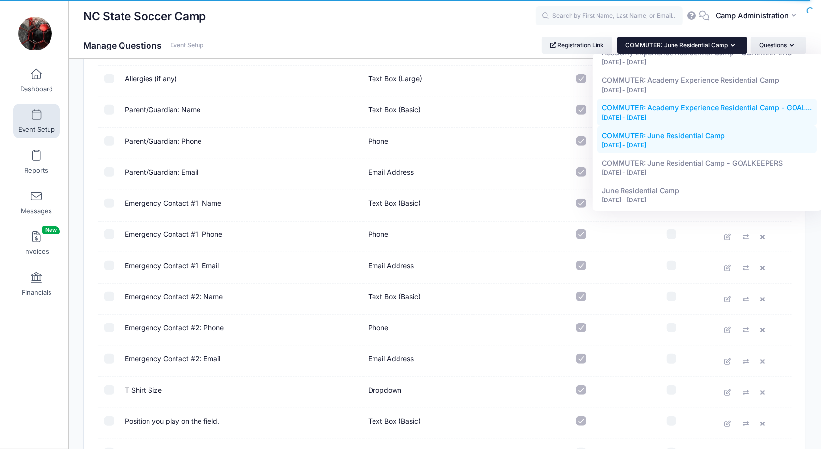
click at [667, 113] on div "[DATE] - [DATE]" at bounding box center [707, 117] width 210 height 9
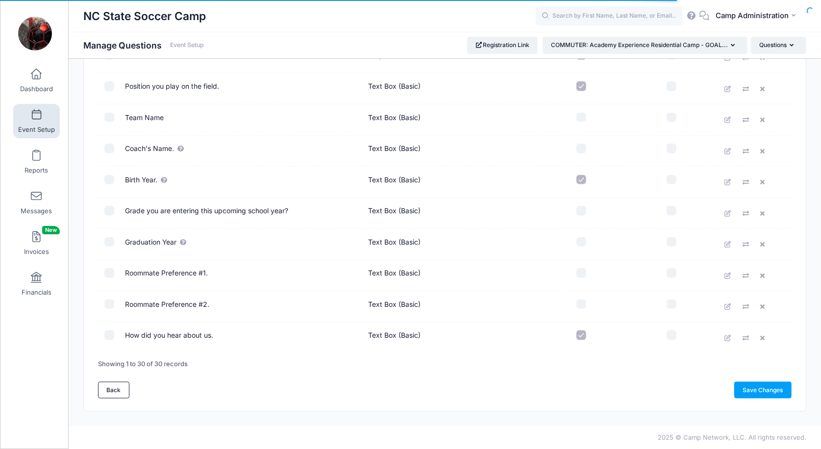
click at [109, 305] on input "checkbox" at bounding box center [109, 304] width 10 height 10
checkbox input "true"
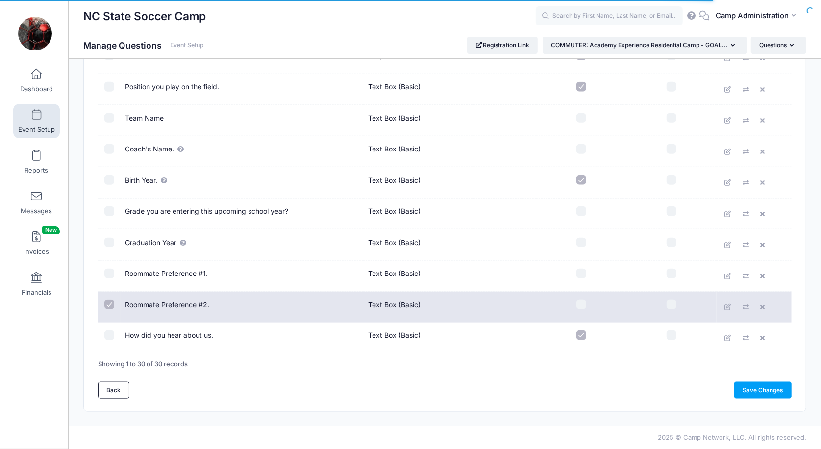
click at [110, 276] on input "checkbox" at bounding box center [109, 273] width 10 height 10
checkbox input "true"
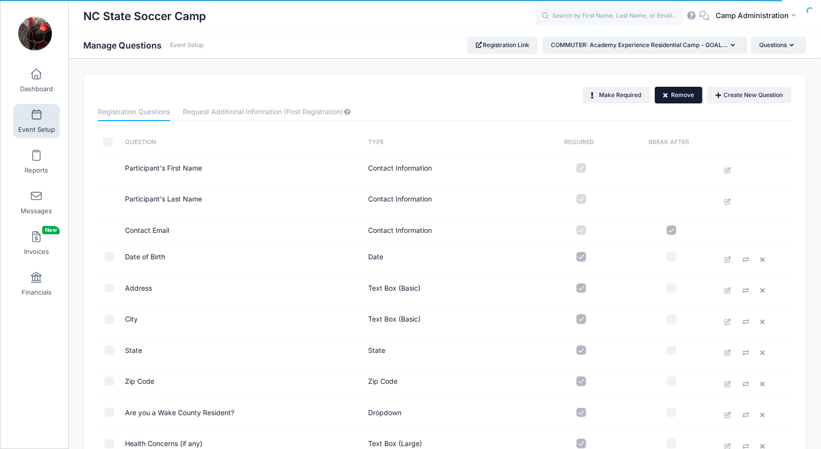
click at [674, 99] on button "Remove" at bounding box center [678, 95] width 48 height 17
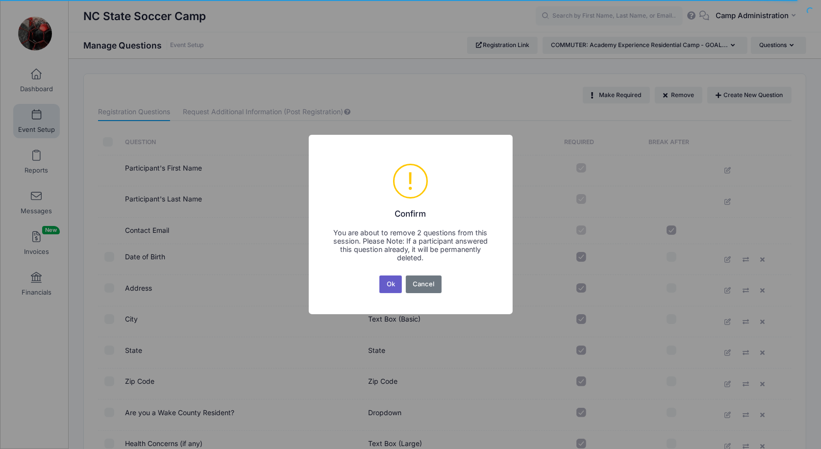
click at [392, 285] on button "Ok" at bounding box center [390, 284] width 23 height 18
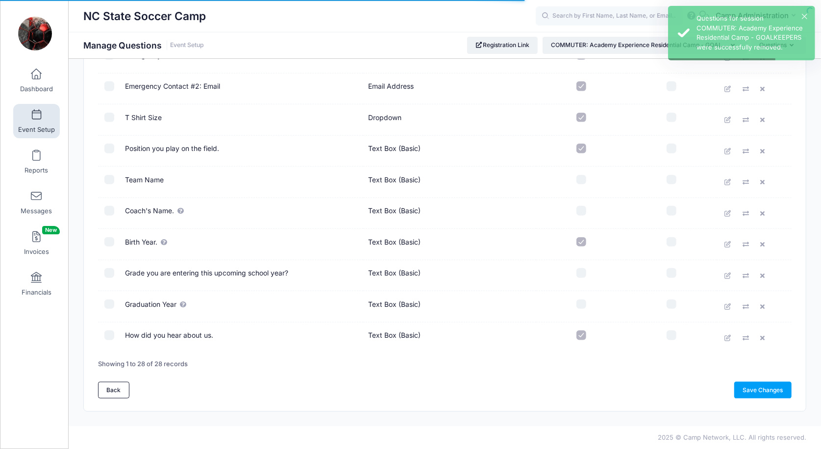
scroll to position [668, 0]
click at [766, 396] on link "Save Changes" at bounding box center [762, 390] width 57 height 17
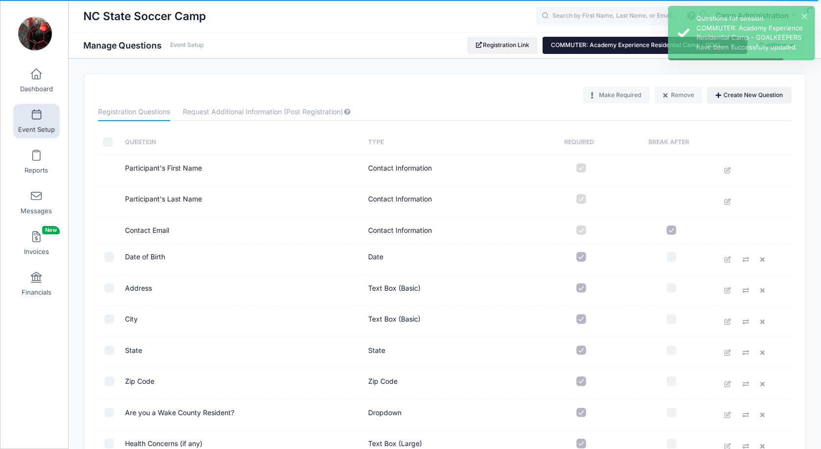
click at [600, 51] on button "COMMUTER: Academy Experience Residential Camp - GOAL..." at bounding box center [644, 45] width 205 height 17
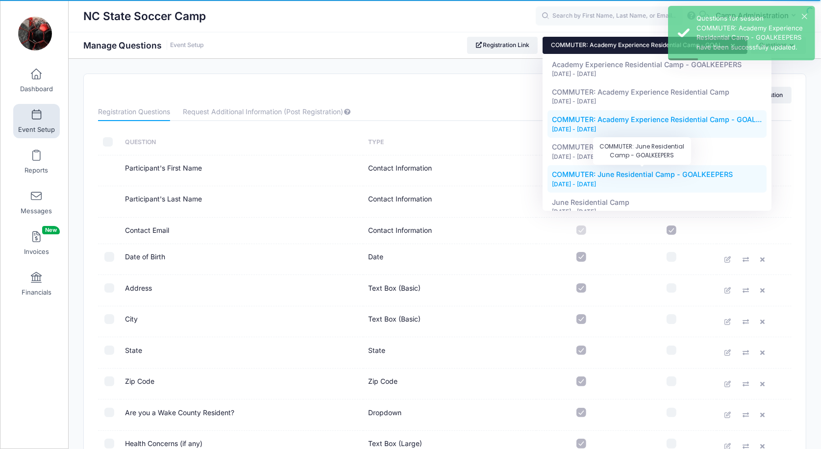
scroll to position [185, 0]
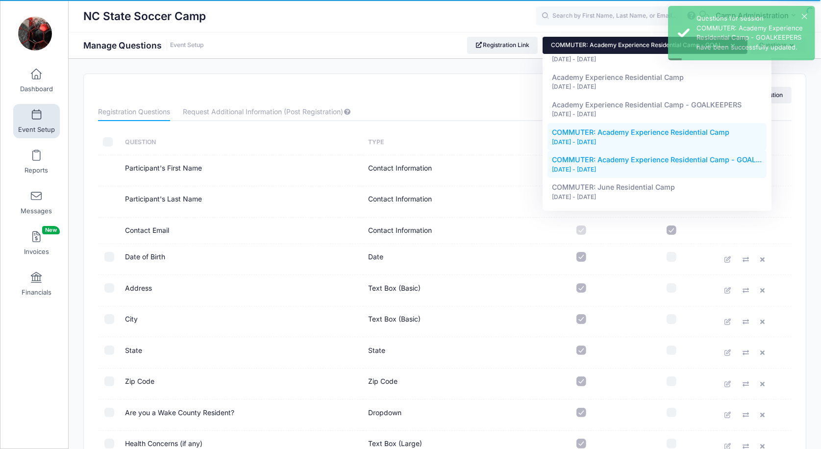
click at [622, 138] on div "[DATE] - [DATE]" at bounding box center [657, 142] width 210 height 9
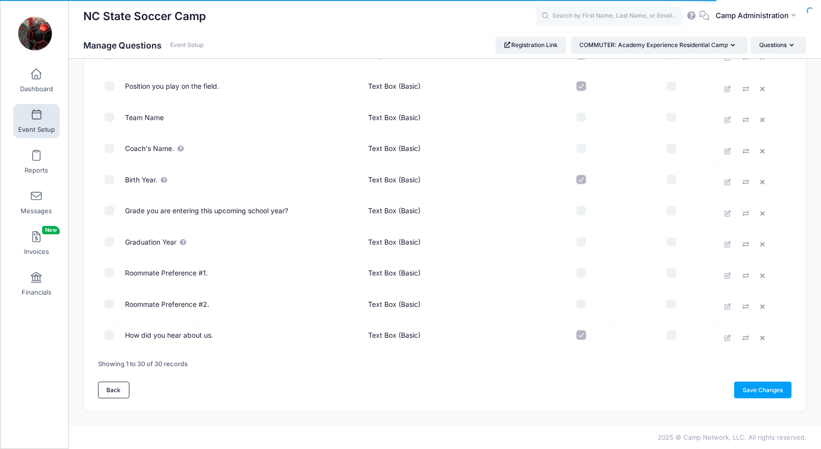
click at [112, 273] on input "checkbox" at bounding box center [109, 273] width 10 height 10
checkbox input "true"
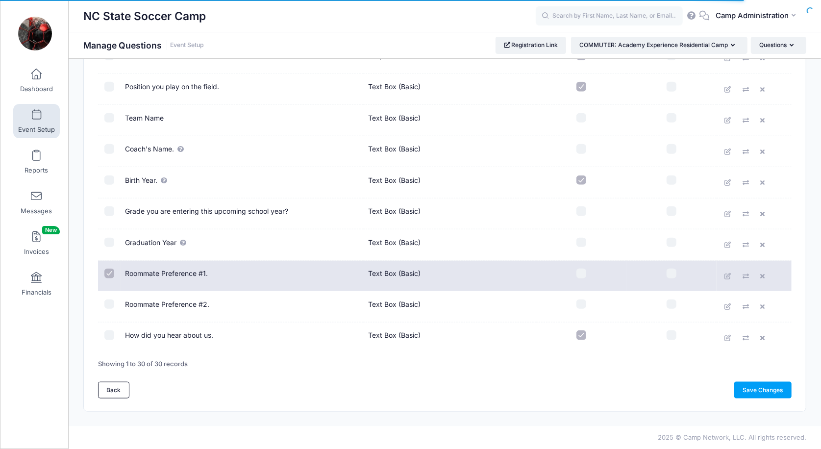
click at [110, 303] on input "checkbox" at bounding box center [109, 304] width 10 height 10
checkbox input "true"
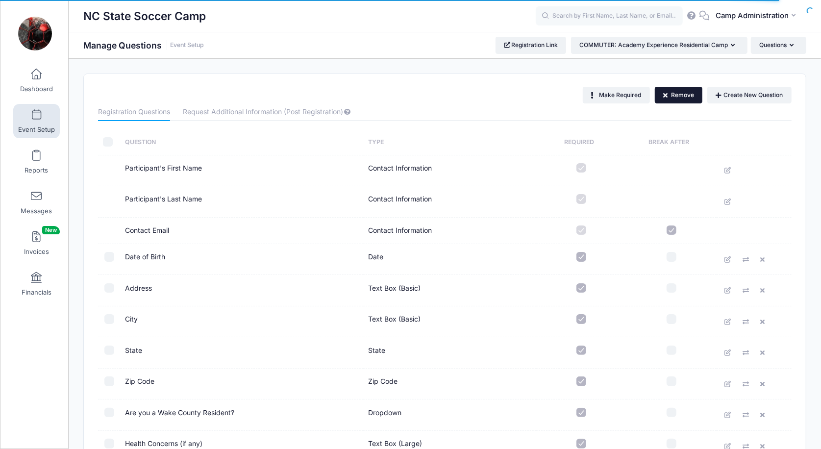
click at [676, 92] on button "Remove" at bounding box center [678, 95] width 48 height 17
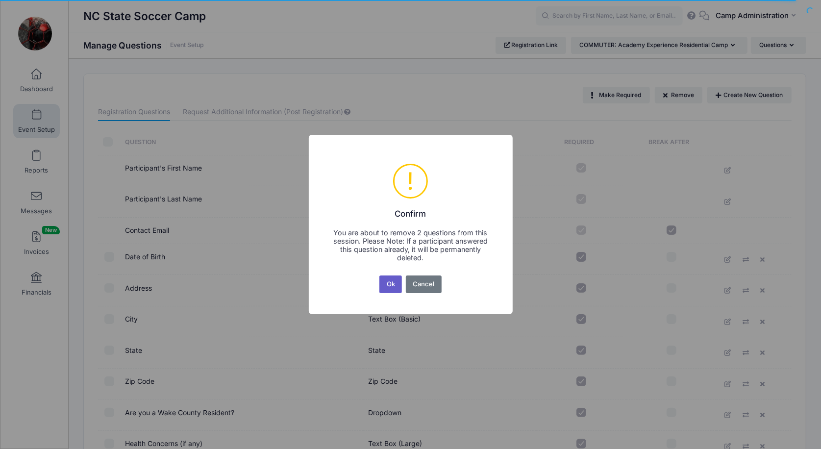
click at [388, 285] on button "Ok" at bounding box center [390, 284] width 23 height 18
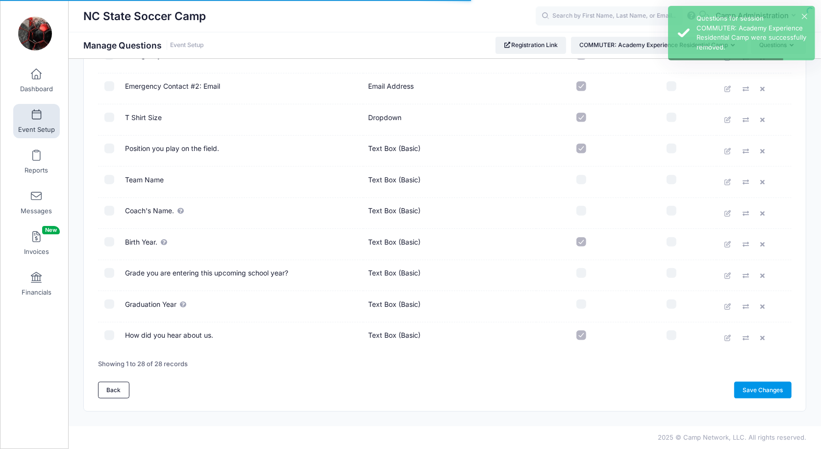
scroll to position [668, 0]
click at [747, 389] on link "Save Changes" at bounding box center [762, 390] width 57 height 17
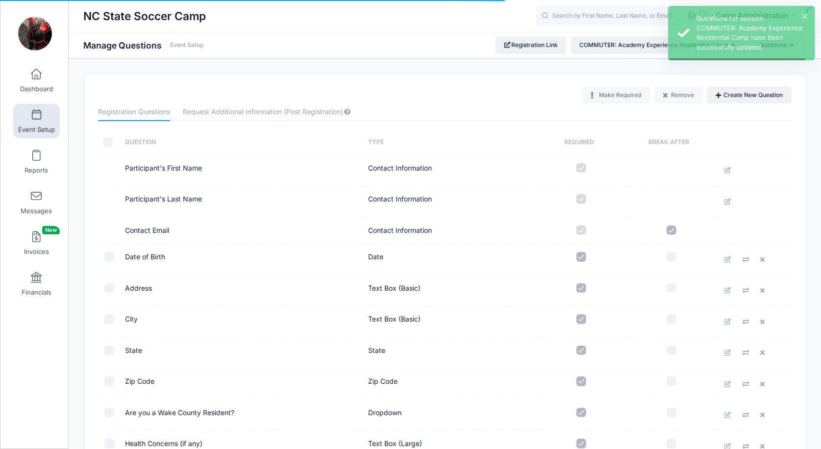
click at [46, 113] on link "Event Setup" at bounding box center [36, 121] width 47 height 34
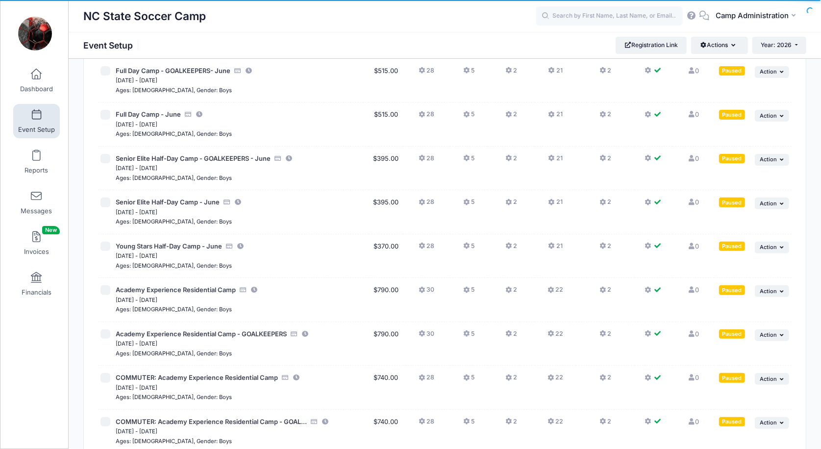
scroll to position [227, 0]
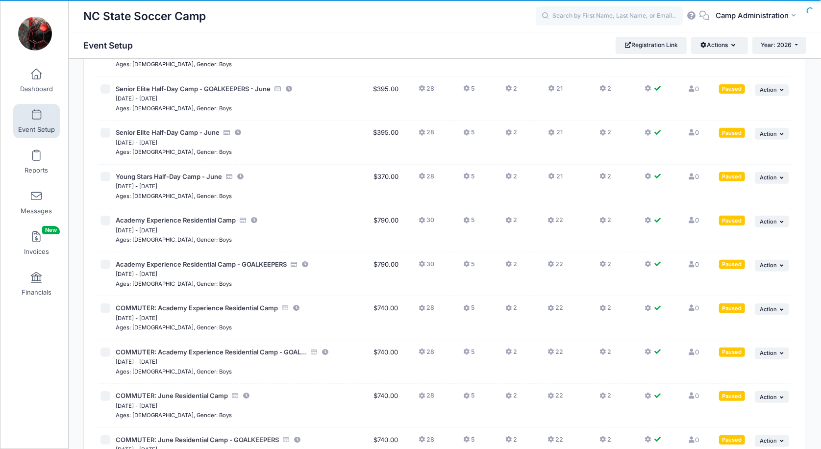
click at [465, 352] on icon at bounding box center [467, 352] width 8 height 0
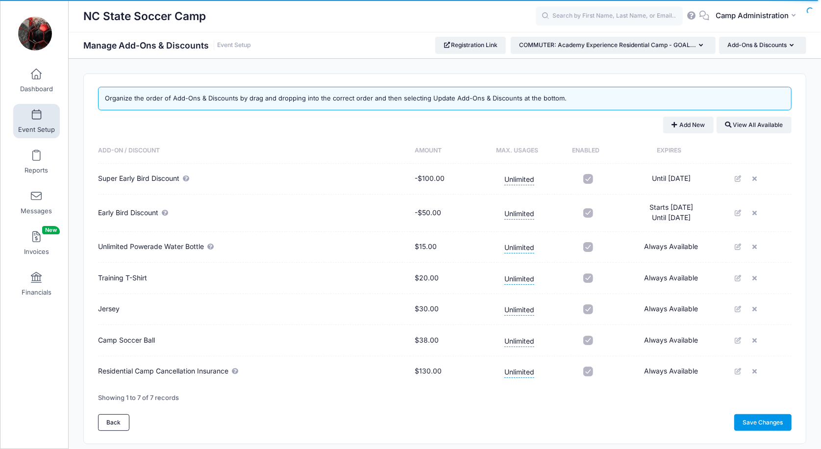
click at [746, 419] on link "Save Changes" at bounding box center [762, 422] width 57 height 17
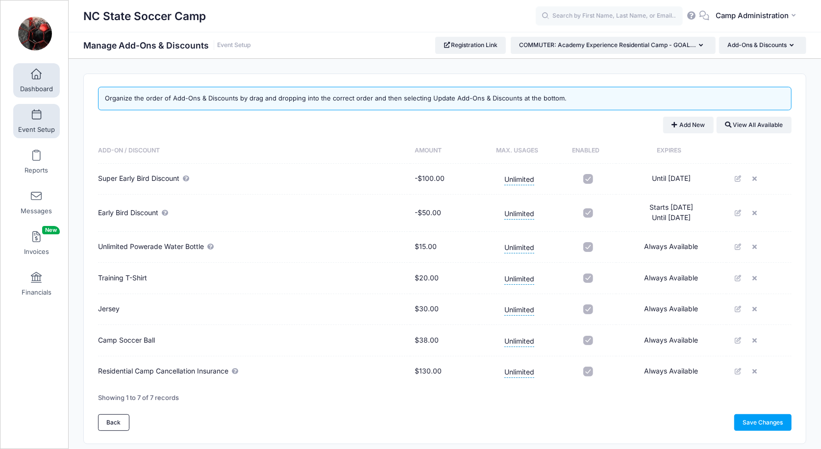
click at [43, 87] on span "Dashboard" at bounding box center [36, 89] width 33 height 8
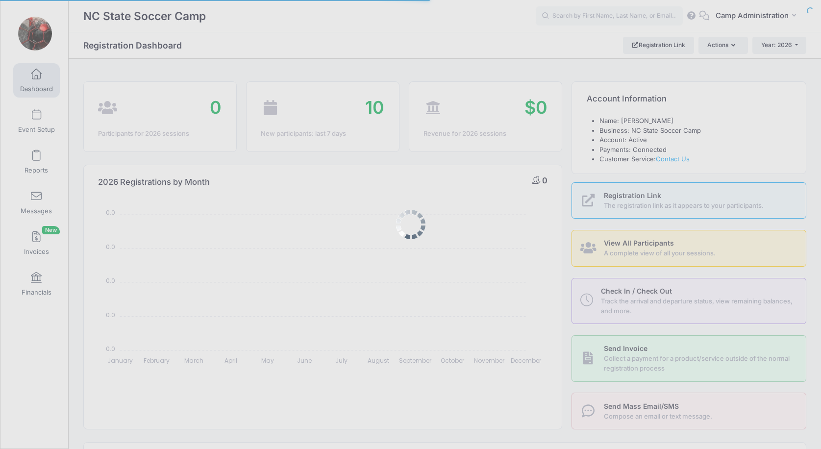
select select
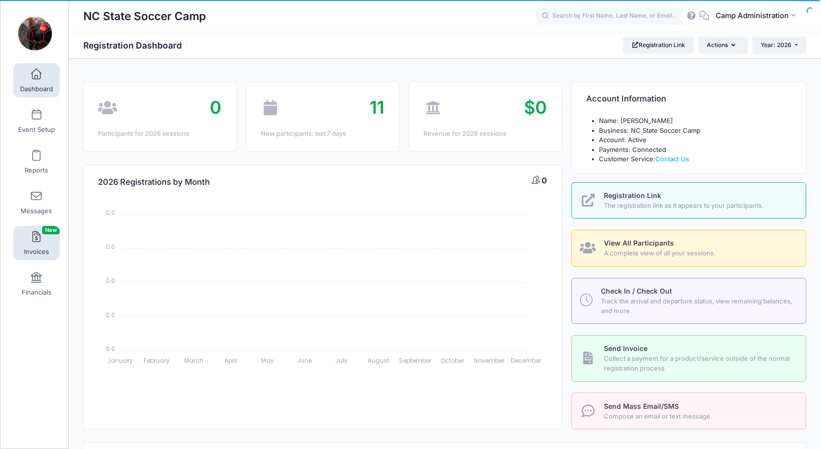
click at [47, 244] on link "Invoices New" at bounding box center [36, 243] width 47 height 34
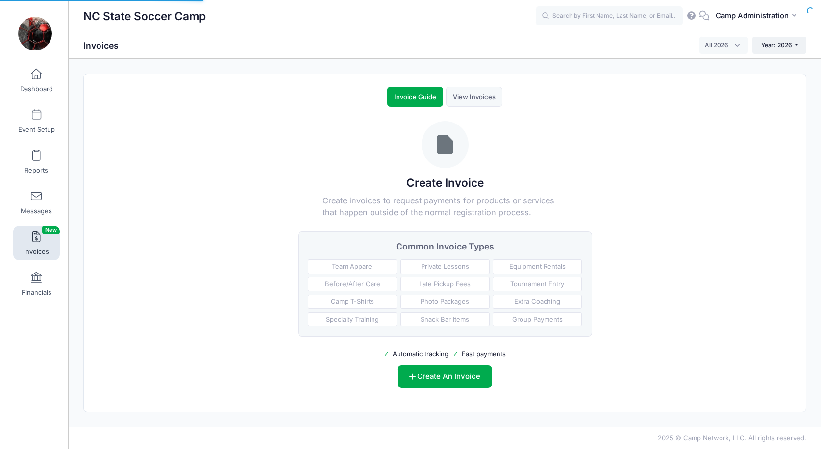
select select
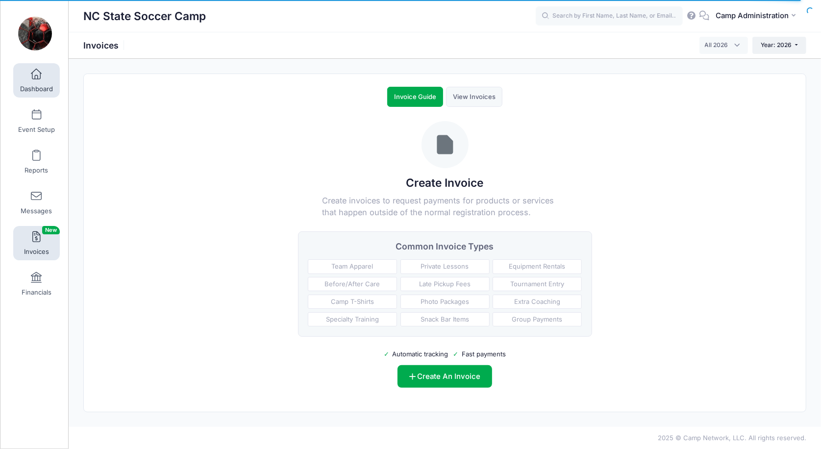
click at [36, 89] on span "Dashboard" at bounding box center [36, 89] width 33 height 8
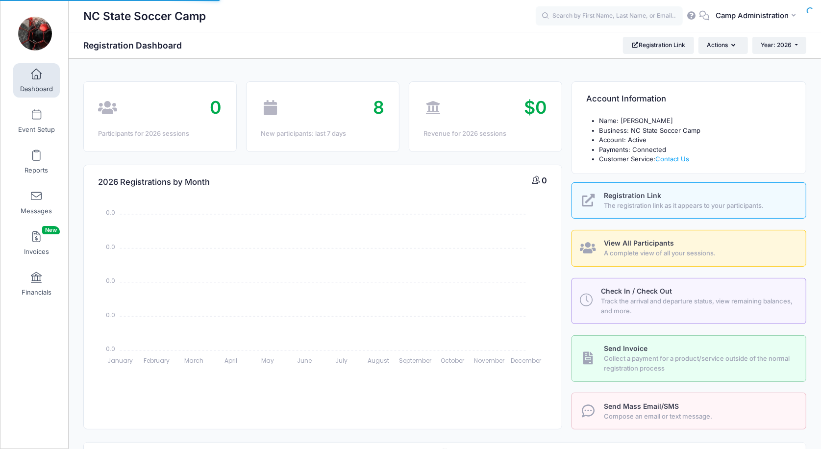
select select
